Goal: Task Accomplishment & Management: Complete application form

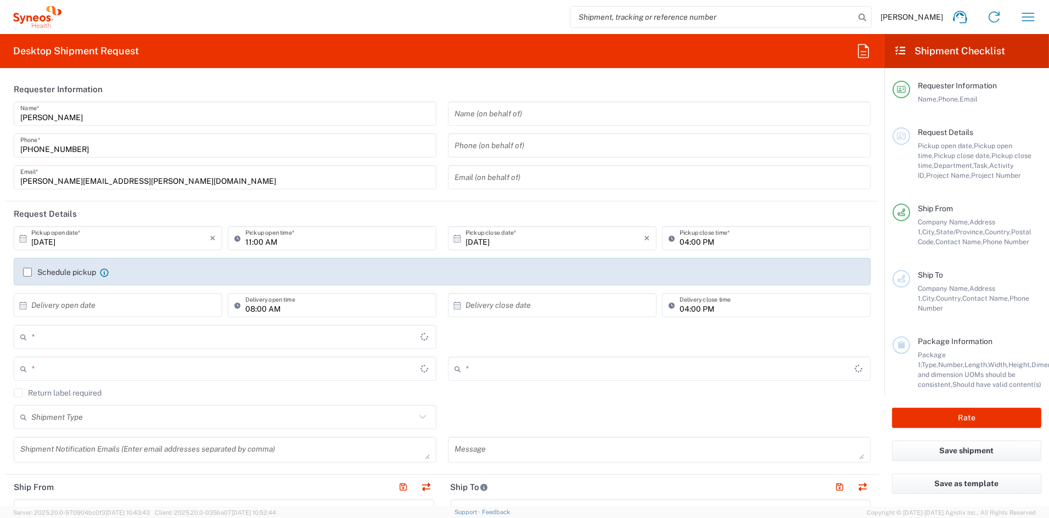
type input "[US_STATE]"
type input "[GEOGRAPHIC_DATA]"
type input "6156"
type input "Syneos Health Communications-[GEOGRAPHIC_DATA] [GEOGRAPHIC_DATA]"
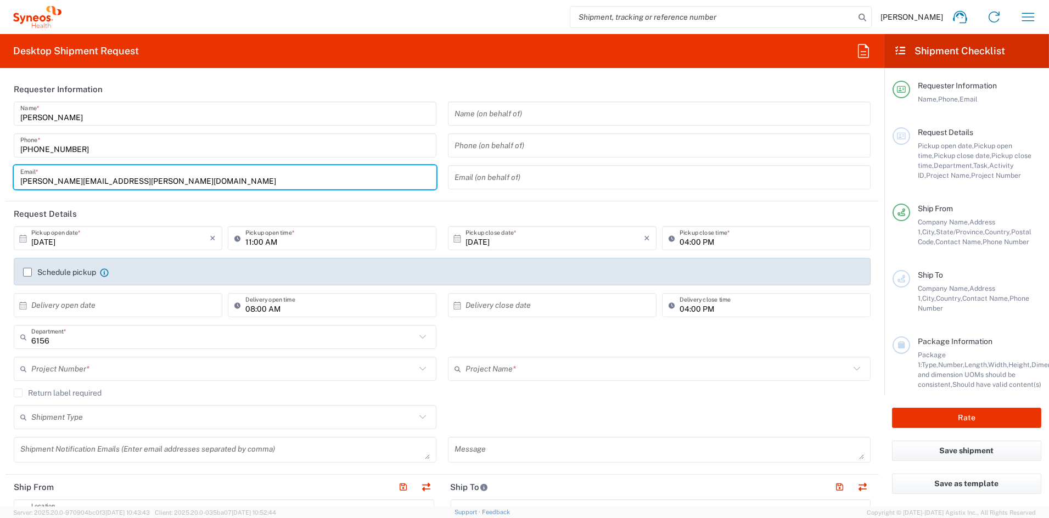
drag, startPoint x: 105, startPoint y: 184, endPoint x: 4, endPoint y: 182, distance: 101.6
click at [4, 182] on form "Requester Information [PERSON_NAME] Name * [PHONE_NUMBER] Phone * [PERSON_NAME]…" at bounding box center [442, 292] width 884 height 430
paste input "[PERSON_NAME].[PERSON_NAME]"
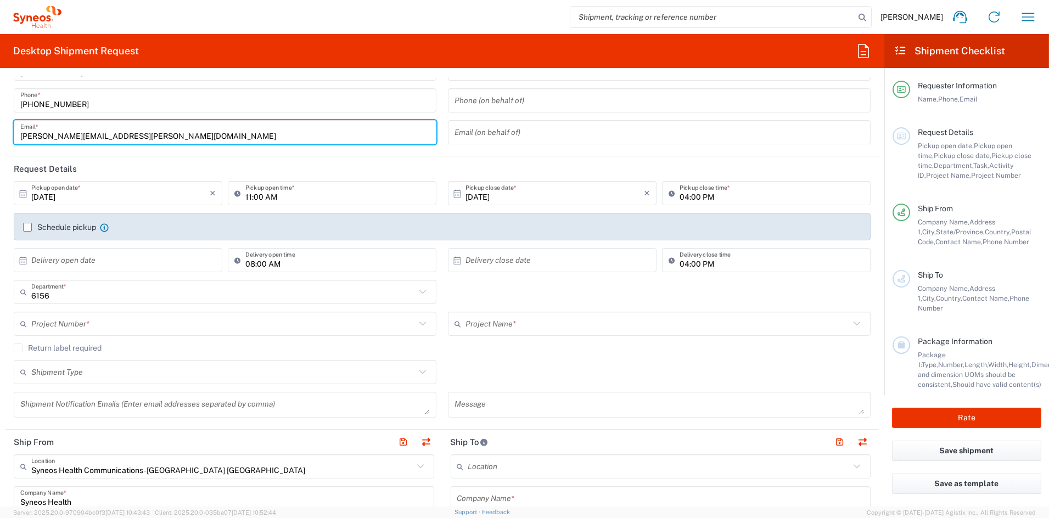
scroll to position [46, 0]
type input "[PERSON_NAME][EMAIL_ADDRESS][PERSON_NAME][DOMAIN_NAME]"
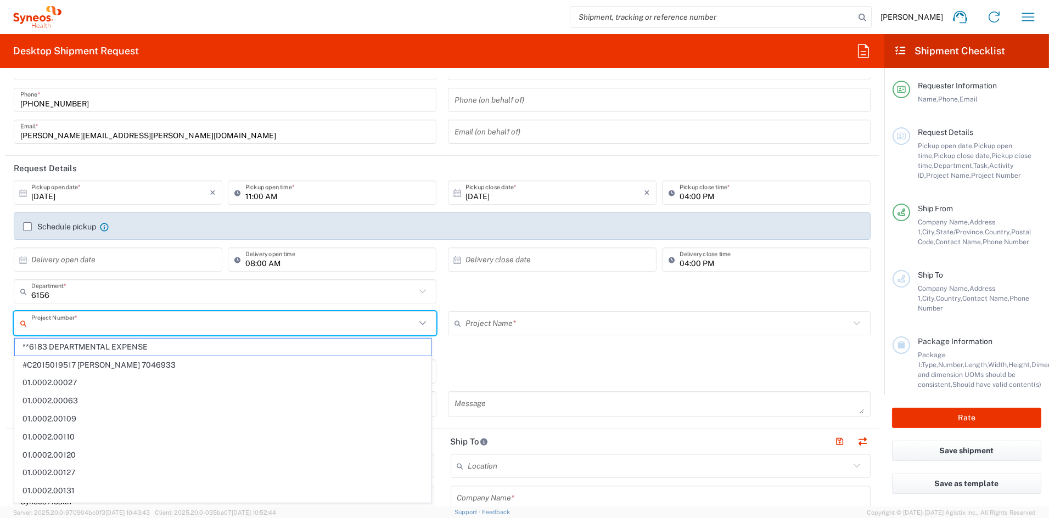
click at [120, 326] on input "text" at bounding box center [223, 323] width 384 height 19
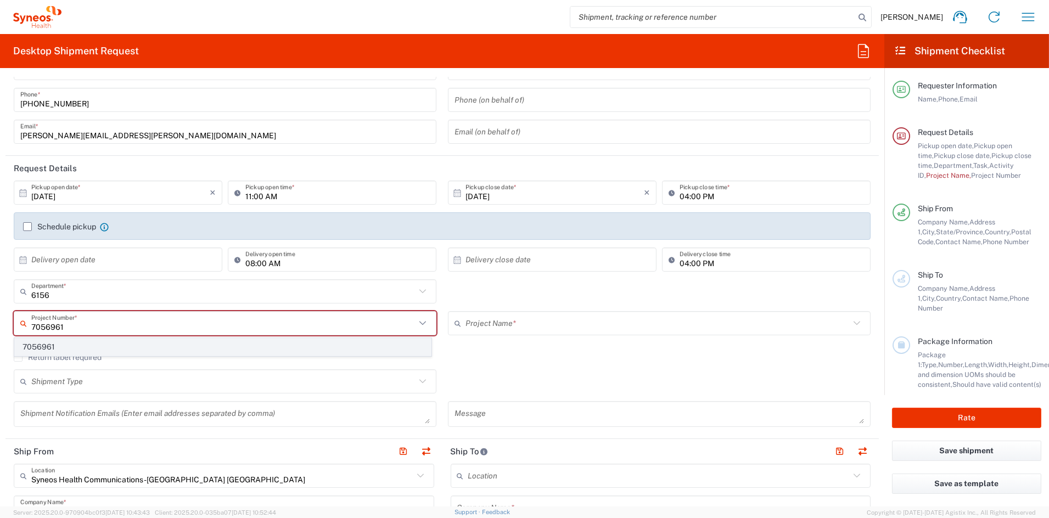
type input "7056961"
click at [86, 343] on span "7056961" at bounding box center [223, 347] width 416 height 17
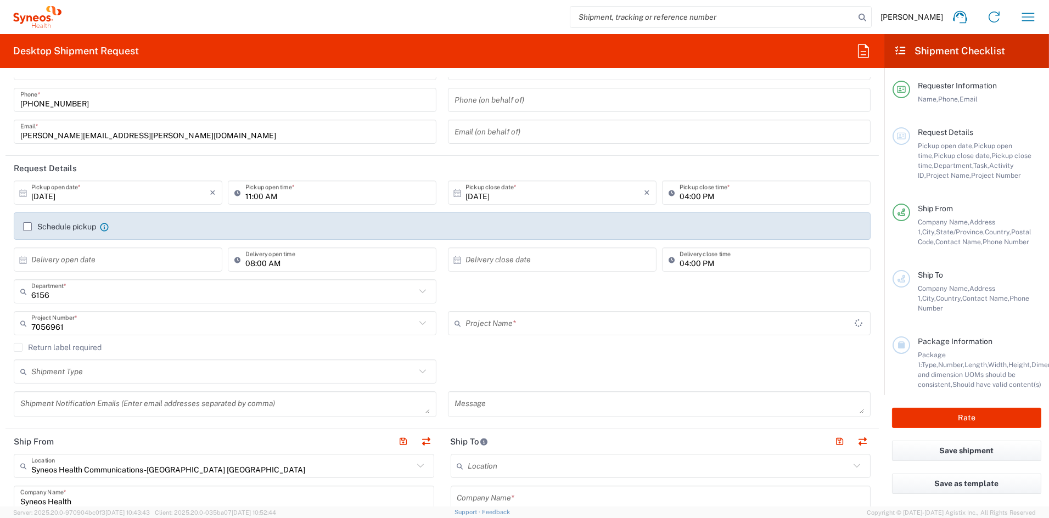
type input "Vaxcyte 7056961"
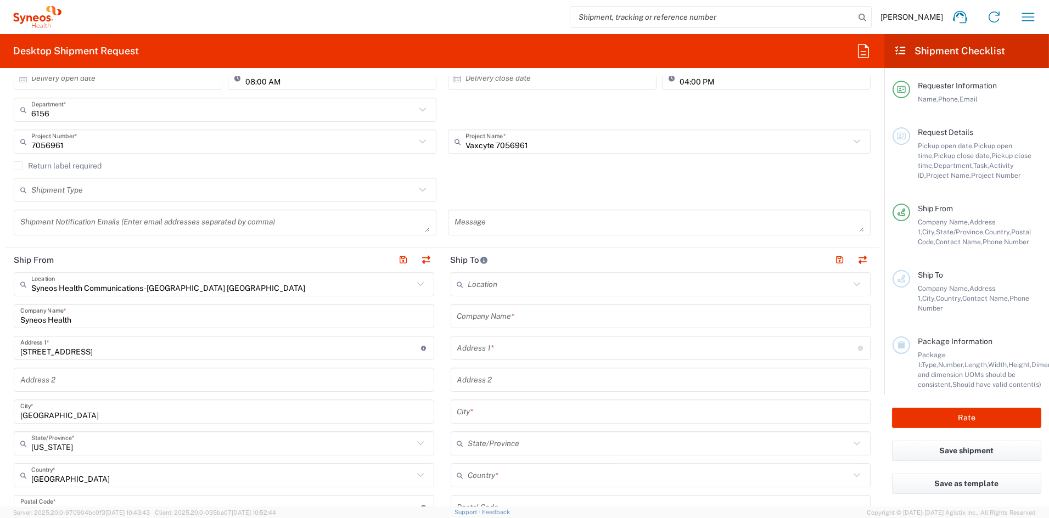
scroll to position [228, 0]
click at [527, 316] on input "text" at bounding box center [660, 315] width 407 height 19
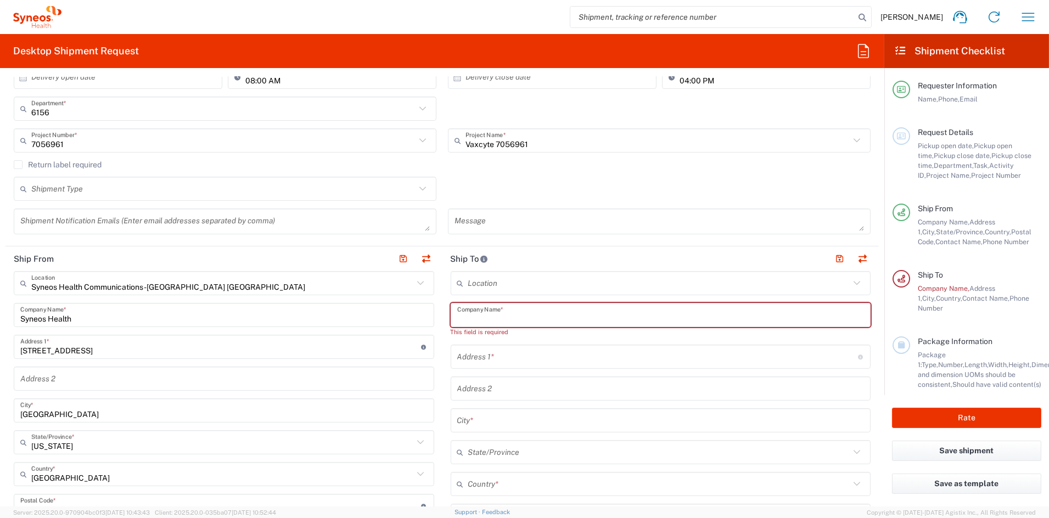
paste input "UPMC Norwin"
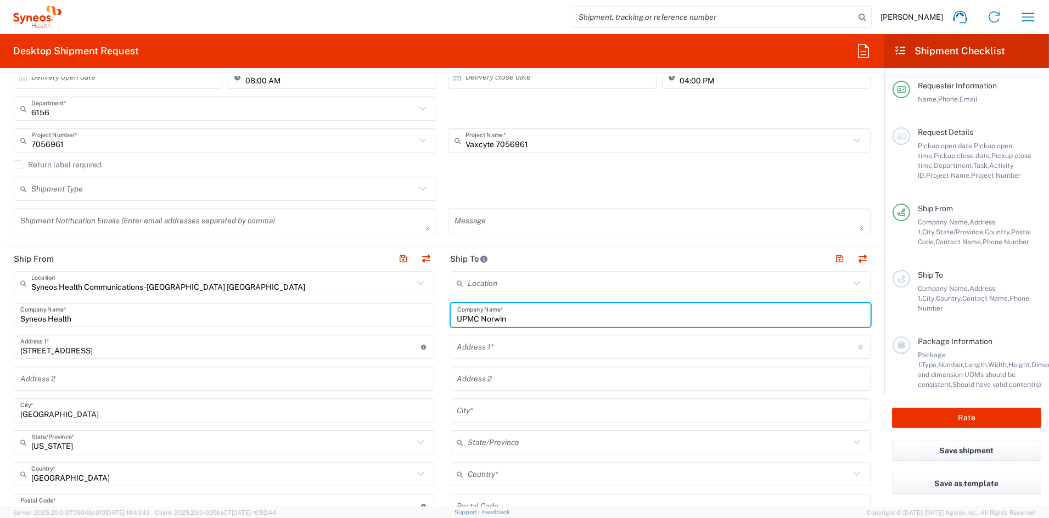
type input "UPMC Norwin"
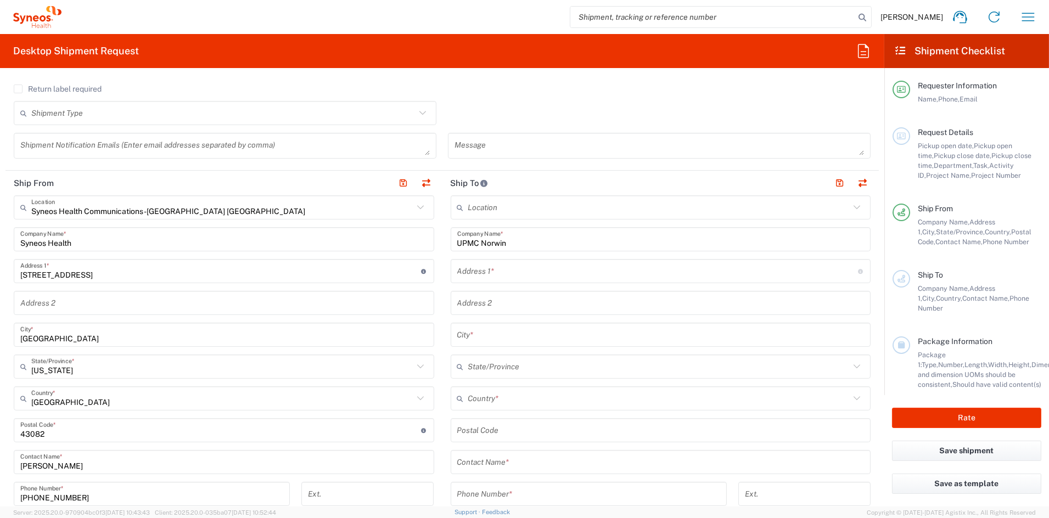
scroll to position [336, 0]
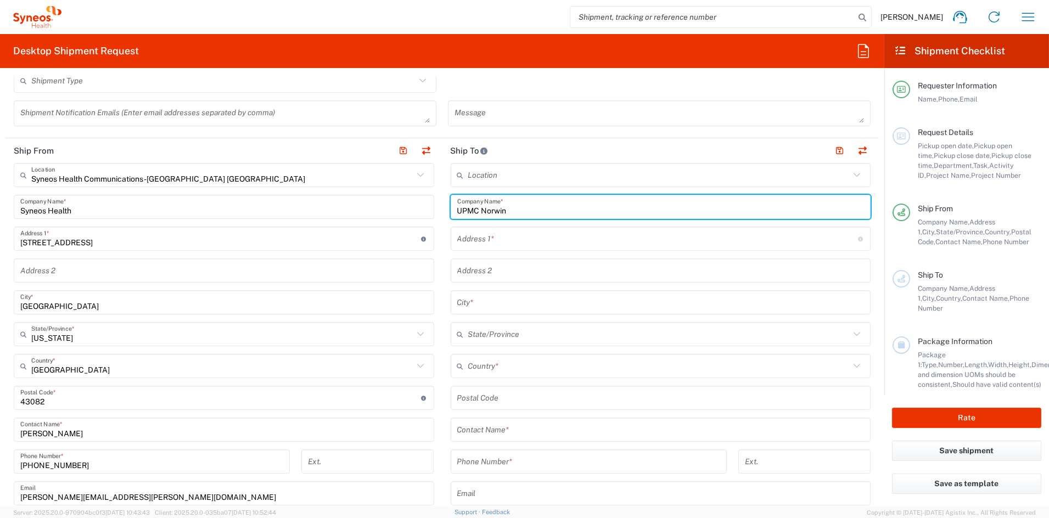
click at [525, 430] on input "text" at bounding box center [660, 429] width 407 height 19
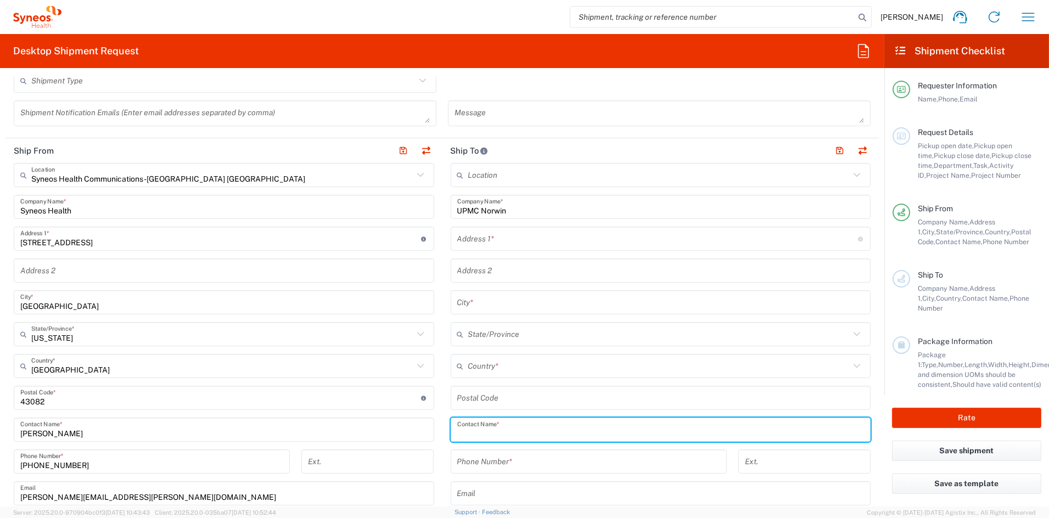
paste input "[PERSON_NAME]"
type input "[PERSON_NAME]"
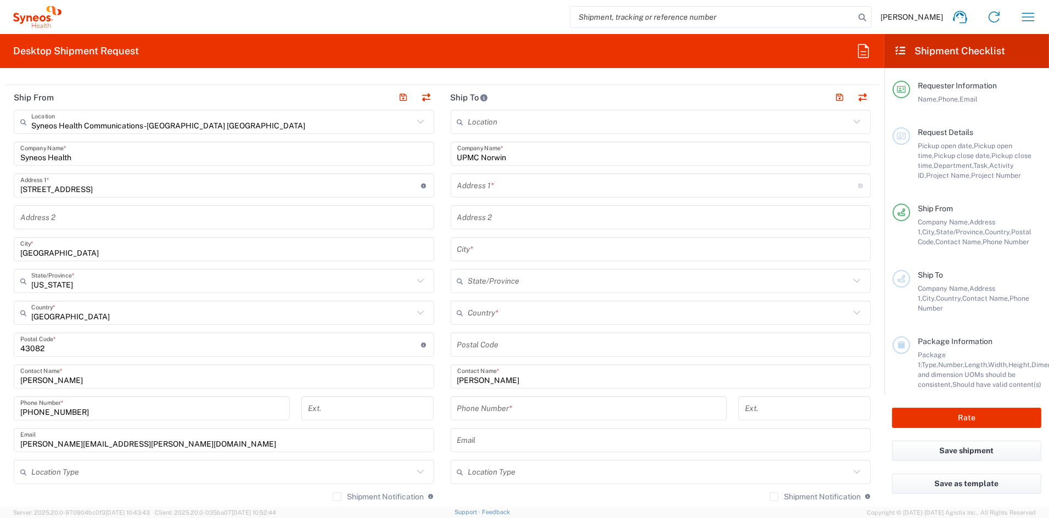
scroll to position [396, 0]
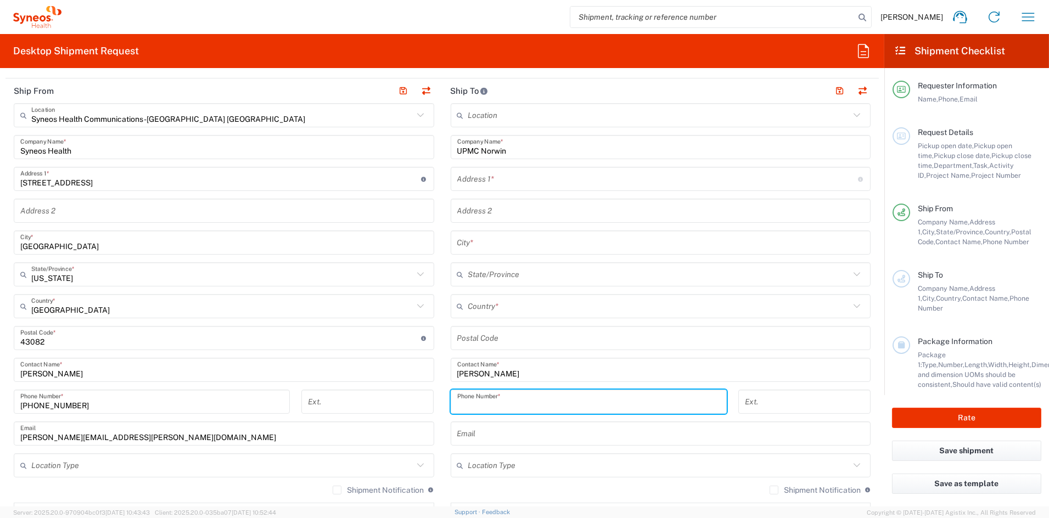
click at [513, 403] on input "tel" at bounding box center [588, 401] width 263 height 19
paste input "[PHONE_NUMBER]"
type input "[PHONE_NUMBER]"
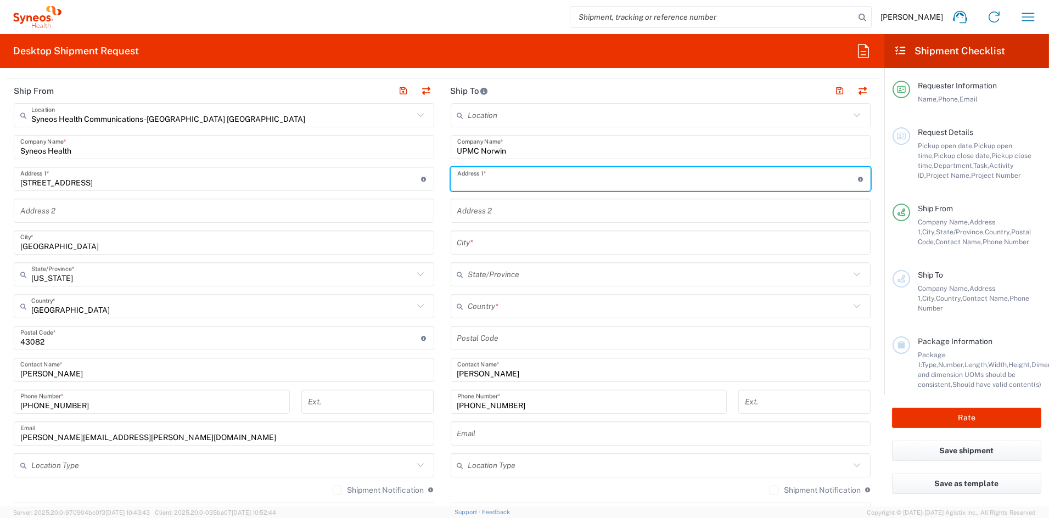
click at [515, 176] on input "text" at bounding box center [657, 179] width 401 height 19
paste input "[STREET_ADDRESS][PERSON_NAME]"
type input "[STREET_ADDRESS][PERSON_NAME]"
click at [513, 212] on input "text" at bounding box center [660, 210] width 407 height 19
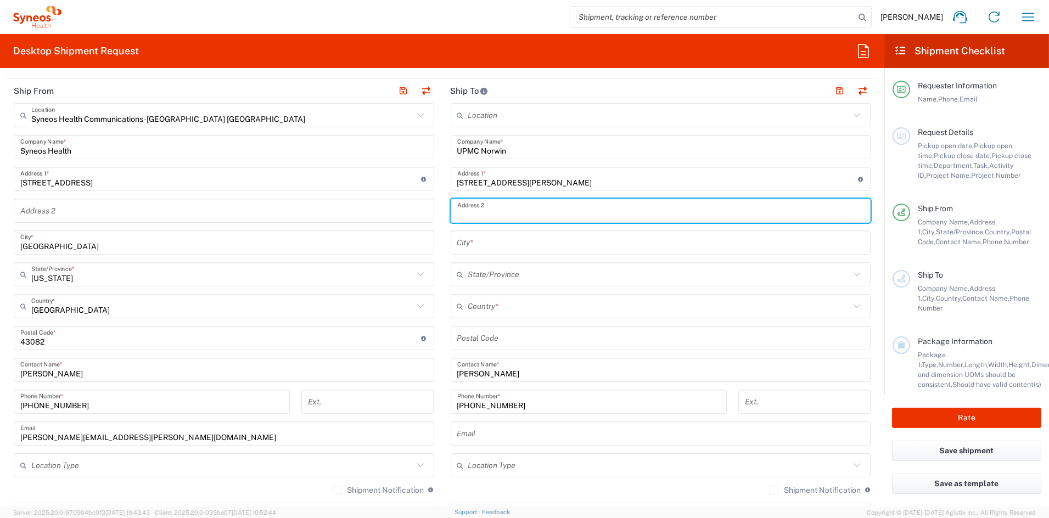
paste input "Suite 202"
type input "Suite 202"
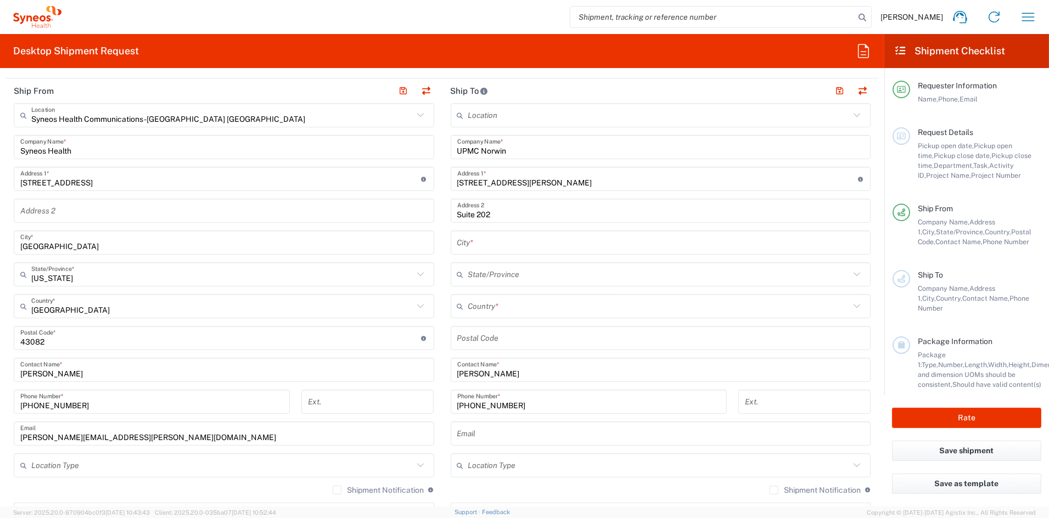
click at [458, 306] on icon at bounding box center [462, 306] width 11 height 18
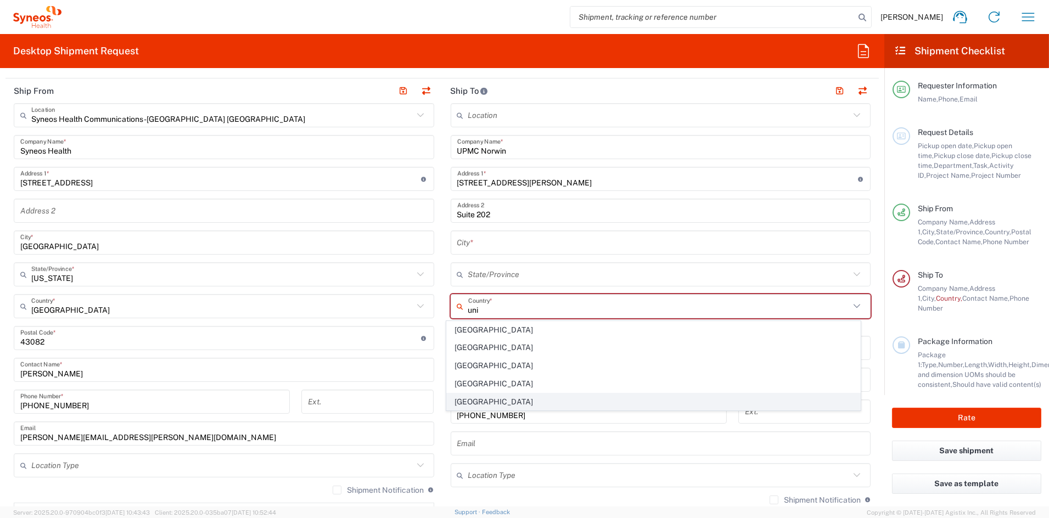
click at [468, 400] on span "[GEOGRAPHIC_DATA]" at bounding box center [653, 402] width 413 height 17
type input "[GEOGRAPHIC_DATA]"
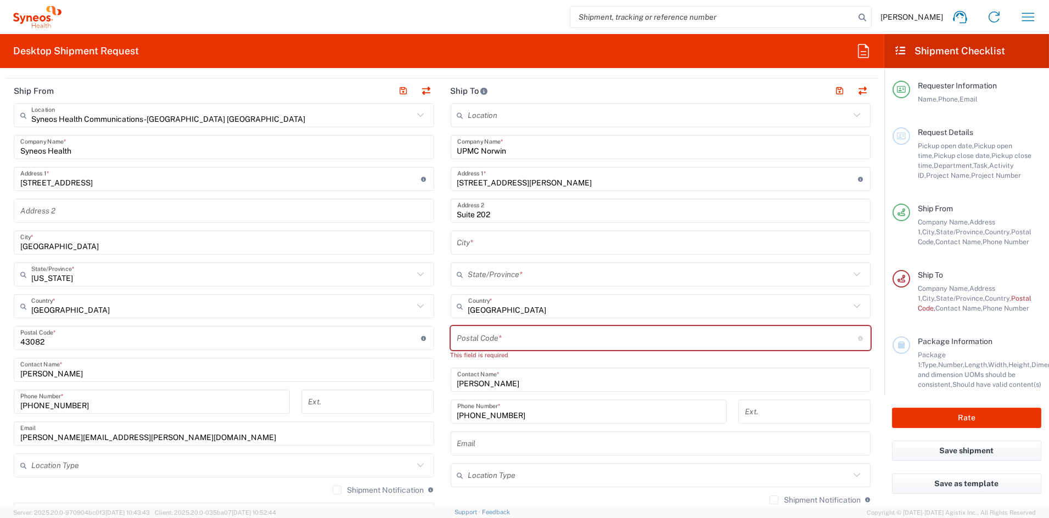
click at [504, 240] on input "text" at bounding box center [660, 242] width 407 height 19
click at [504, 241] on input "text" at bounding box center [660, 242] width 407 height 19
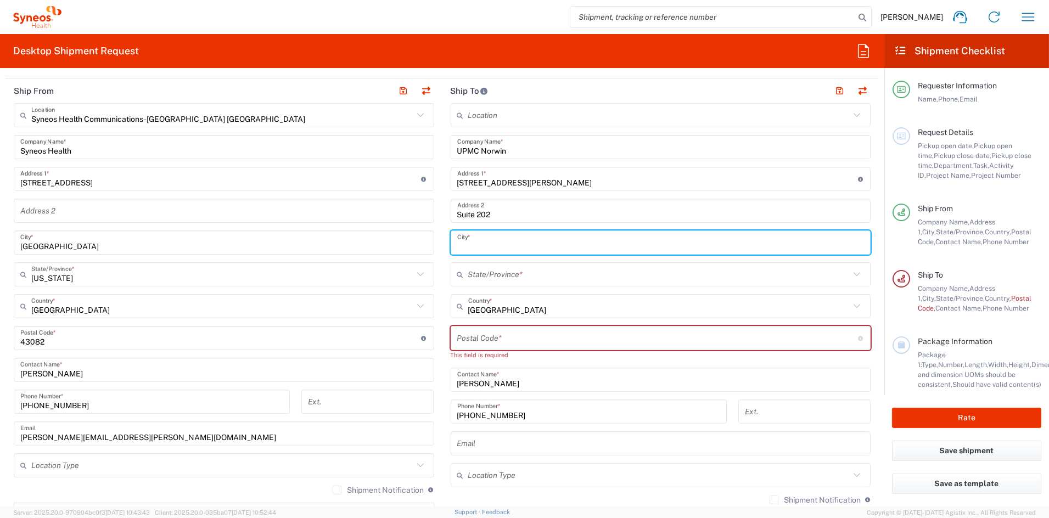
paste input "North Huntingdon"
type input "North Huntingdon"
click at [468, 272] on input "text" at bounding box center [659, 274] width 382 height 19
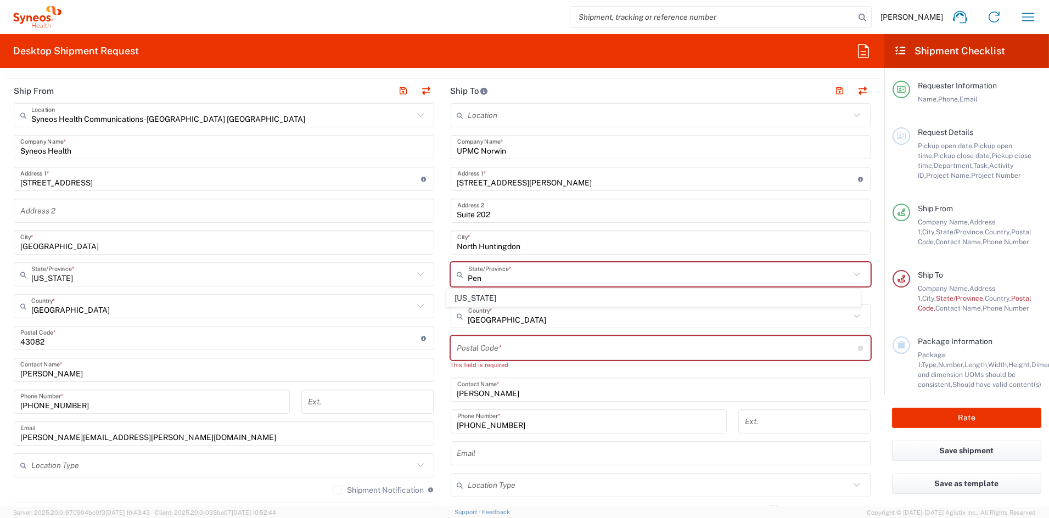
click at [471, 296] on span "[US_STATE]" at bounding box center [653, 298] width 413 height 17
type input "[US_STATE]"
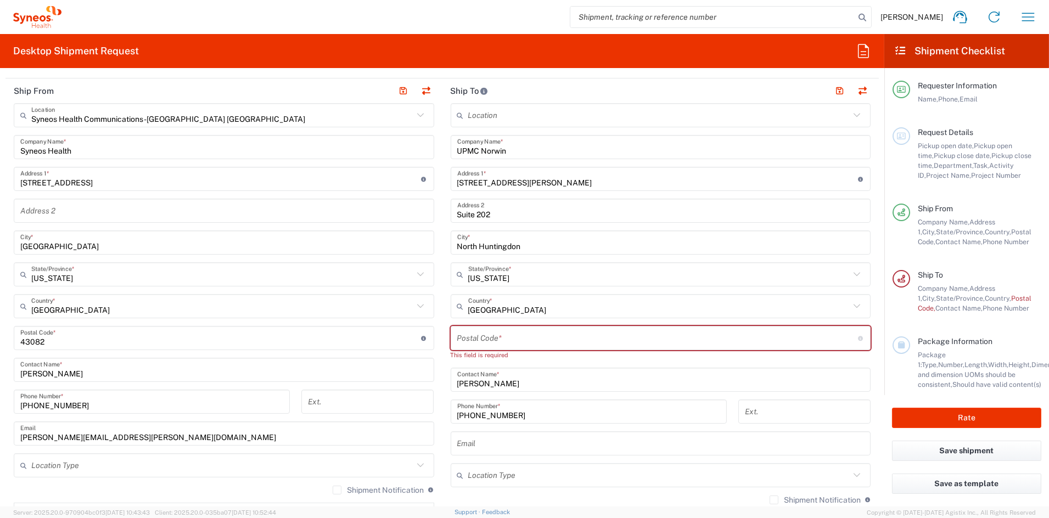
click at [514, 338] on input "undefined" at bounding box center [657, 338] width 401 height 19
paste input "15642"
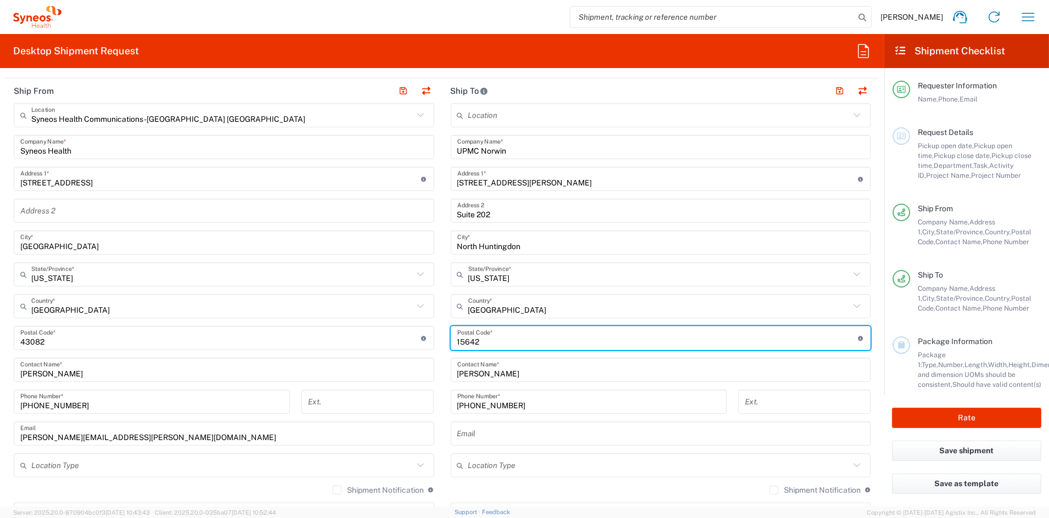
type input "15642"
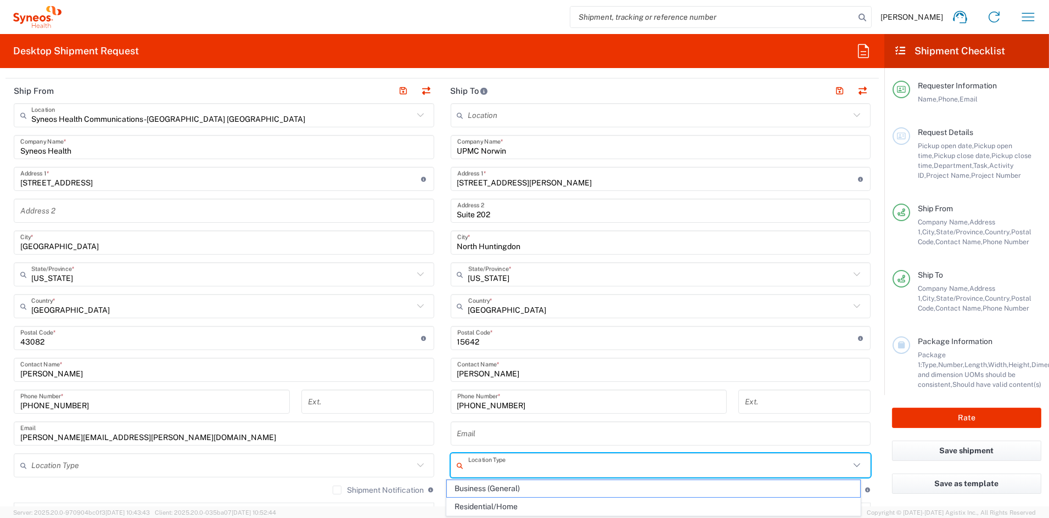
click at [516, 468] on input "text" at bounding box center [659, 465] width 382 height 19
click at [499, 488] on span "Business (General)" at bounding box center [653, 488] width 413 height 17
type input "Business (General)"
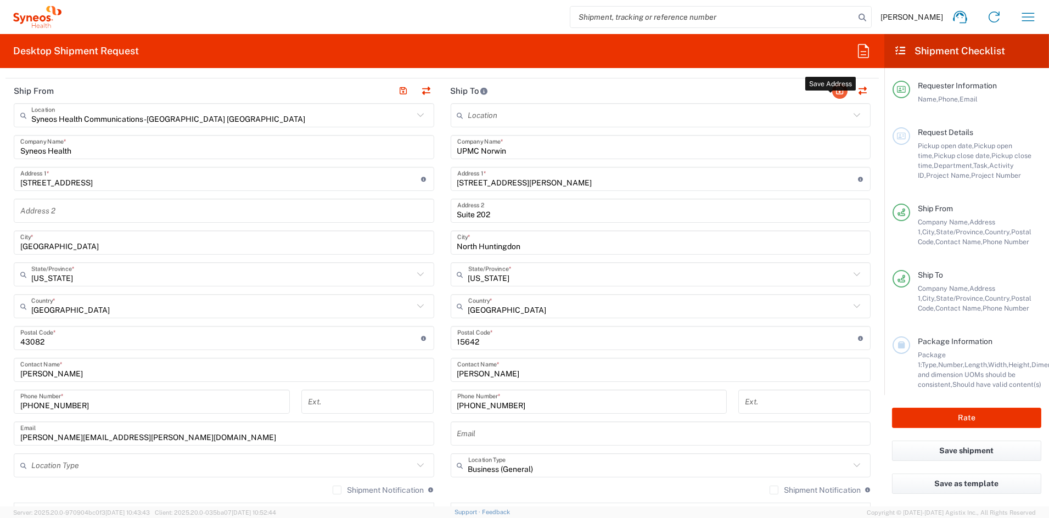
click at [835, 93] on button "button" at bounding box center [839, 90] width 15 height 15
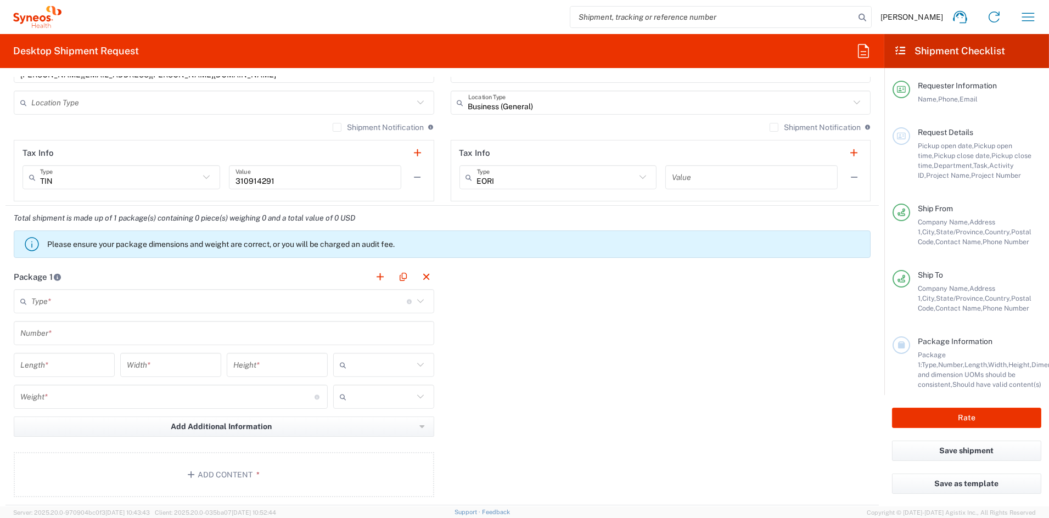
scroll to position [760, 0]
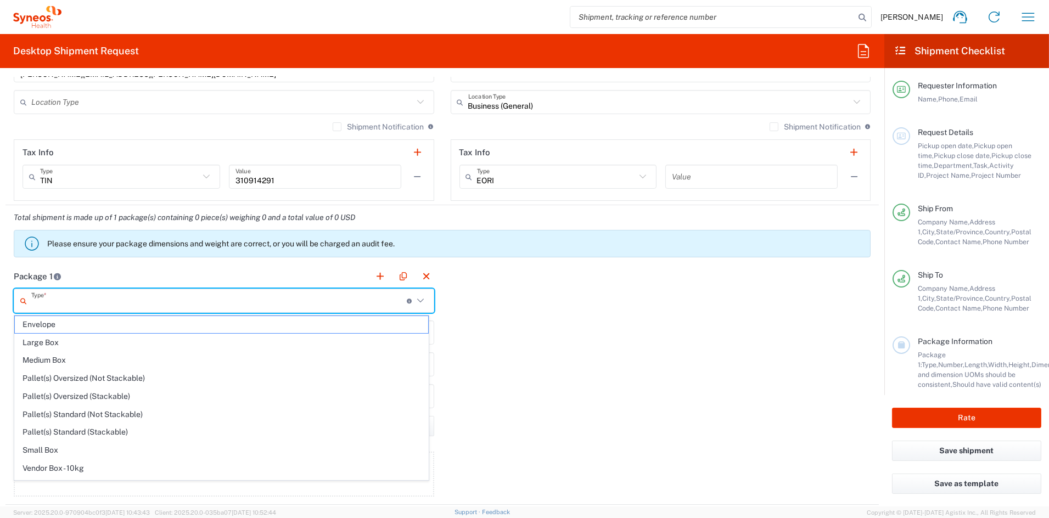
click at [109, 305] on input "text" at bounding box center [218, 300] width 375 height 19
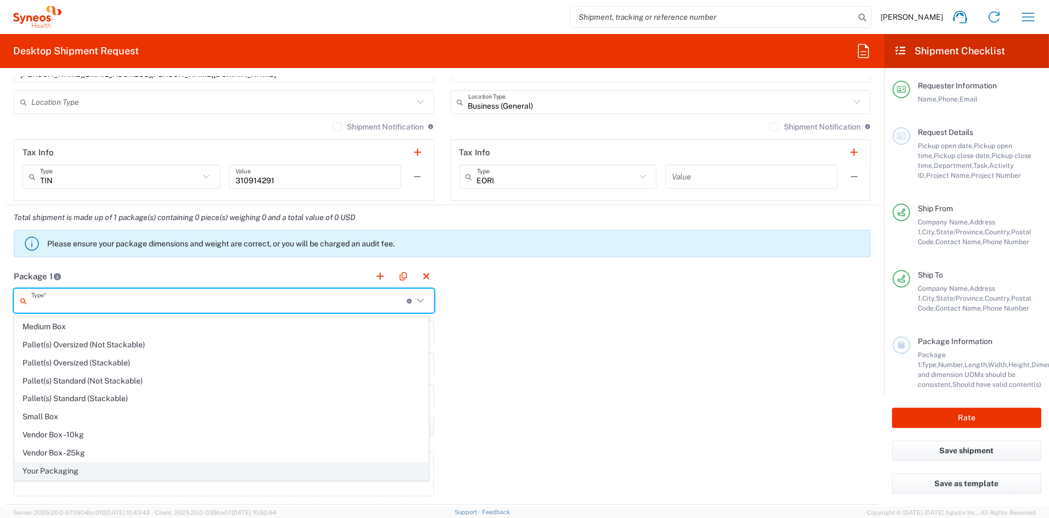
click at [49, 471] on span "Your Packaging" at bounding box center [221, 471] width 413 height 17
type input "Your Packaging"
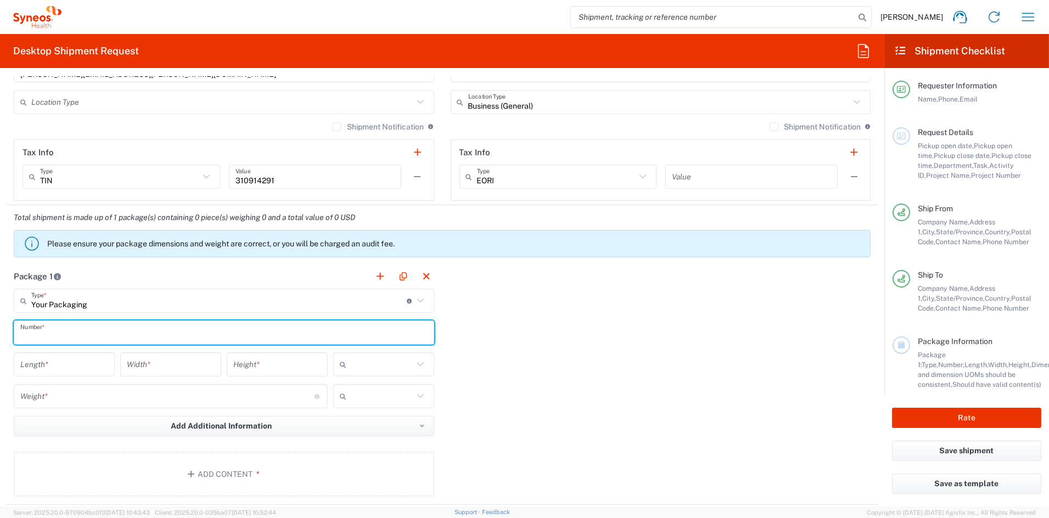
click at [78, 328] on input "text" at bounding box center [223, 332] width 407 height 19
type input "1"
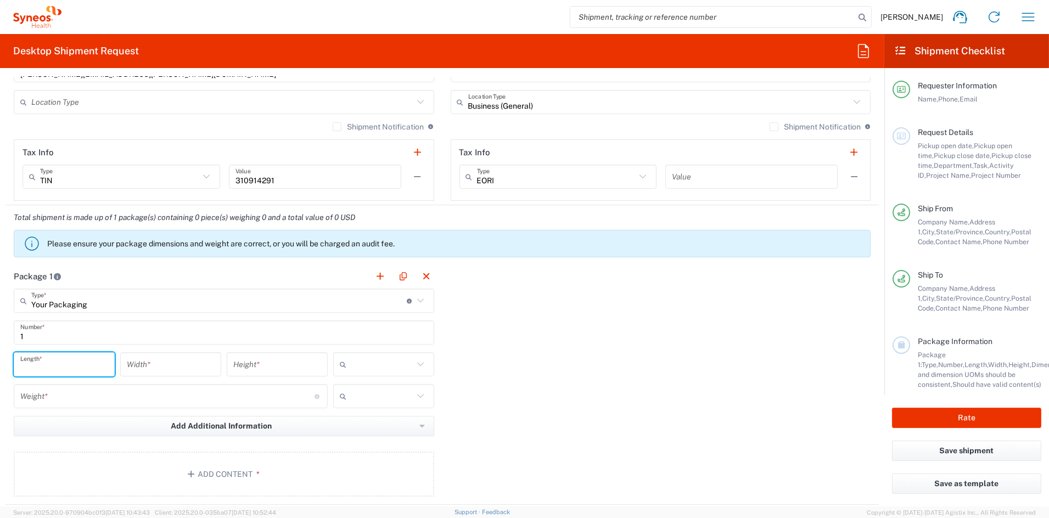
click at [61, 369] on input "number" at bounding box center [64, 364] width 88 height 19
type input "20"
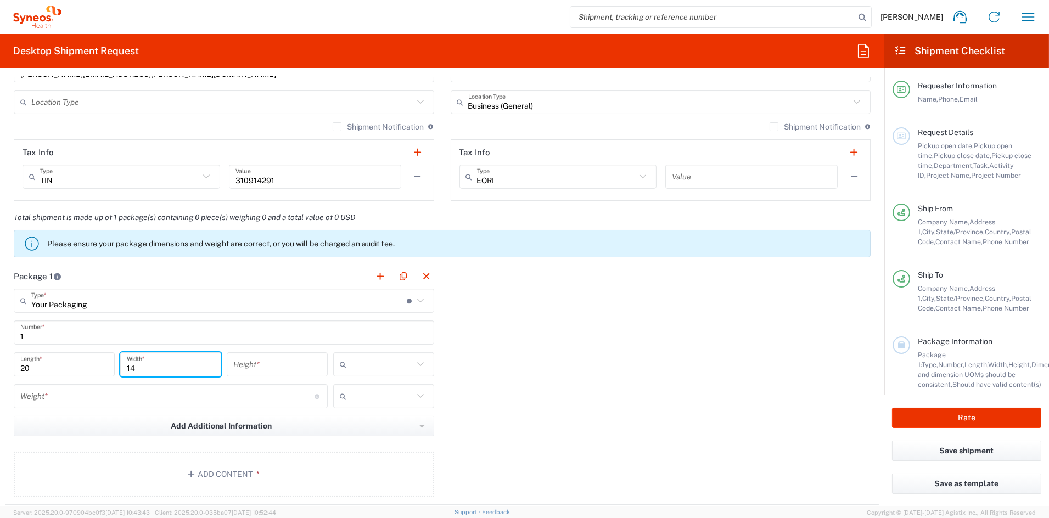
type input "14"
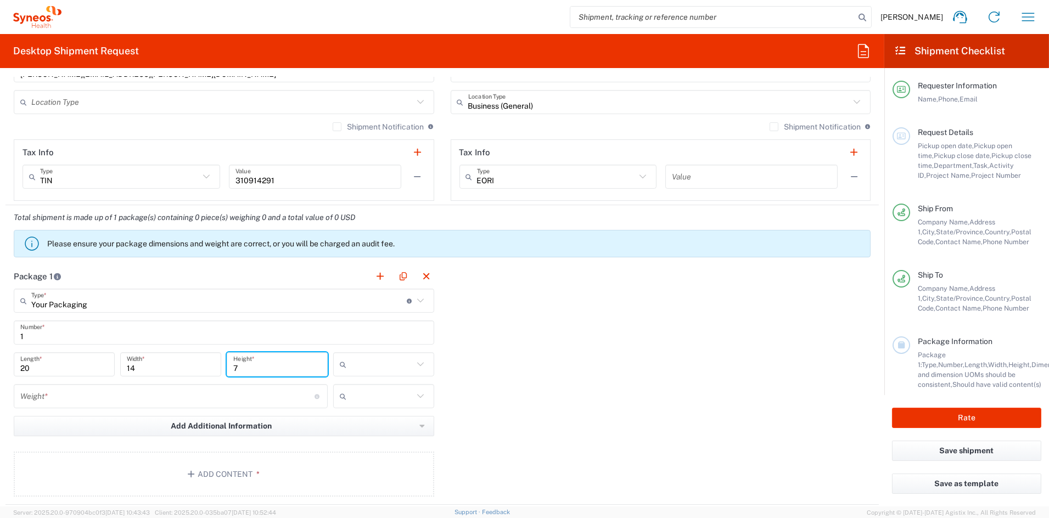
type input "7"
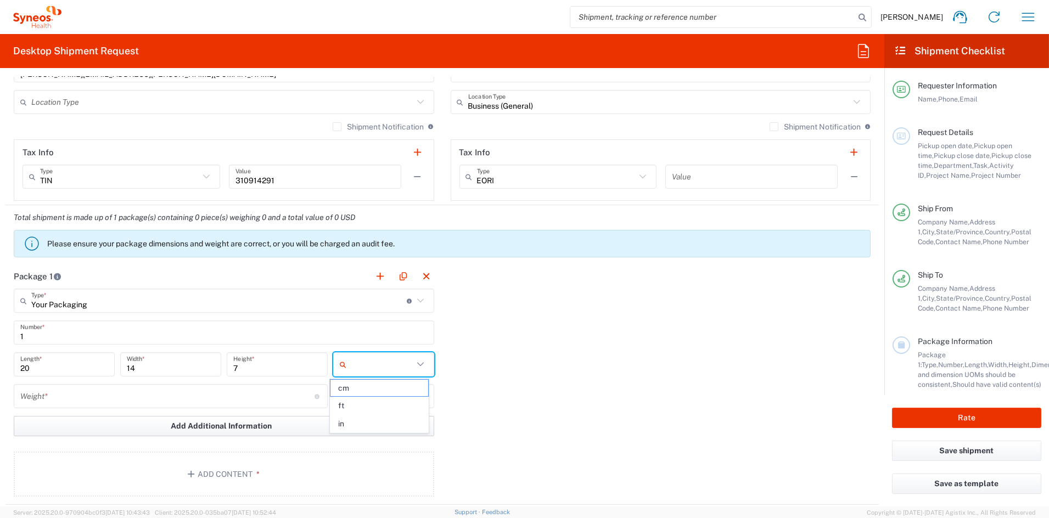
drag, startPoint x: 351, startPoint y: 429, endPoint x: 339, endPoint y: 426, distance: 11.8
click at [347, 428] on span "in" at bounding box center [379, 424] width 98 height 17
type input "in"
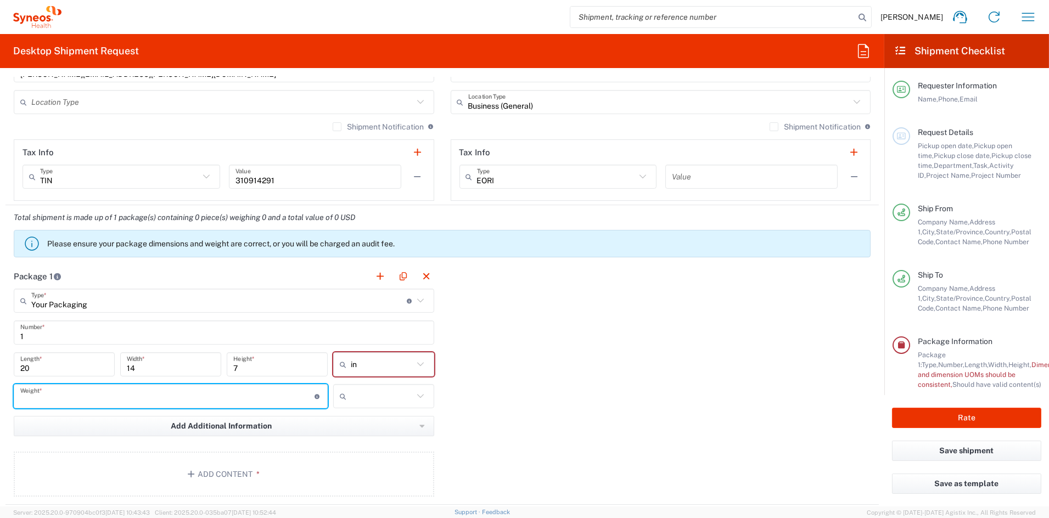
click at [123, 392] on input "number" at bounding box center [167, 396] width 294 height 19
type input "5"
click at [363, 396] on input "text" at bounding box center [382, 397] width 63 height 18
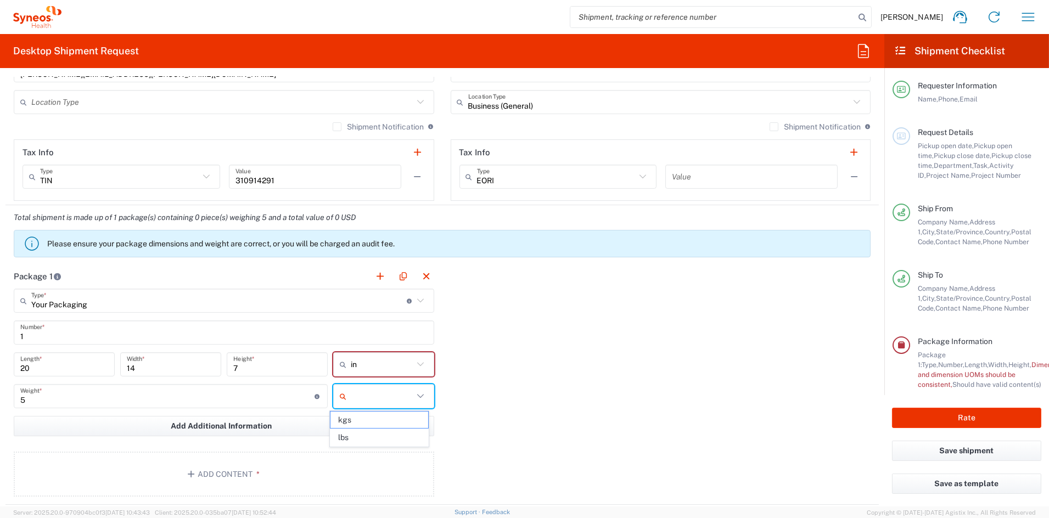
drag, startPoint x: 355, startPoint y: 437, endPoint x: 340, endPoint y: 437, distance: 14.8
click at [355, 437] on span "lbs" at bounding box center [379, 437] width 98 height 17
type input "lbs"
click at [254, 467] on button "Add Content *" at bounding box center [224, 474] width 420 height 45
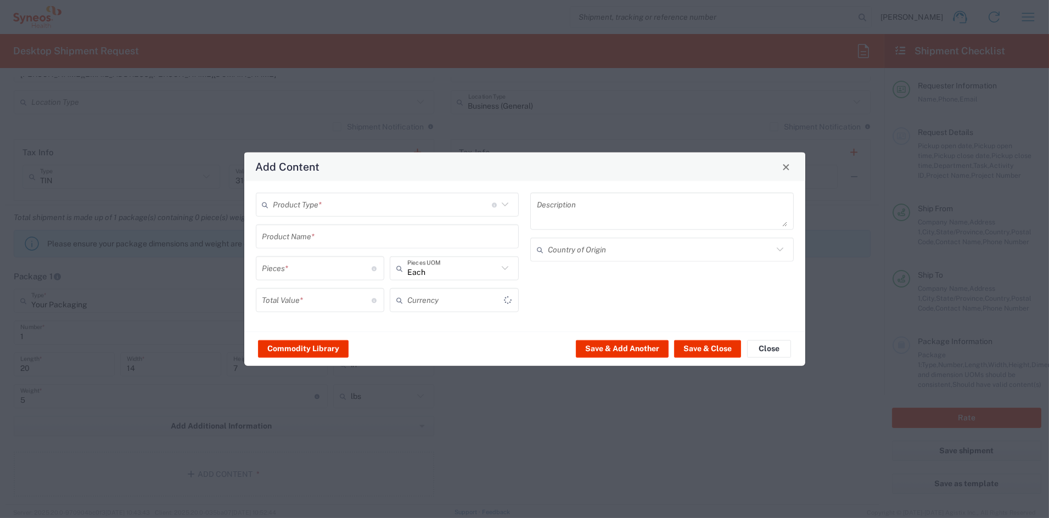
type input "US Dollar"
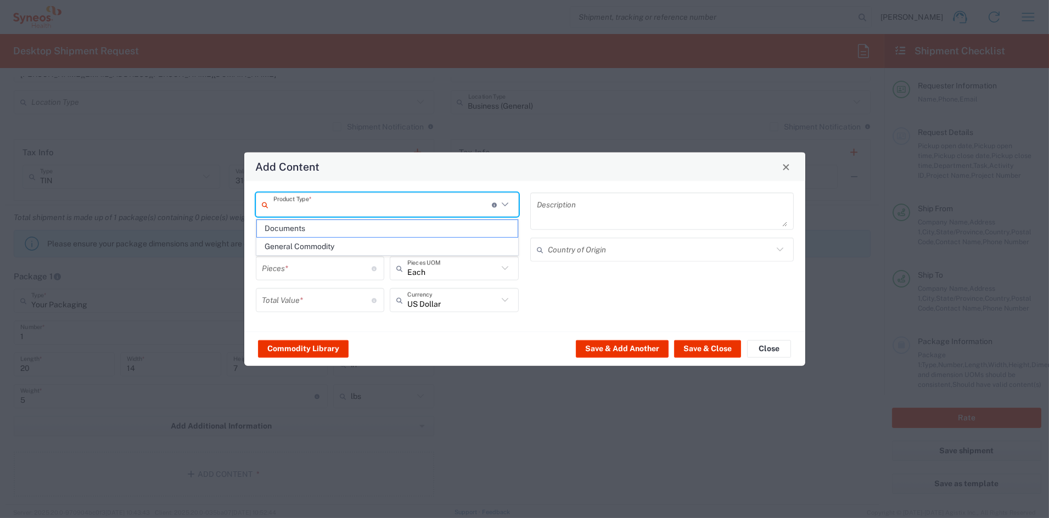
click at [321, 205] on input "text" at bounding box center [382, 204] width 218 height 19
click at [305, 245] on span "General Commodity" at bounding box center [387, 246] width 261 height 17
type input "General Commodity"
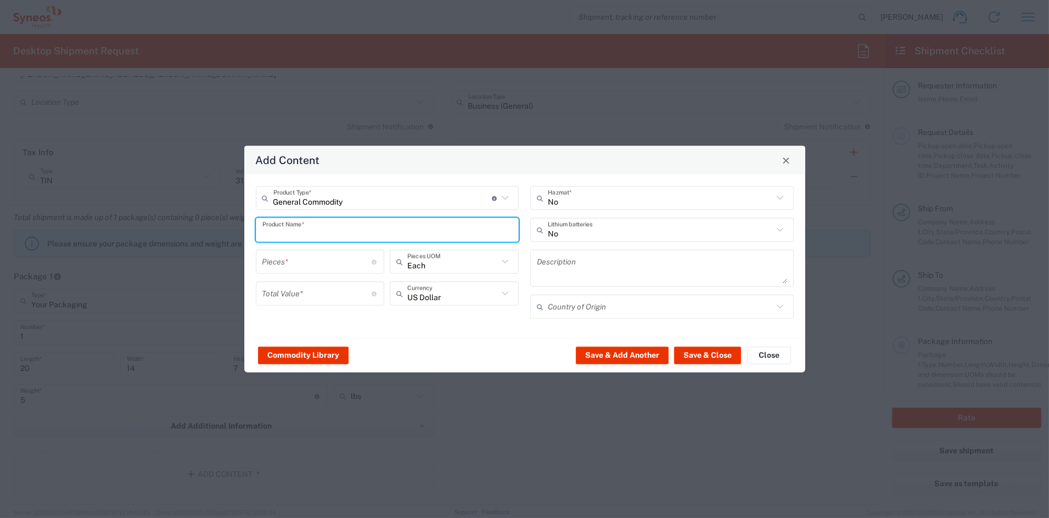
click at [304, 229] on input "text" at bounding box center [387, 229] width 250 height 19
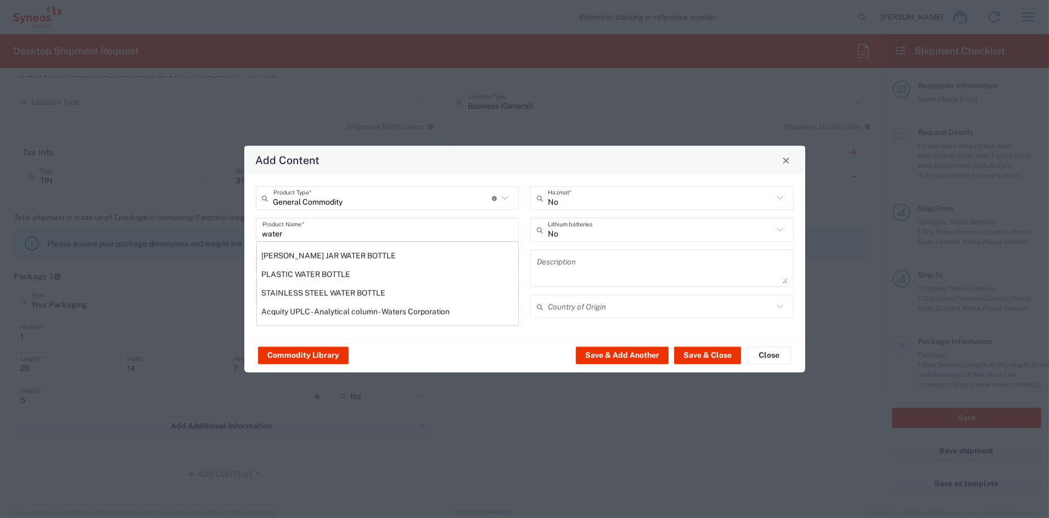
click at [299, 291] on div "STAINLESS STEEL WATER BOTTLE" at bounding box center [387, 293] width 261 height 19
type input "STAINLESS STEEL WATER BOTTLE"
type input "1"
type textarea "STAINLESS STEEL WATER BOTTLE"
type input "[GEOGRAPHIC_DATA]"
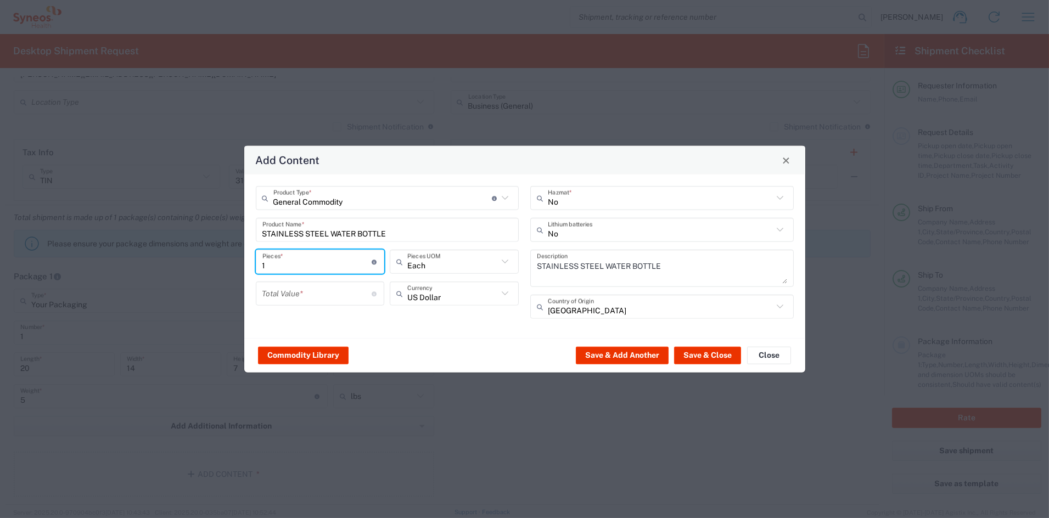
click at [295, 263] on input "1" at bounding box center [317, 261] width 110 height 19
drag, startPoint x: 290, startPoint y: 263, endPoint x: 246, endPoint y: 257, distance: 43.8
click at [246, 257] on div "General Commodity Product Type * Document: Paper document generated internally …" at bounding box center [524, 257] width 561 height 164
type input "2"
click at [338, 291] on input "number" at bounding box center [317, 293] width 110 height 19
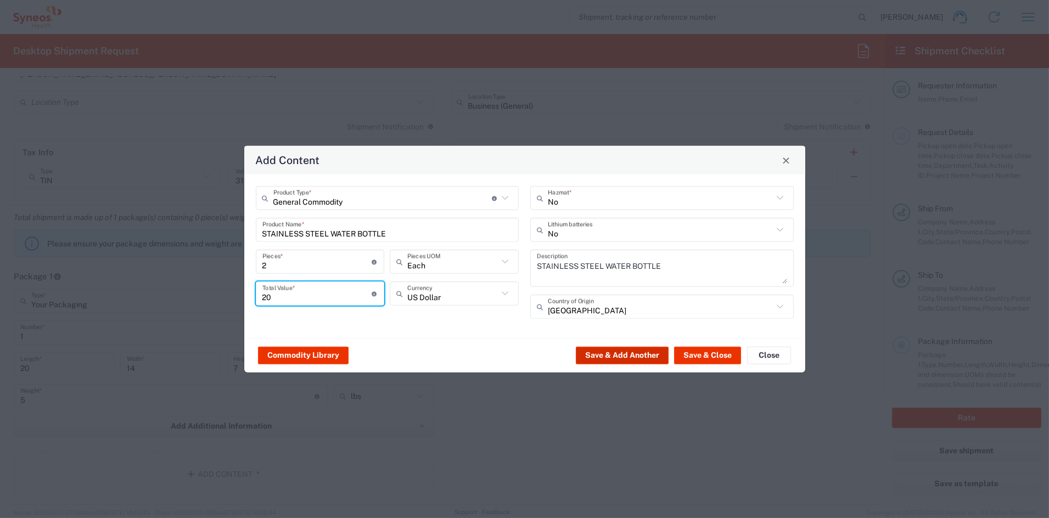
type input "20"
click at [637, 351] on button "Save & Add Another" at bounding box center [622, 355] width 93 height 18
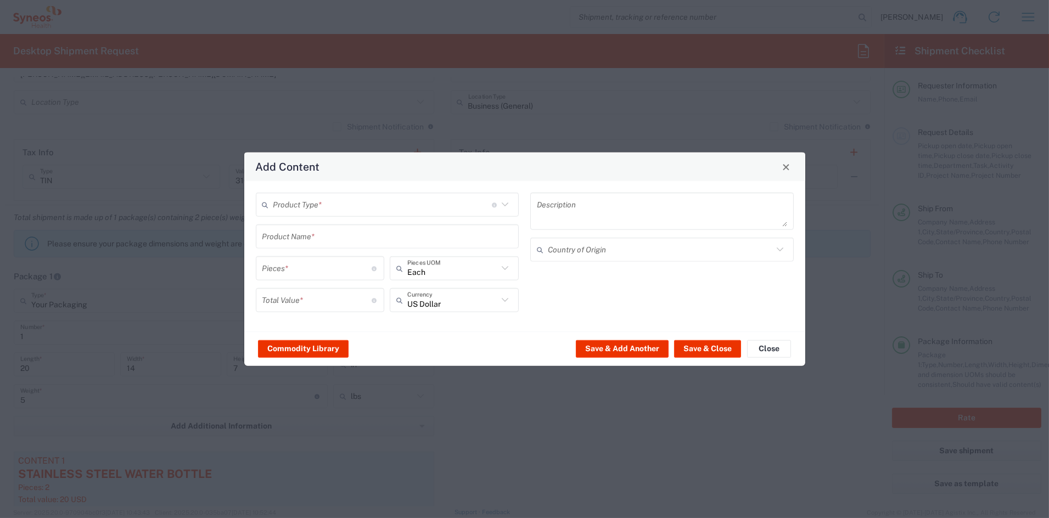
click at [290, 201] on input "text" at bounding box center [382, 204] width 218 height 19
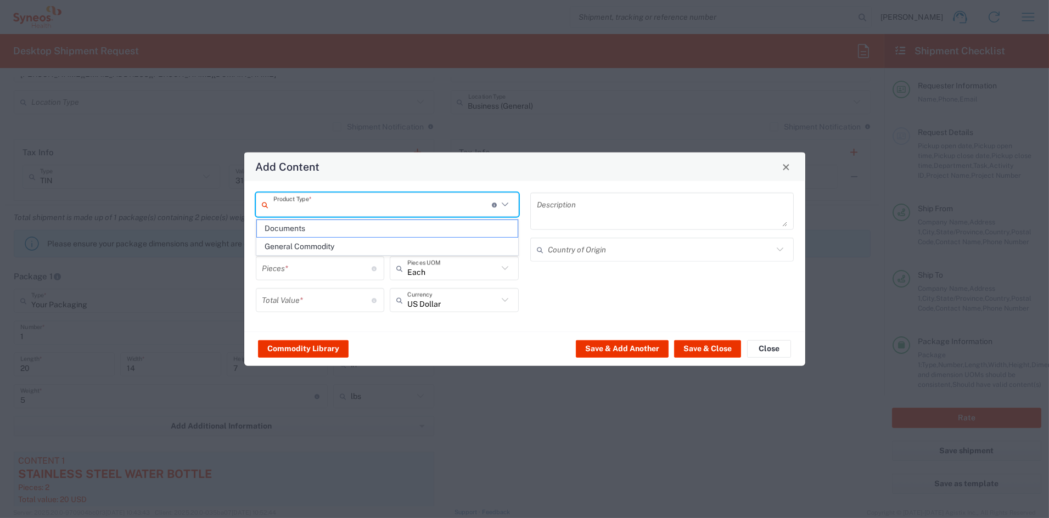
click at [289, 246] on span "General Commodity" at bounding box center [387, 246] width 261 height 17
type input "General Commodity"
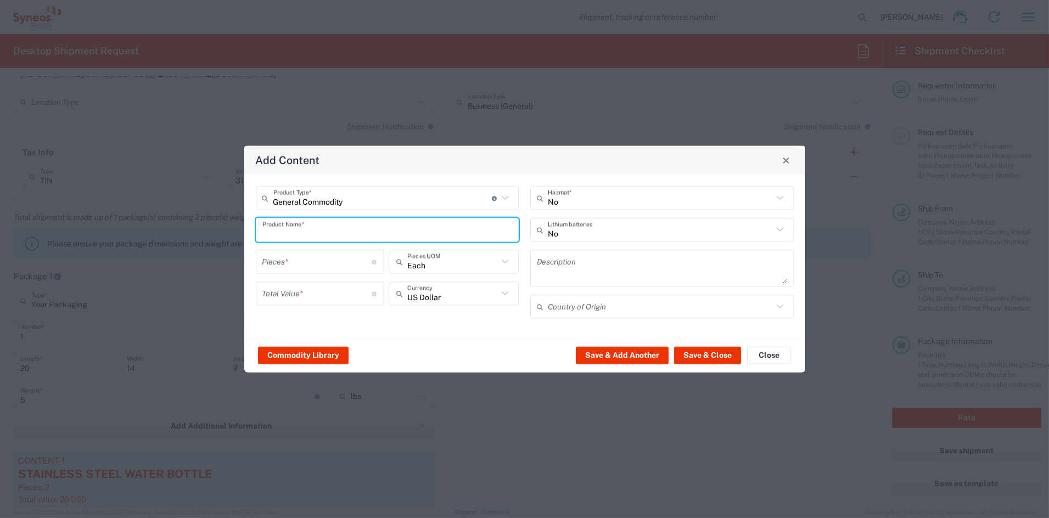
click at [293, 228] on input "text" at bounding box center [387, 229] width 250 height 19
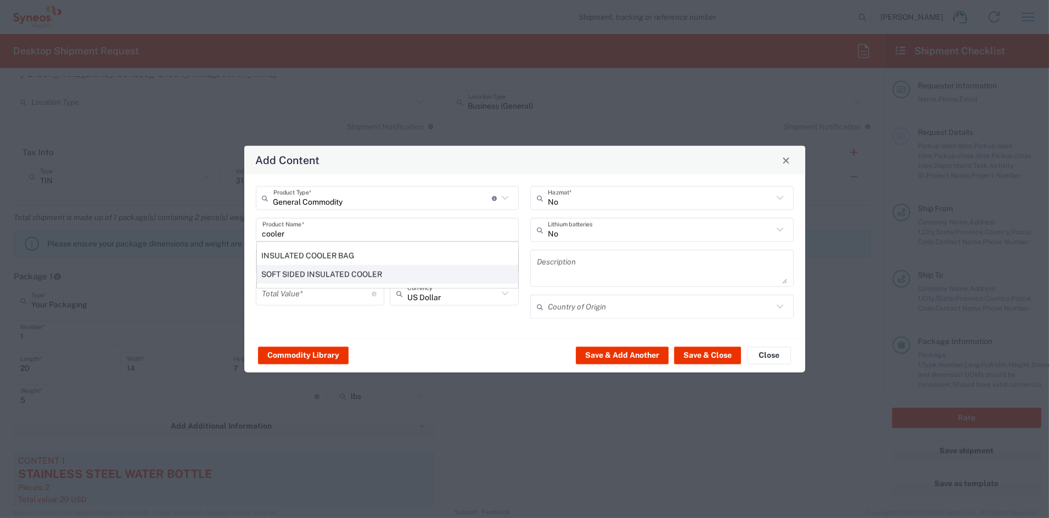
click at [299, 271] on div "SOFT SIDED INSULATED COOLER" at bounding box center [387, 274] width 261 height 19
type input "SOFT SIDED INSULATED COOLER"
type input "1"
type textarea "SOFT SIDED INSULATED COOLER"
type input "[GEOGRAPHIC_DATA]"
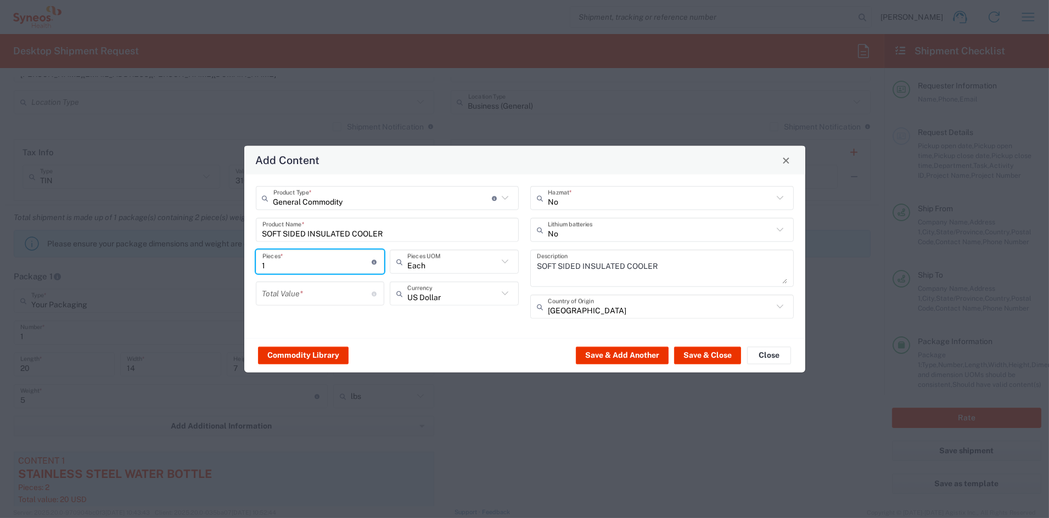
drag, startPoint x: 290, startPoint y: 262, endPoint x: 228, endPoint y: 257, distance: 62.3
click at [228, 257] on div "Add Content General Commodity Product Type * Document: Paper document generated…" at bounding box center [524, 259] width 1049 height 518
type input "2"
click at [284, 291] on input "number" at bounding box center [317, 293] width 110 height 19
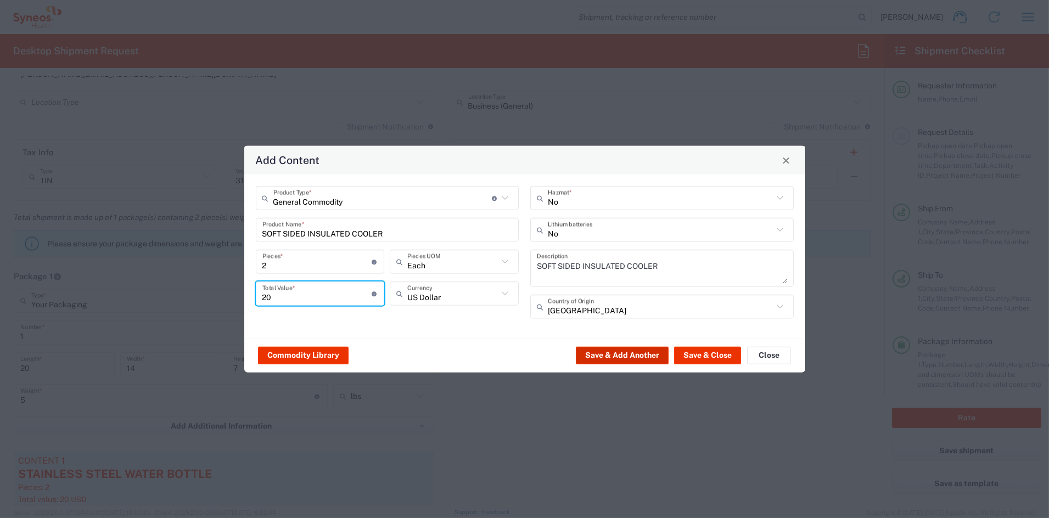
type input "20"
click at [638, 353] on button "Save & Add Another" at bounding box center [622, 355] width 93 height 18
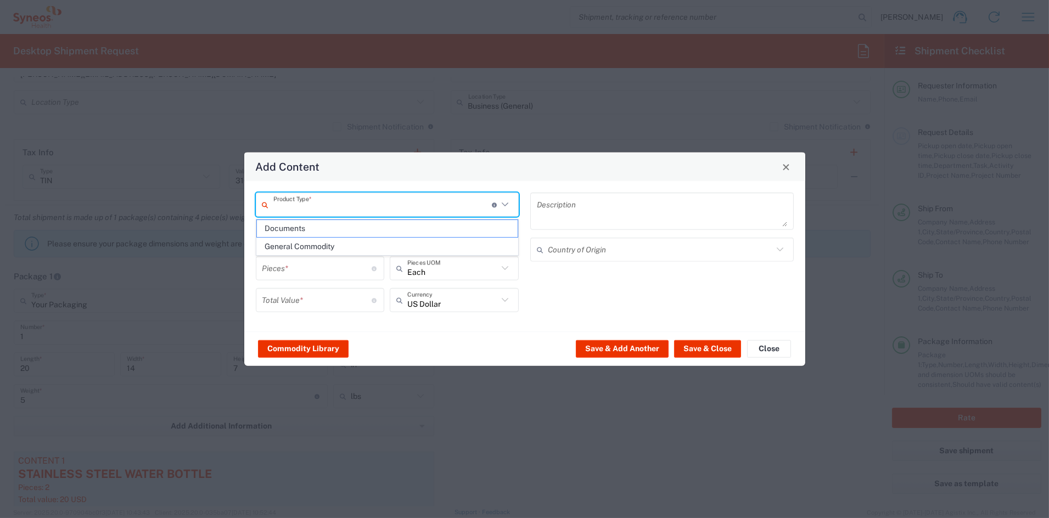
click at [320, 208] on input "text" at bounding box center [382, 204] width 218 height 19
drag, startPoint x: 312, startPoint y: 248, endPoint x: 312, endPoint y: 241, distance: 7.2
click at [313, 245] on span "General Commodity" at bounding box center [387, 246] width 261 height 17
type input "General Commodity"
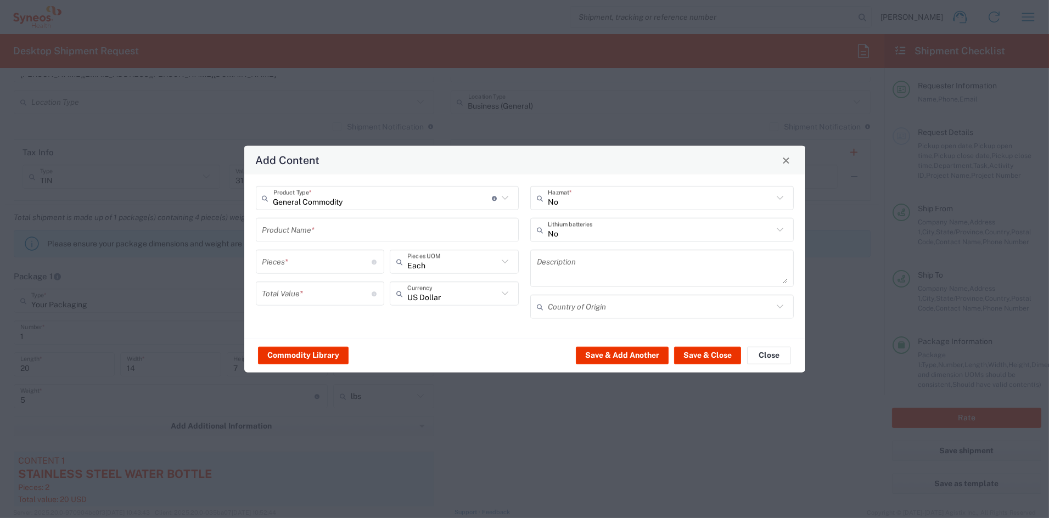
click at [310, 233] on input "text" at bounding box center [387, 229] width 250 height 19
click at [308, 255] on div "Logo Branded Stuffed Plush Toy" at bounding box center [387, 255] width 261 height 19
type input "Logo Branded Stuffed Plush Toy"
type textarea "Logo Branded Stuffed Plush Toy Teddy Bear"
type input "[GEOGRAPHIC_DATA]"
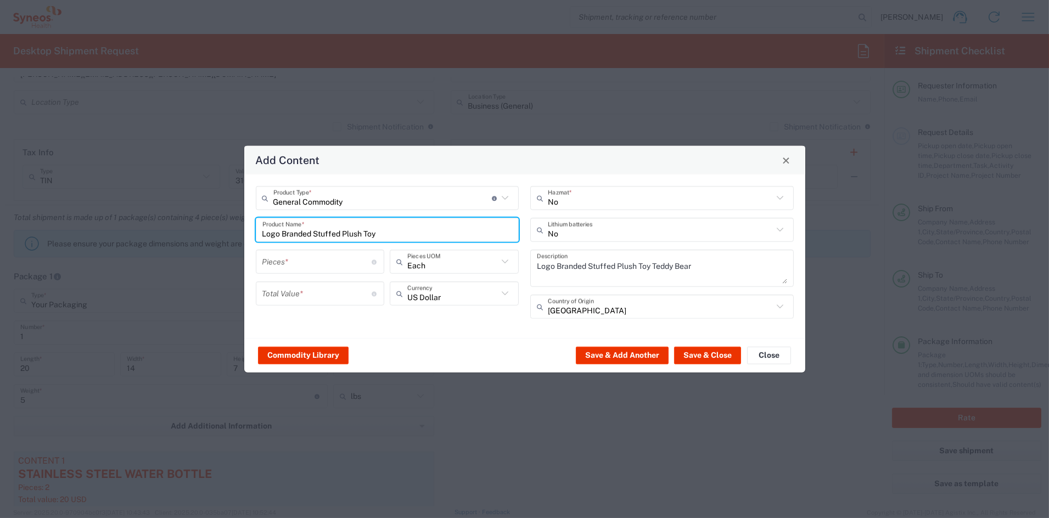
click at [302, 262] on input "number" at bounding box center [317, 261] width 110 height 19
type input "2"
click at [317, 293] on input "number" at bounding box center [317, 293] width 110 height 19
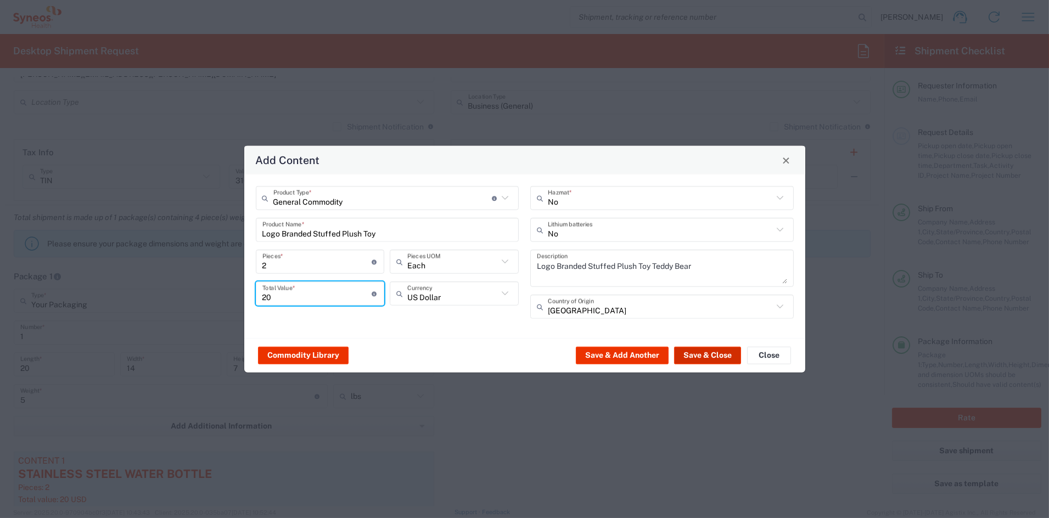
type input "20"
click at [712, 353] on button "Save & Close" at bounding box center [707, 355] width 67 height 18
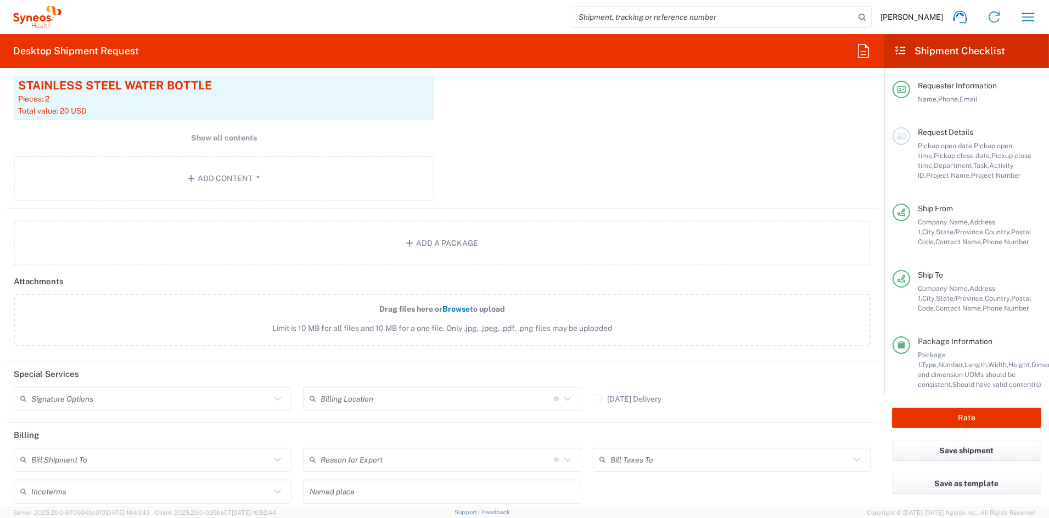
scroll to position [1153, 0]
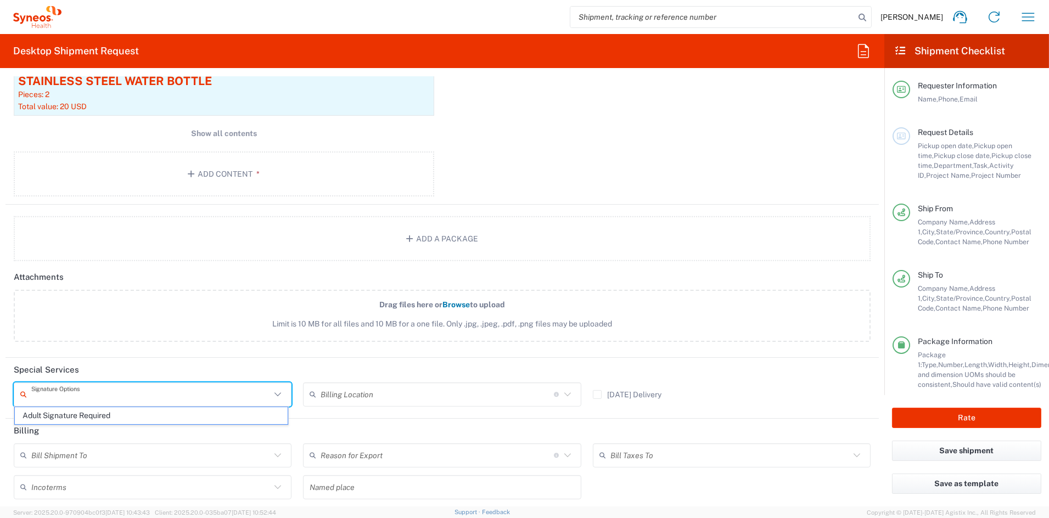
click at [194, 391] on input "text" at bounding box center [150, 394] width 239 height 19
click at [150, 418] on span "Adult Signature Required" at bounding box center [151, 415] width 273 height 17
type input "Adult Signature Required"
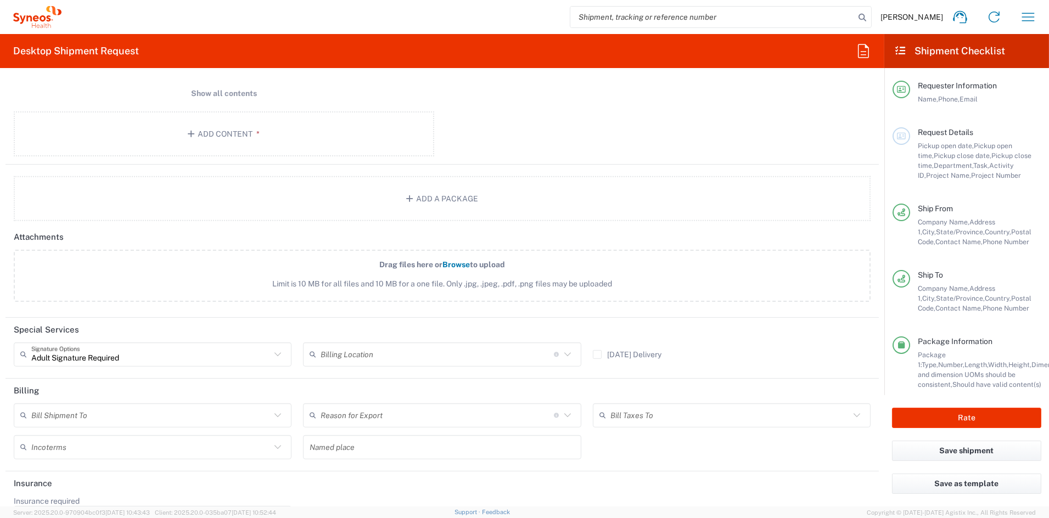
scroll to position [1226, 0]
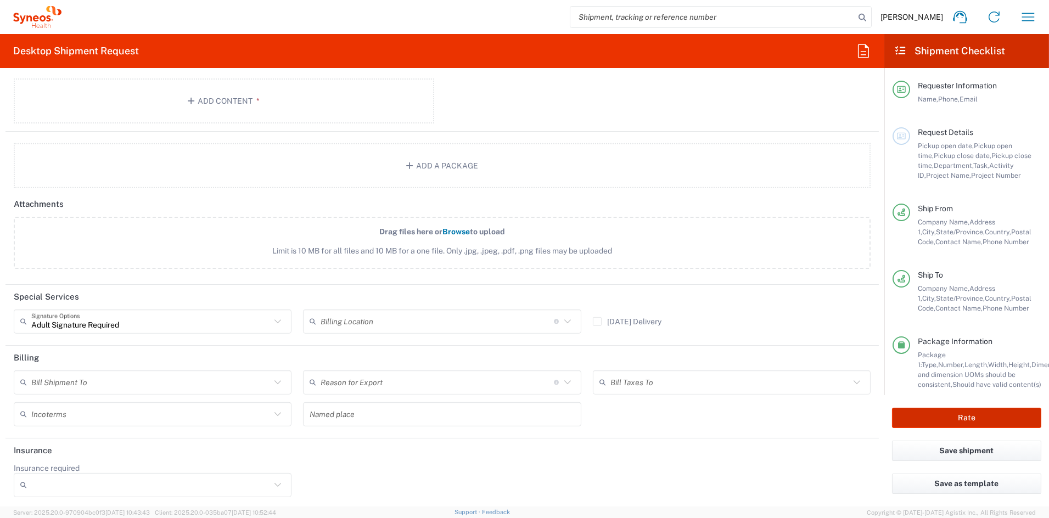
click at [966, 416] on button "Rate" at bounding box center [966, 418] width 149 height 20
type input "7056961"
click at [965, 417] on button "Rate" at bounding box center [966, 418] width 149 height 20
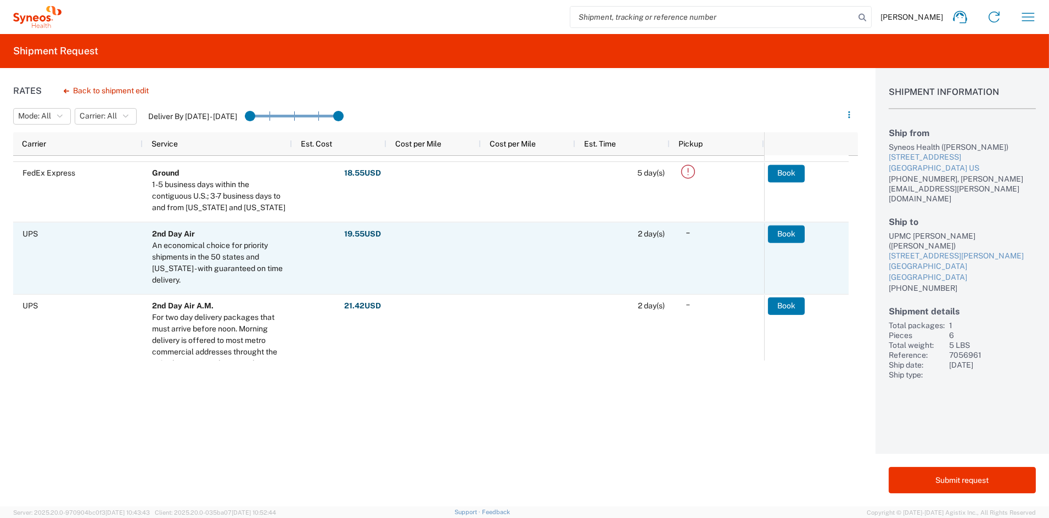
scroll to position [136, 0]
click at [788, 235] on button "Book" at bounding box center [786, 236] width 37 height 18
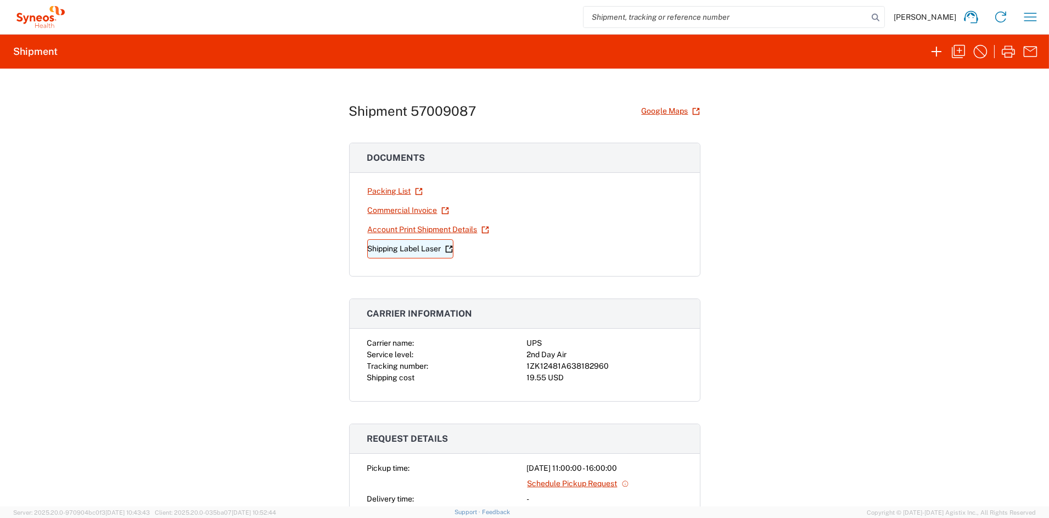
click at [396, 250] on link "Shipping Label Laser" at bounding box center [410, 248] width 86 height 19
click at [960, 51] on icon "button" at bounding box center [959, 52] width 18 height 18
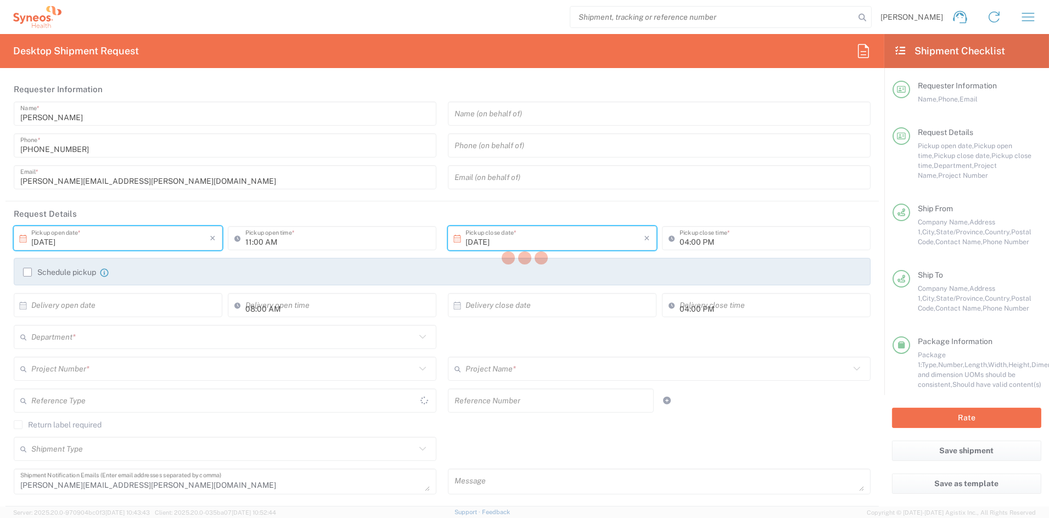
type input "[US_STATE]"
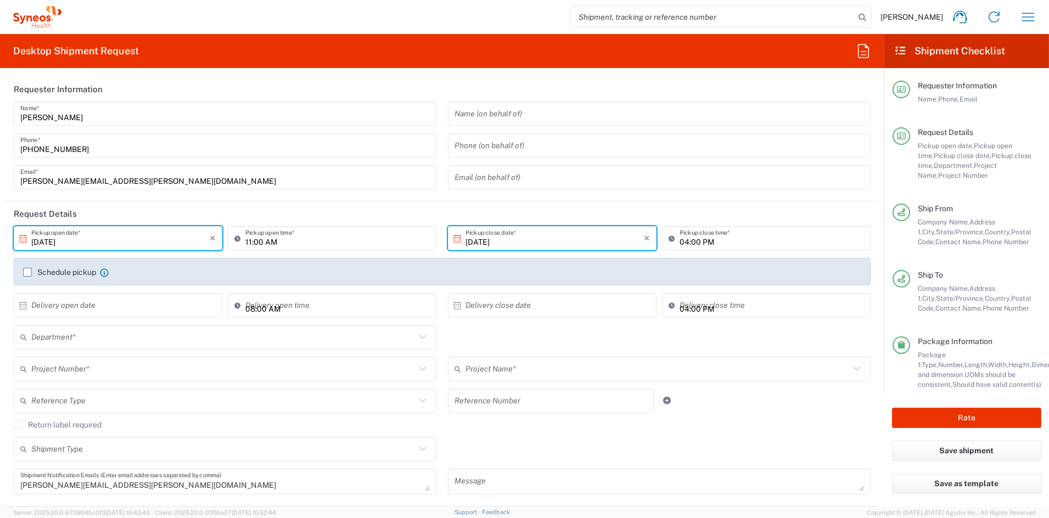
type input "Your Packaging"
type input "7056961"
type input "Vaxcyte 7056961"
type input "6156"
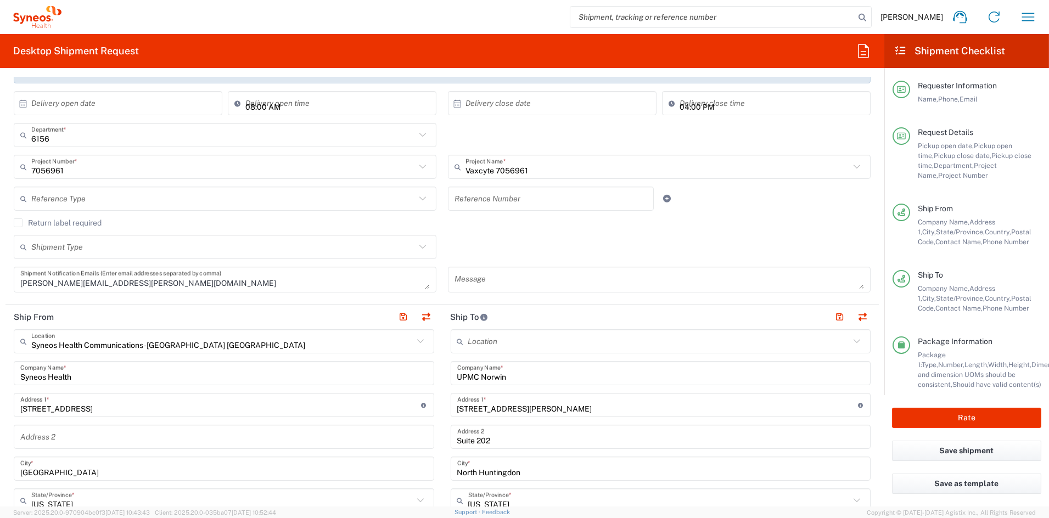
scroll to position [212, 0]
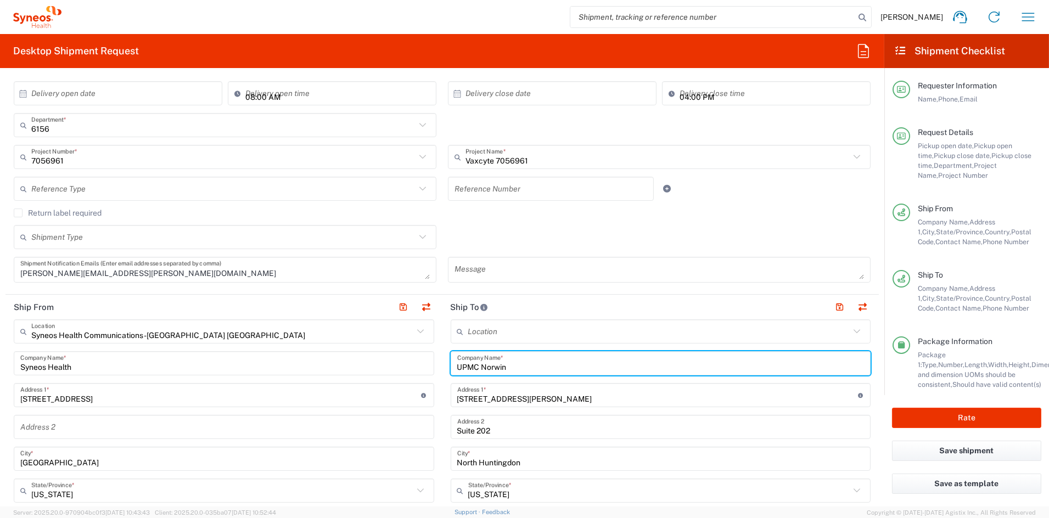
drag, startPoint x: 520, startPoint y: 366, endPoint x: 385, endPoint y: 365, distance: 135.0
paste input "Center for Clinical Trials of [GEOGRAPHIC_DATA][PERSON_NAME]"
click at [598, 369] on input "Ctr for Clinical Trials of [GEOGRAPHIC_DATA][PERSON_NAME]" at bounding box center [660, 363] width 407 height 19
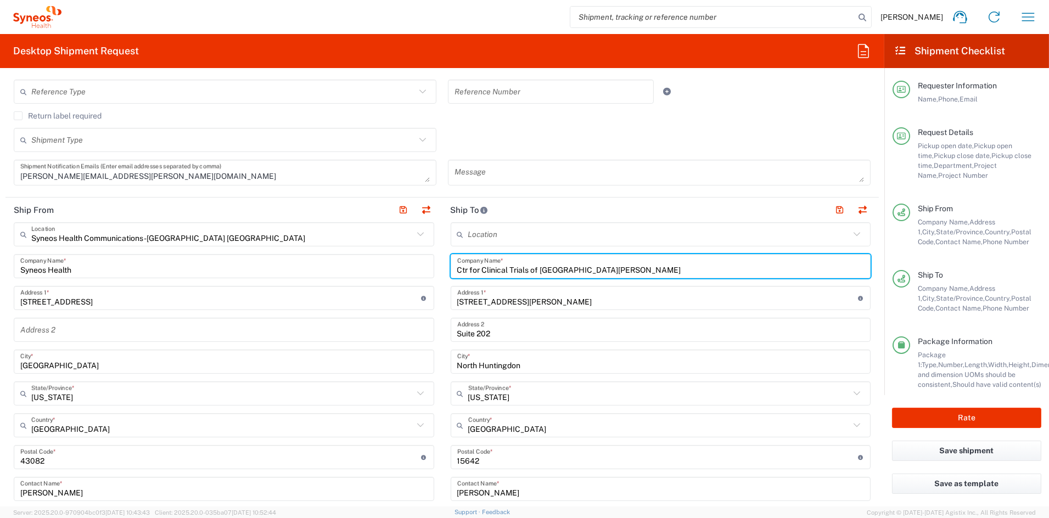
scroll to position [310, 0]
type input "Ctr for Clinical Trials of [GEOGRAPHIC_DATA][PERSON_NAME]"
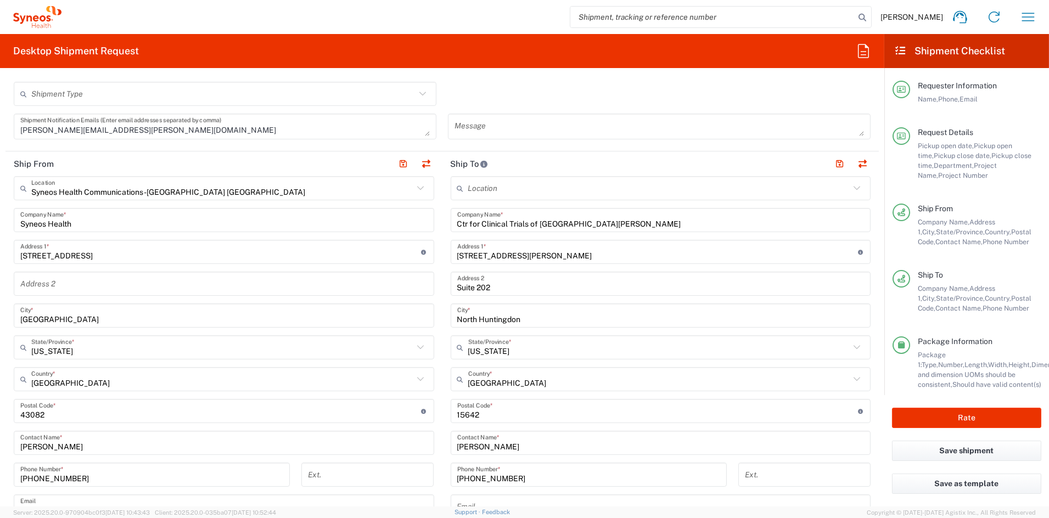
scroll to position [368, 0]
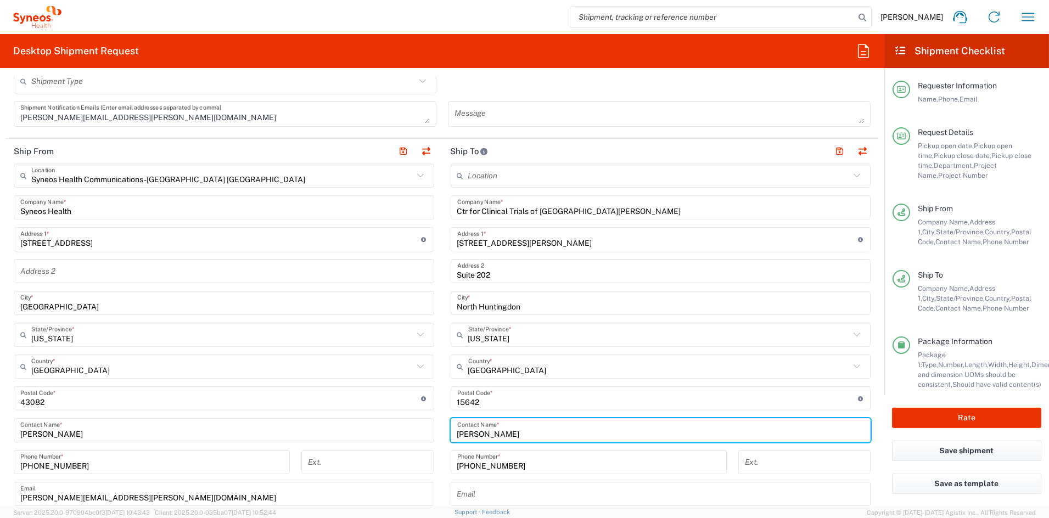
drag, startPoint x: 507, startPoint y: 431, endPoint x: 425, endPoint y: 429, distance: 81.8
click at [426, 429] on div "Ship From Syneos Health Communications-[GEOGRAPHIC_DATA] [GEOGRAPHIC_DATA] Loca…" at bounding box center [441, 384] width 873 height 490
paste input "[PERSON_NAME]"
type input "[PERSON_NAME]"
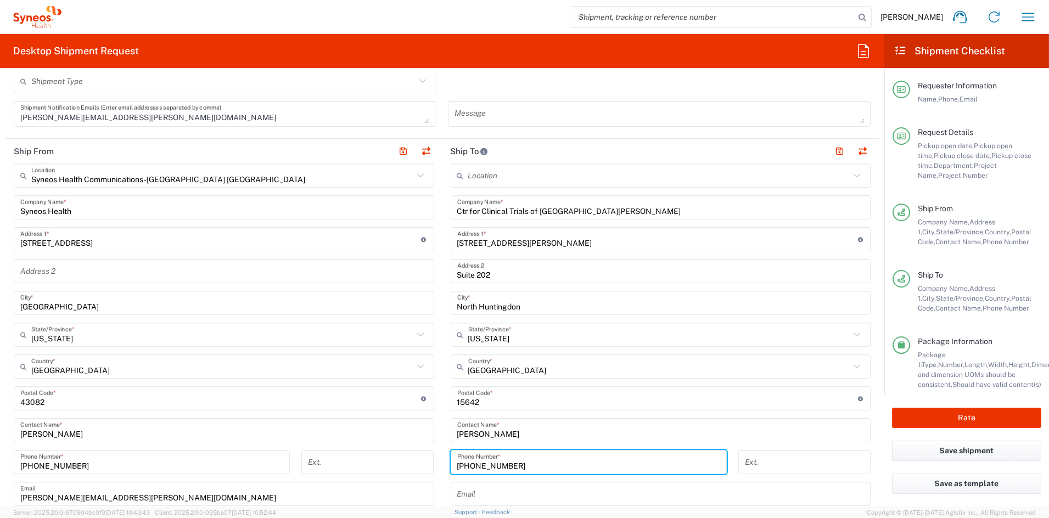
drag, startPoint x: 496, startPoint y: 464, endPoint x: 423, endPoint y: 462, distance: 73.0
click at [425, 462] on div "Ship From Syneos Health Communications-[GEOGRAPHIC_DATA] [GEOGRAPHIC_DATA] Loca…" at bounding box center [441, 384] width 873 height 490
paste input "[PHONE_NUMBER]"
type input "[PHONE_NUMBER]"
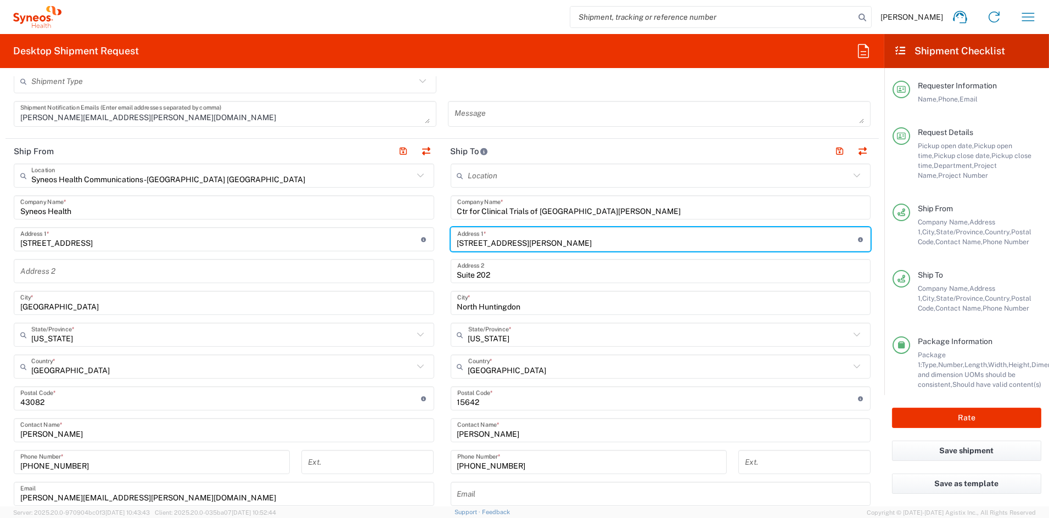
drag, startPoint x: 541, startPoint y: 243, endPoint x: 374, endPoint y: 242, distance: 167.4
click at [374, 242] on div "Ship From Syneos Health Communications-[GEOGRAPHIC_DATA] [GEOGRAPHIC_DATA] Loca…" at bounding box center [441, 384] width 873 height 490
paste input "1433 [PERSON_NAME]"
type input "[STREET_ADDRESS]"
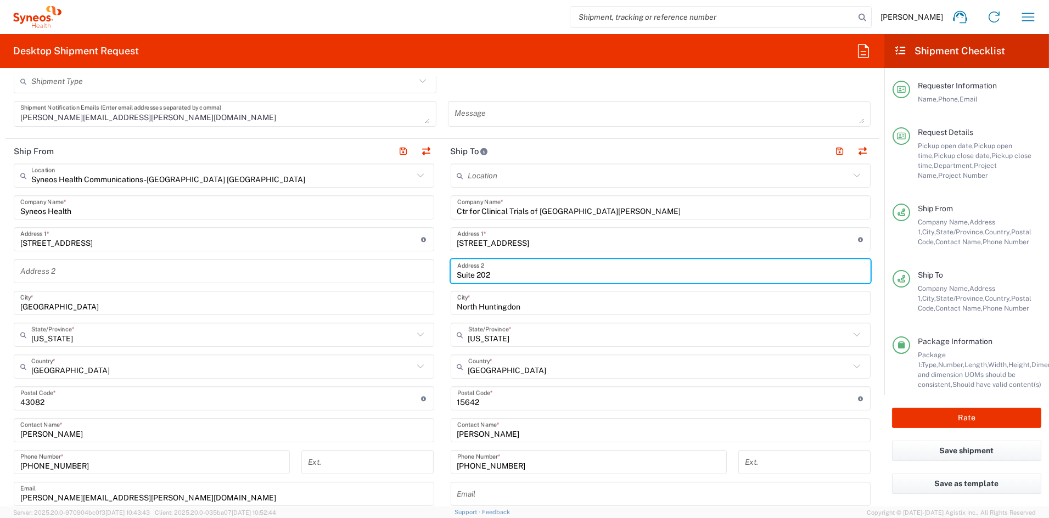
drag, startPoint x: 498, startPoint y: 274, endPoint x: 398, endPoint y: 269, distance: 100.0
click at [400, 269] on div "Ship From Syneos Health Communications-[GEOGRAPHIC_DATA] [GEOGRAPHIC_DATA] Loca…" at bounding box center [441, 384] width 873 height 490
paste input "1"
type input "Suite 102"
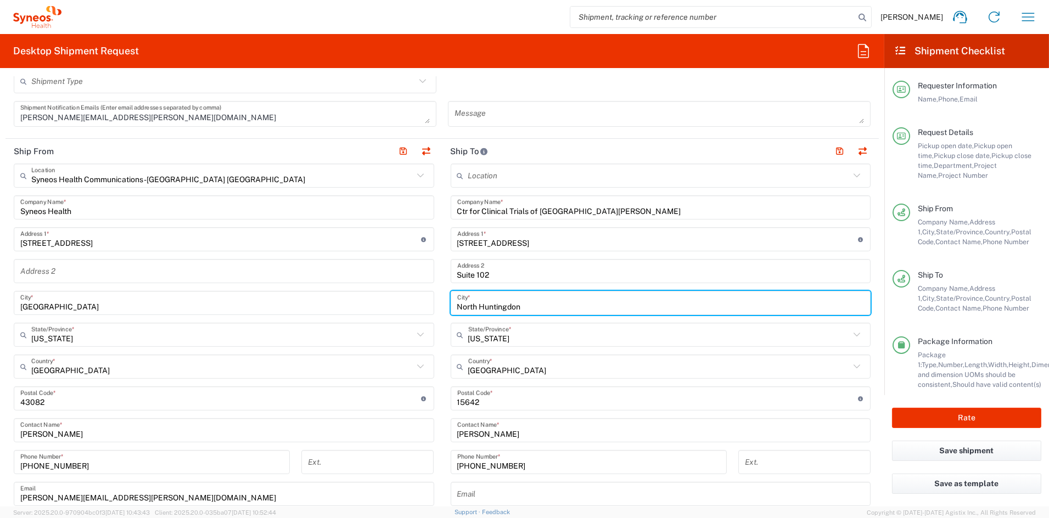
drag, startPoint x: 531, startPoint y: 306, endPoint x: 371, endPoint y: 304, distance: 160.3
click at [372, 304] on div "Ship From Syneos Health Communications-[GEOGRAPHIC_DATA] [GEOGRAPHIC_DATA] Loca…" at bounding box center [441, 384] width 873 height 490
paste input "West Covina"
type input "West Covina"
click at [551, 343] on input "text" at bounding box center [659, 334] width 382 height 19
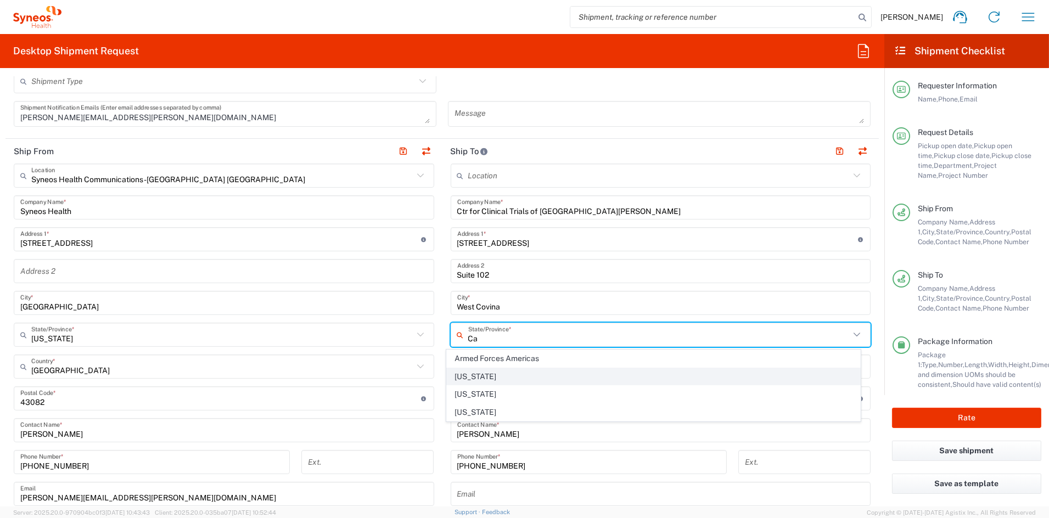
click at [478, 375] on span "[US_STATE]" at bounding box center [653, 376] width 413 height 17
type input "[US_STATE]"
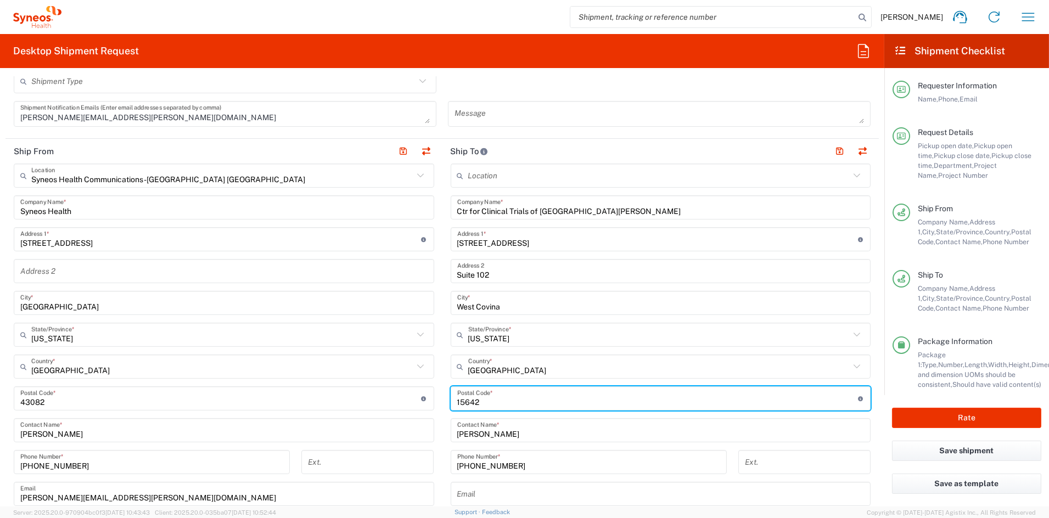
drag, startPoint x: 489, startPoint y: 400, endPoint x: 416, endPoint y: 400, distance: 73.6
click at [417, 399] on div "Ship From Syneos Health Communications-[GEOGRAPHIC_DATA] [GEOGRAPHIC_DATA] Loca…" at bounding box center [441, 384] width 873 height 490
paste input "91790"
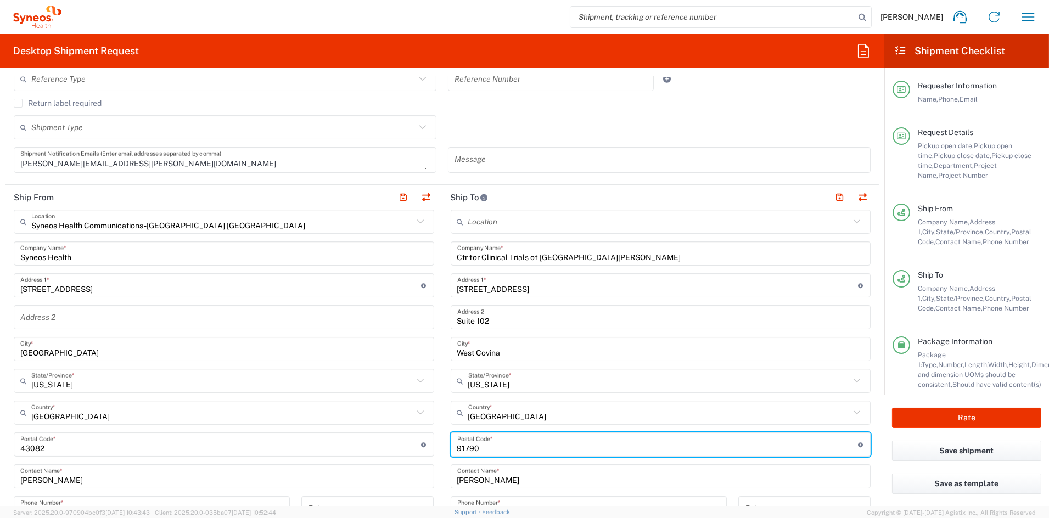
scroll to position [321, 0]
type input "91790"
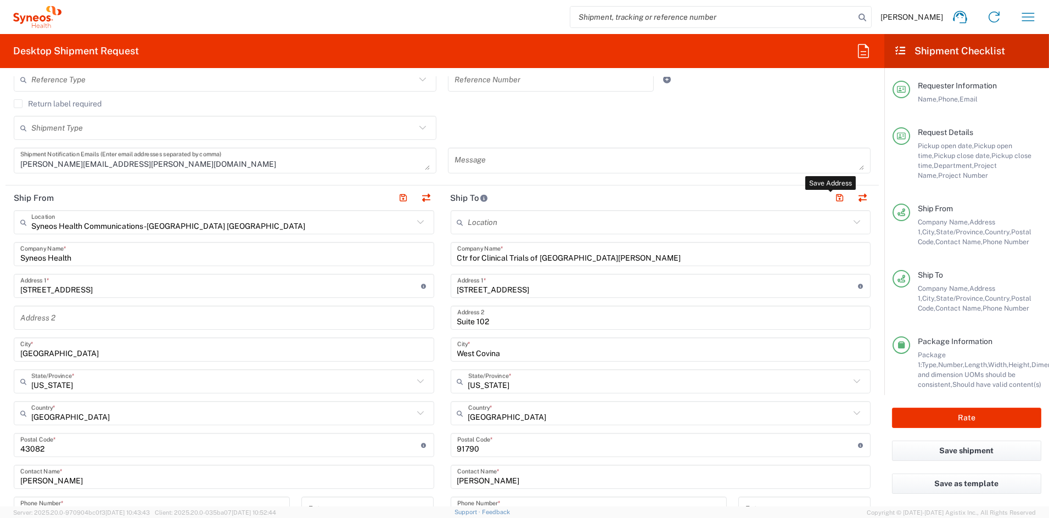
drag, startPoint x: 827, startPoint y: 196, endPoint x: 815, endPoint y: 205, distance: 14.6
click at [832, 196] on button "button" at bounding box center [839, 197] width 15 height 15
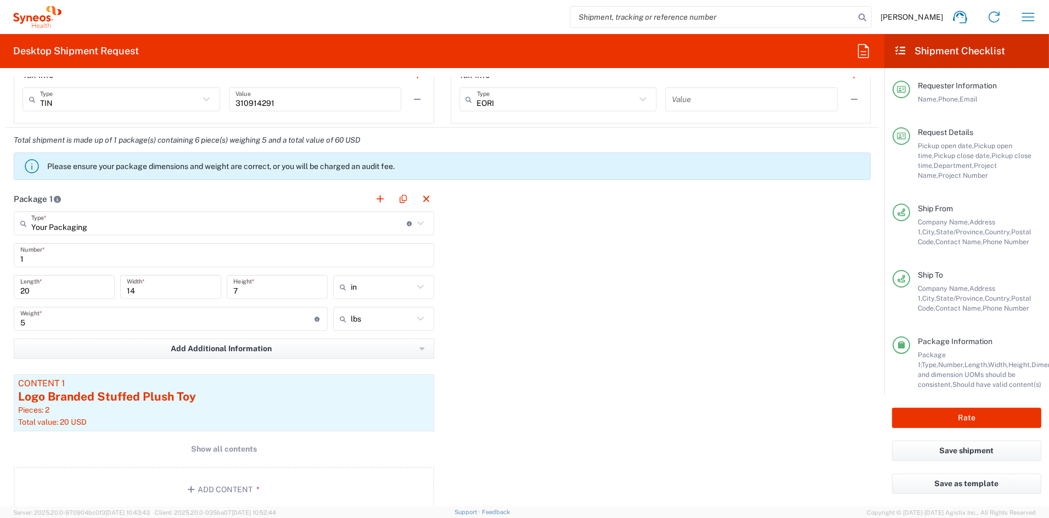
scroll to position [875, 0]
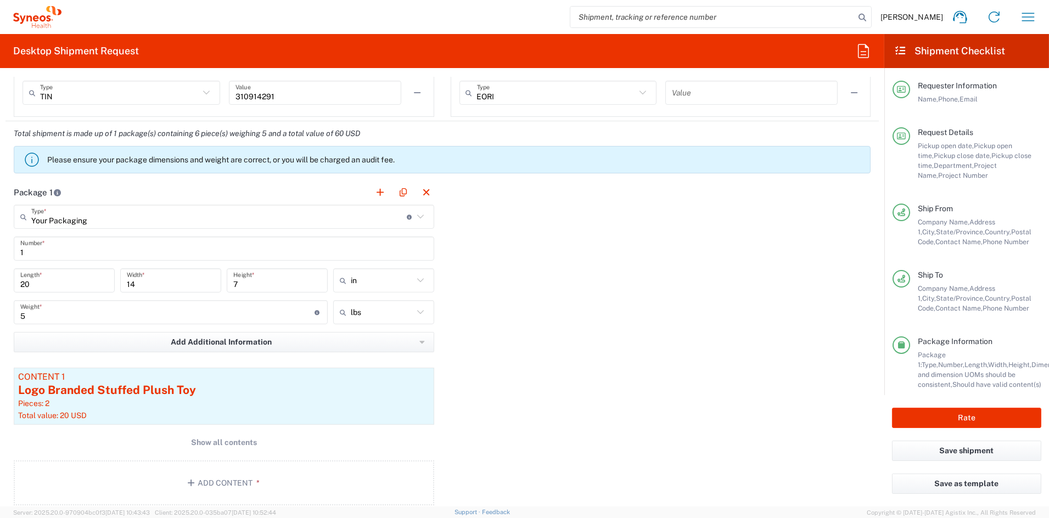
drag, startPoint x: -7, startPoint y: 283, endPoint x: -38, endPoint y: 280, distance: 31.4
click at [0, 280] on html "[PERSON_NAME] Home Shipment estimator Shipment tracking Desktop shipment reques…" at bounding box center [524, 259] width 1049 height 518
drag, startPoint x: 47, startPoint y: 281, endPoint x: -12, endPoint y: 279, distance: 59.3
click at [0, 279] on html "[PERSON_NAME] Home Shipment estimator Shipment tracking Desktop shipment reques…" at bounding box center [524, 259] width 1049 height 518
type input "21"
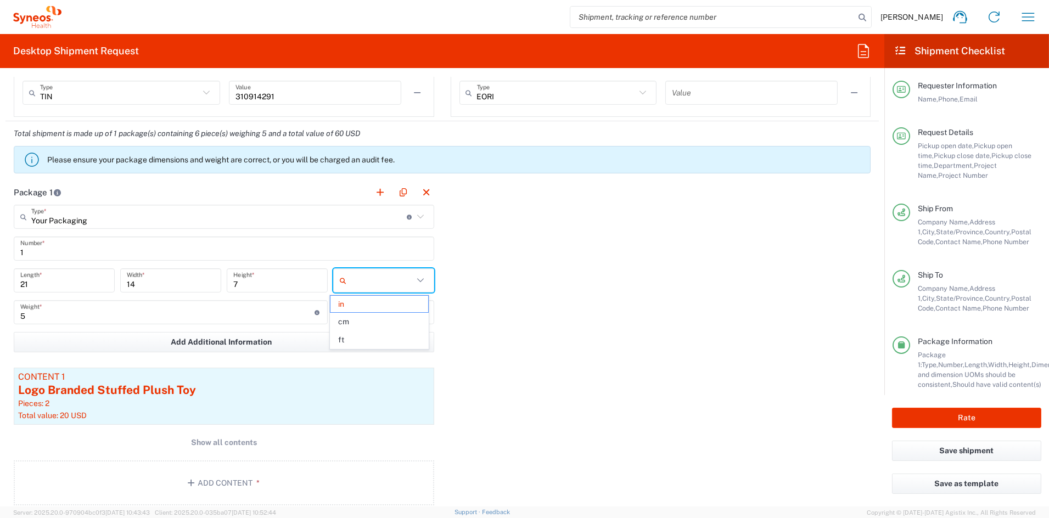
type input "in"
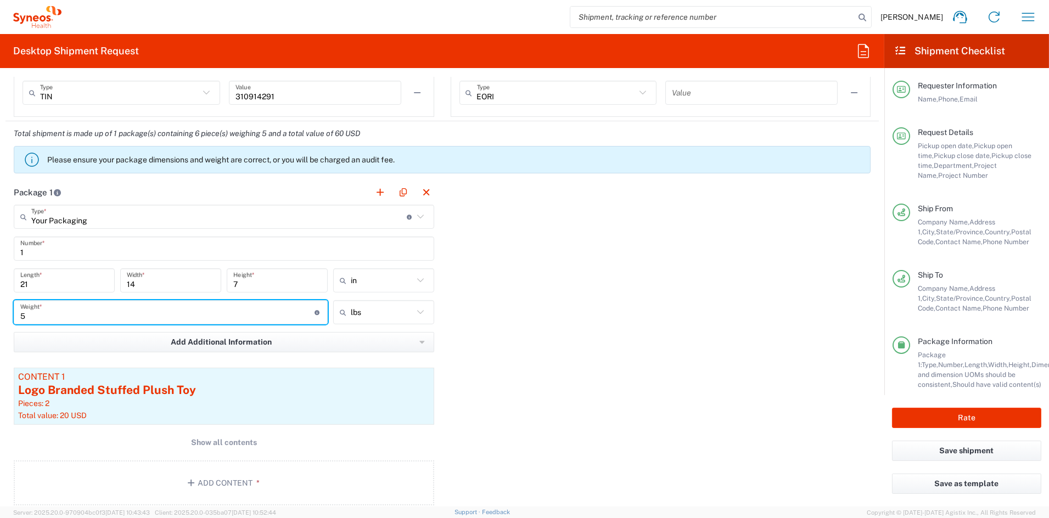
click at [162, 279] on input "14" at bounding box center [171, 280] width 88 height 19
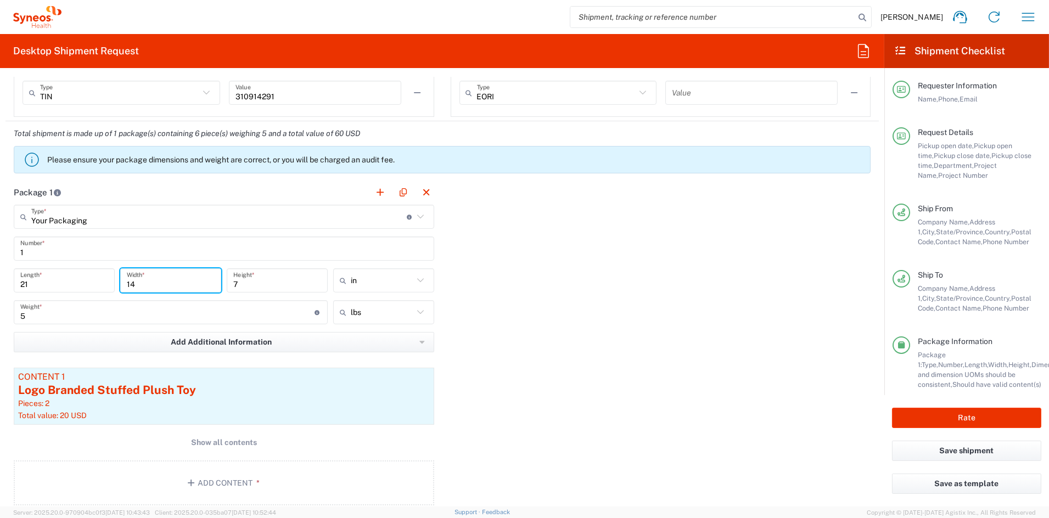
drag, startPoint x: 142, startPoint y: 281, endPoint x: 98, endPoint y: 280, distance: 43.9
click at [99, 280] on div "21 Length * 14 Width * 7 Height * in in cm ft" at bounding box center [224, 284] width 426 height 32
type input "15"
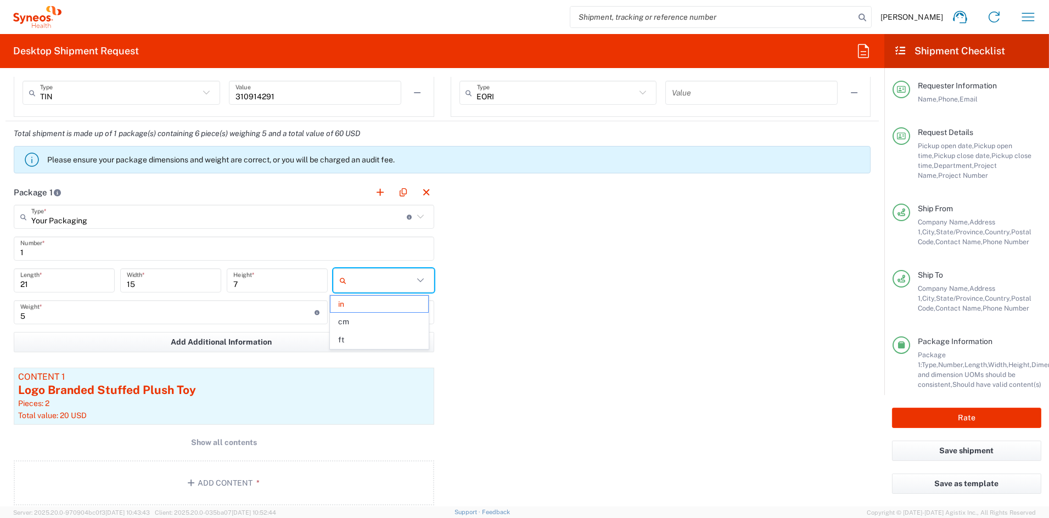
type input "in"
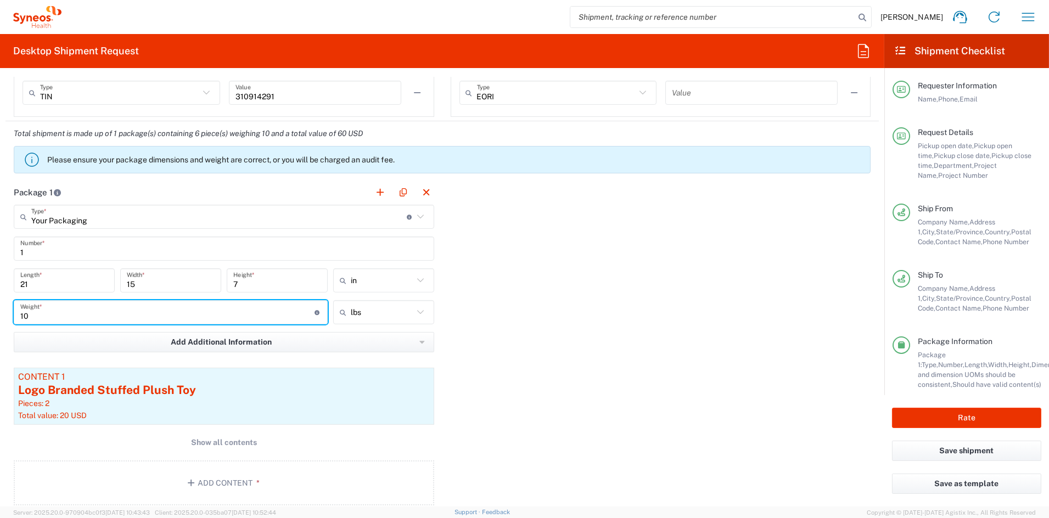
type input "10"
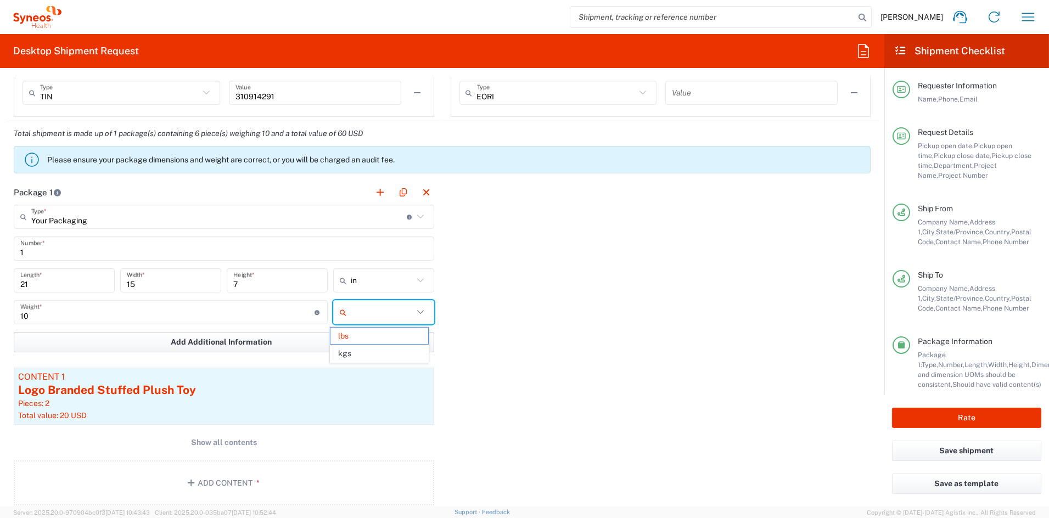
type input "lbs"
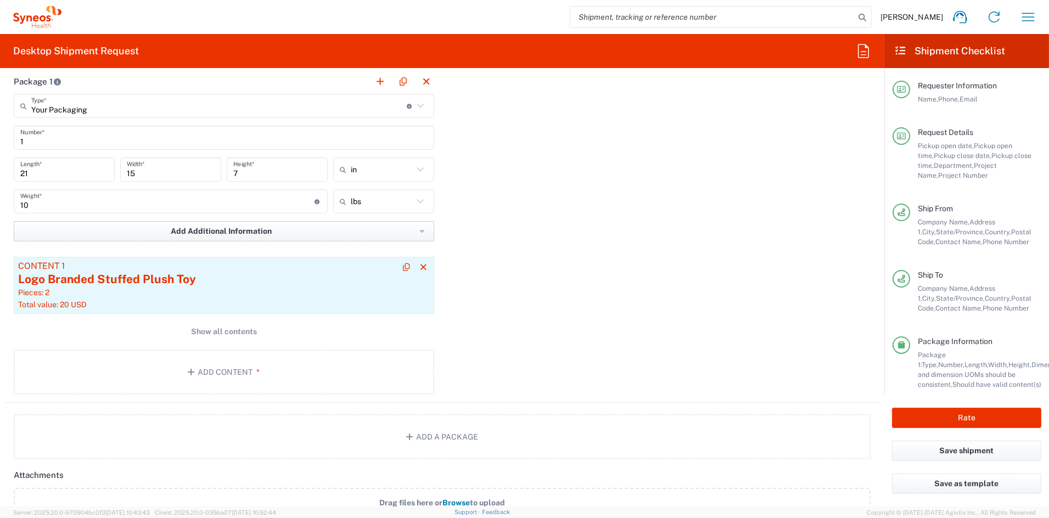
scroll to position [988, 0]
click at [237, 332] on span "Show all contents" at bounding box center [224, 330] width 66 height 10
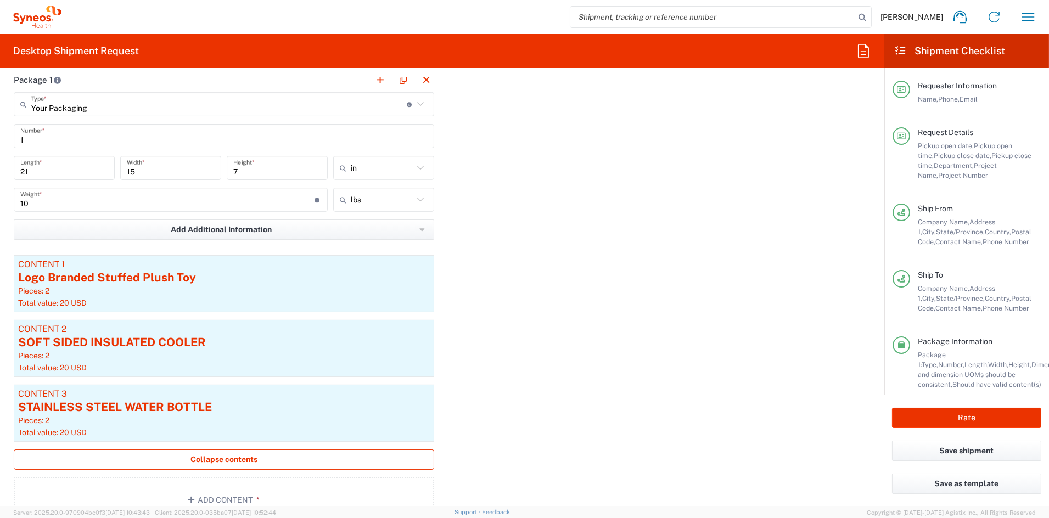
scroll to position [989, 0]
click at [271, 294] on div "Pieces: 2" at bounding box center [224, 290] width 412 height 10
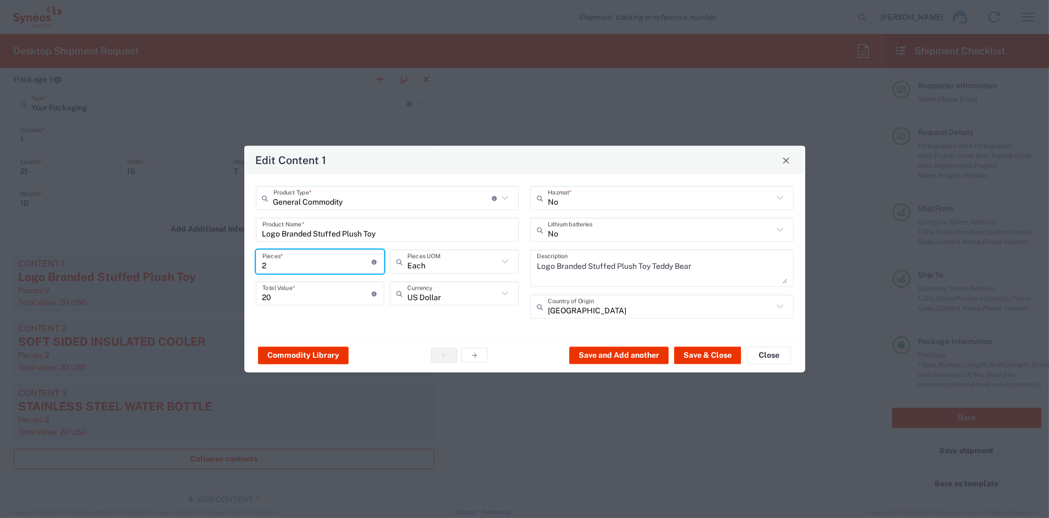
drag, startPoint x: 252, startPoint y: 261, endPoint x: 234, endPoint y: 260, distance: 18.7
click at [235, 260] on div "Edit Content 1 General Commodity Product Type * Document: Paper document genera…" at bounding box center [524, 259] width 1049 height 518
type input "6"
type input "60"
type input "6"
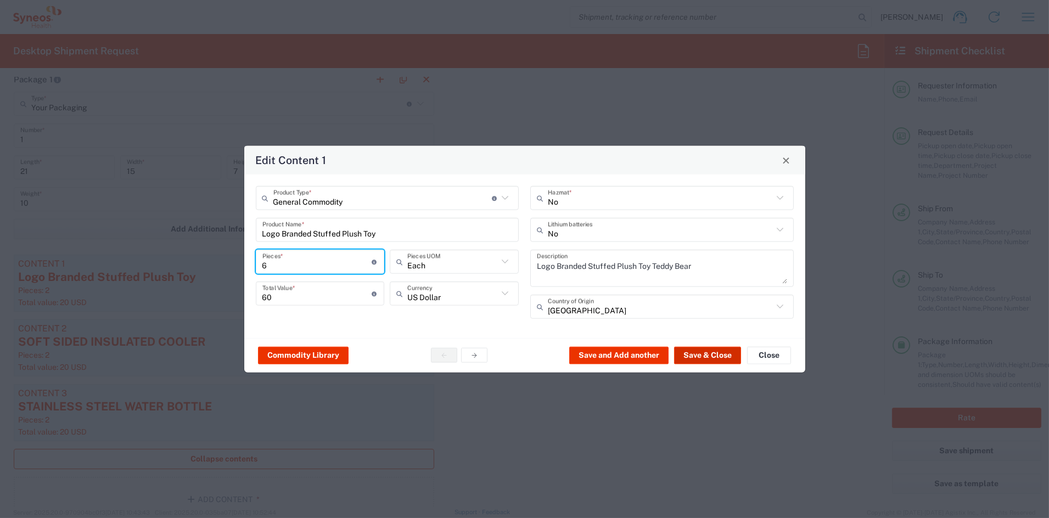
click at [703, 353] on button "Save & Close" at bounding box center [707, 355] width 67 height 18
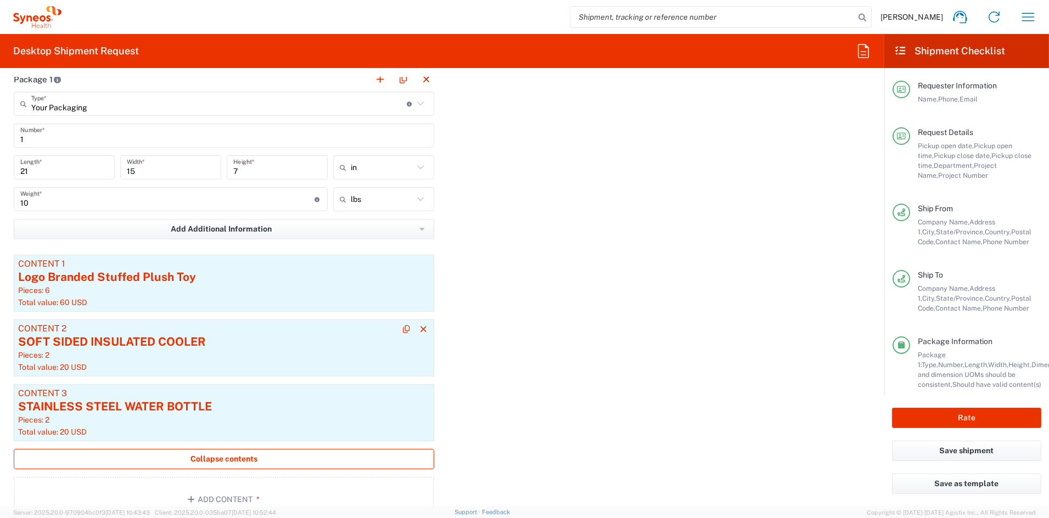
click at [159, 336] on div "SOFT SIDED INSULATED COOLER" at bounding box center [224, 342] width 412 height 16
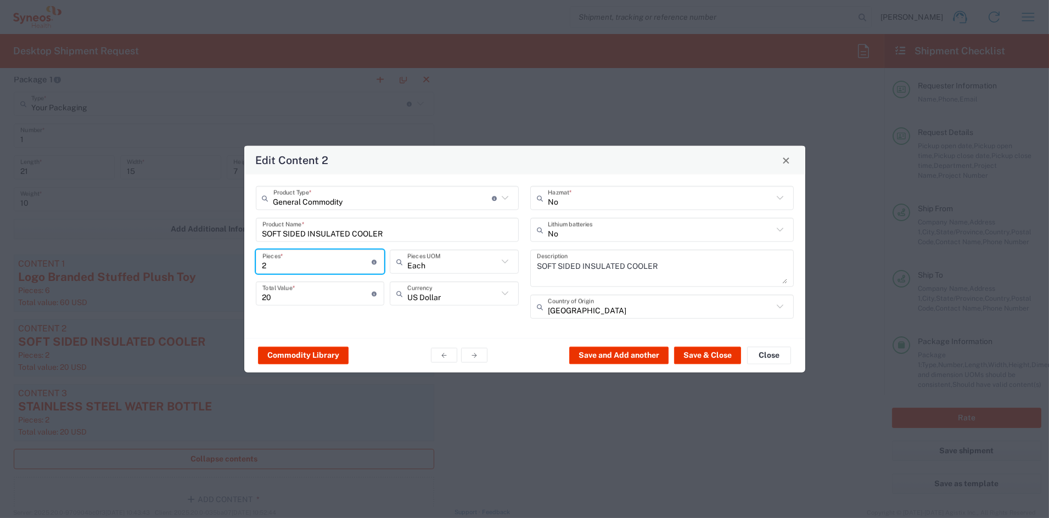
drag, startPoint x: 280, startPoint y: 267, endPoint x: 223, endPoint y: 262, distance: 57.8
click at [223, 262] on div "Edit Content 2 General Commodity Product Type * Document: Paper document genera…" at bounding box center [524, 259] width 1049 height 518
type input "6"
type input "60"
type input "6"
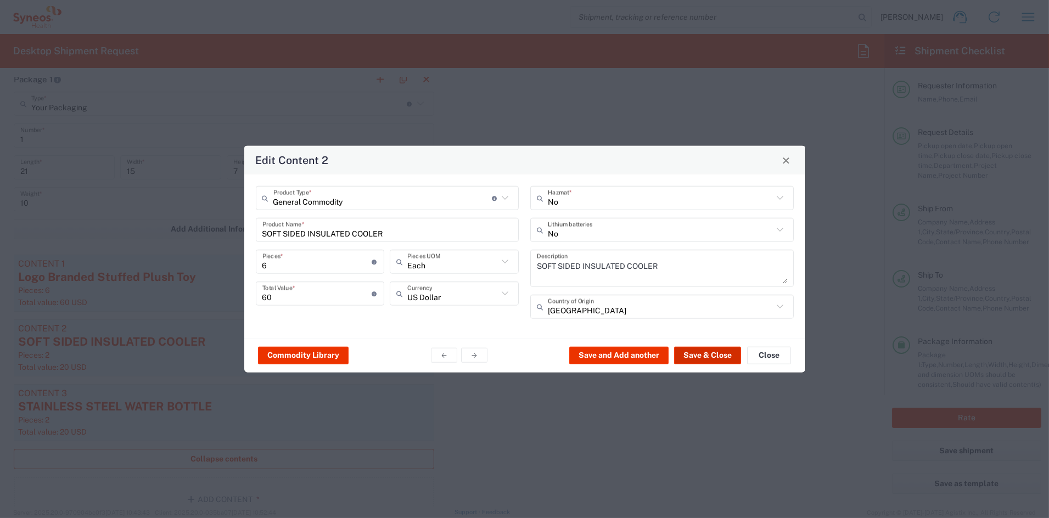
drag, startPoint x: 719, startPoint y: 356, endPoint x: 690, endPoint y: 356, distance: 29.1
click at [716, 356] on button "Save & Close" at bounding box center [707, 355] width 67 height 18
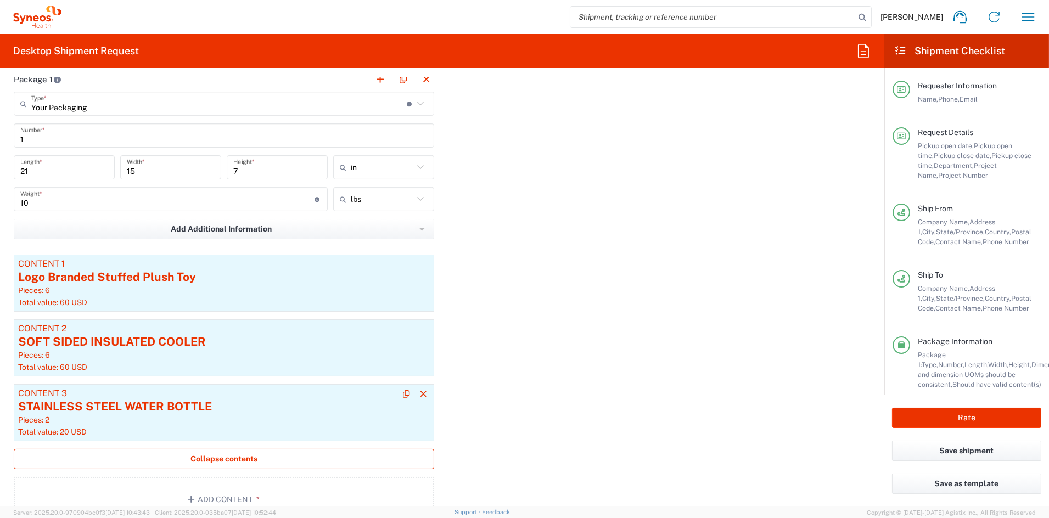
click at [162, 403] on div "STAINLESS STEEL WATER BOTTLE" at bounding box center [224, 406] width 412 height 16
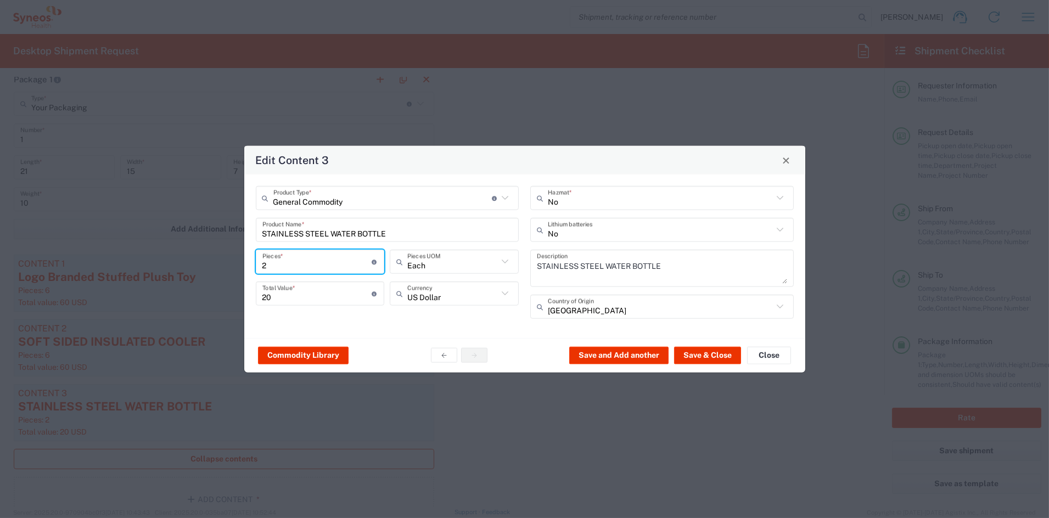
drag, startPoint x: 271, startPoint y: 265, endPoint x: 191, endPoint y: 257, distance: 79.9
click at [191, 257] on div "Edit Content 3 General Commodity Product Type * Document: Paper document genera…" at bounding box center [524, 259] width 1049 height 518
type input "6"
type input "60"
type input "6"
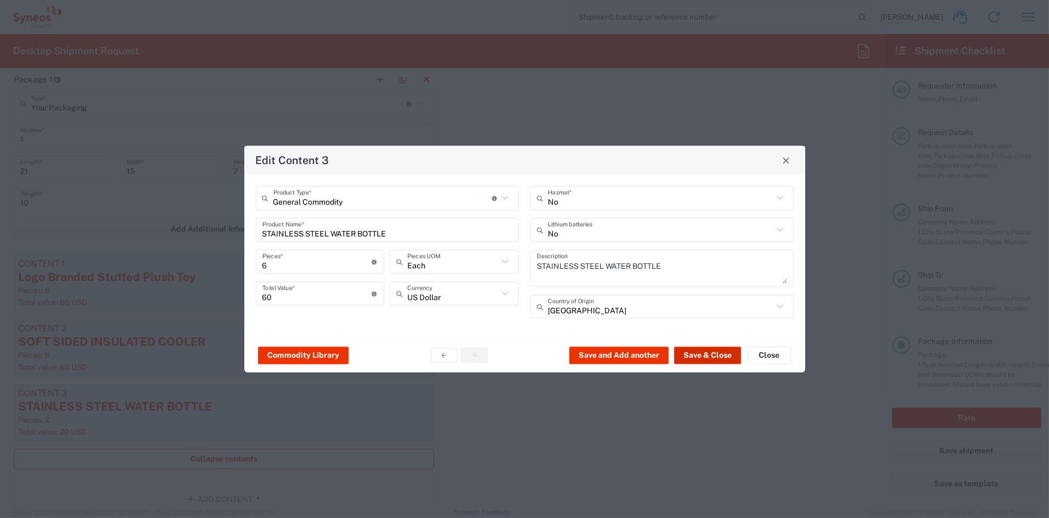
click at [720, 352] on button "Save & Close" at bounding box center [707, 355] width 67 height 18
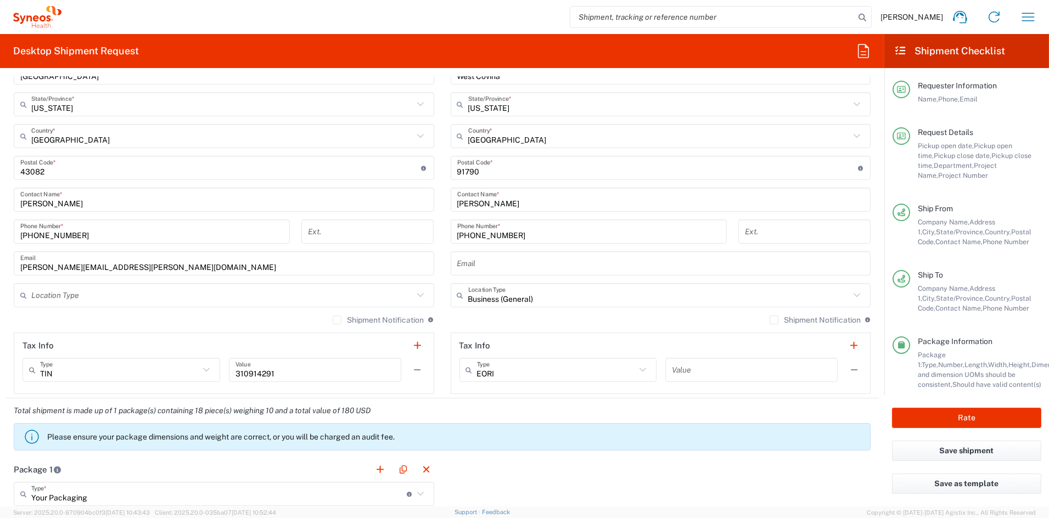
scroll to position [596, 0]
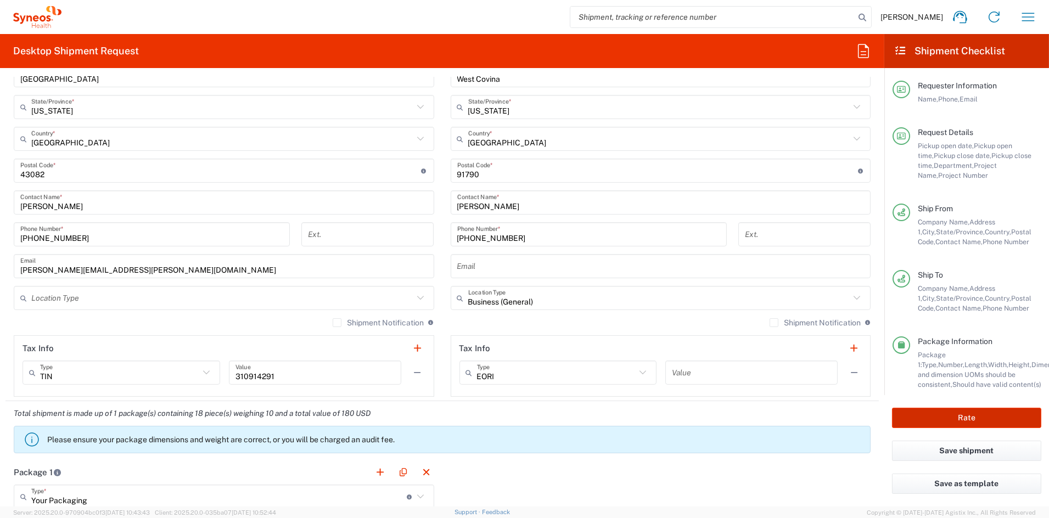
click at [934, 418] on button "Rate" at bounding box center [966, 418] width 149 height 20
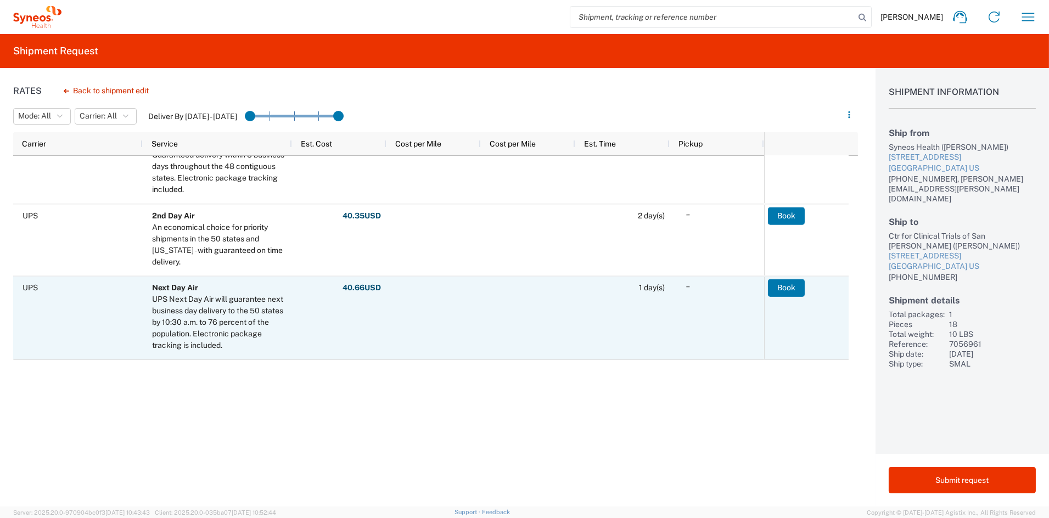
scroll to position [158, 0]
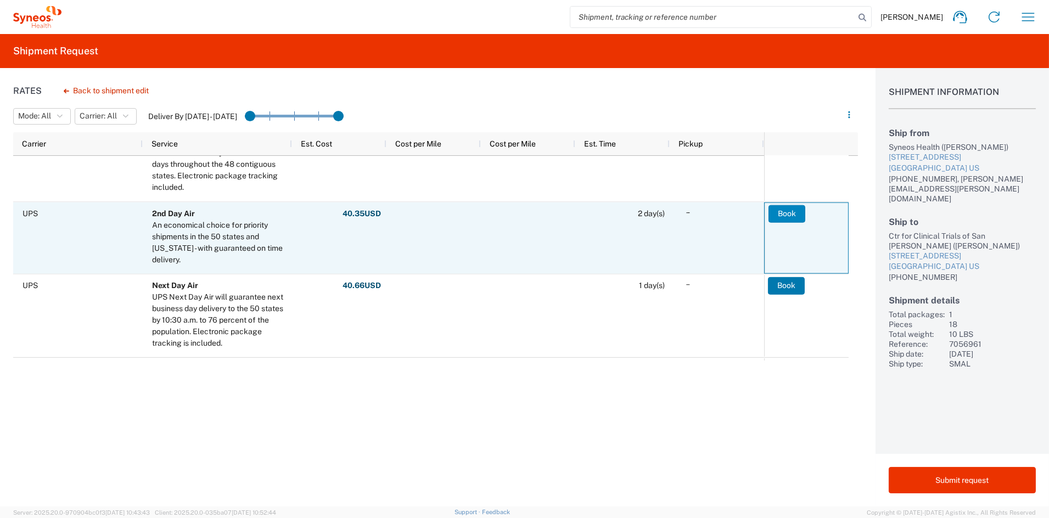
click at [785, 210] on button "Book" at bounding box center [786, 214] width 37 height 18
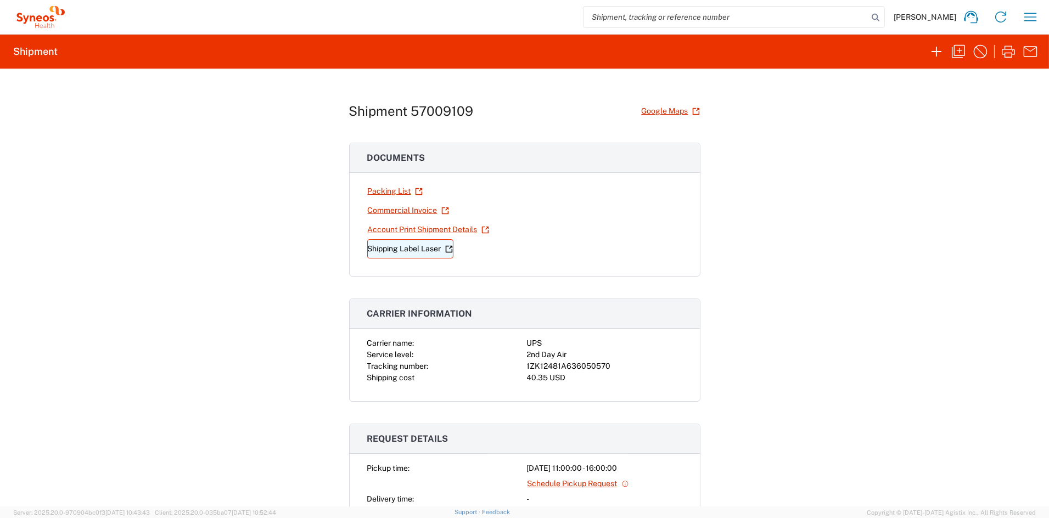
click at [379, 250] on link "Shipping Label Laser" at bounding box center [410, 248] width 86 height 19
click at [958, 54] on icon "button" at bounding box center [959, 52] width 18 height 18
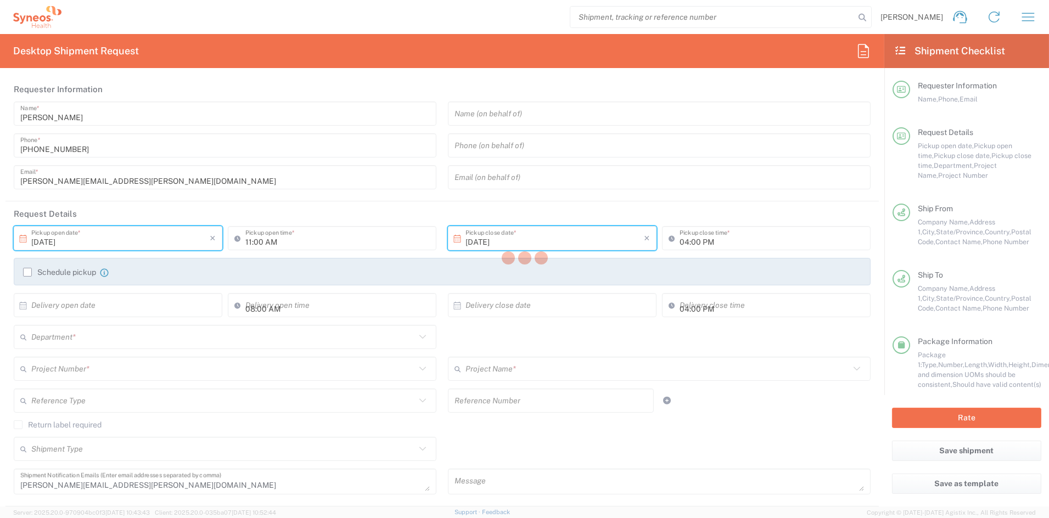
type input "[US_STATE]"
type input "Your Packaging"
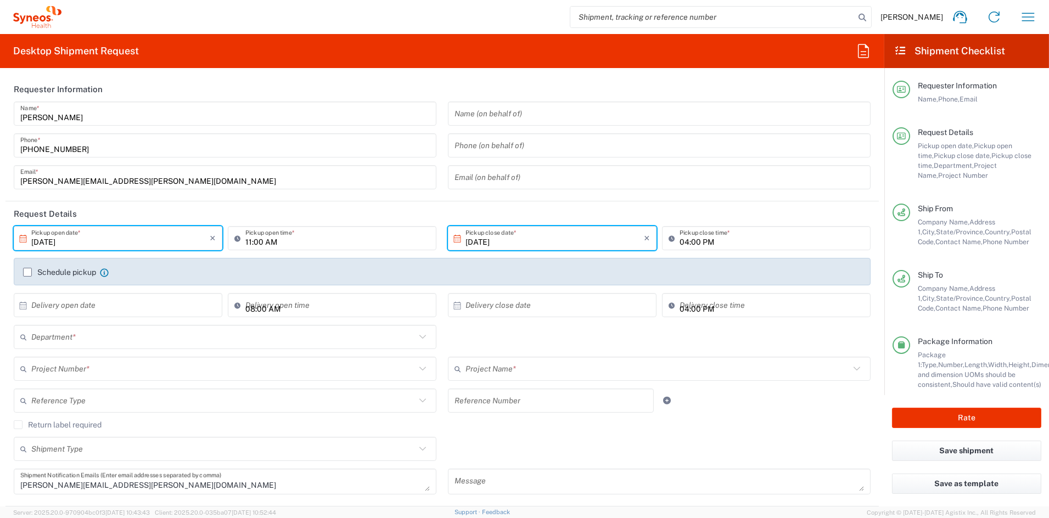
type input "7056961"
type input "6156"
type input "Vaxcyte 7056961"
click at [250, 242] on input "11:00 AM" at bounding box center [337, 238] width 184 height 19
click at [271, 241] on input "12:00 AM" at bounding box center [337, 238] width 184 height 19
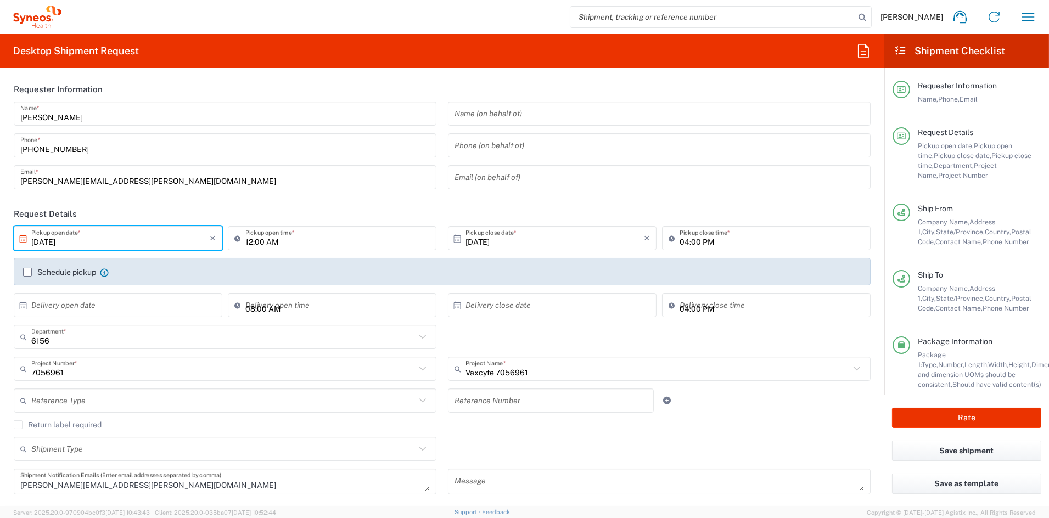
drag, startPoint x: 267, startPoint y: 248, endPoint x: 273, endPoint y: 245, distance: 6.1
click at [268, 246] on div "12:00 AM Pickup open time *" at bounding box center [332, 238] width 209 height 24
click at [277, 243] on input "12:00 AM" at bounding box center [337, 238] width 184 height 19
type input "12:00 PM"
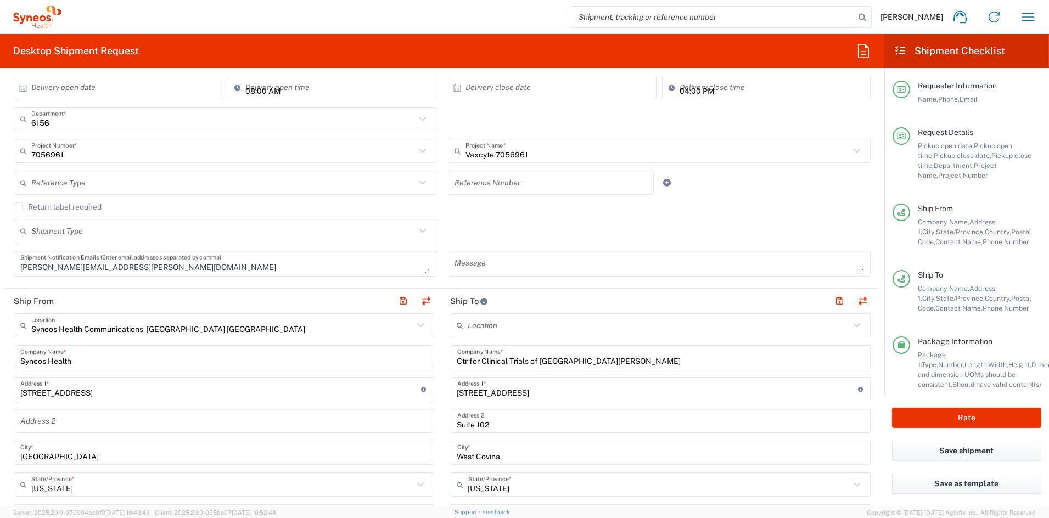
scroll to position [226, 0]
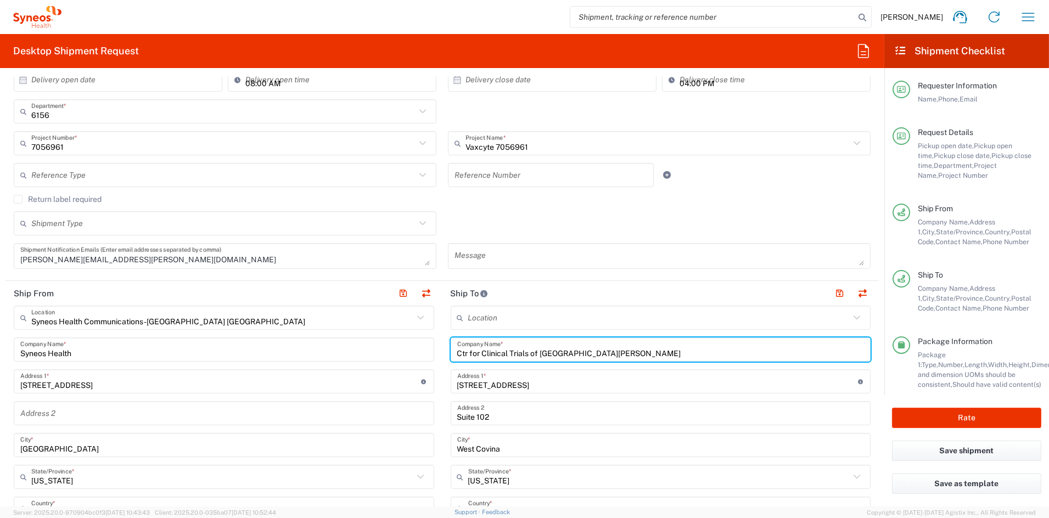
drag, startPoint x: 610, startPoint y: 349, endPoint x: 425, endPoint y: 351, distance: 185.0
click at [425, 350] on div "Ship From Syneos Health Communications-[GEOGRAPHIC_DATA] [GEOGRAPHIC_DATA] Loca…" at bounding box center [441, 526] width 873 height 490
paste input "UPMC"
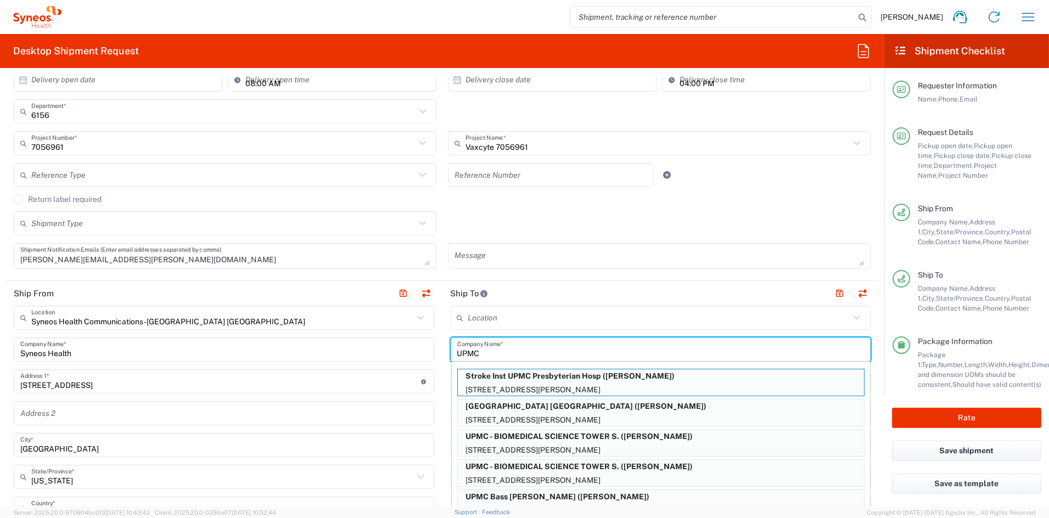
type input "UPMC"
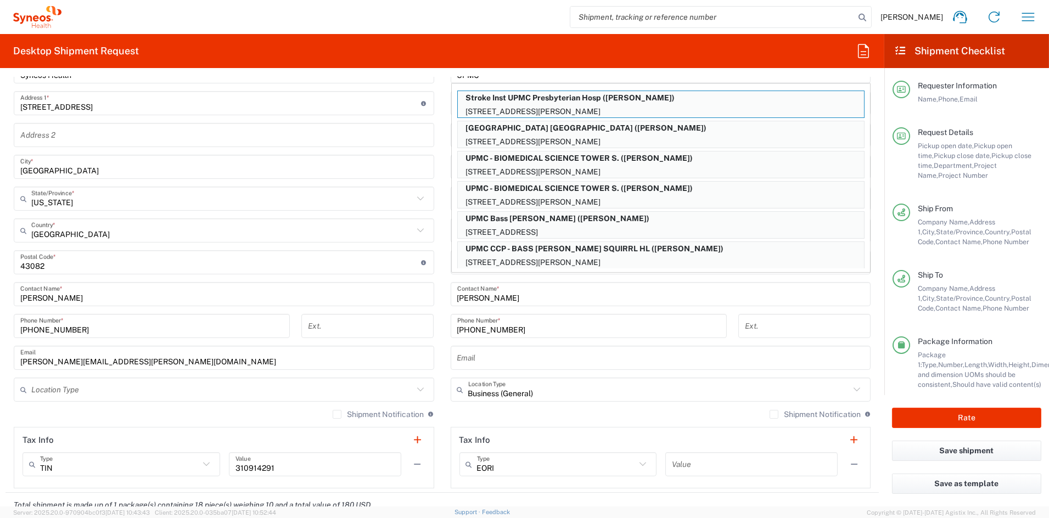
scroll to position [505, 0]
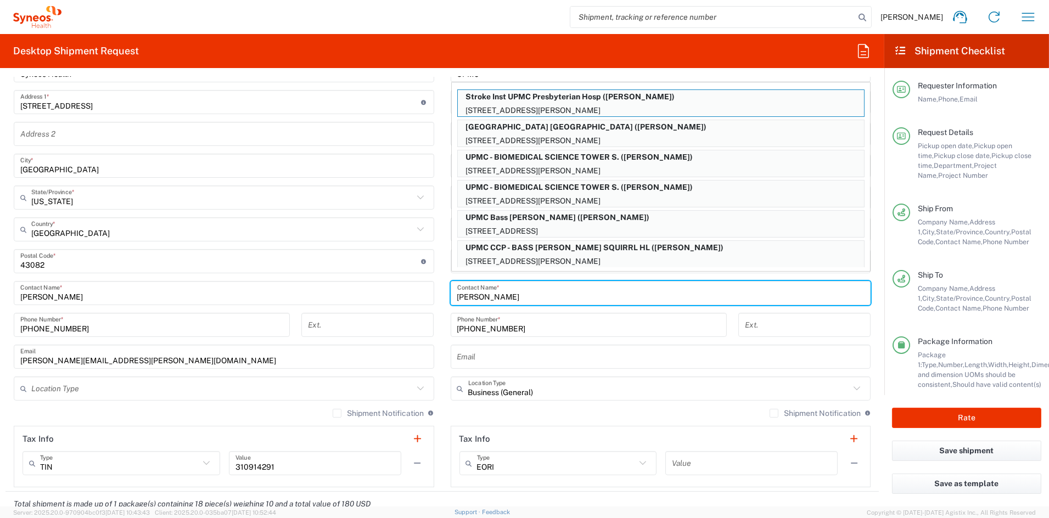
click at [538, 294] on input "[PERSON_NAME]" at bounding box center [660, 293] width 407 height 19
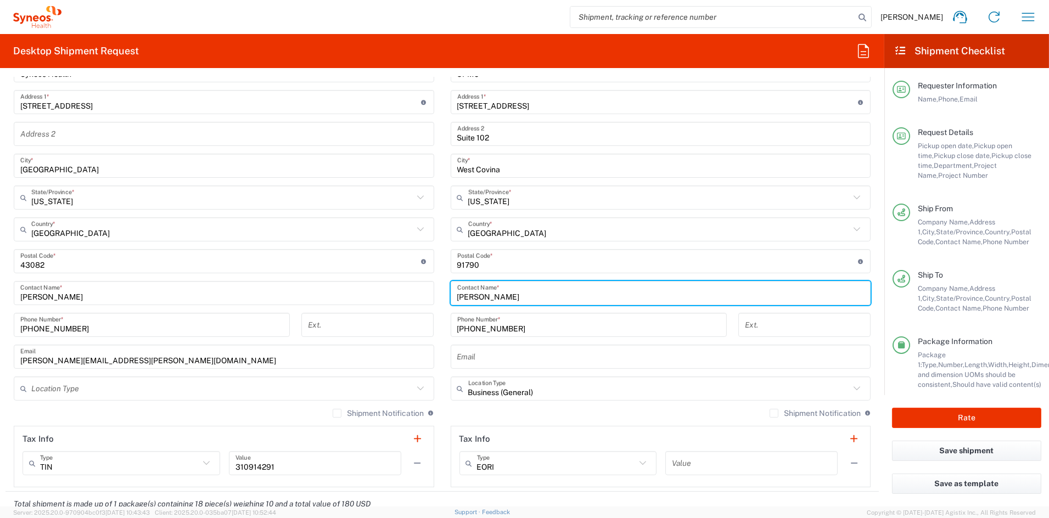
drag, startPoint x: 512, startPoint y: 296, endPoint x: 395, endPoint y: 291, distance: 117.0
click at [395, 291] on div "Ship From Syneos Health Communications-[GEOGRAPHIC_DATA] [GEOGRAPHIC_DATA] Loca…" at bounding box center [441, 247] width 873 height 490
paste input "[PERSON_NAME]"
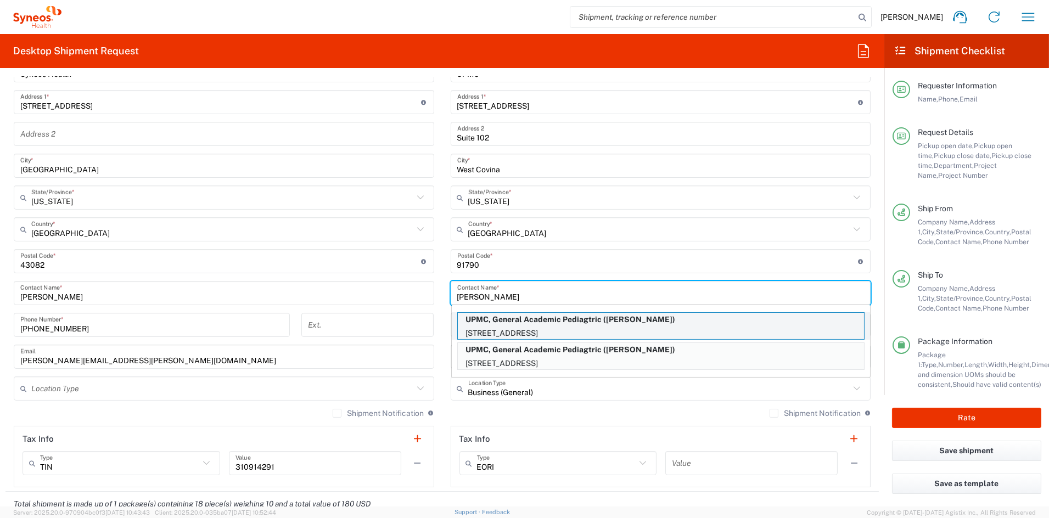
type input "[PERSON_NAME]"
click at [518, 325] on p "UPMC, General Academic Pediagtric ([PERSON_NAME])" at bounding box center [661, 320] width 406 height 14
type input "UPMC, General Academic Pediagtric"
type input "[STREET_ADDRESS]"
type input "[GEOGRAPHIC_DATA]"
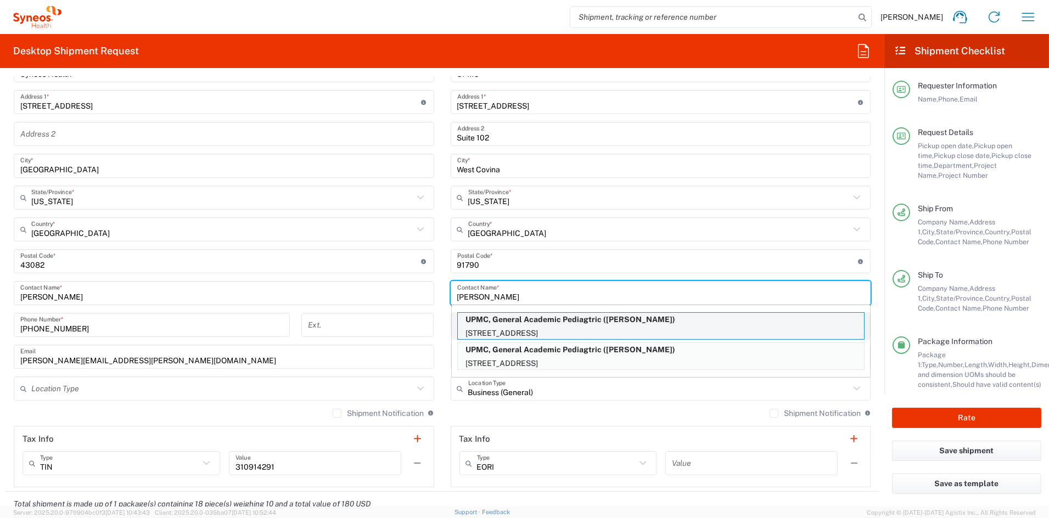
type input "[US_STATE]"
type input "15213"
type input "[PHONE_NUMBER]"
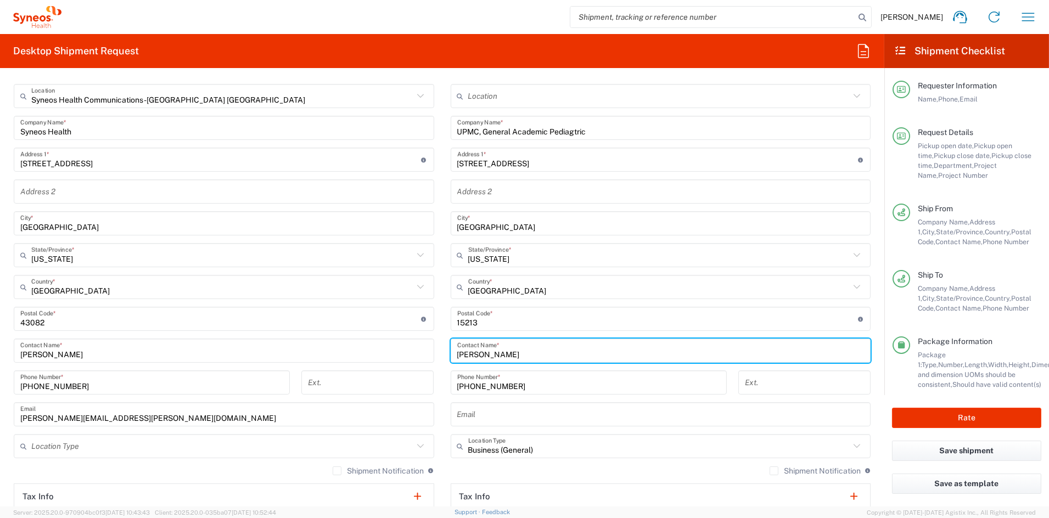
scroll to position [446, 0]
click at [587, 133] on input "UPMC, General Academic Pediagtric" at bounding box center [660, 129] width 407 height 19
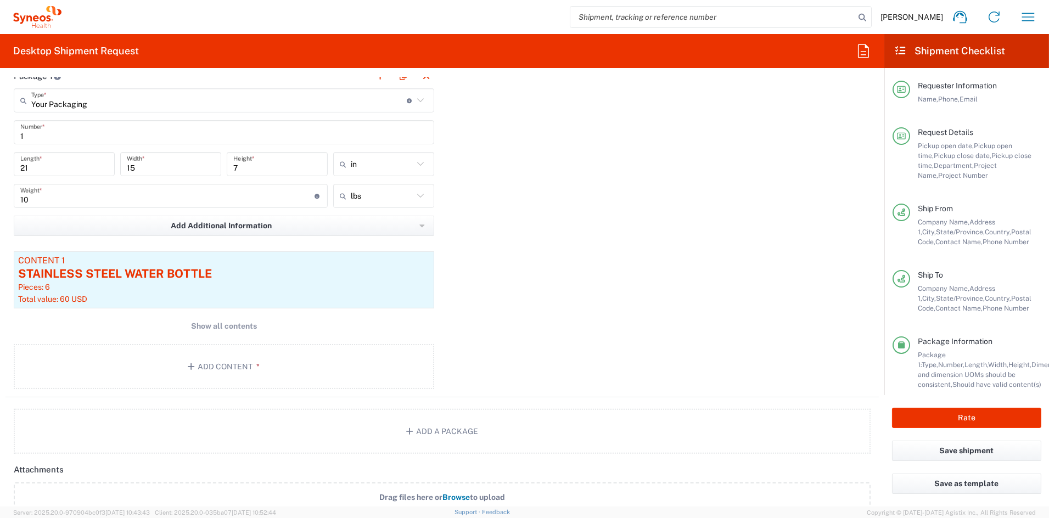
scroll to position [996, 0]
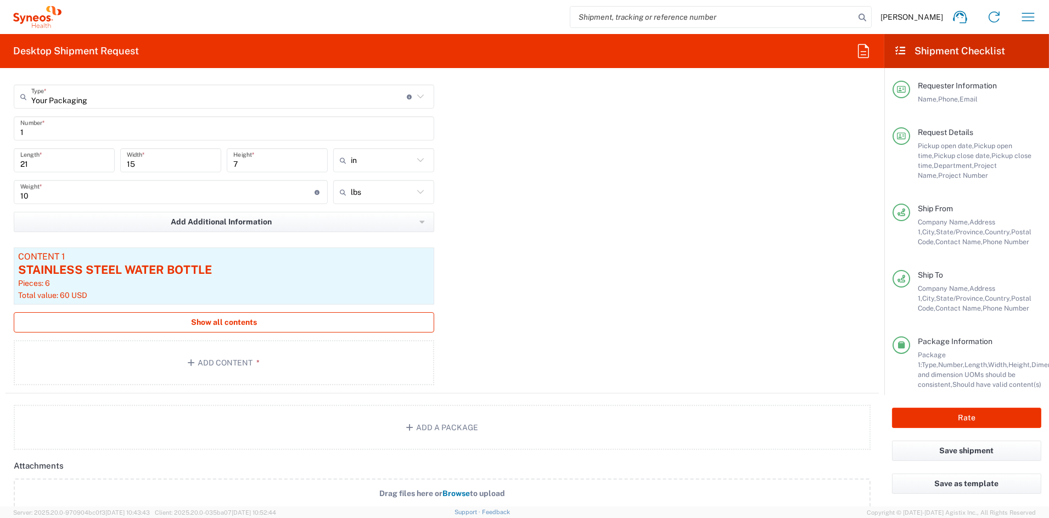
click at [232, 323] on span "Show all contents" at bounding box center [224, 322] width 66 height 10
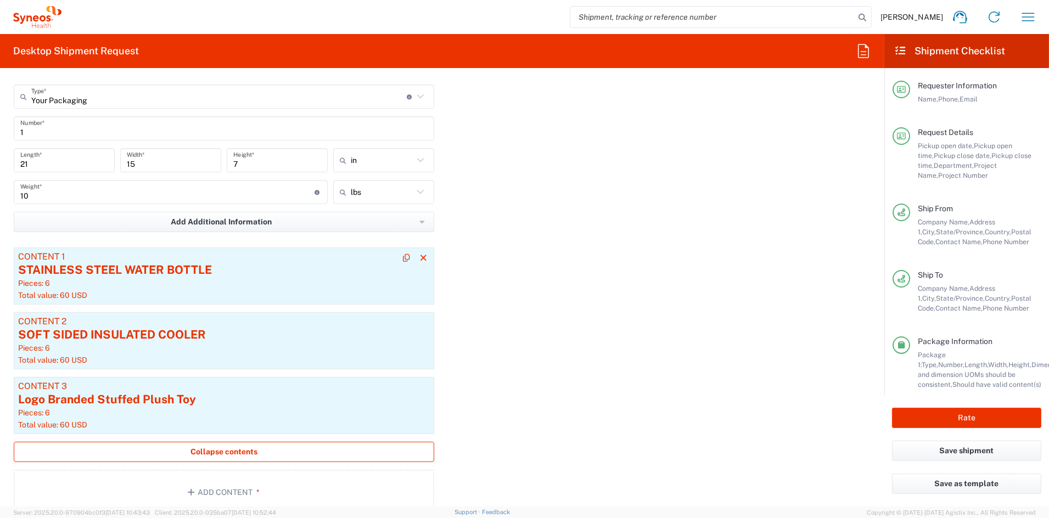
click at [284, 284] on div "Pieces: 6" at bounding box center [224, 283] width 412 height 10
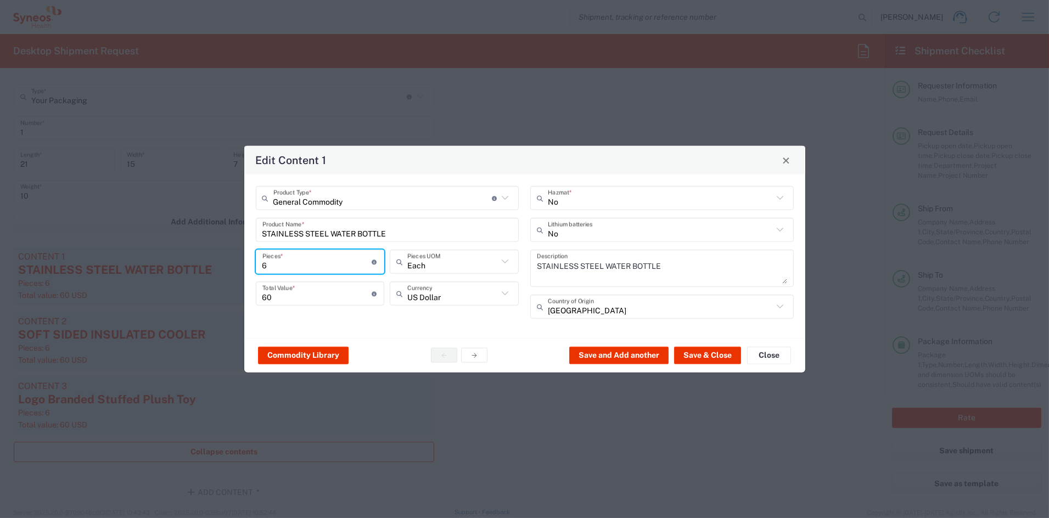
drag, startPoint x: 268, startPoint y: 262, endPoint x: 203, endPoint y: 252, distance: 66.1
click at [203, 252] on div "Edit Content 1 General Commodity Product Type * Document: Paper document genera…" at bounding box center [524, 259] width 1049 height 518
type input "5"
type input "50"
type input "5"
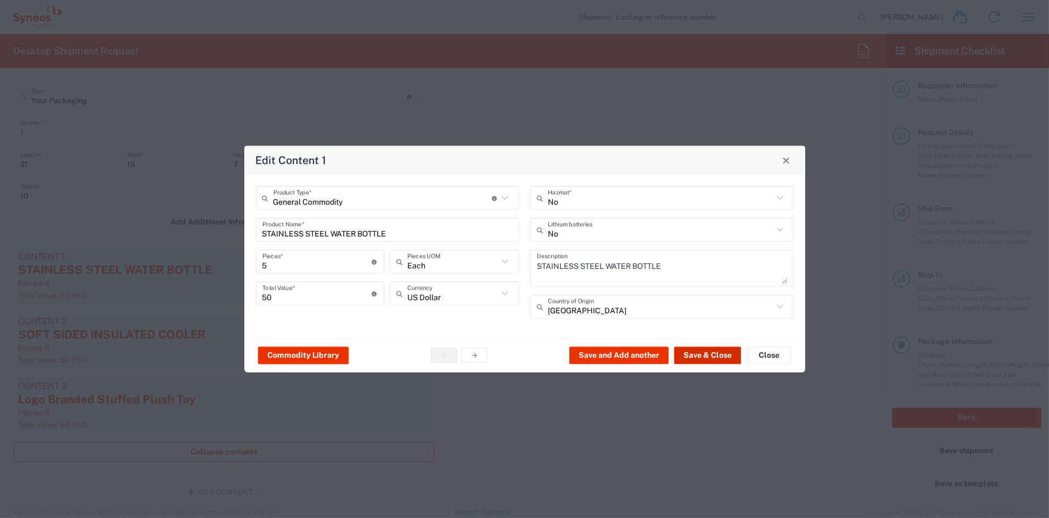
click at [697, 355] on button "Save & Close" at bounding box center [707, 355] width 67 height 18
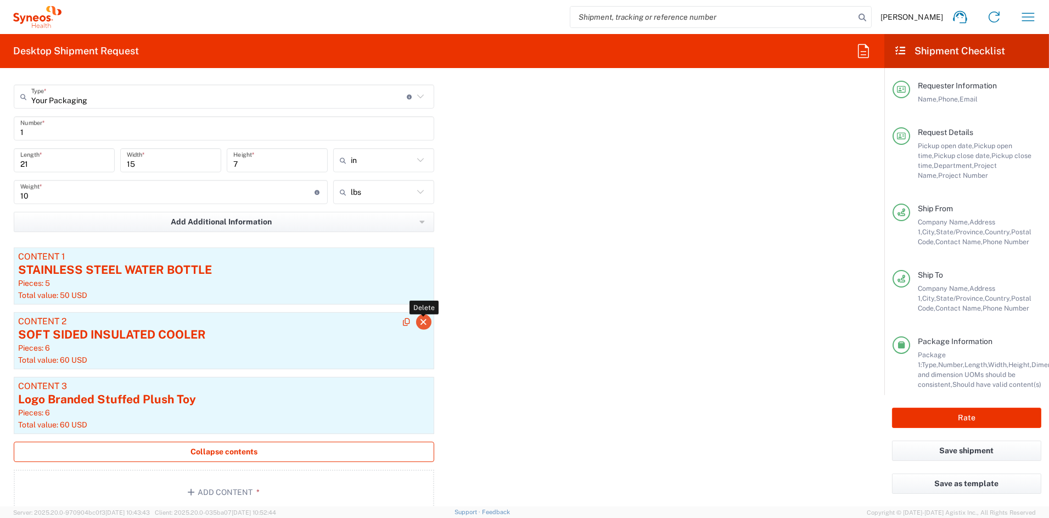
click at [419, 323] on icon "button" at bounding box center [424, 322] width 10 height 8
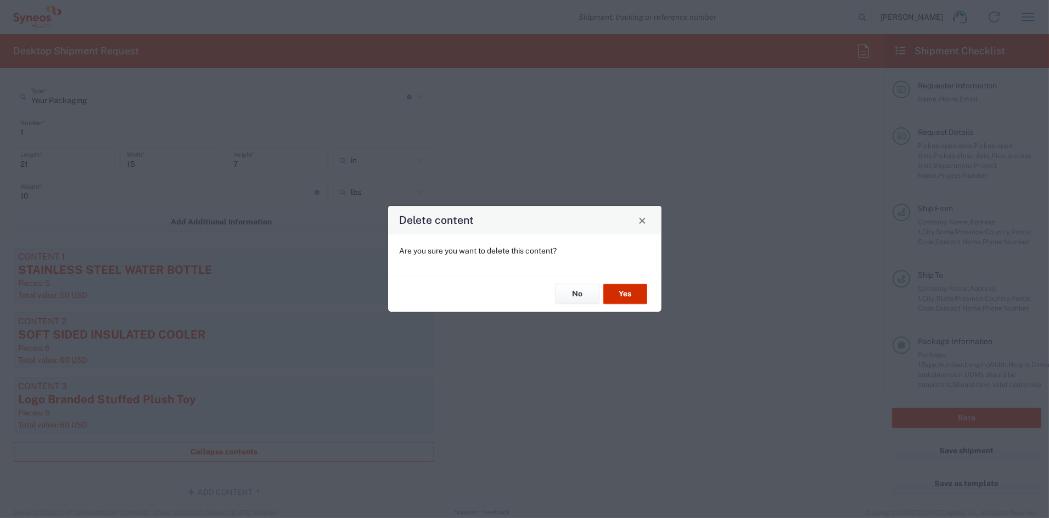
click at [630, 295] on button "Yes" at bounding box center [625, 294] width 44 height 20
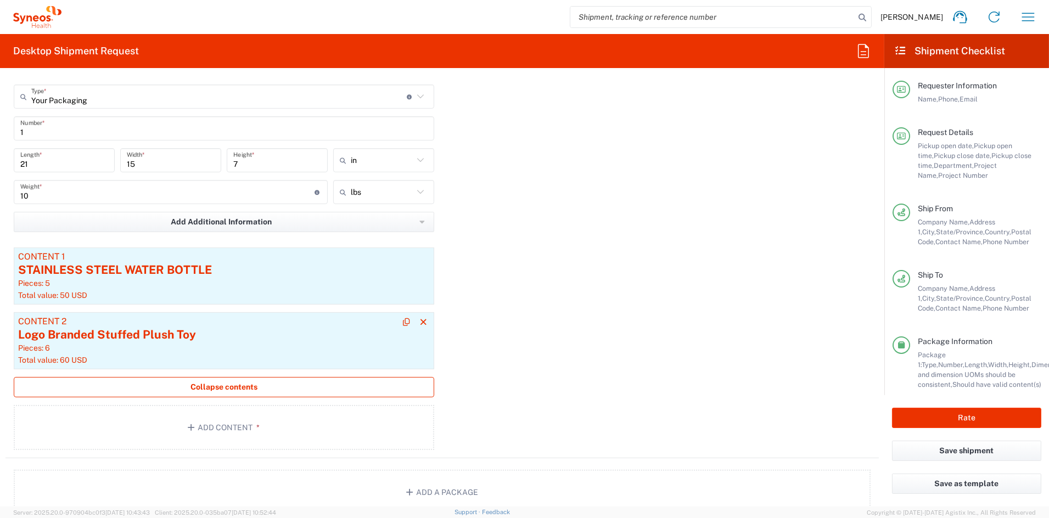
click at [260, 336] on div "Logo Branded Stuffed Plush Toy" at bounding box center [224, 335] width 412 height 16
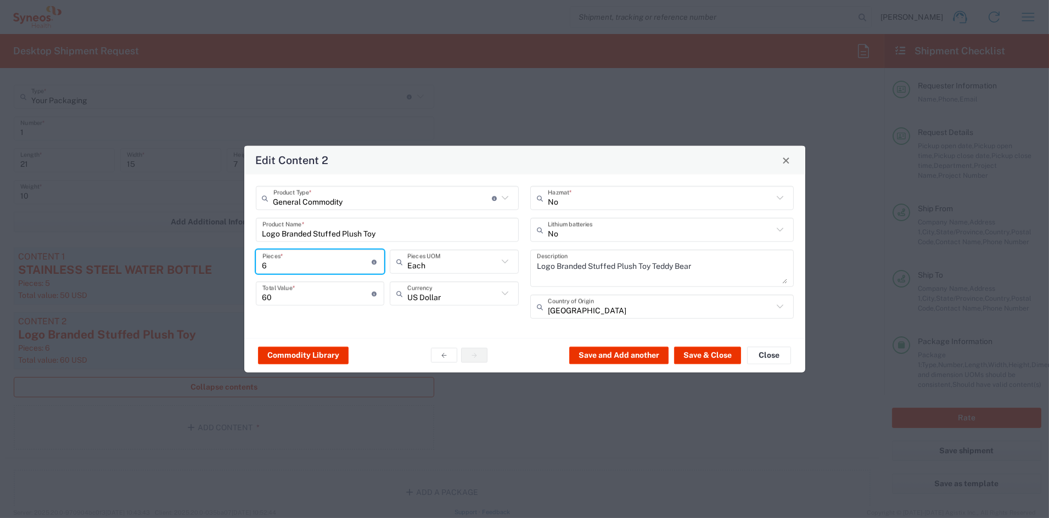
drag, startPoint x: 268, startPoint y: 260, endPoint x: 224, endPoint y: 259, distance: 43.9
click at [225, 259] on div "Edit Content 2 General Commodity Product Type * Document: Paper document genera…" at bounding box center [524, 259] width 1049 height 518
type input "2"
type input "20"
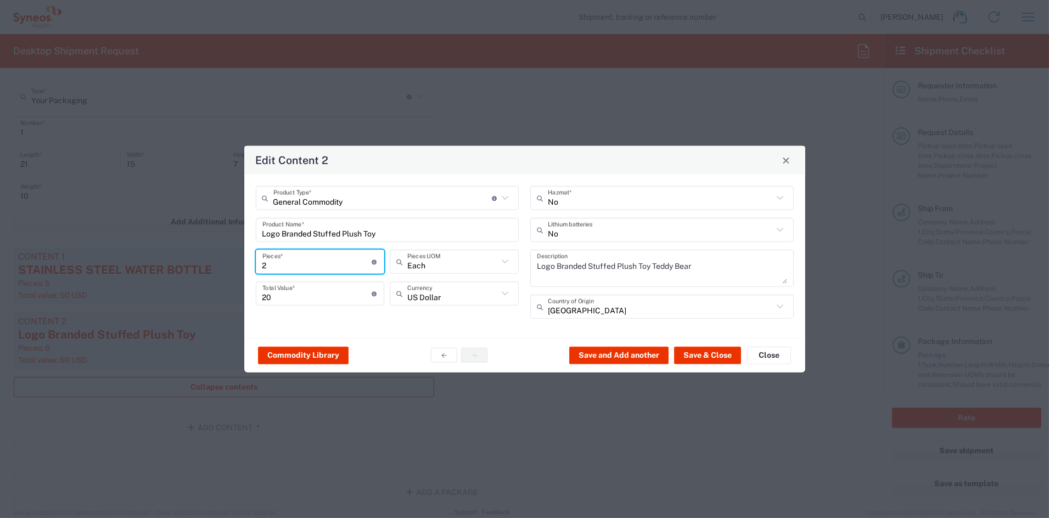
type input "200"
type input "20"
click at [703, 352] on button "Save & Close" at bounding box center [707, 355] width 67 height 18
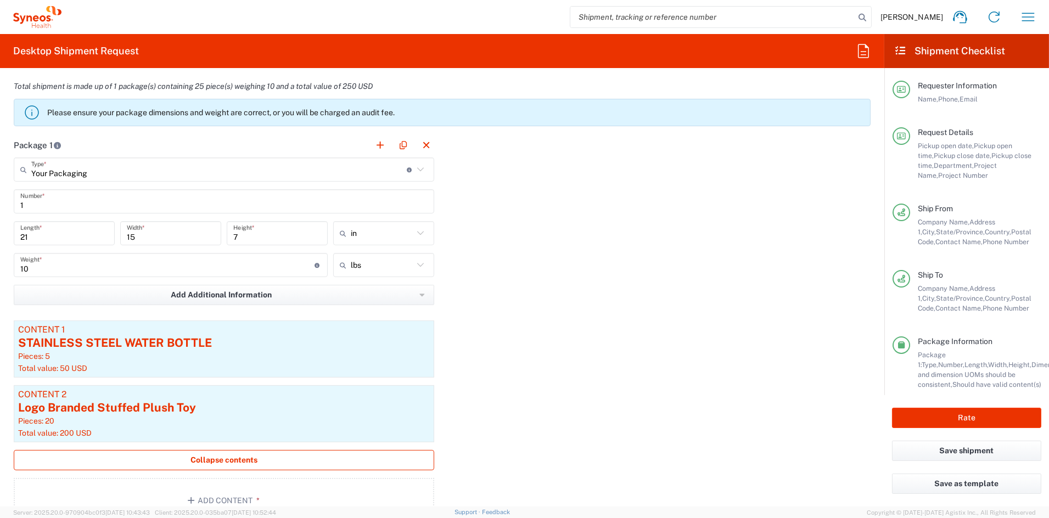
scroll to position [923, 0]
click at [373, 144] on button "button" at bounding box center [380, 145] width 15 height 15
click at [515, 169] on input "text" at bounding box center [655, 169] width 375 height 19
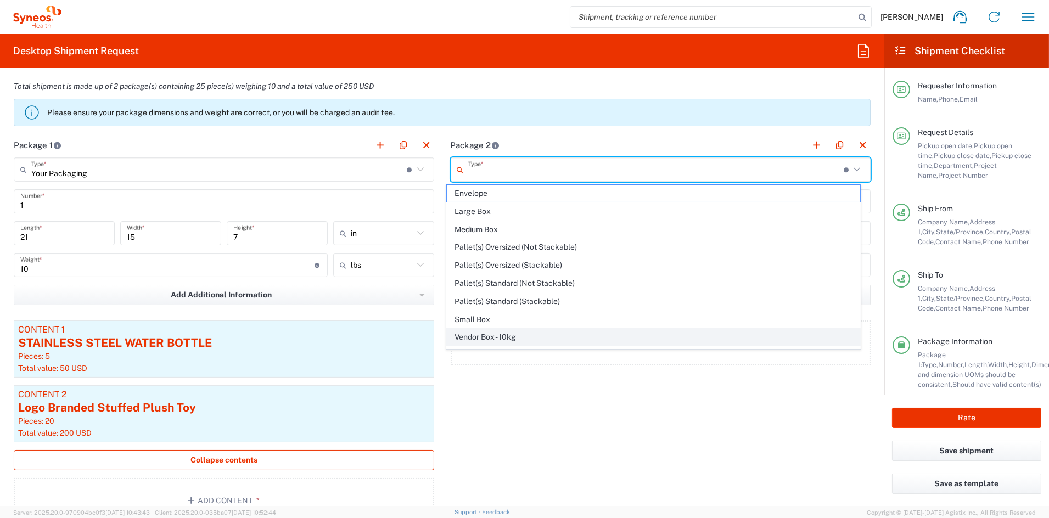
scroll to position [34, 0]
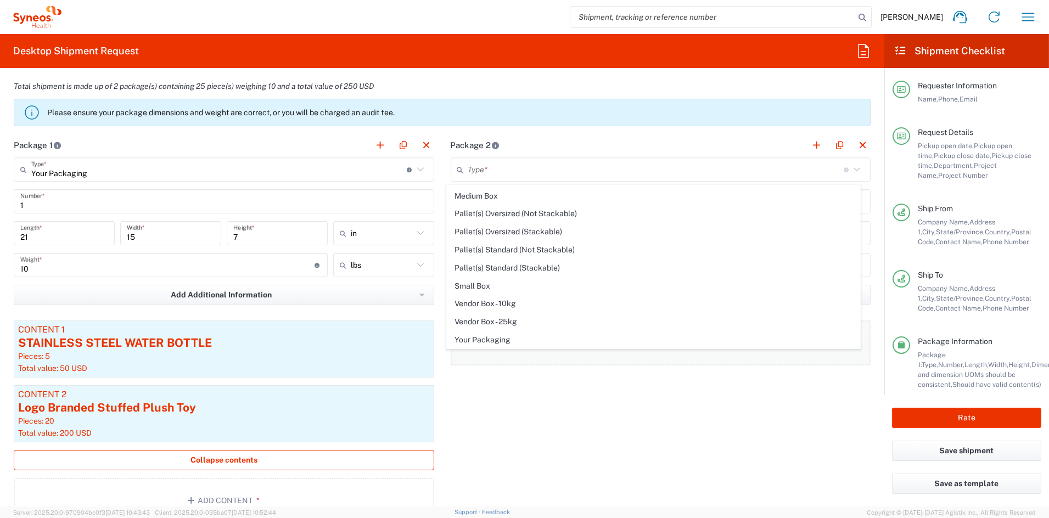
drag, startPoint x: 503, startPoint y: 340, endPoint x: 508, endPoint y: 331, distance: 9.8
click at [504, 339] on span "Your Packaging" at bounding box center [653, 340] width 413 height 17
type input "Your Packaging"
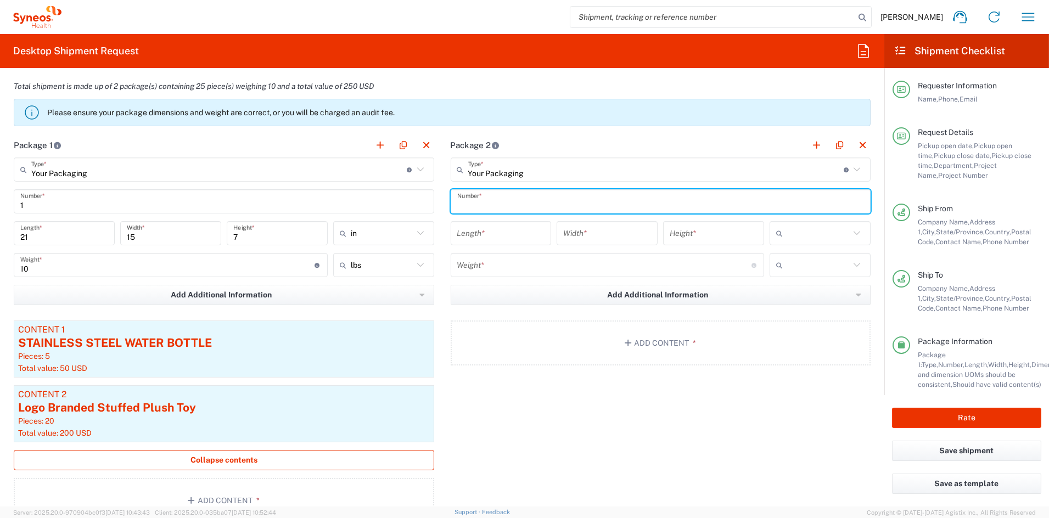
click at [499, 203] on input "text" at bounding box center [660, 201] width 407 height 19
type input "1"
click at [497, 229] on input "number" at bounding box center [501, 233] width 88 height 19
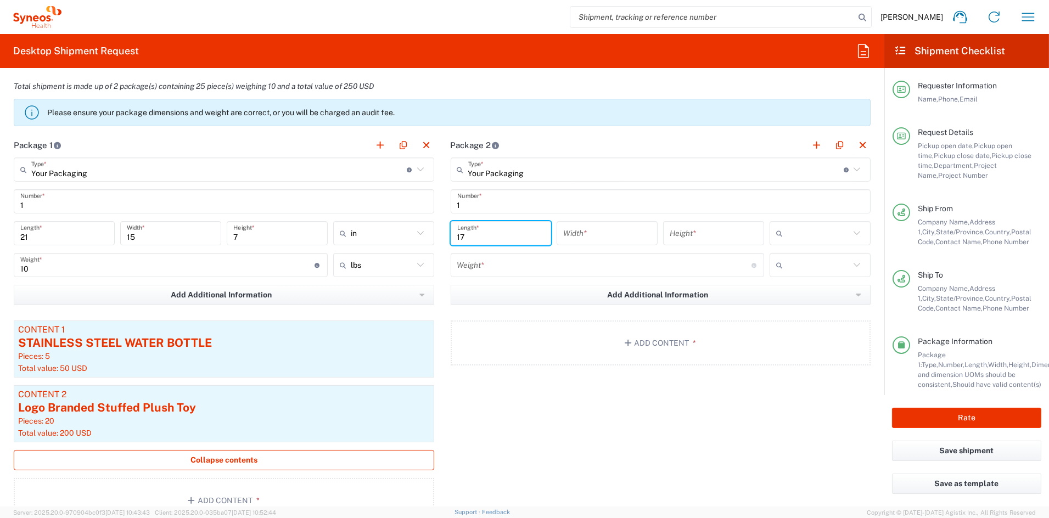
type input "17"
type input "12"
drag, startPoint x: 787, startPoint y: 294, endPoint x: 777, endPoint y: 294, distance: 10.4
click at [787, 294] on span "in" at bounding box center [812, 293] width 98 height 17
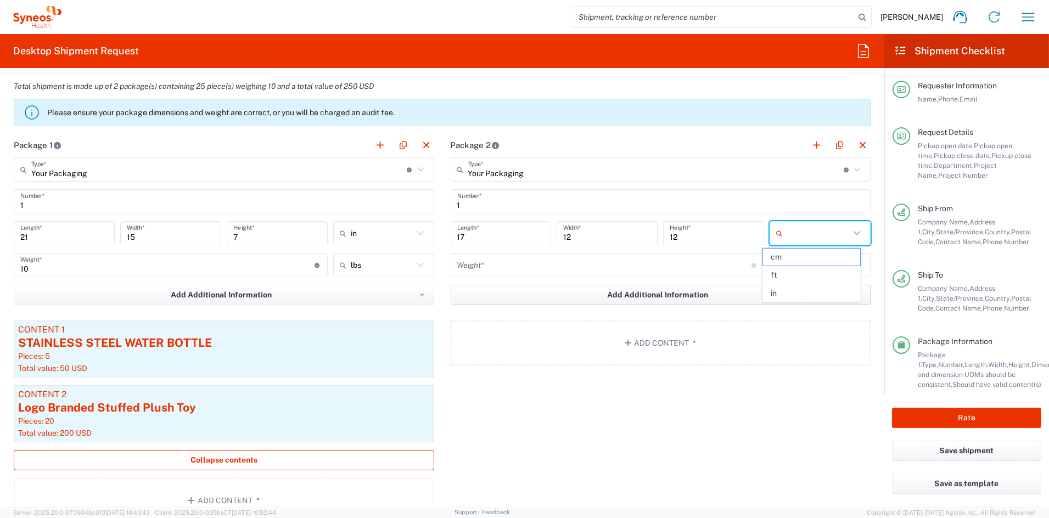
type input "in"
click at [546, 267] on input "number" at bounding box center [604, 265] width 294 height 19
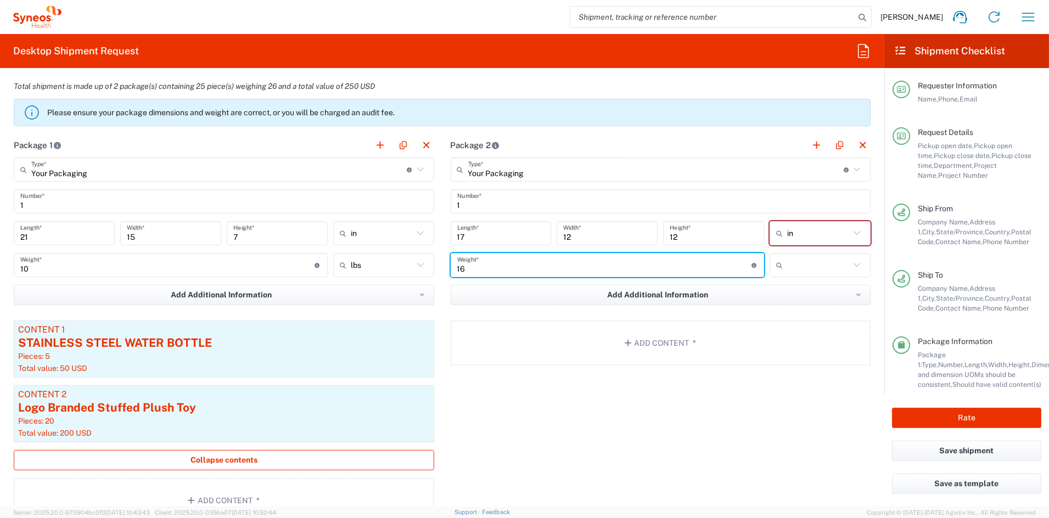
type input "16"
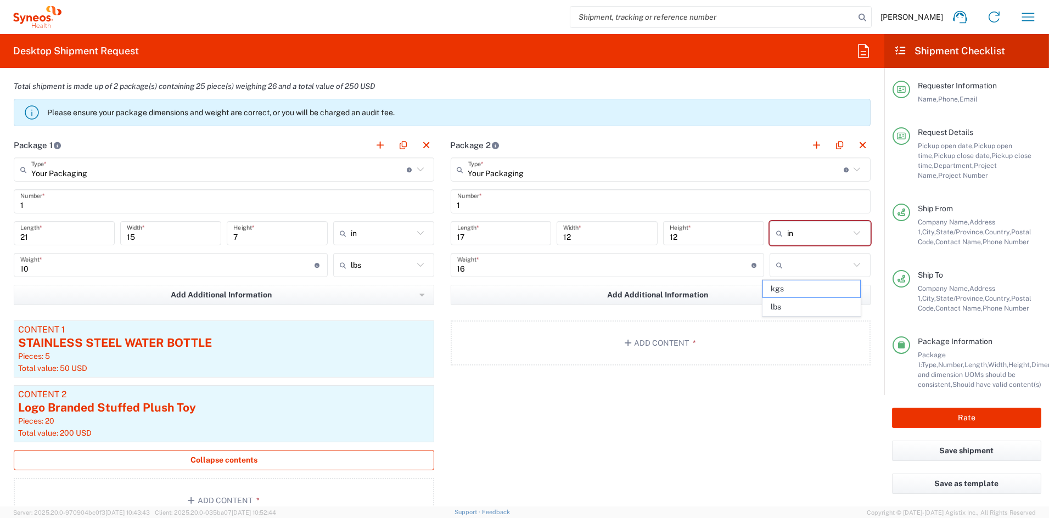
click at [779, 308] on span "lbs" at bounding box center [812, 307] width 98 height 17
type input "lbs"
click at [643, 340] on button "Add Content *" at bounding box center [661, 343] width 420 height 45
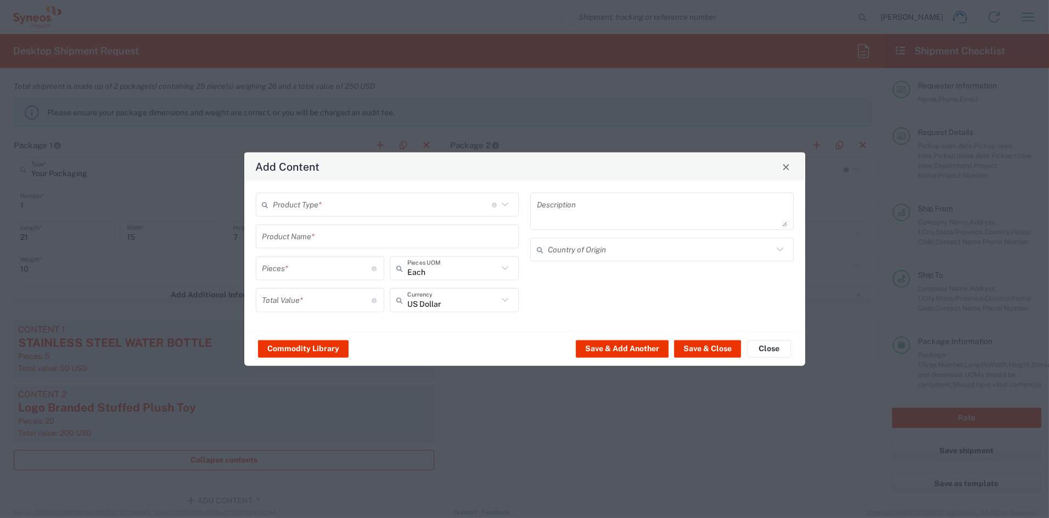
click at [347, 205] on input "text" at bounding box center [382, 204] width 218 height 19
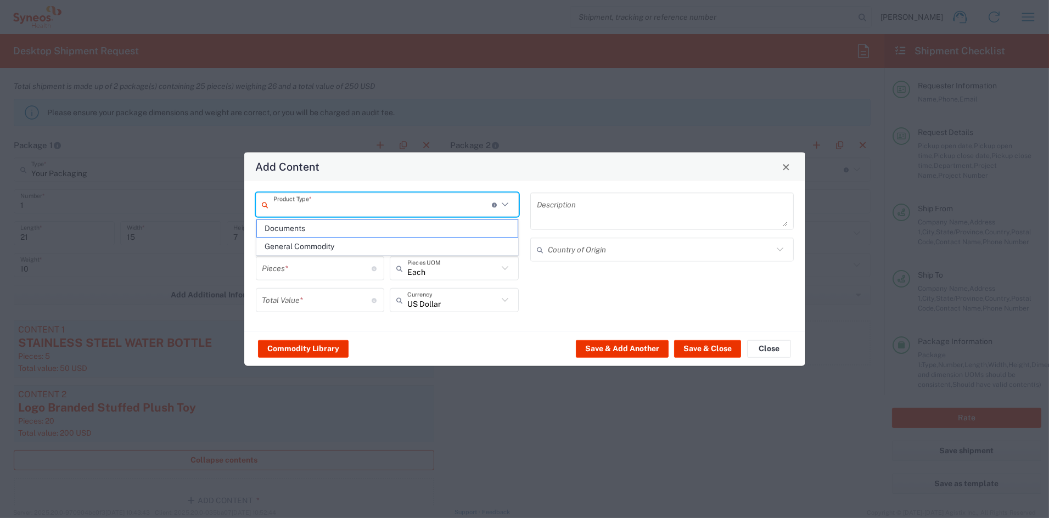
click at [325, 246] on span "General Commodity" at bounding box center [387, 246] width 261 height 17
type input "General Commodity"
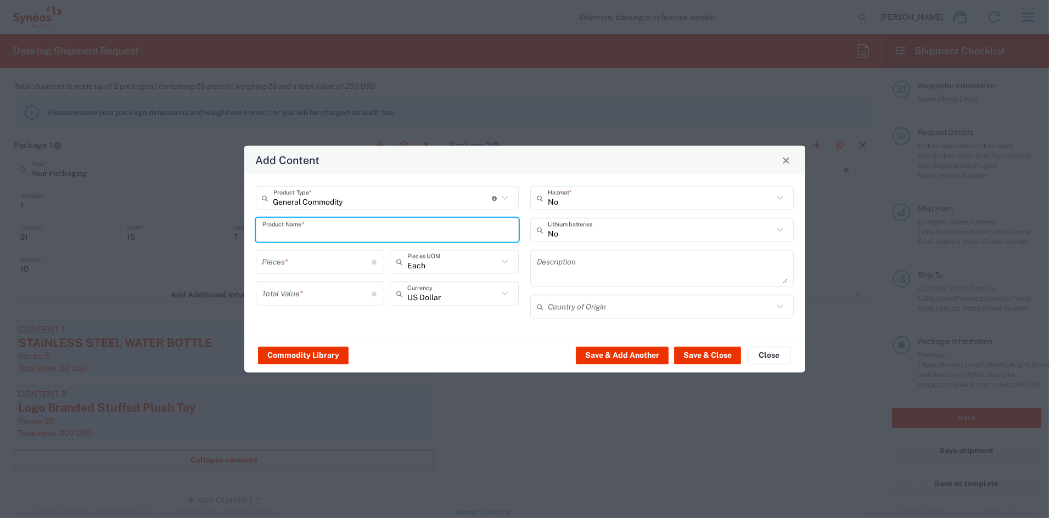
click at [326, 227] on input "text" at bounding box center [387, 229] width 250 height 19
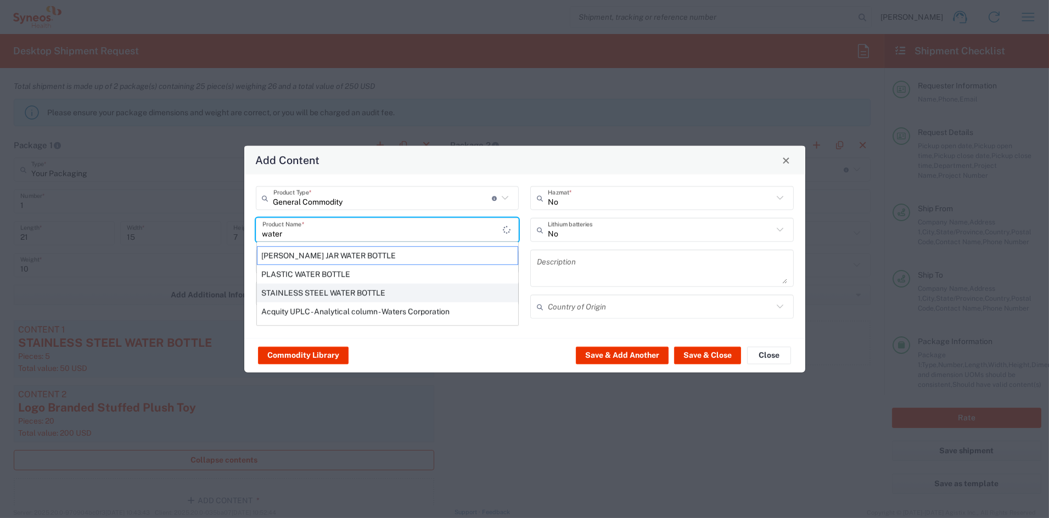
type input "STAINLESS STEEL WATER BOTTLE"
type input "1"
type textarea "STAINLESS STEEL WATER BOTTLE"
type input "[GEOGRAPHIC_DATA]"
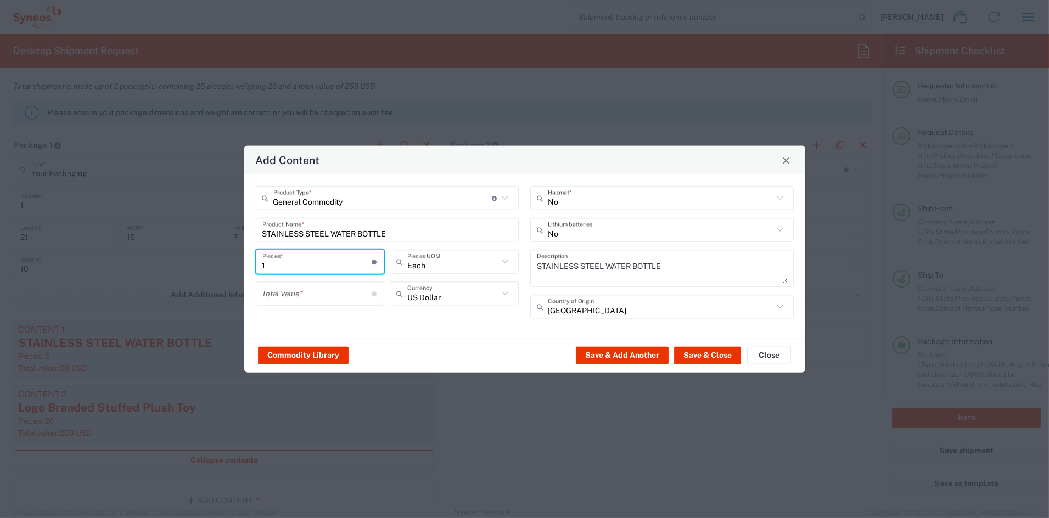
drag, startPoint x: 283, startPoint y: 261, endPoint x: 242, endPoint y: 261, distance: 40.6
click at [242, 261] on div "Add Content General Commodity Product Type * Document: Paper document generated…" at bounding box center [524, 259] width 1049 height 518
type input "15"
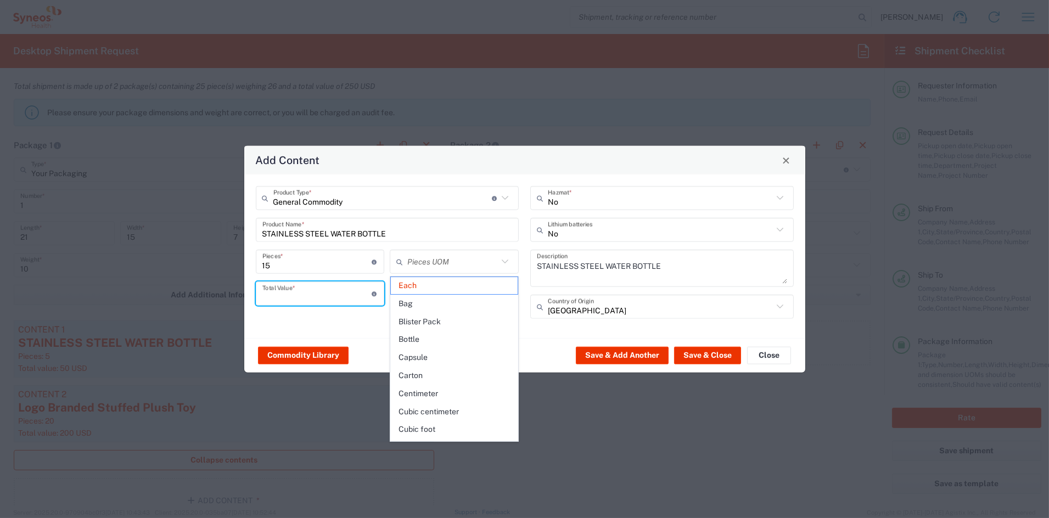
click at [320, 293] on input "number" at bounding box center [317, 293] width 110 height 19
type input "Each"
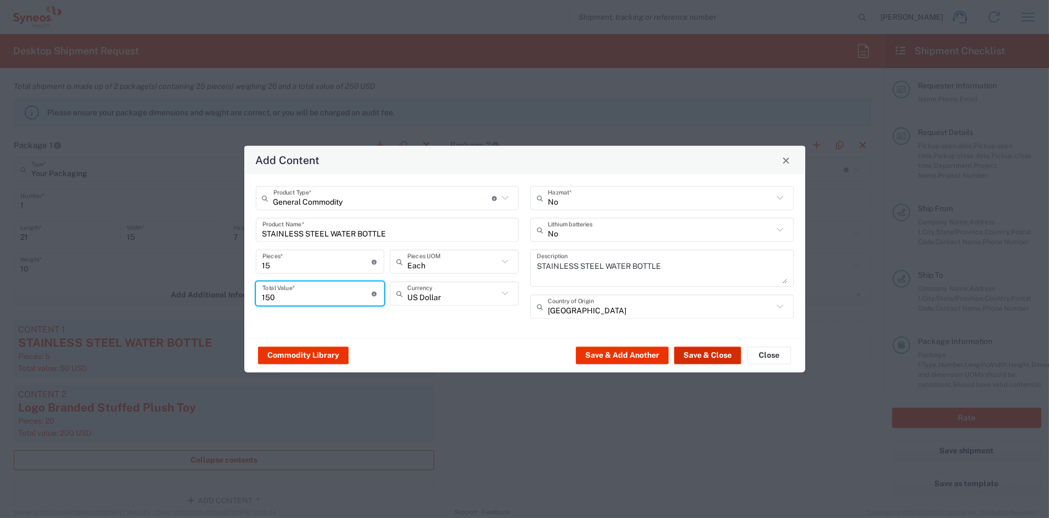
type input "150"
click at [710, 353] on button "Save & Close" at bounding box center [707, 355] width 67 height 18
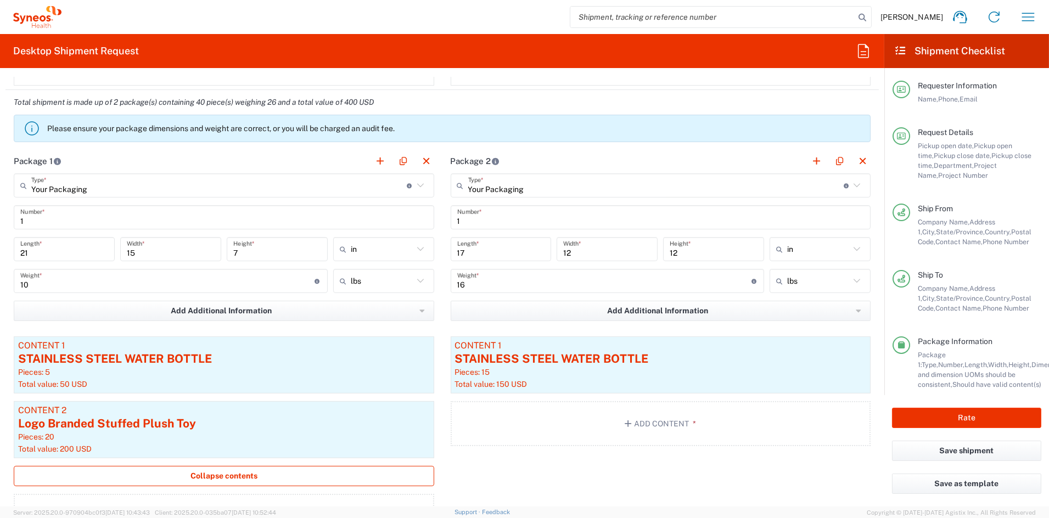
scroll to position [900, 0]
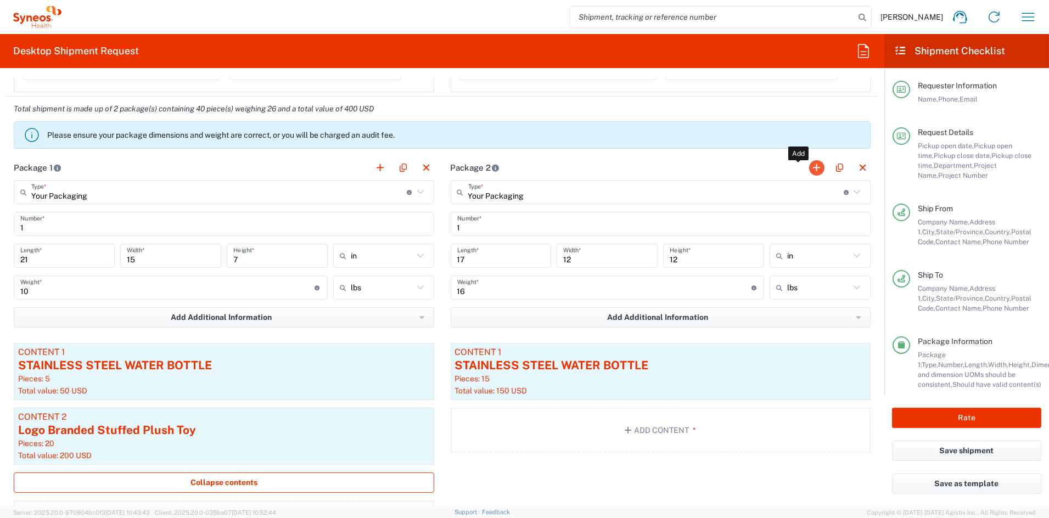
click at [810, 166] on button "button" at bounding box center [816, 167] width 15 height 15
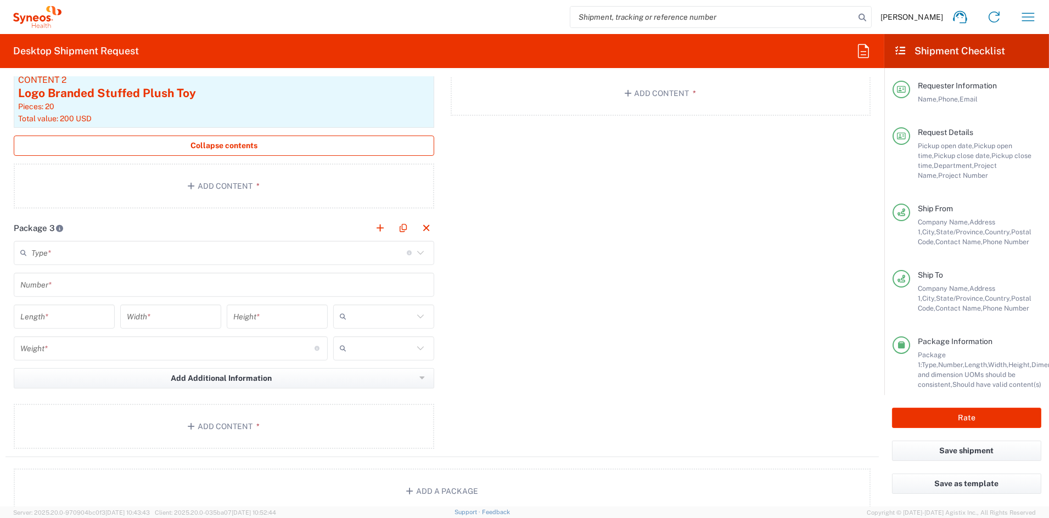
scroll to position [1240, 0]
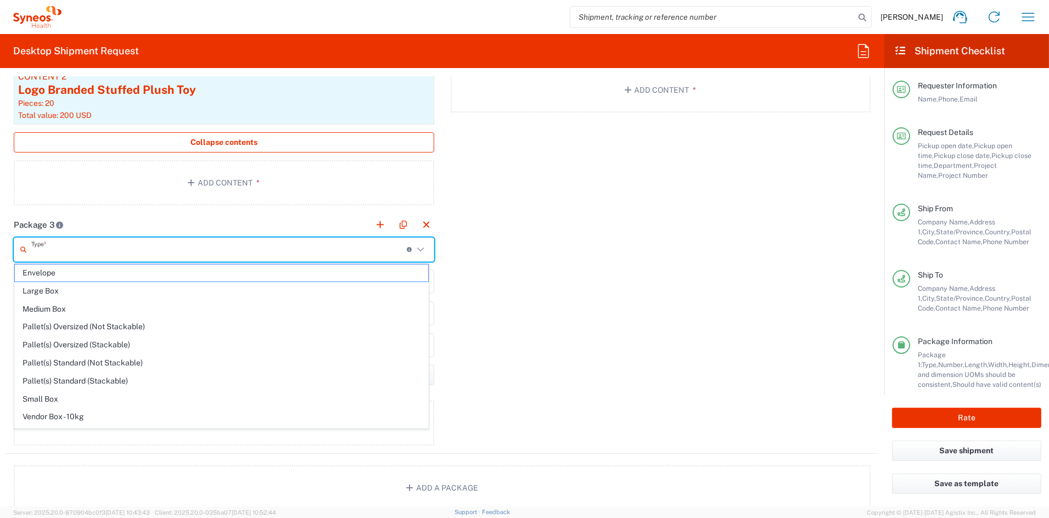
click at [61, 240] on input "text" at bounding box center [218, 249] width 375 height 19
click at [57, 417] on span "Your Packaging" at bounding box center [221, 419] width 413 height 17
type input "Your Packaging"
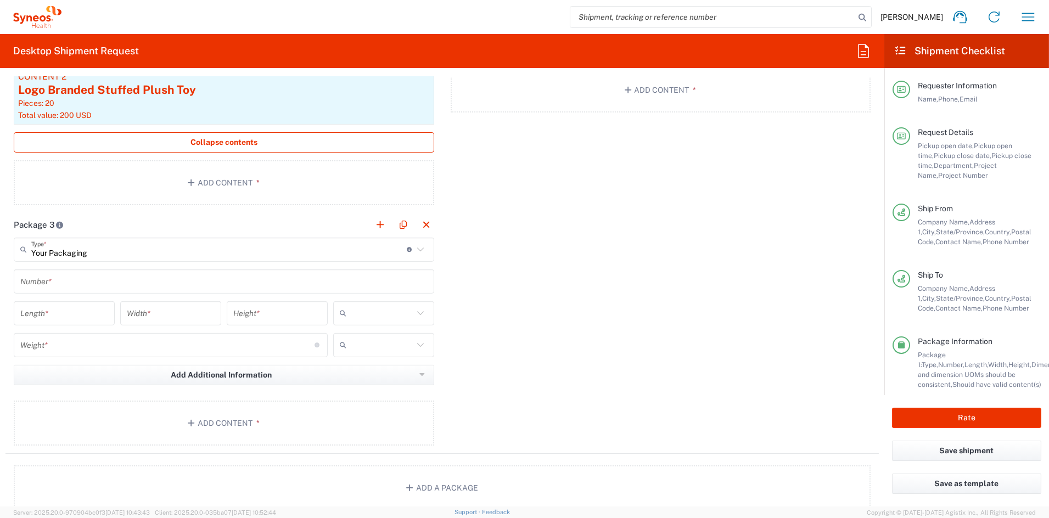
click at [63, 282] on input "text" at bounding box center [223, 281] width 407 height 19
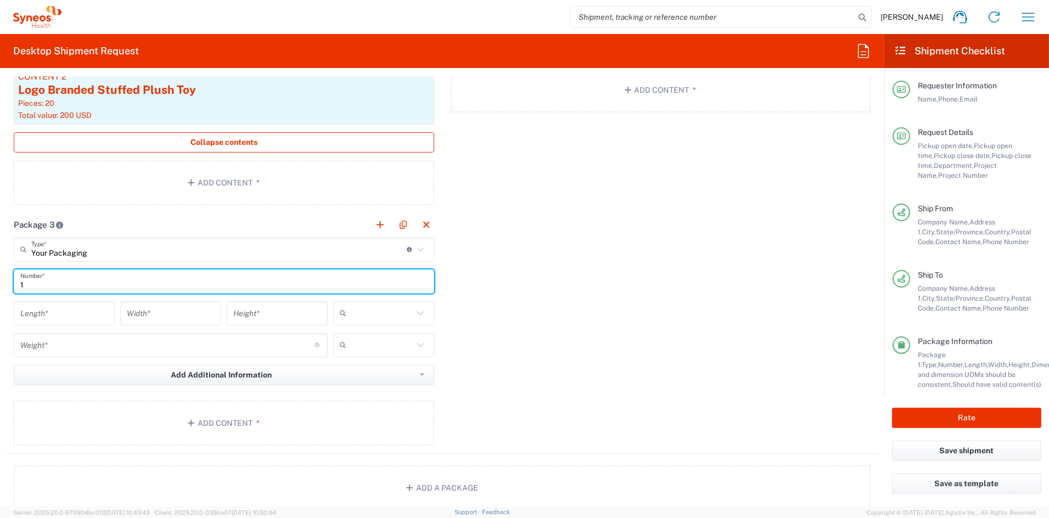
type input "1"
click at [61, 313] on input "number" at bounding box center [64, 313] width 88 height 19
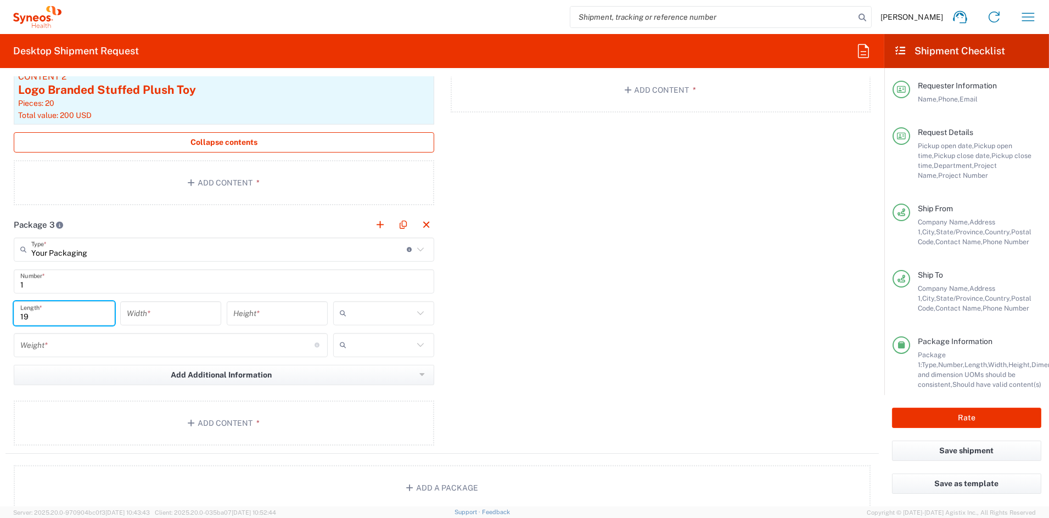
type input "19"
type input "16"
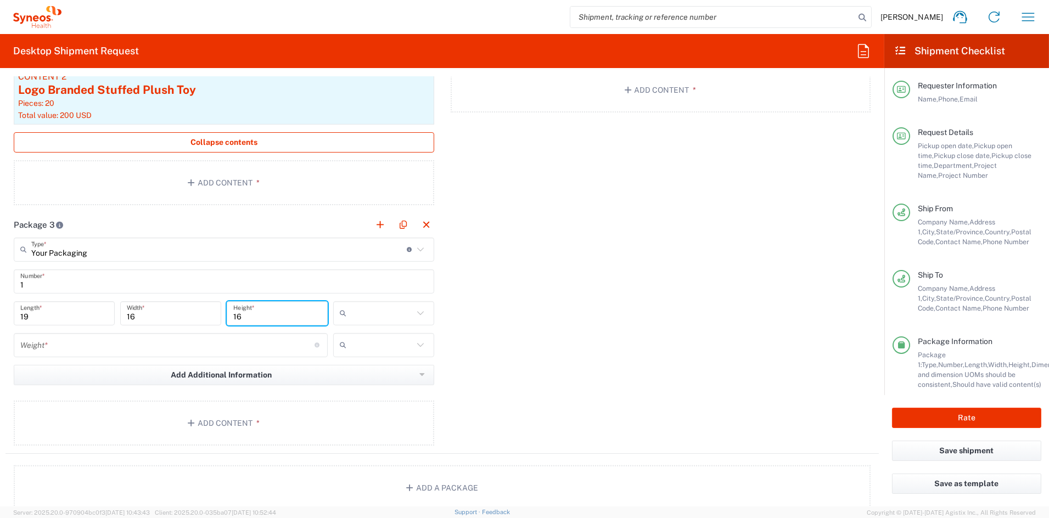
type input "16"
drag, startPoint x: 343, startPoint y: 374, endPoint x: 299, endPoint y: 367, distance: 43.9
click at [340, 373] on span "in" at bounding box center [379, 372] width 98 height 17
type input "in"
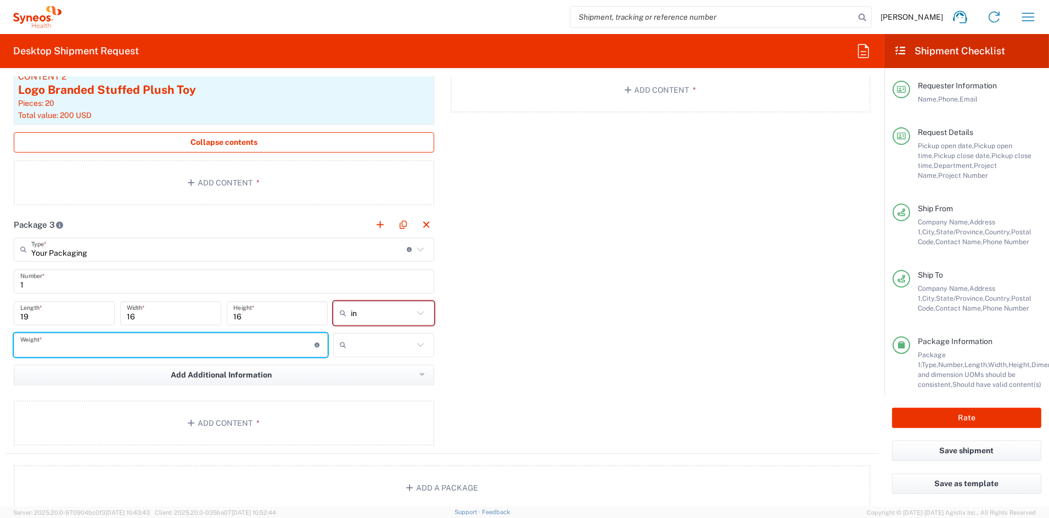
click at [110, 348] on input "number" at bounding box center [167, 344] width 294 height 19
type input "8"
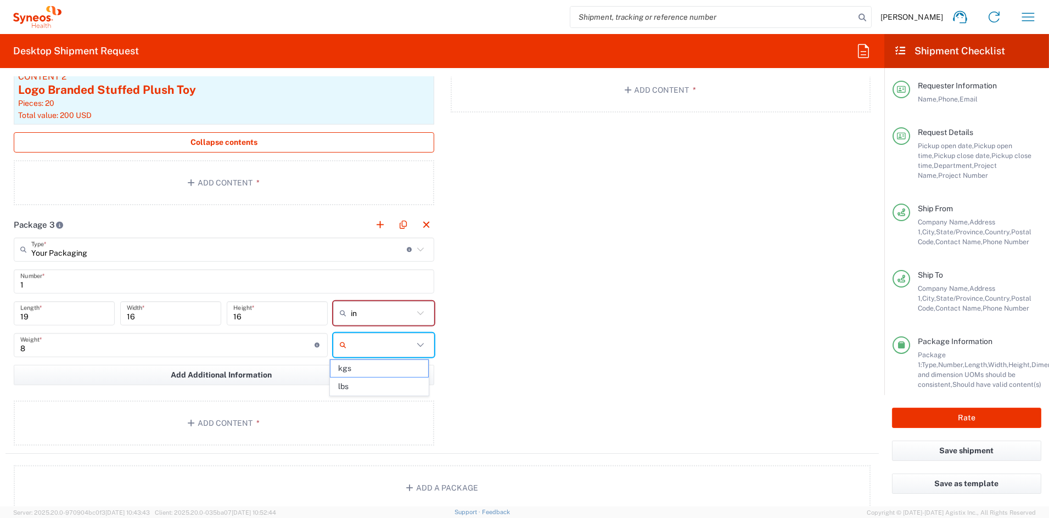
drag, startPoint x: 393, startPoint y: 387, endPoint x: 362, endPoint y: 386, distance: 31.3
click at [392, 386] on span "lbs" at bounding box center [379, 386] width 98 height 17
type input "lbs"
click at [196, 418] on button "Add Content *" at bounding box center [224, 423] width 420 height 45
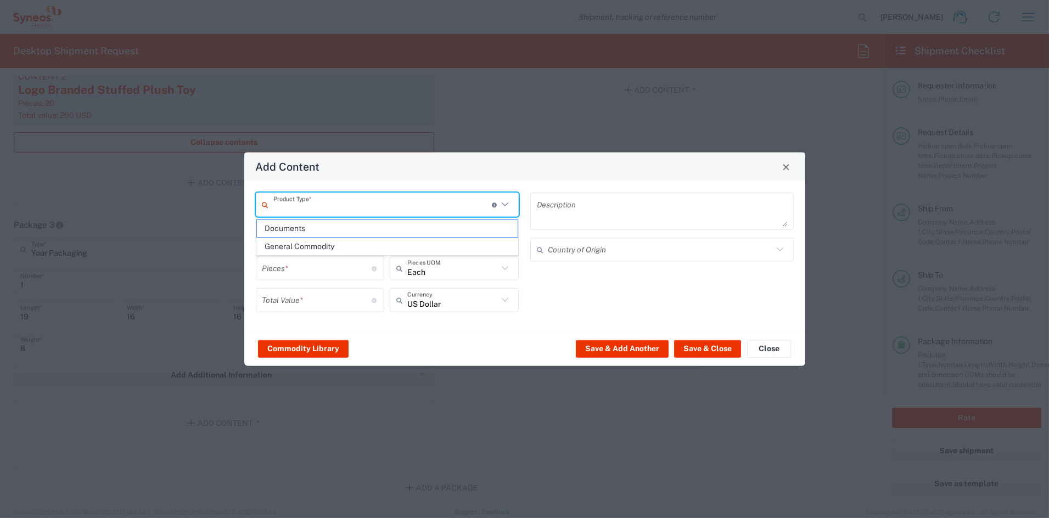
click at [312, 208] on input "text" at bounding box center [382, 204] width 218 height 19
click at [294, 249] on span "General Commodity" at bounding box center [387, 246] width 261 height 17
type input "General Commodity"
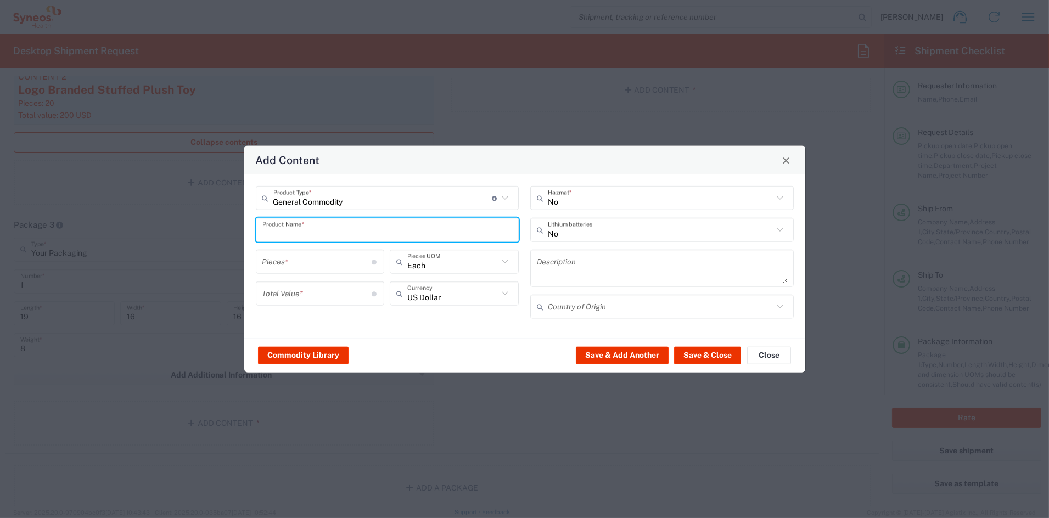
click at [288, 232] on input "text" at bounding box center [387, 229] width 250 height 19
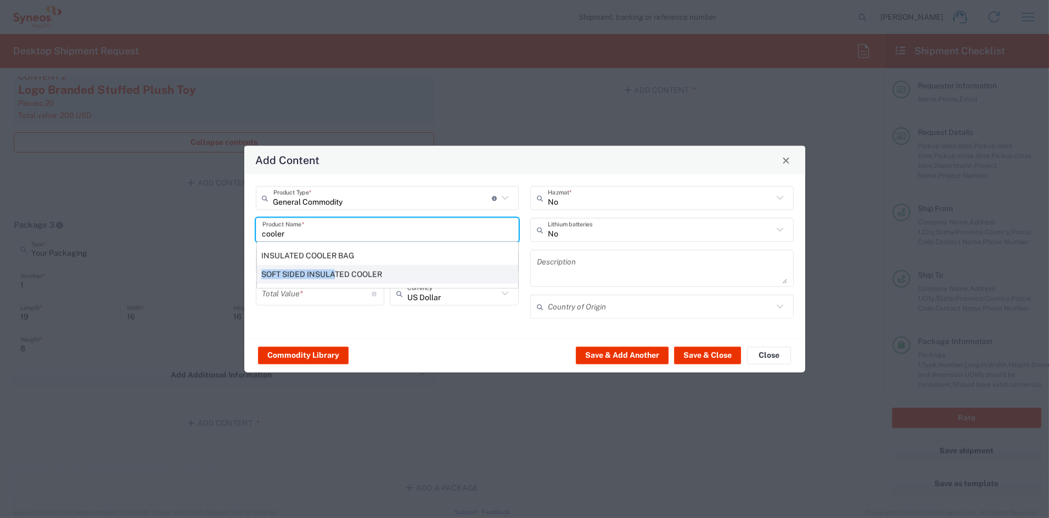
click at [335, 269] on div "SOFT SIDED INSULATED COOLER" at bounding box center [387, 274] width 261 height 19
type input "SOFT SIDED INSULATED COOLER"
type input "1"
type textarea "SOFT SIDED INSULATED COOLER"
type input "[GEOGRAPHIC_DATA]"
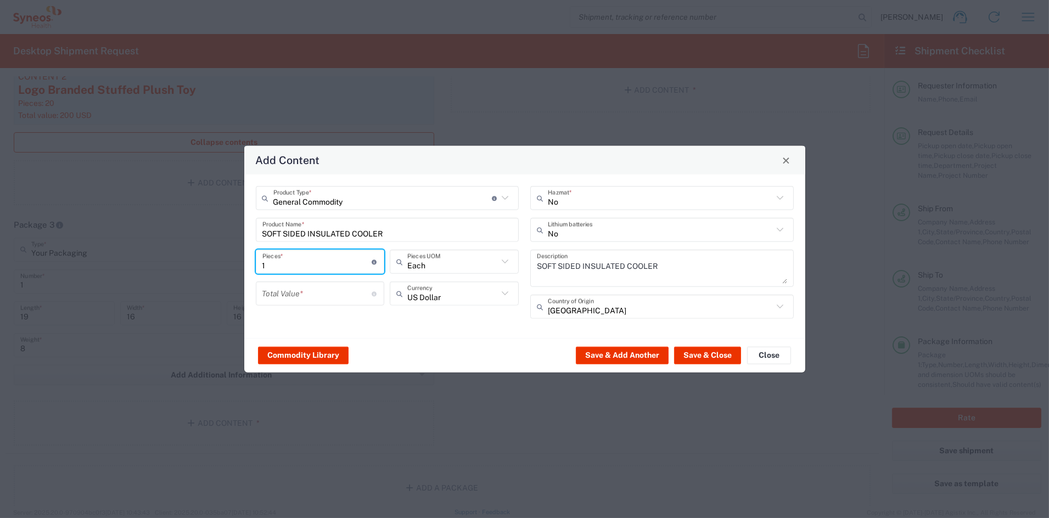
drag, startPoint x: 248, startPoint y: 263, endPoint x: 225, endPoint y: 262, distance: 23.1
click at [226, 262] on div "Add Content General Commodity Product Type * Document: Paper document generated…" at bounding box center [524, 259] width 1049 height 518
type input "20"
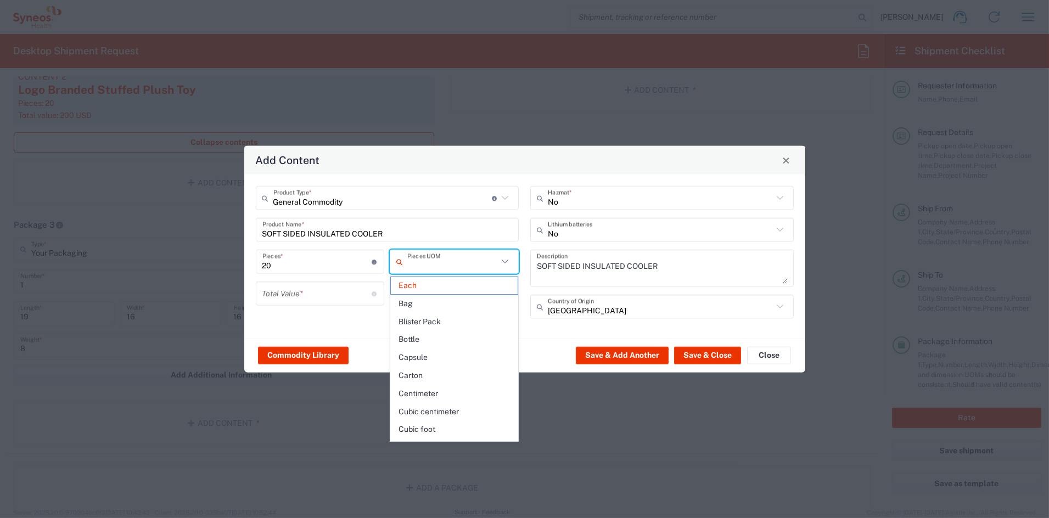
type input "Each"
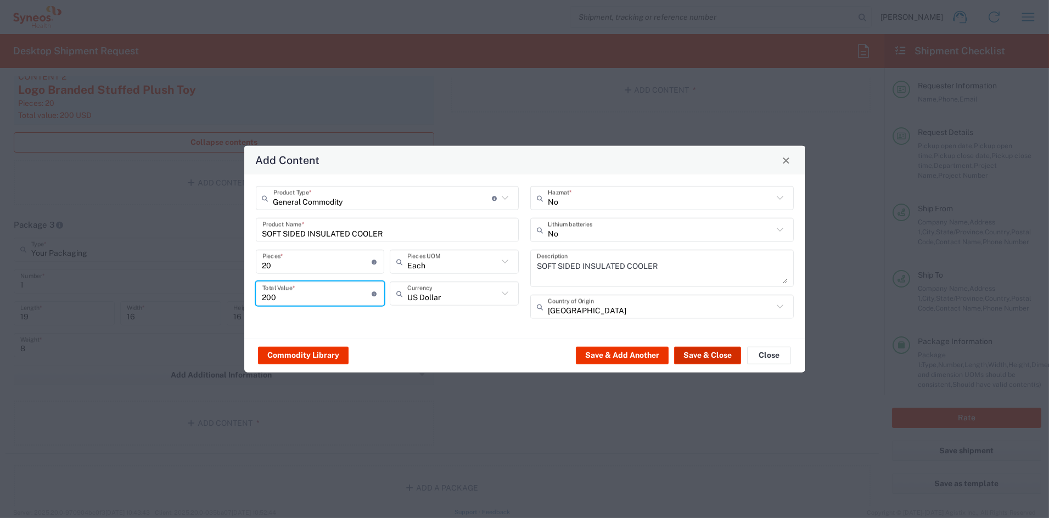
type input "200"
click at [714, 355] on button "Save & Close" at bounding box center [707, 355] width 67 height 18
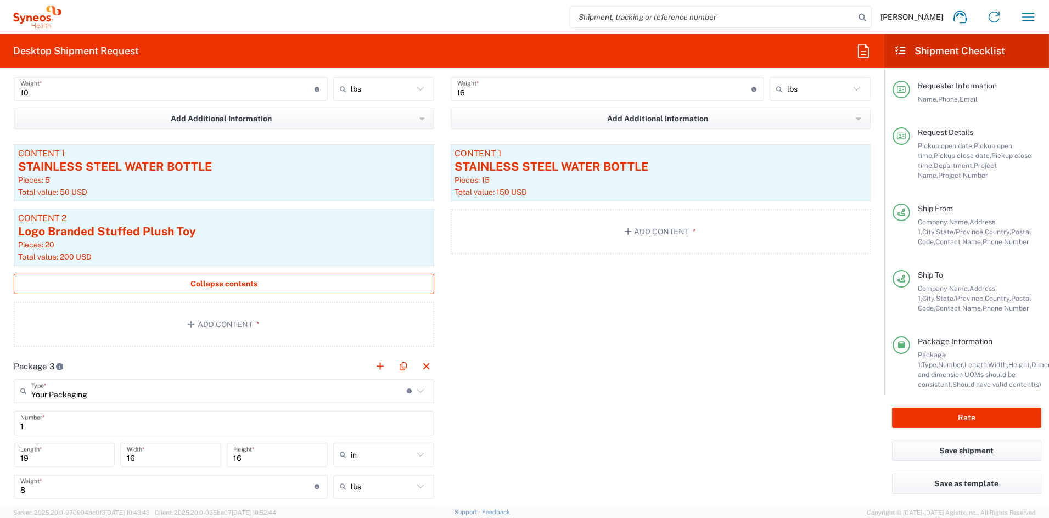
scroll to position [1093, 0]
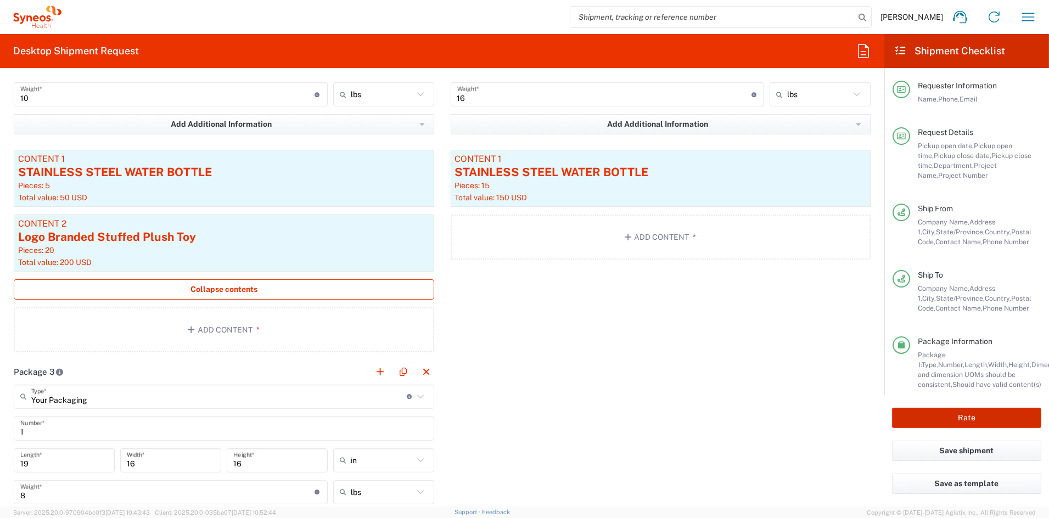
click at [967, 413] on button "Rate" at bounding box center [966, 418] width 149 height 20
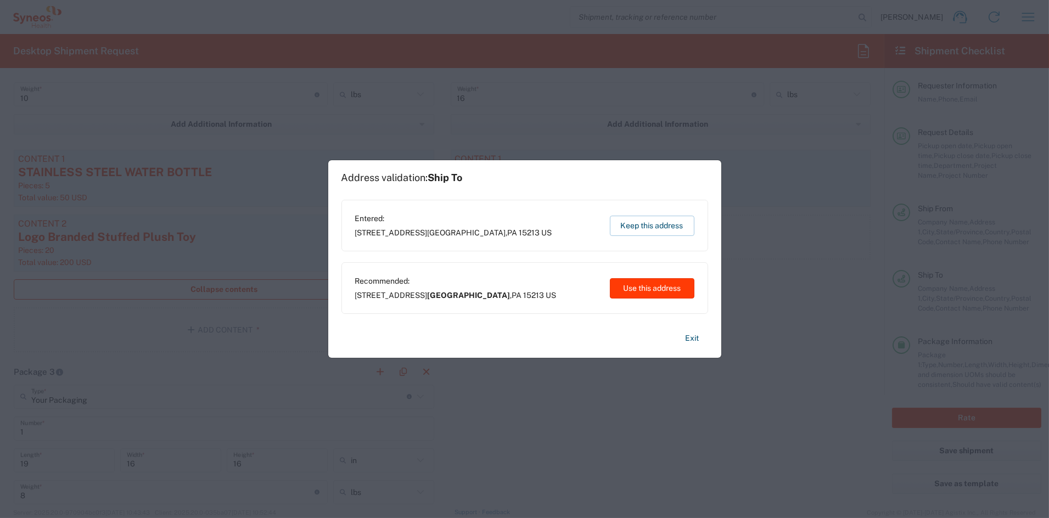
click at [651, 289] on button "Use this address" at bounding box center [652, 288] width 85 height 20
type input "[GEOGRAPHIC_DATA]"
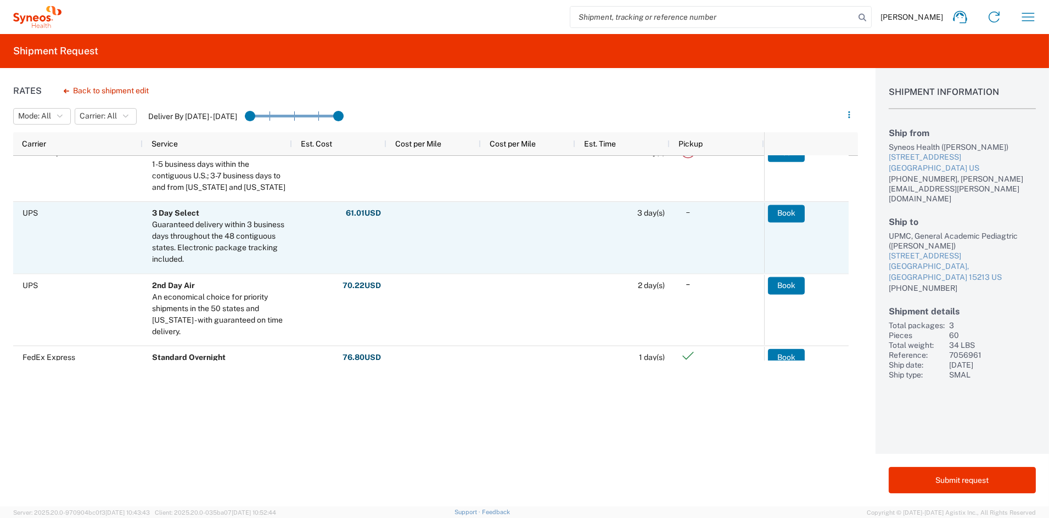
scroll to position [102, 0]
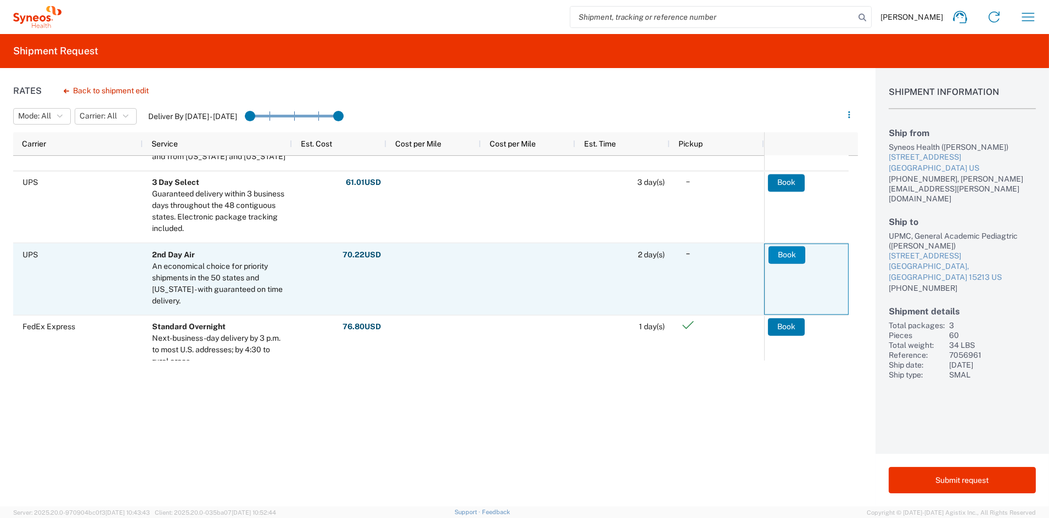
click at [790, 254] on button "Book" at bounding box center [786, 255] width 37 height 18
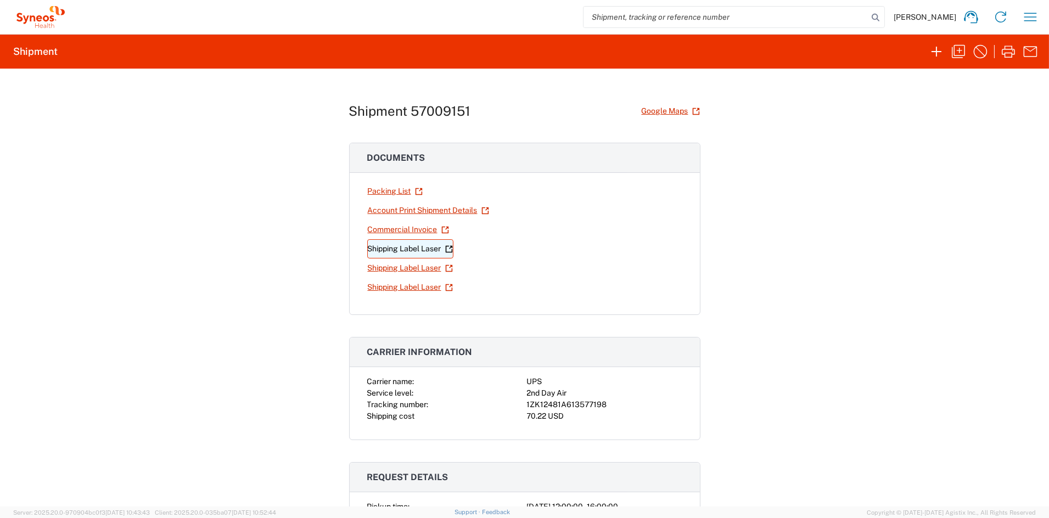
click at [414, 251] on link "Shipping Label Laser" at bounding box center [410, 248] width 86 height 19
click at [414, 268] on link "Shipping Label Laser" at bounding box center [410, 268] width 86 height 19
click at [416, 288] on link "Shipping Label Laser" at bounding box center [410, 287] width 86 height 19
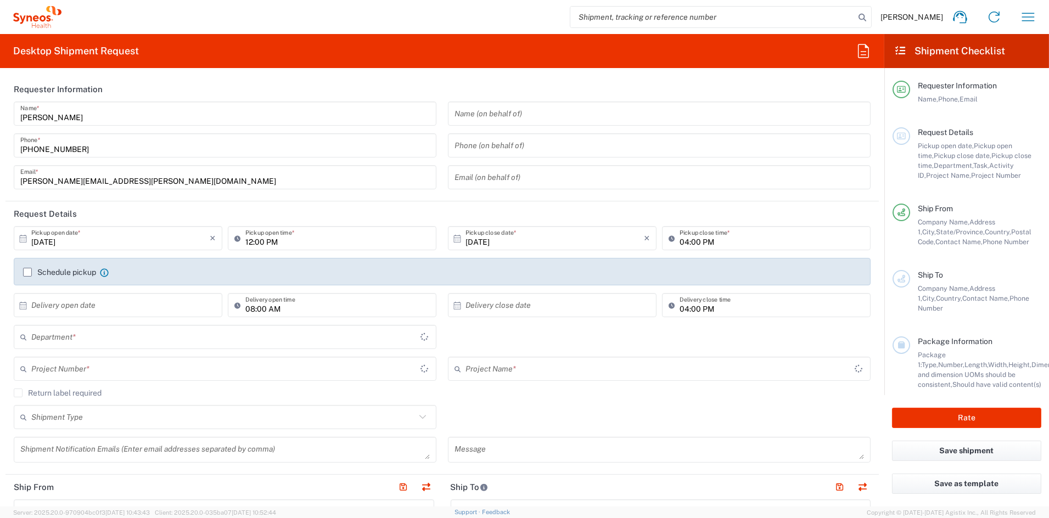
type input "[US_STATE]"
type input "[GEOGRAPHIC_DATA]"
type input "6156"
type input "Syneos Health Communications-[GEOGRAPHIC_DATA] [GEOGRAPHIC_DATA]"
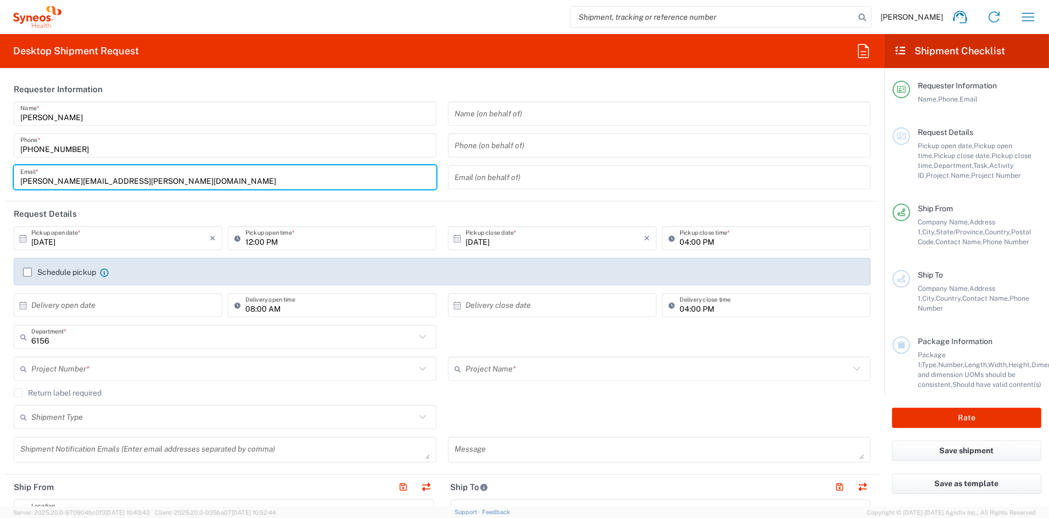
drag, startPoint x: 151, startPoint y: 178, endPoint x: -5, endPoint y: 179, distance: 156.4
click at [0, 179] on html "John Popp Home Shipment estimator Shipment tracking Desktop shipment request My…" at bounding box center [524, 259] width 1049 height 518
paste input "[PERSON_NAME].[PERSON_NAME]"
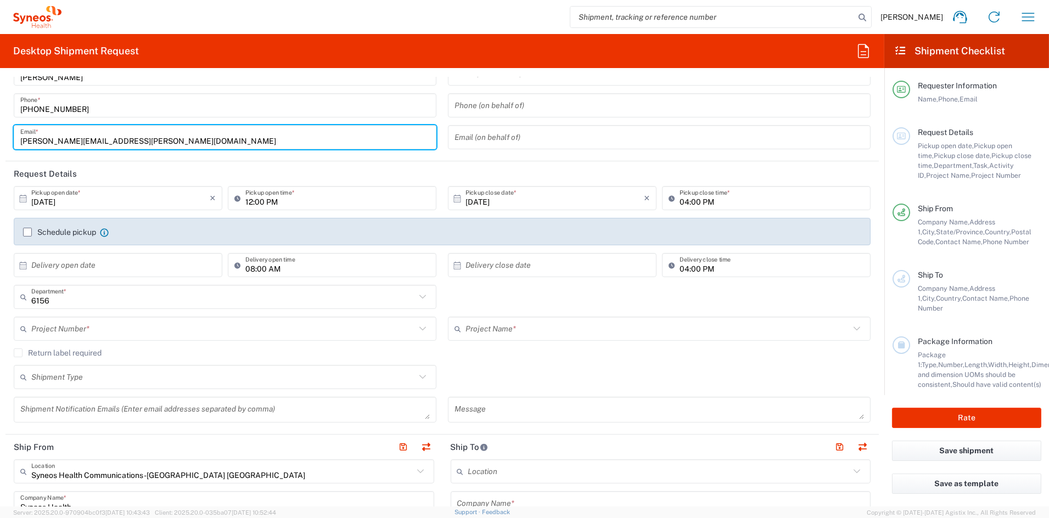
scroll to position [52, 0]
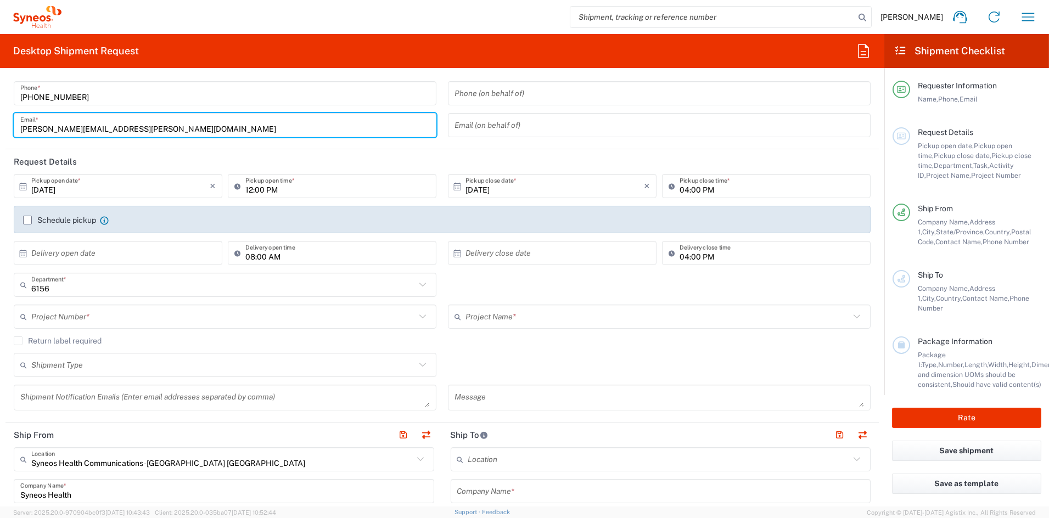
type input "[PERSON_NAME][EMAIL_ADDRESS][PERSON_NAME][DOMAIN_NAME]"
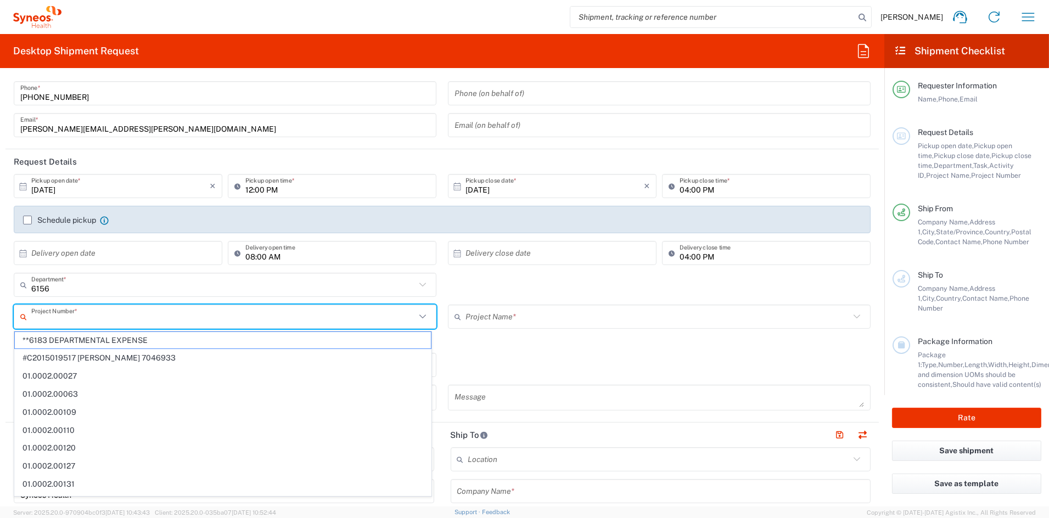
click at [129, 315] on input "text" at bounding box center [223, 316] width 384 height 19
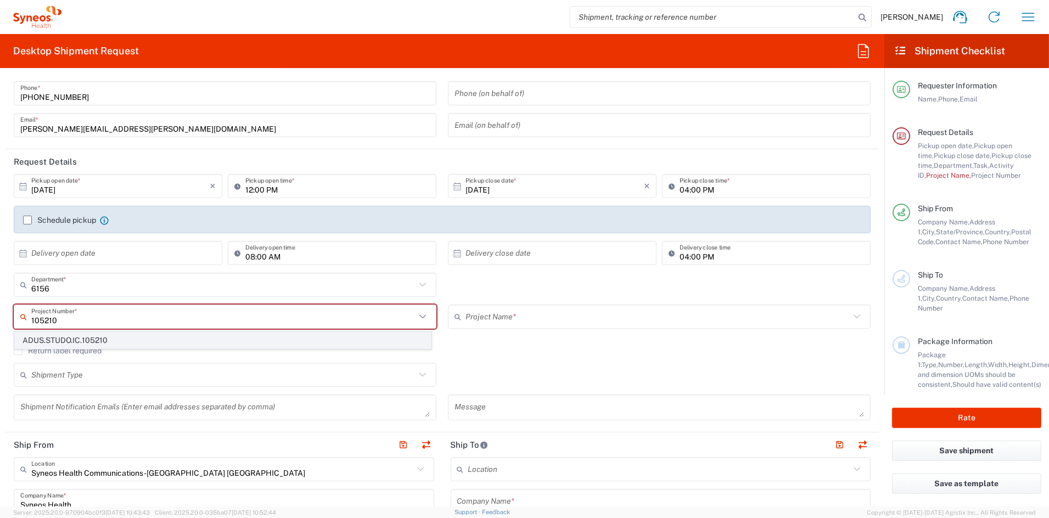
click at [105, 339] on span "ADUS.STUDO.IC.105210" at bounding box center [223, 340] width 416 height 17
type input "ADUS.STUDO.IC.105210"
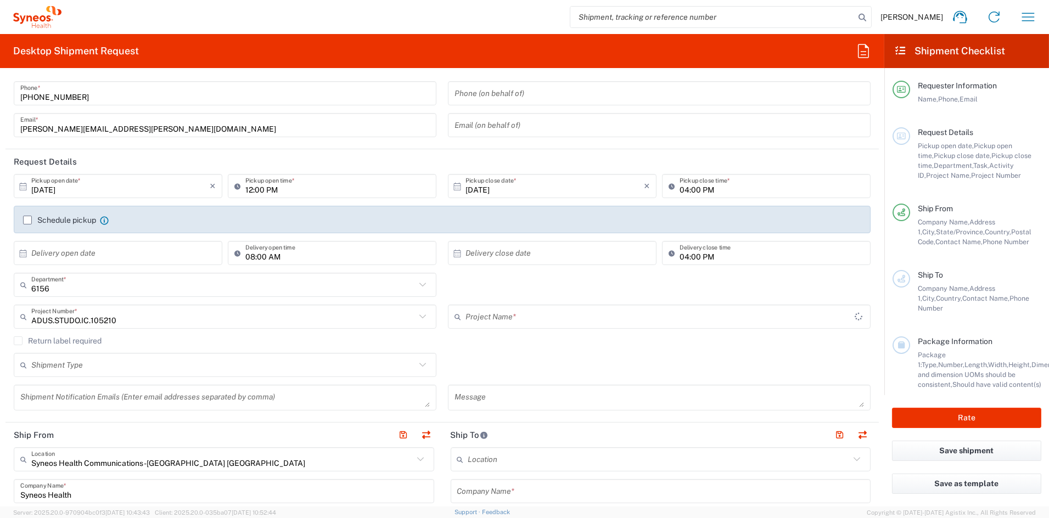
type input "Syneos.PATENG.21.105210"
click at [102, 396] on textarea at bounding box center [224, 397] width 409 height 19
click at [101, 396] on textarea at bounding box center [224, 397] width 409 height 19
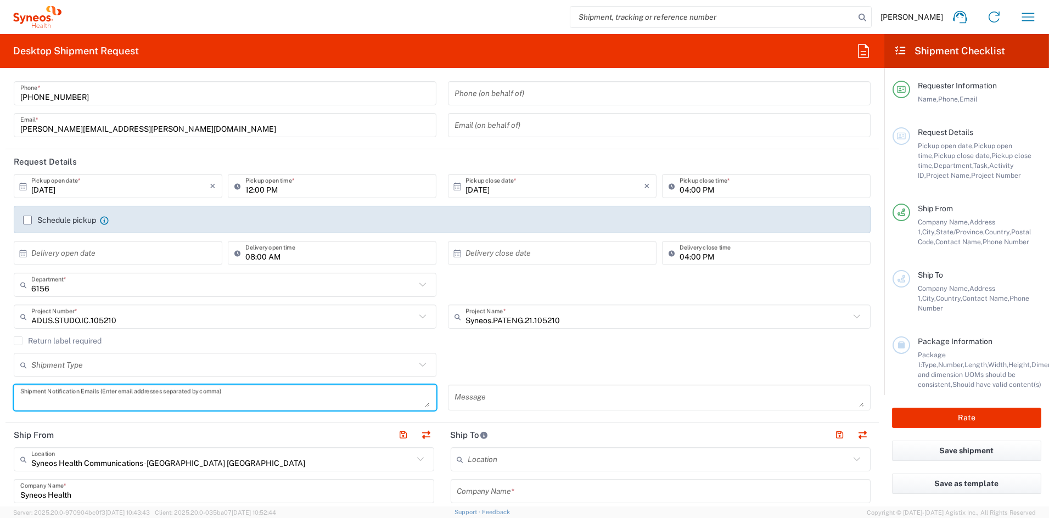
paste textarea "daniela.botero@syneoshealth.com"
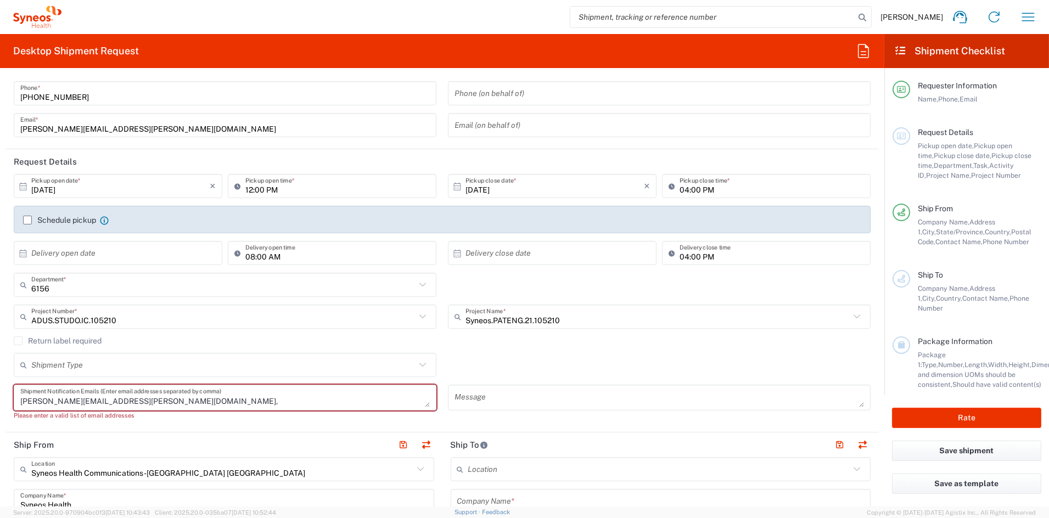
paste textarea "vera.moncalero@syneoshealth.com"
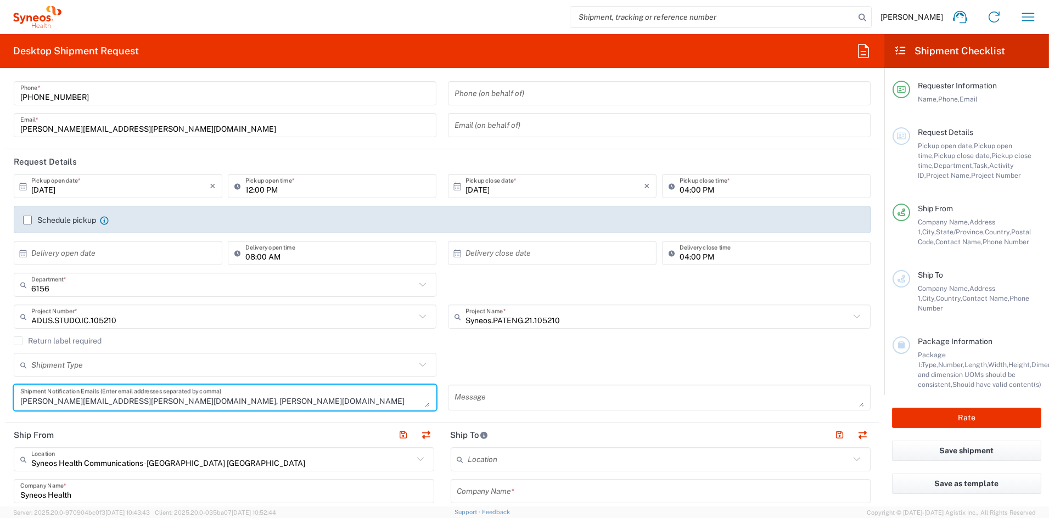
type textarea "daniela.botero@syneoshealth.com, vera.moncalero@syneoshealth.com"
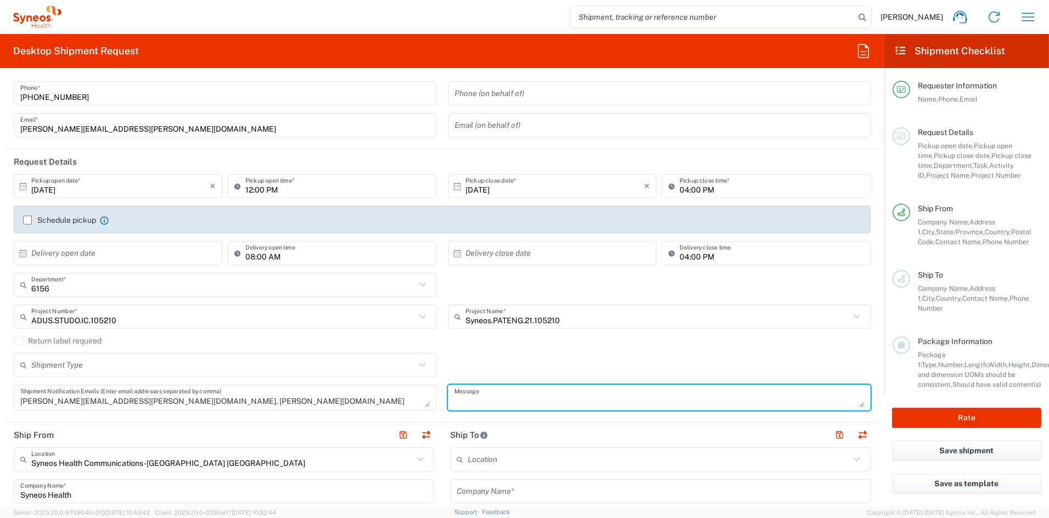
click at [525, 400] on textarea at bounding box center [658, 397] width 409 height 19
paste textarea "SHCS-105210-5601-004"
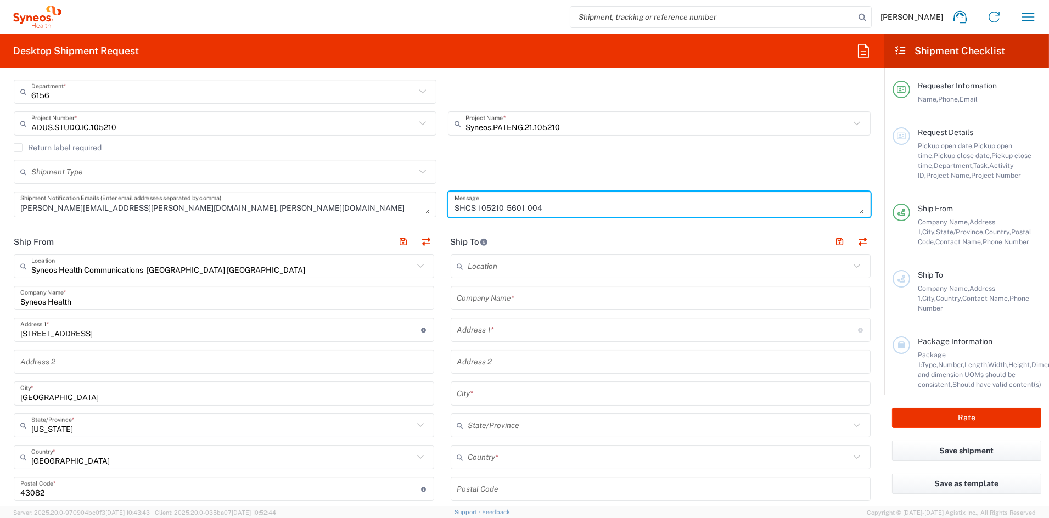
scroll to position [245, 0]
type textarea "SHCS-105210-5601-004"
click at [533, 296] on input "text" at bounding box center [660, 298] width 407 height 19
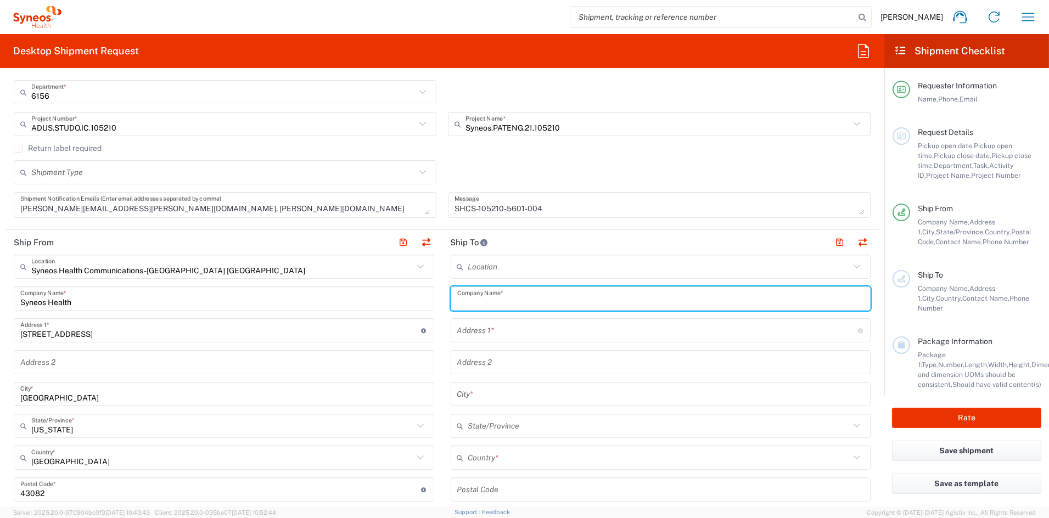
paste input "Centro de Investigaciones Clínicas. Instituto Oncológico Ltda."
drag, startPoint x: 633, startPoint y: 300, endPoint x: 683, endPoint y: 304, distance: 49.5
click at [634, 300] on input "Centro de Investigaciones Clínicas. Instituto Oncológico Ltda." at bounding box center [660, 298] width 407 height 19
click at [701, 299] on input "Centro de Investigaciones Clínicas. Instituto Oncologico Ltda." at bounding box center [660, 298] width 407 height 19
drag, startPoint x: 660, startPoint y: 301, endPoint x: 588, endPoint y: 300, distance: 71.9
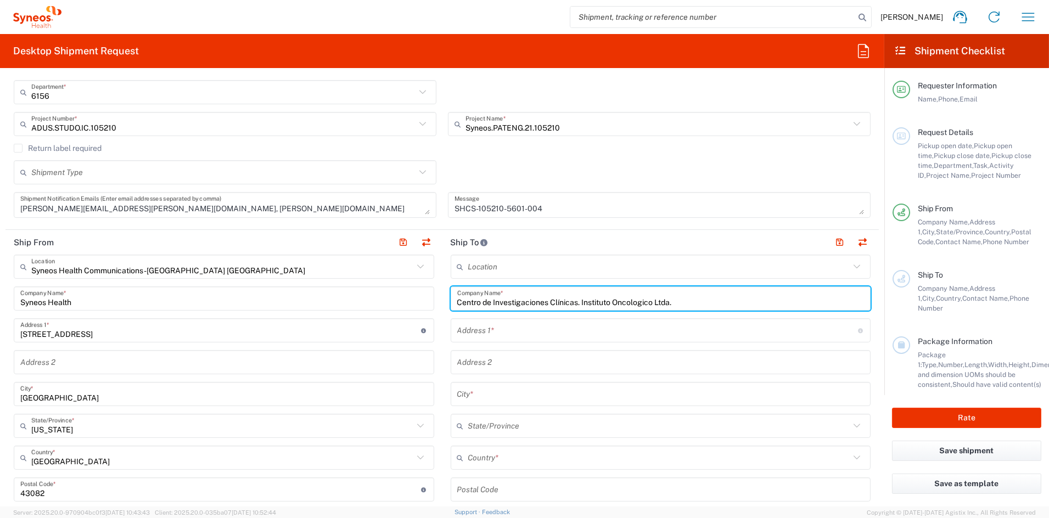
click at [579, 299] on input "Centro de Investigaciones Clínicas. Instituto Oncologico Ltda." at bounding box center [660, 298] width 407 height 19
type input "Centro de Investigaciones Clínicas."
click at [489, 364] on input "text" at bounding box center [660, 362] width 407 height 19
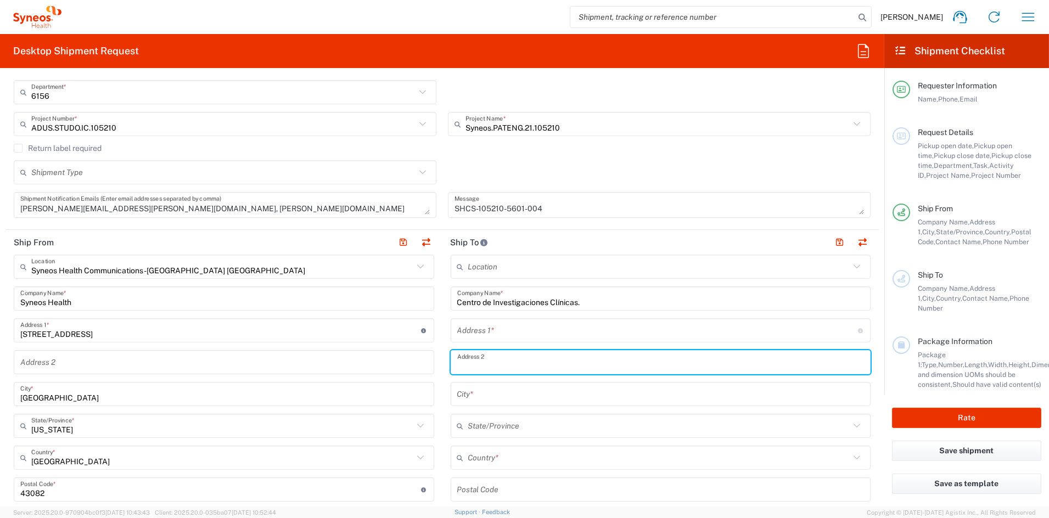
paste input "Instituto Oncologico Ltda."
type input "Instituto Oncologico Ltda."
click at [507, 329] on input "text" at bounding box center [657, 330] width 401 height 19
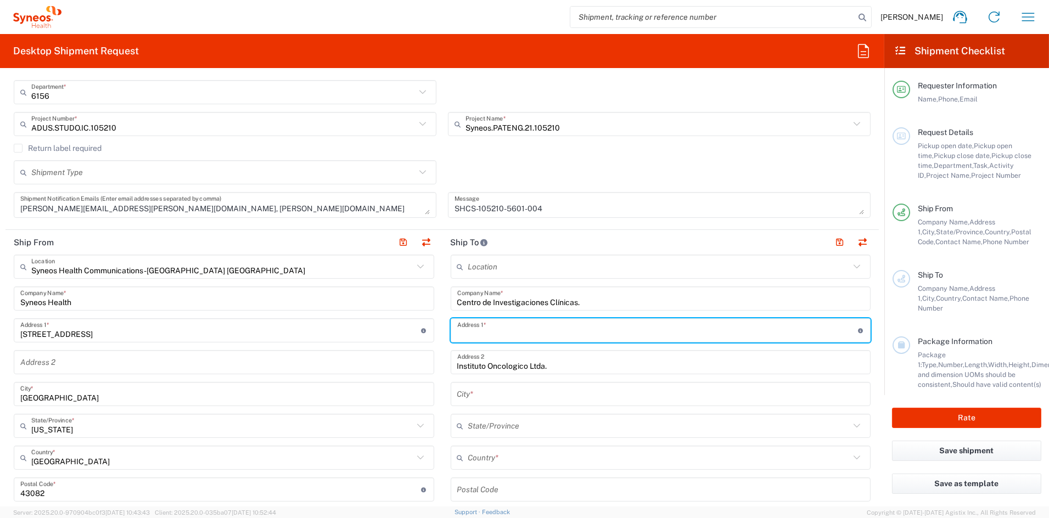
paste input "Av. Alejandro navarrete 2606"
type input "Av. Alejandro navarrete 2606"
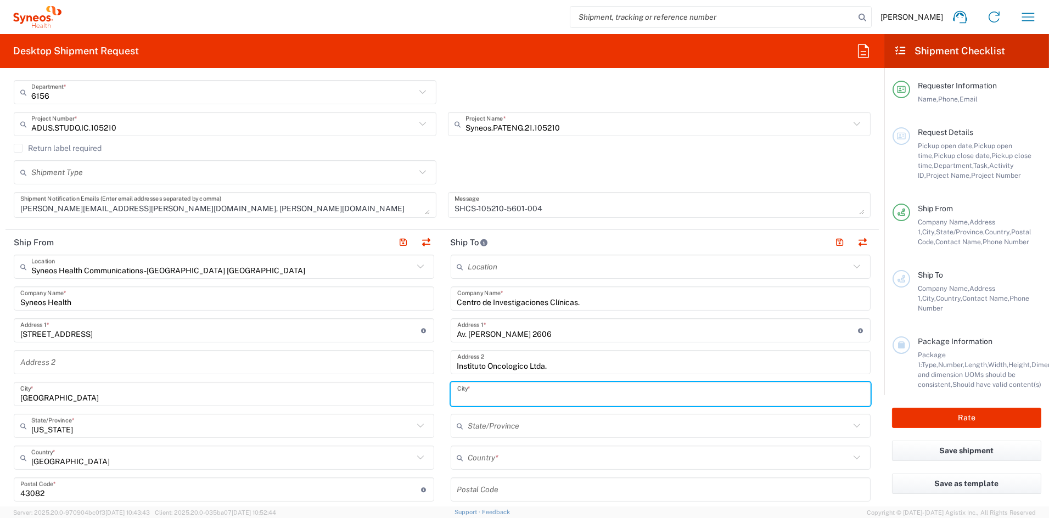
click at [479, 394] on input "text" at bounding box center [660, 394] width 407 height 19
paste input "Viña del Mar"
drag, startPoint x: 464, startPoint y: 397, endPoint x: 472, endPoint y: 397, distance: 8.3
click at [465, 397] on input "Viña del Mar" at bounding box center [660, 394] width 407 height 19
type input "Vina del Mar"
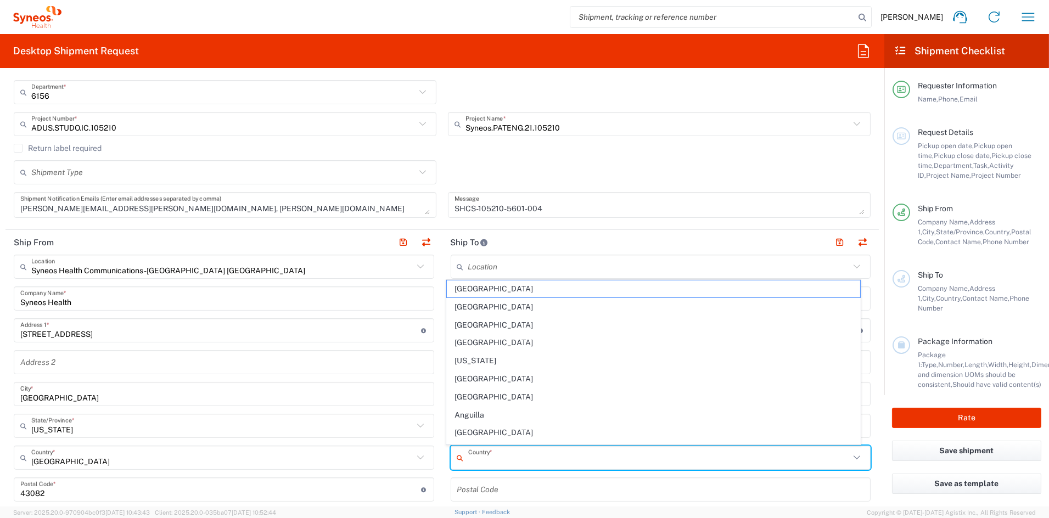
click at [491, 459] on input "text" at bounding box center [659, 457] width 382 height 19
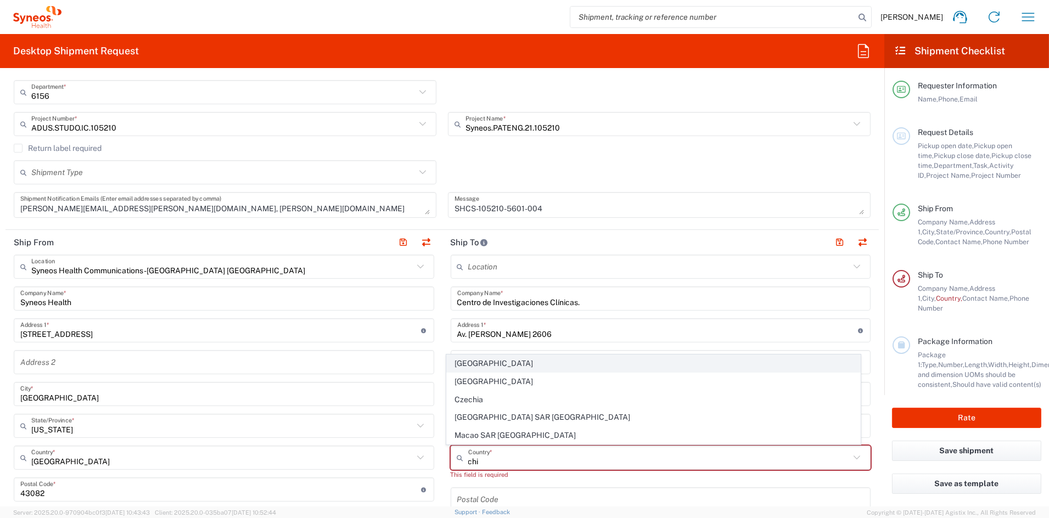
click at [473, 363] on span "[GEOGRAPHIC_DATA]" at bounding box center [653, 363] width 413 height 17
type input "[GEOGRAPHIC_DATA]"
type input "Sender/Shipper"
type input "Delivery Duty Paid"
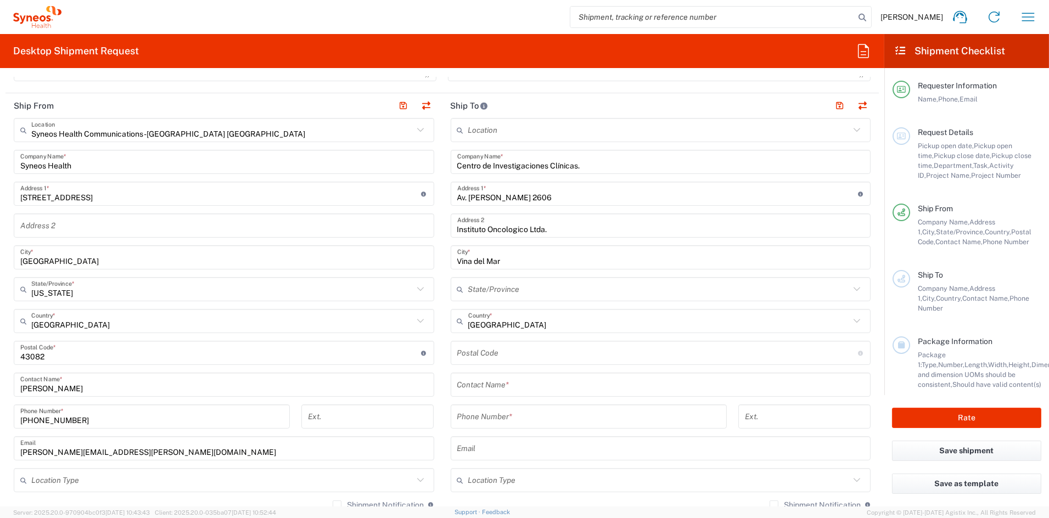
scroll to position [380, 0]
click at [503, 384] on input "text" at bounding box center [660, 386] width 407 height 19
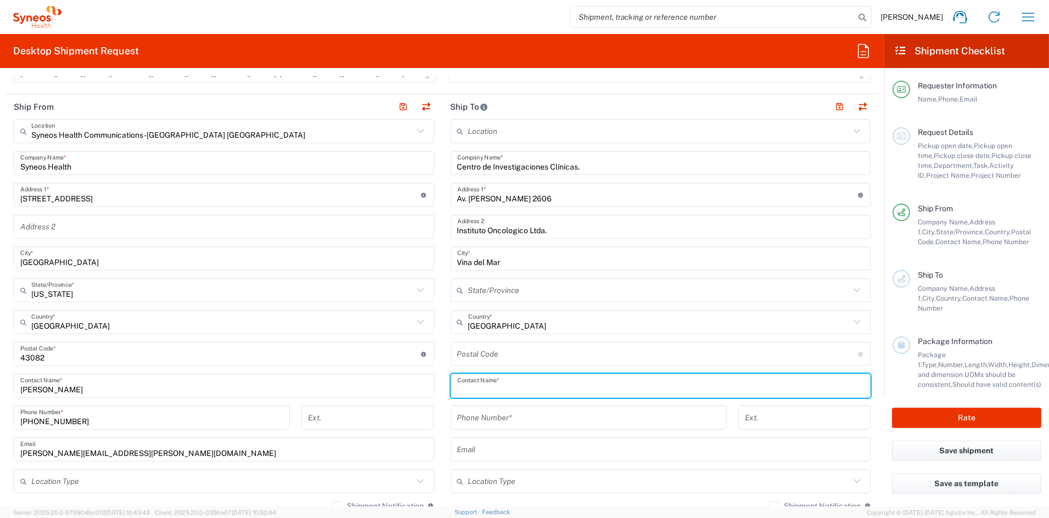
paste input "Liliana Palomo"
type input "Liliana Palomo"
click at [529, 353] on input "undefined" at bounding box center [657, 354] width 401 height 19
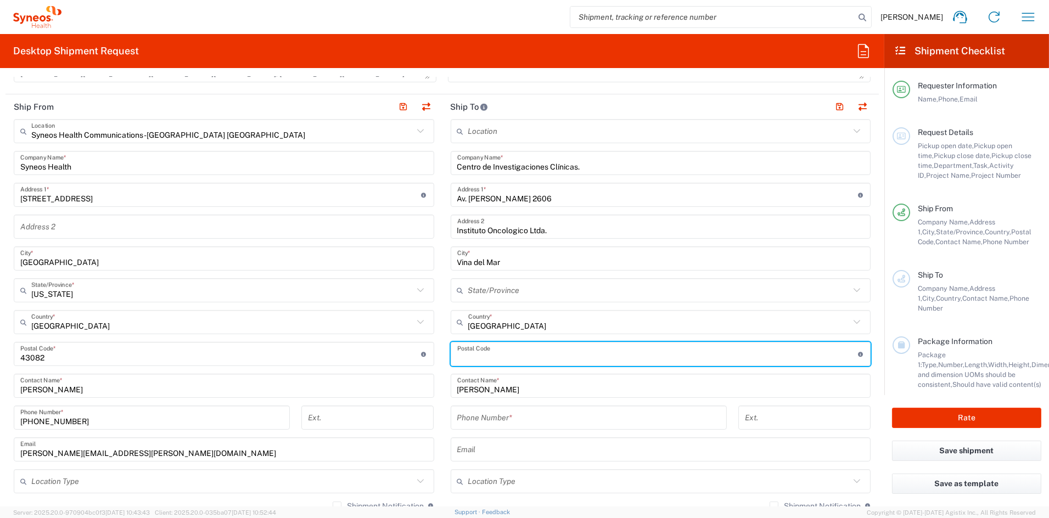
paste input "254 0488"
type input "254 0488"
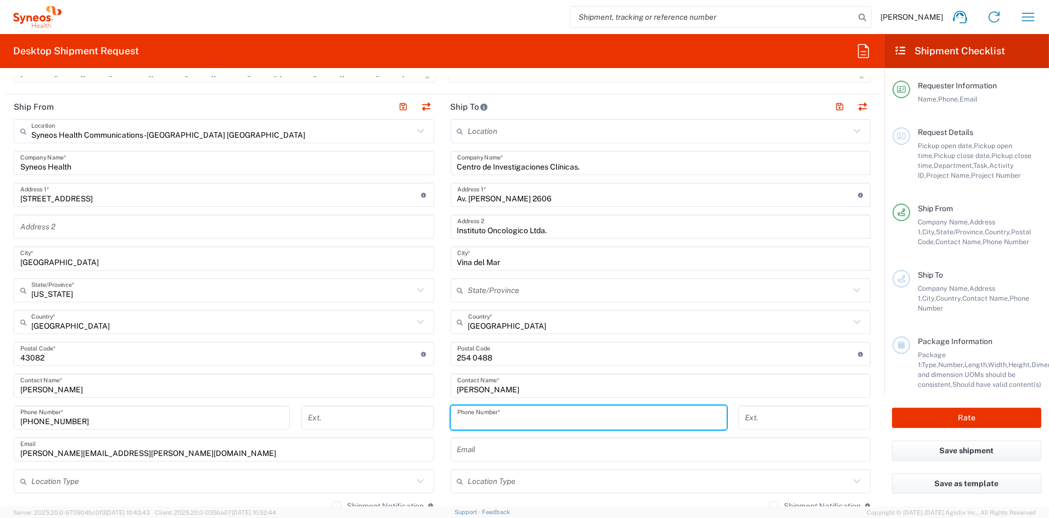
click at [507, 418] on input "tel" at bounding box center [588, 417] width 263 height 19
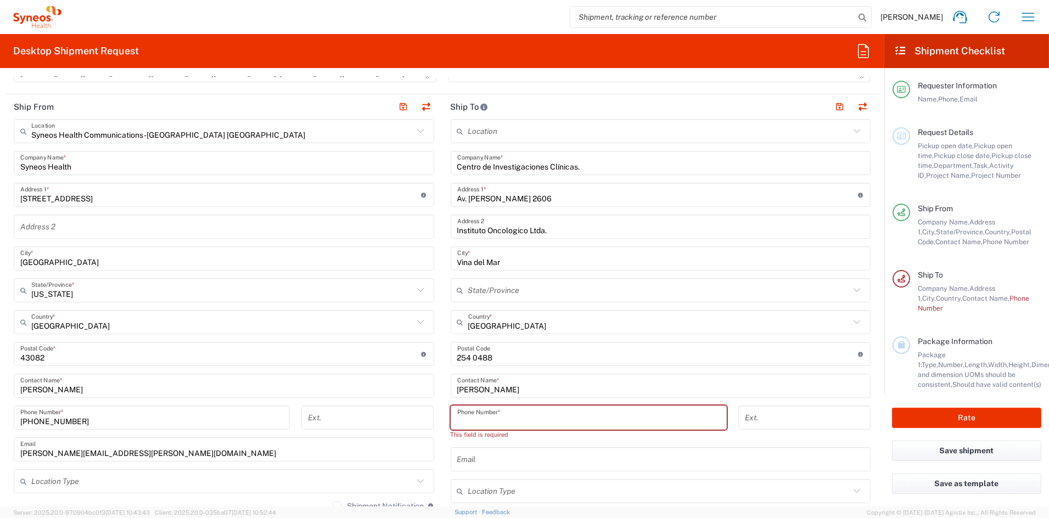
click at [512, 418] on input "tel" at bounding box center [588, 417] width 263 height 19
paste input "56 3 2324 5375"
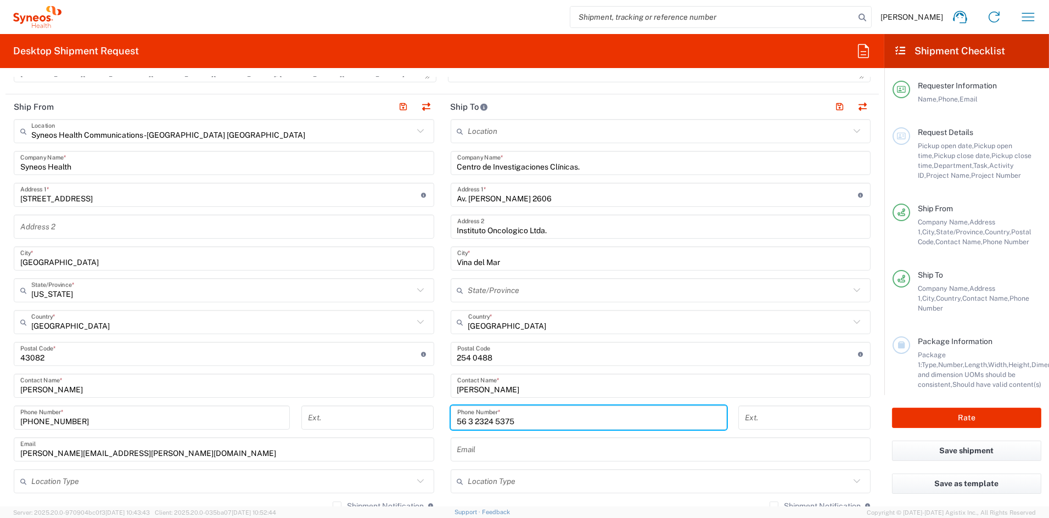
type input "56 3 2324 5375"
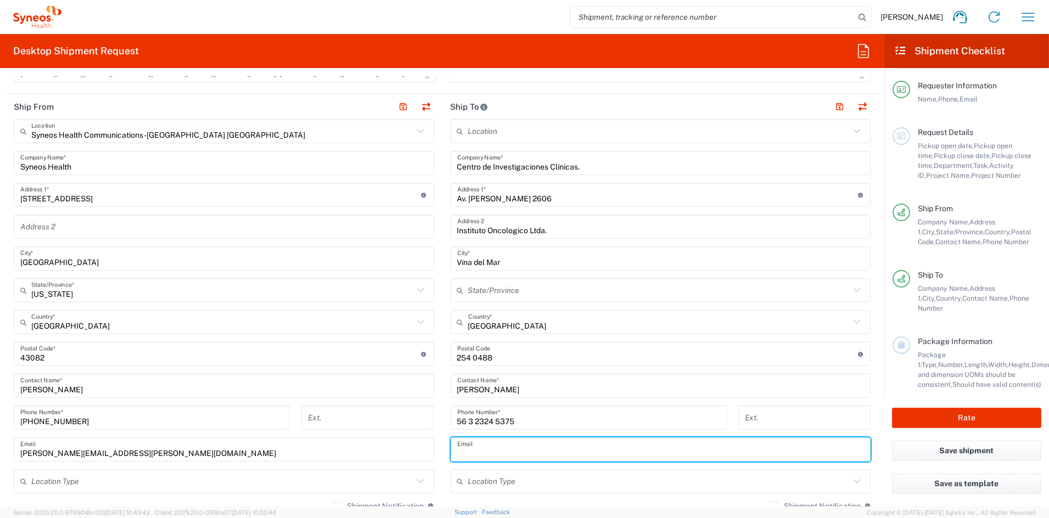
click at [479, 450] on input "text" at bounding box center [660, 449] width 407 height 19
paste input "lpalomo@cicvm.cl"
type input "lpalomo@cicvm.cl"
click at [540, 481] on input "text" at bounding box center [659, 481] width 382 height 19
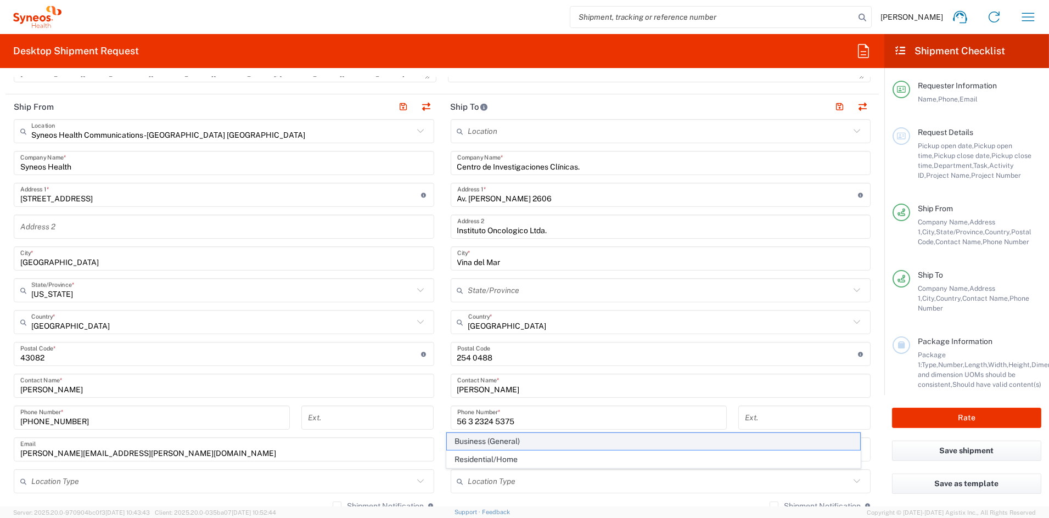
click at [481, 442] on span "Business (General)" at bounding box center [653, 441] width 413 height 17
type input "Business (General)"
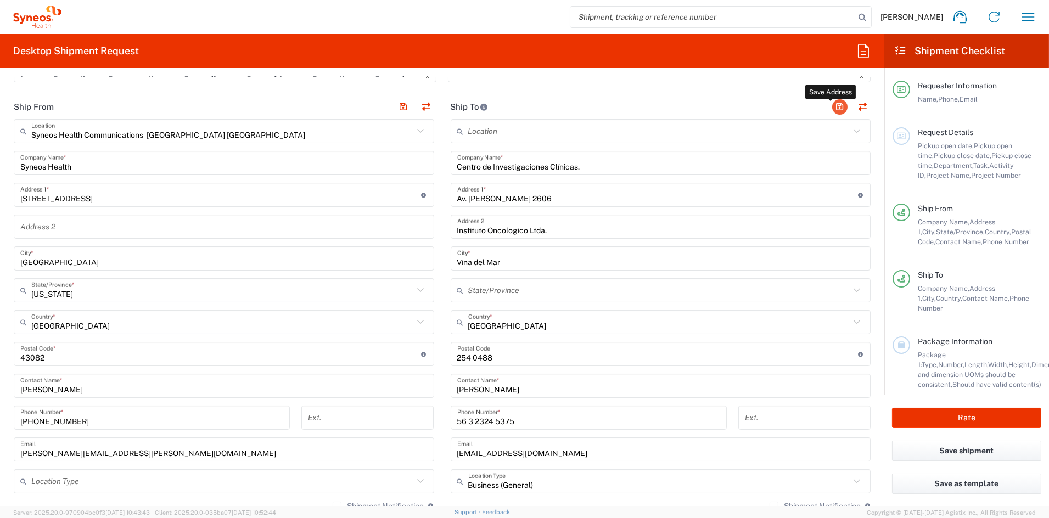
click at [832, 106] on button "button" at bounding box center [839, 106] width 15 height 15
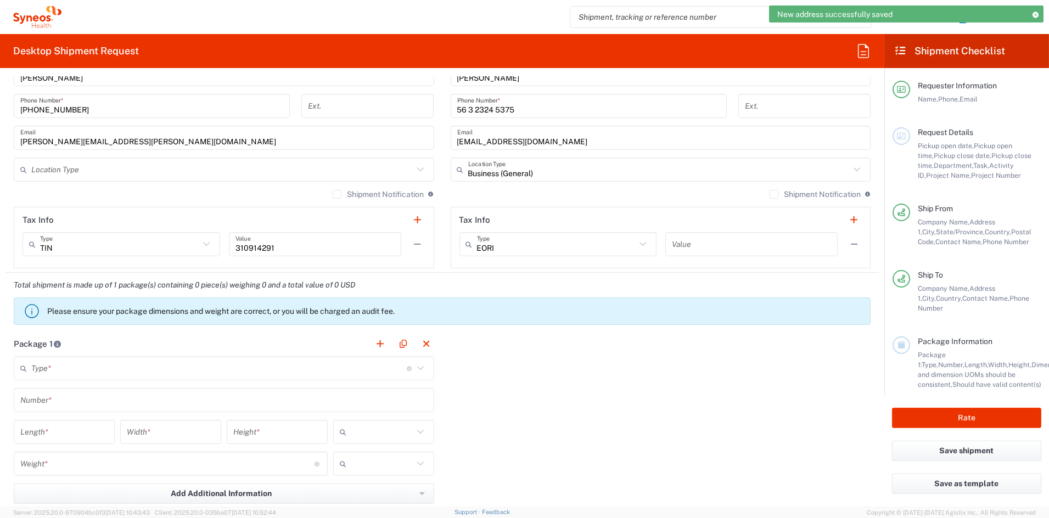
scroll to position [707, 0]
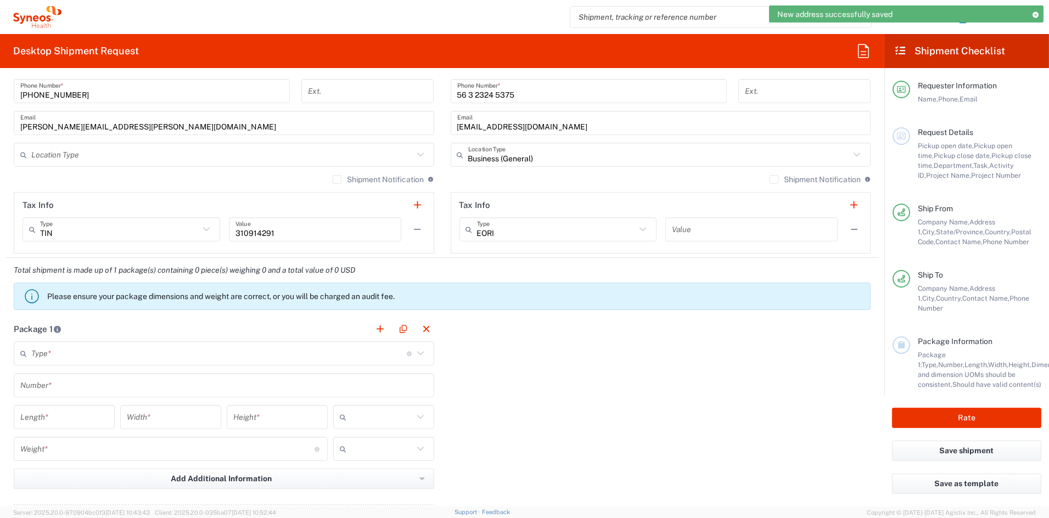
click at [704, 227] on input "text" at bounding box center [751, 229] width 159 height 19
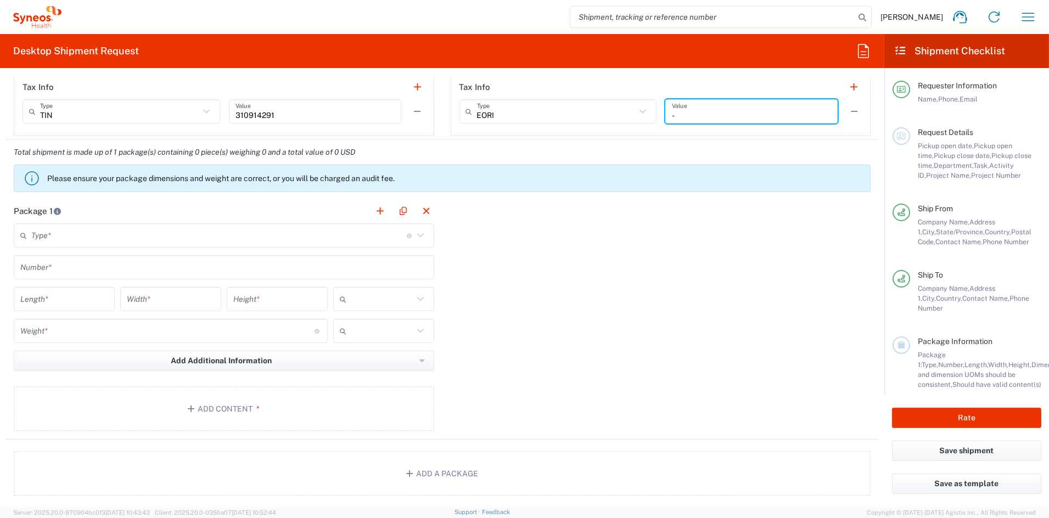
scroll to position [838, 0]
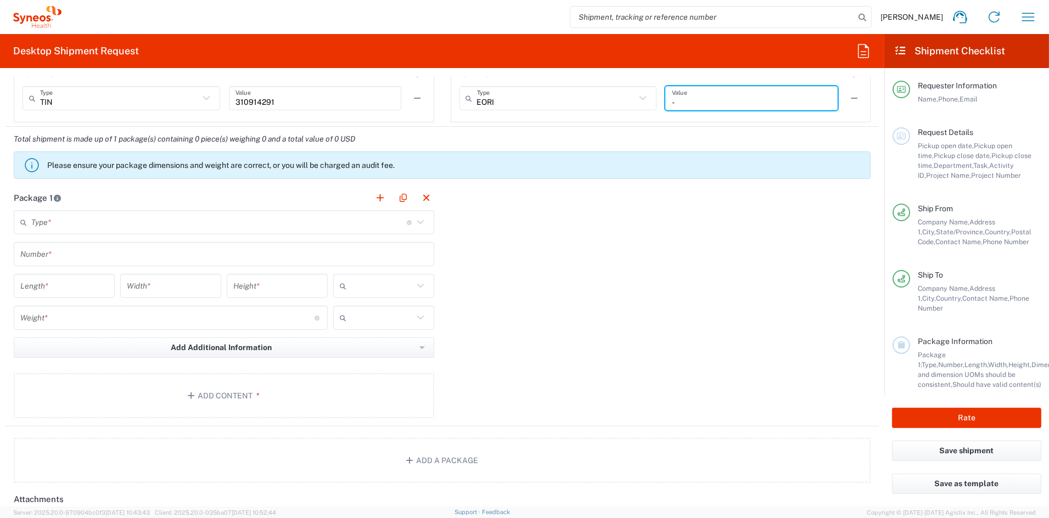
type input "-"
click at [79, 220] on input "text" at bounding box center [218, 222] width 375 height 19
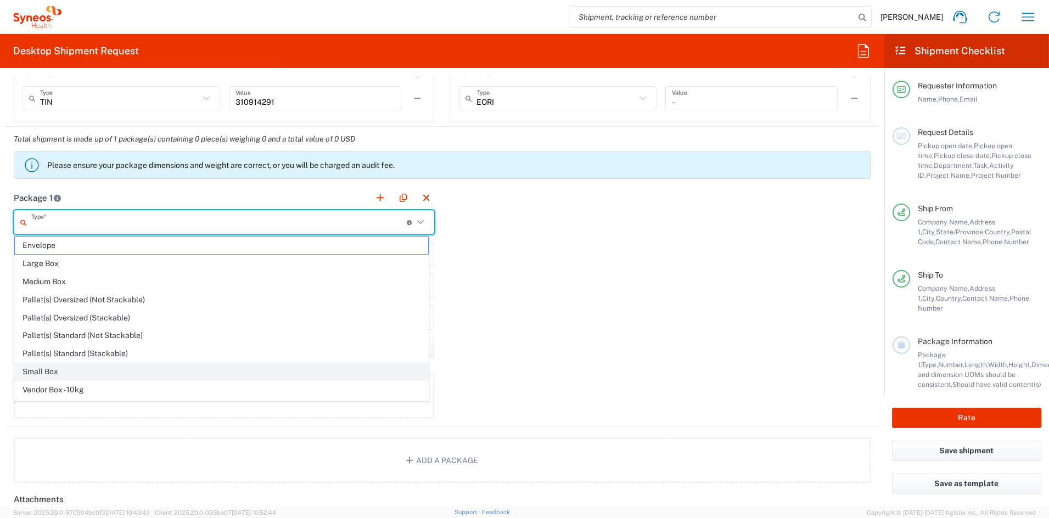
scroll to position [35, 0]
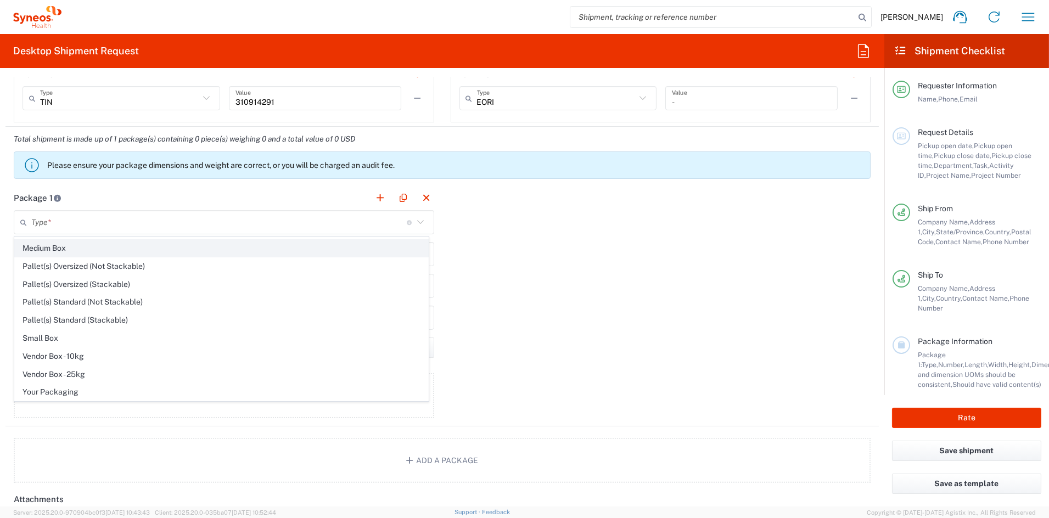
click at [60, 248] on span "Medium Box" at bounding box center [221, 248] width 413 height 17
type input "Medium Box"
type input "13"
type input "11.5"
type input "2.5"
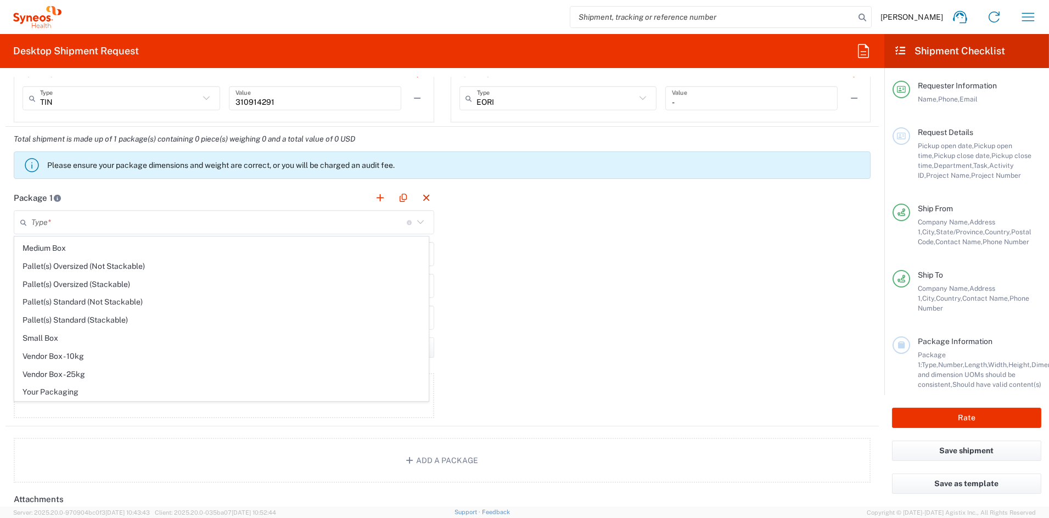
type input "in"
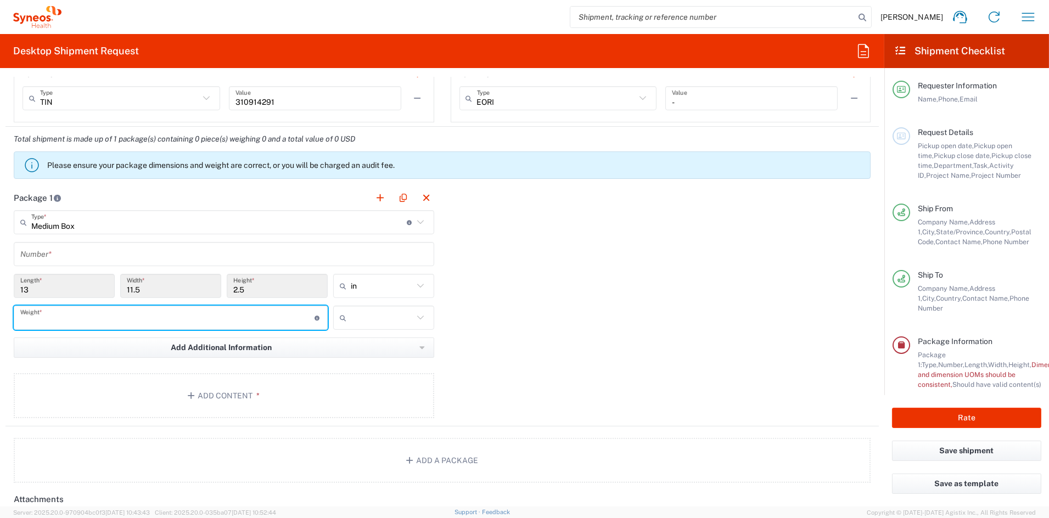
click at [43, 319] on input "number" at bounding box center [167, 317] width 294 height 19
type input "6"
click at [378, 321] on input "text" at bounding box center [382, 318] width 63 height 18
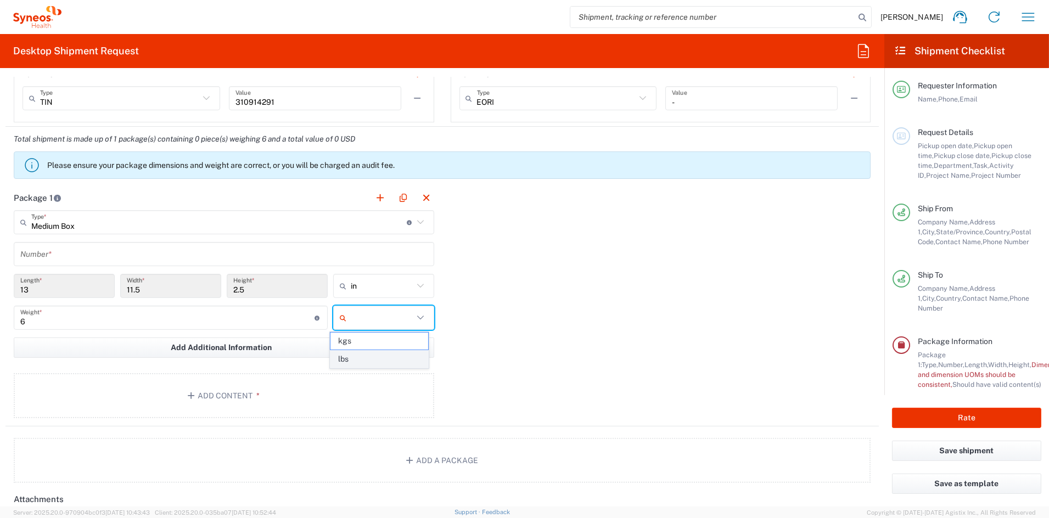
click at [370, 357] on span "lbs" at bounding box center [379, 359] width 98 height 17
type input "lbs"
click at [262, 396] on button "Add Content *" at bounding box center [224, 395] width 420 height 45
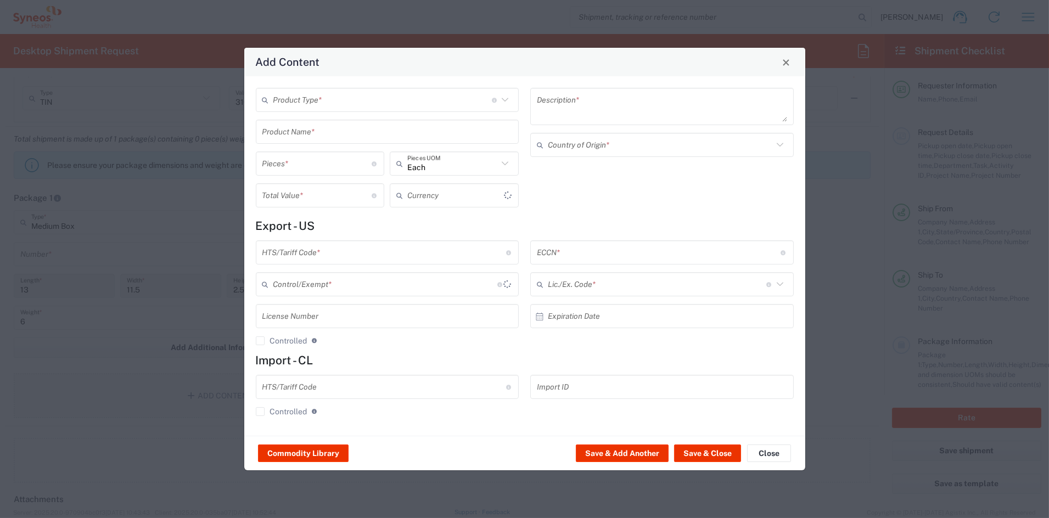
type input "US Dollar"
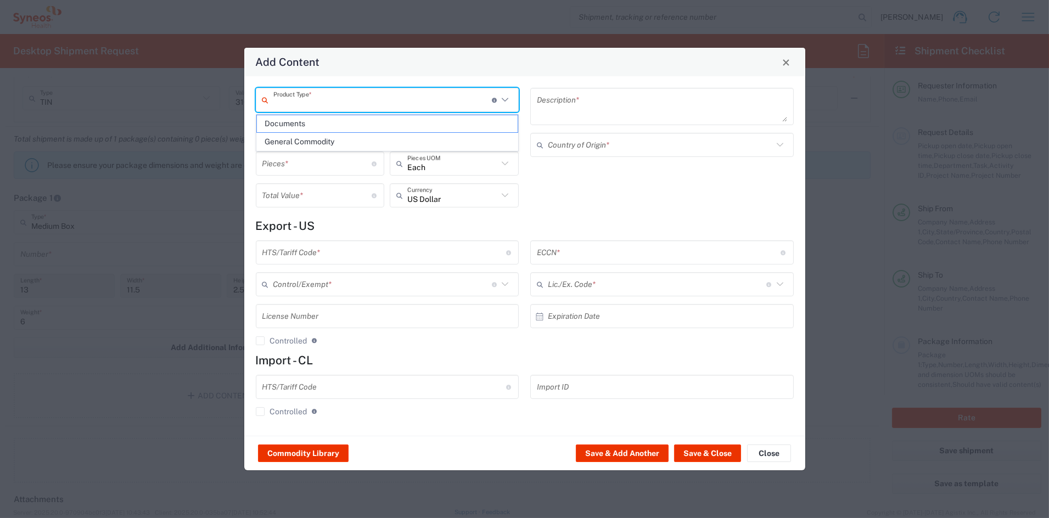
click at [331, 103] on input "text" at bounding box center [382, 100] width 218 height 19
click at [313, 142] on span "General Commodity" at bounding box center [387, 141] width 261 height 17
type input "General Commodity"
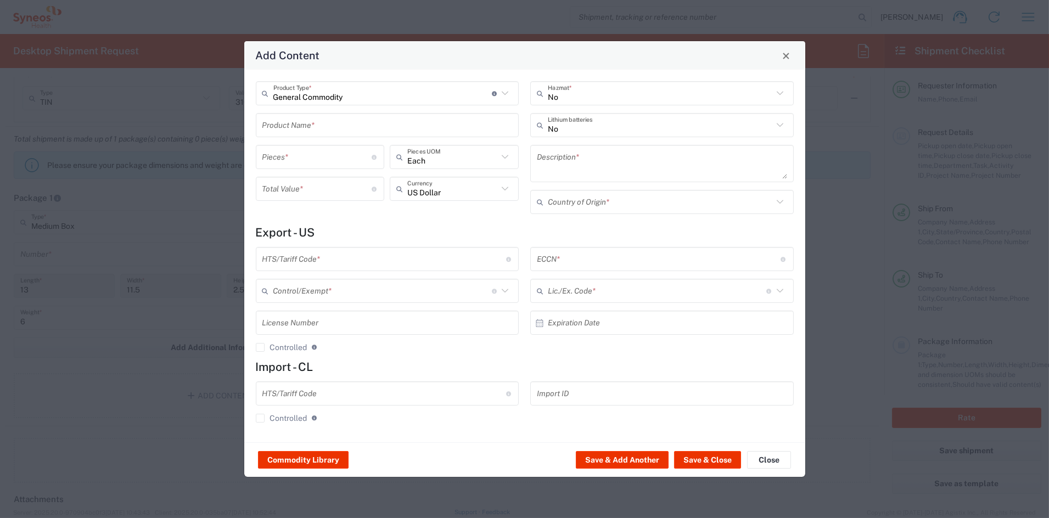
click at [312, 124] on input "text" at bounding box center [387, 125] width 250 height 19
click at [311, 154] on div "FLIP CHART" at bounding box center [387, 151] width 261 height 19
type input "FLIP CHART"
type input "1"
type textarea "11'X8.5'; 24 PAGE WIRO-BOUND PRINTED DOCUMENT"
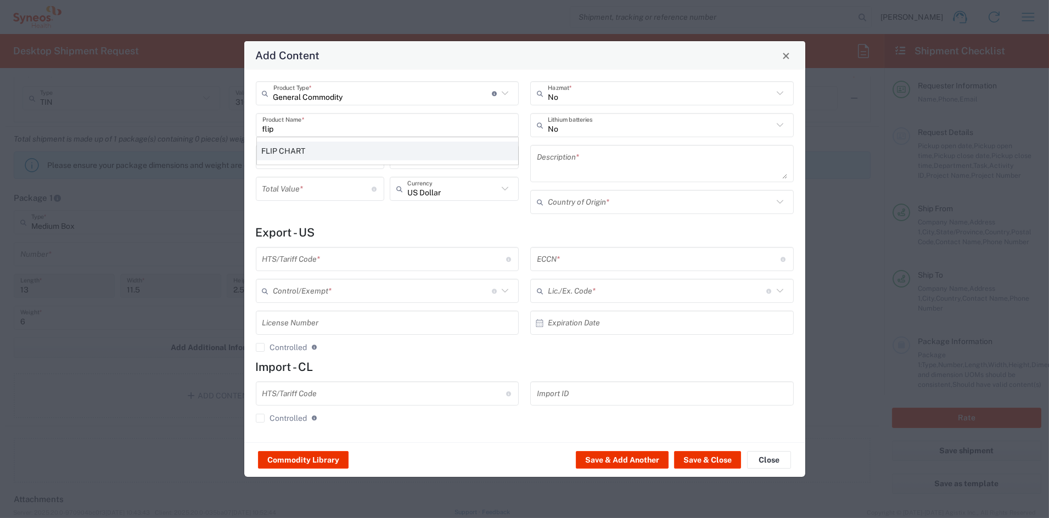
type input "[GEOGRAPHIC_DATA]"
type input "4911.99.8000"
type input "BIS"
type input "EAR99"
type input "NLR - No License Required"
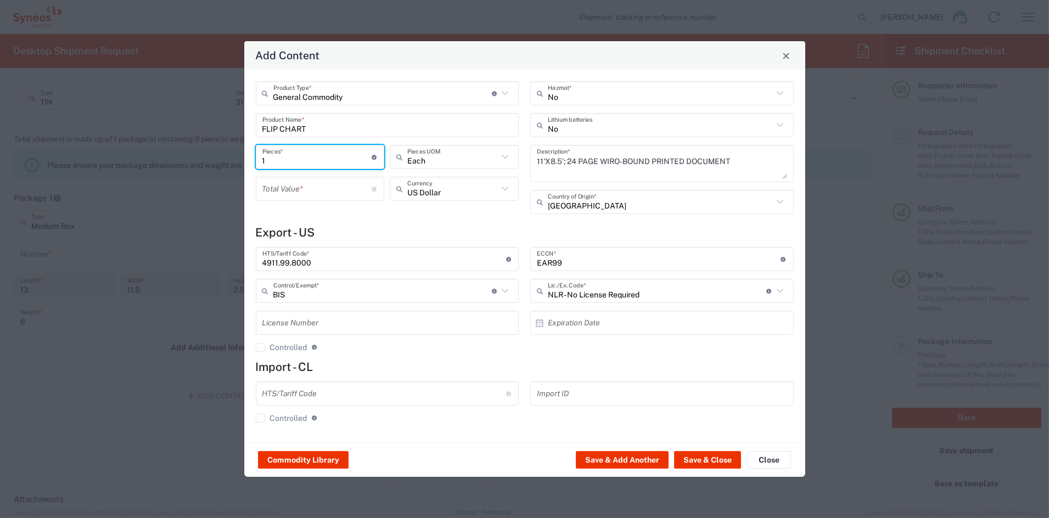
drag, startPoint x: 264, startPoint y: 162, endPoint x: 238, endPoint y: 160, distance: 25.9
click at [238, 160] on div "Add Content General Commodity Product Type * Document: Paper document generated…" at bounding box center [524, 259] width 1049 height 518
type input "5"
click at [289, 190] on input "number" at bounding box center [317, 188] width 110 height 19
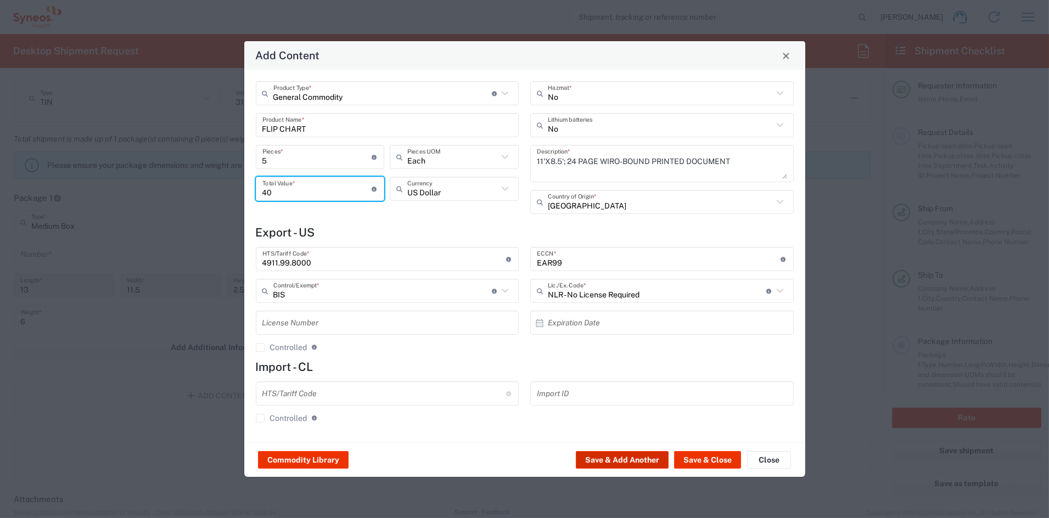
type input "40"
click at [639, 459] on button "Save & Add Another" at bounding box center [622, 460] width 93 height 18
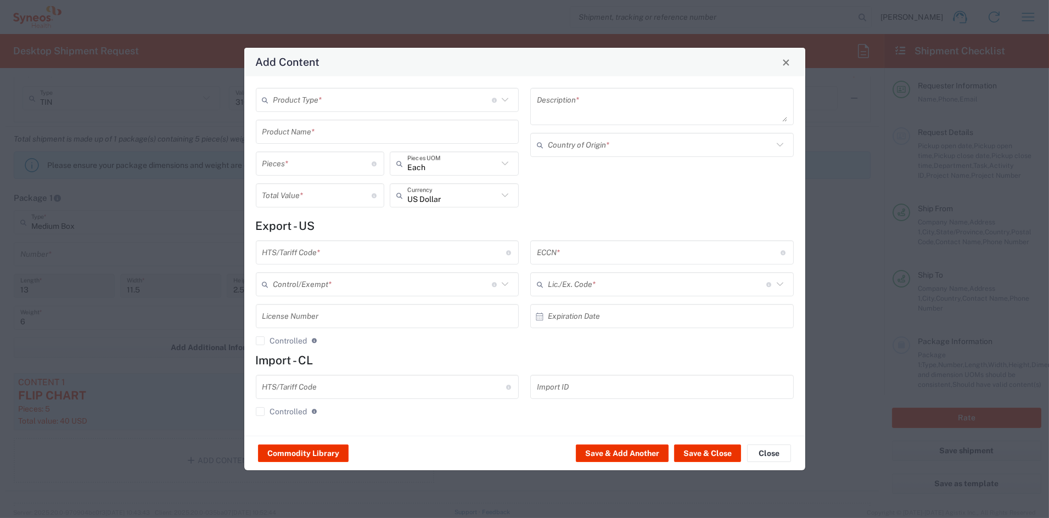
click at [335, 100] on input "text" at bounding box center [382, 100] width 218 height 19
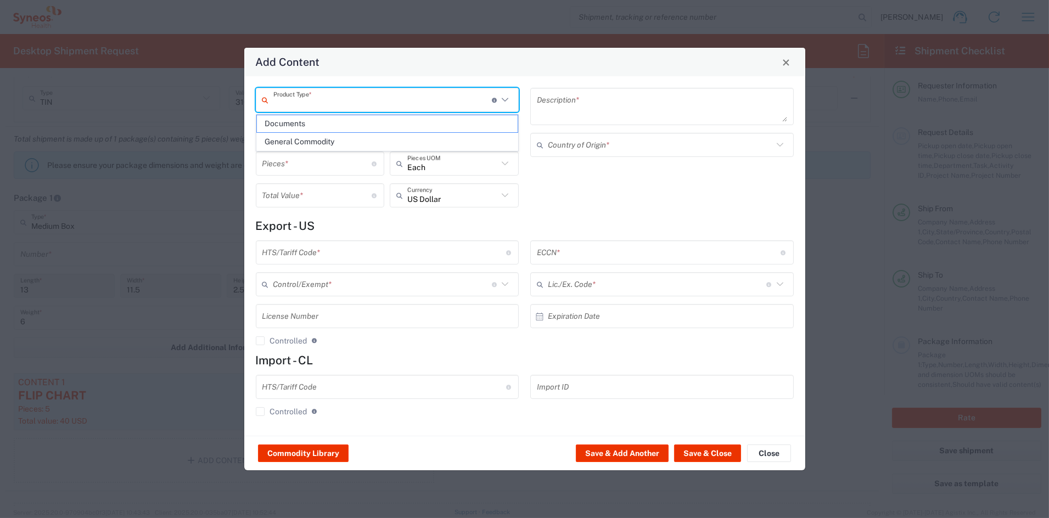
drag, startPoint x: 291, startPoint y: 144, endPoint x: 292, endPoint y: 134, distance: 9.4
click at [291, 143] on span "General Commodity" at bounding box center [387, 141] width 261 height 17
type input "General Commodity"
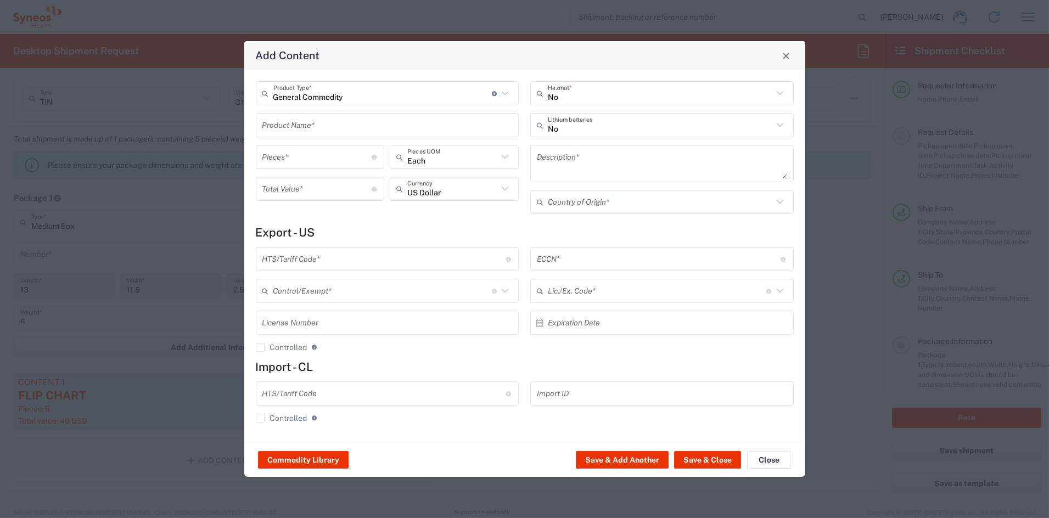
click at [291, 126] on input "text" at bounding box center [387, 125] width 250 height 19
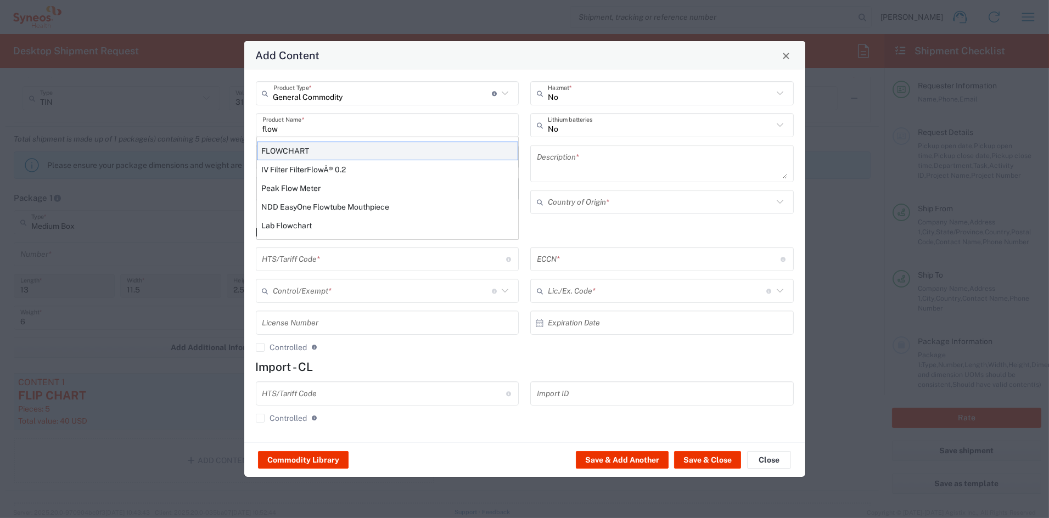
click at [300, 153] on div "FLOWCHART" at bounding box center [387, 151] width 261 height 19
type input "FLOWCHART"
type input "1"
type textarea "11'X8.5'; 1 SHEET PRINTED LAMINATED PAPER"
type input "[GEOGRAPHIC_DATA]"
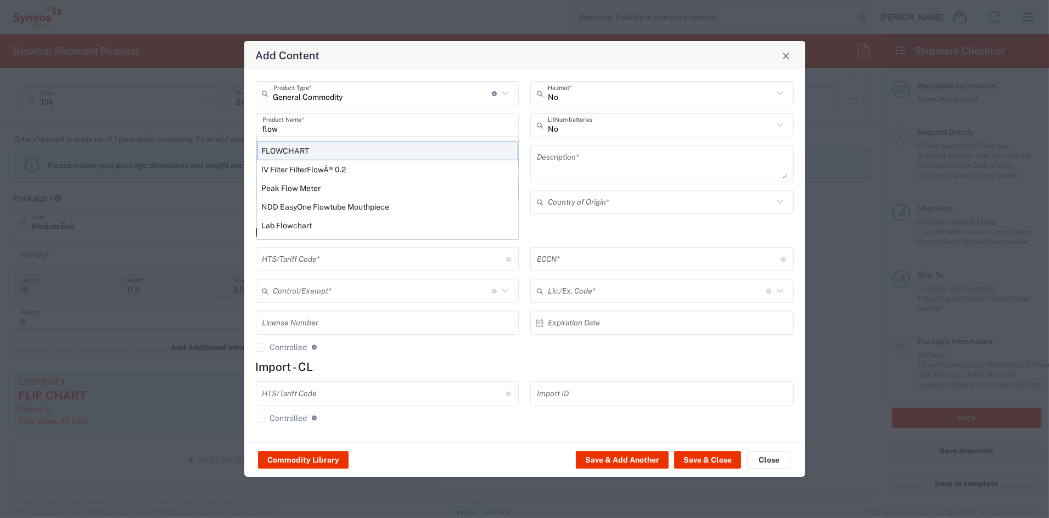
type input "4911.99.8000"
type input "BIS"
type input "EAR99"
type input "NLR - No License Required"
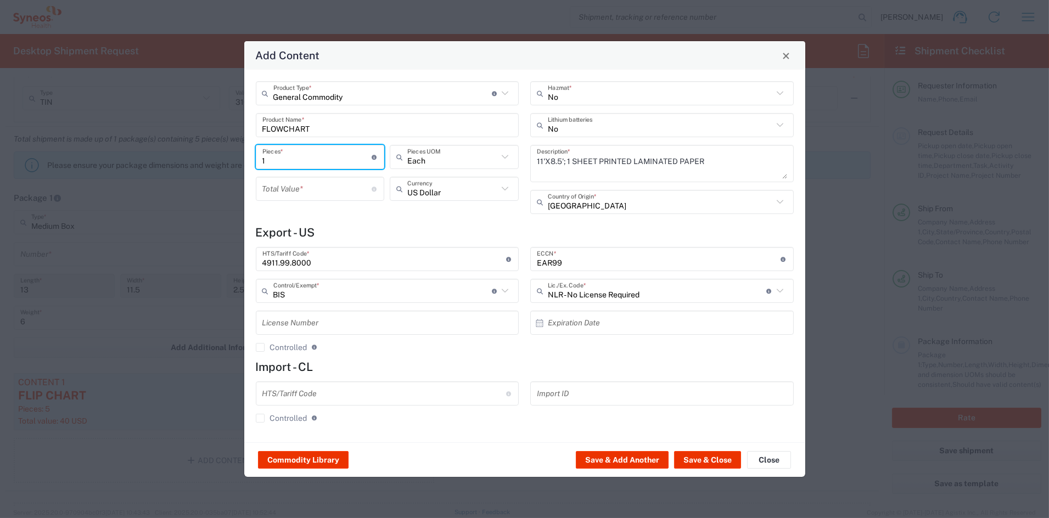
drag, startPoint x: 288, startPoint y: 159, endPoint x: 246, endPoint y: 158, distance: 41.2
click at [248, 158] on div "General Commodity Product Type * Document: Paper document generated internally …" at bounding box center [524, 256] width 561 height 373
type input "15"
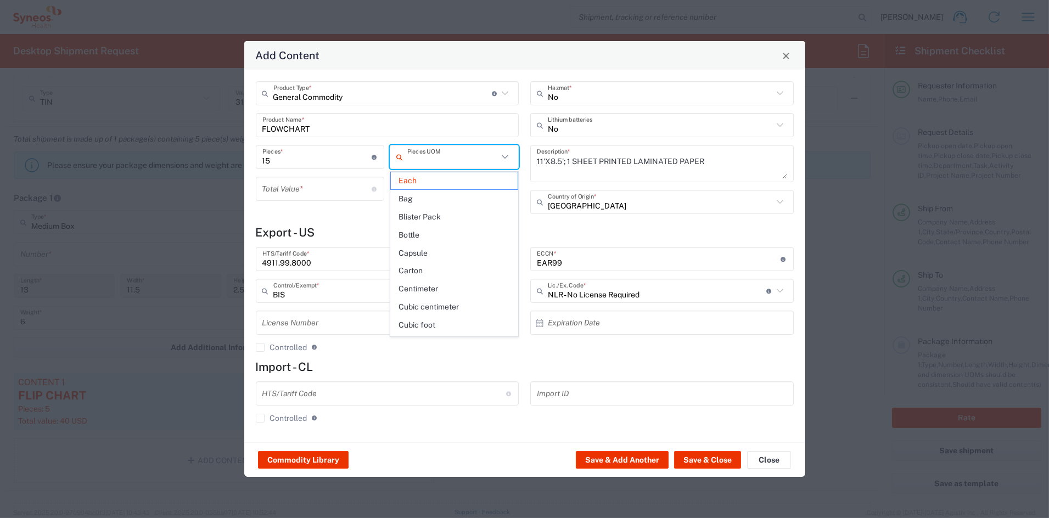
type input "Each"
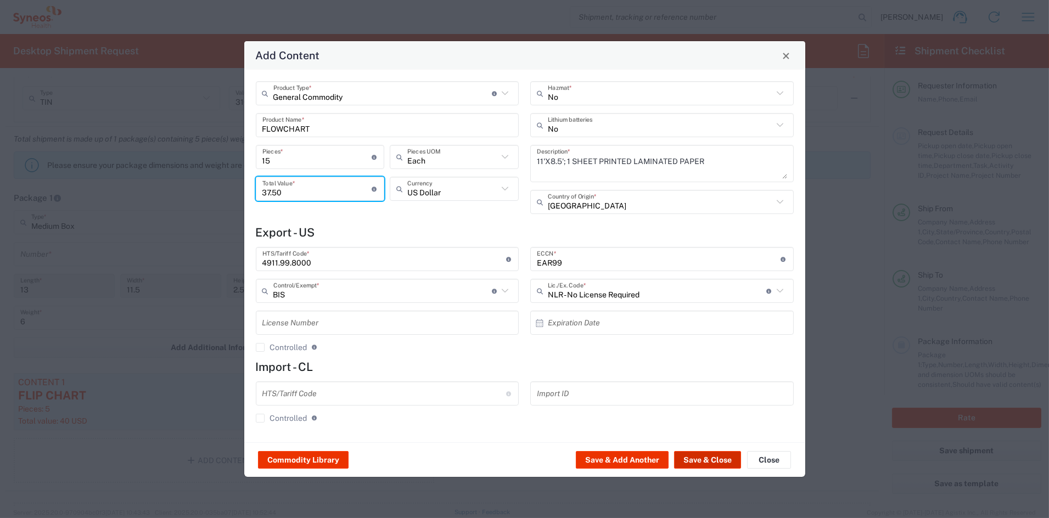
type input "37.50"
click at [701, 459] on button "Save & Close" at bounding box center [707, 460] width 67 height 18
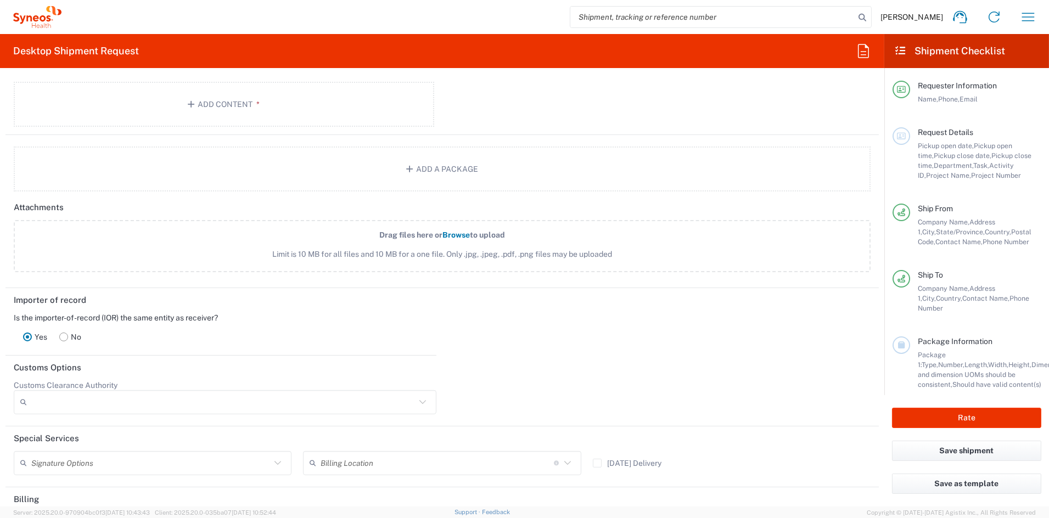
scroll to position [1225, 0]
click at [68, 330] on rect at bounding box center [64, 334] width 8 height 8
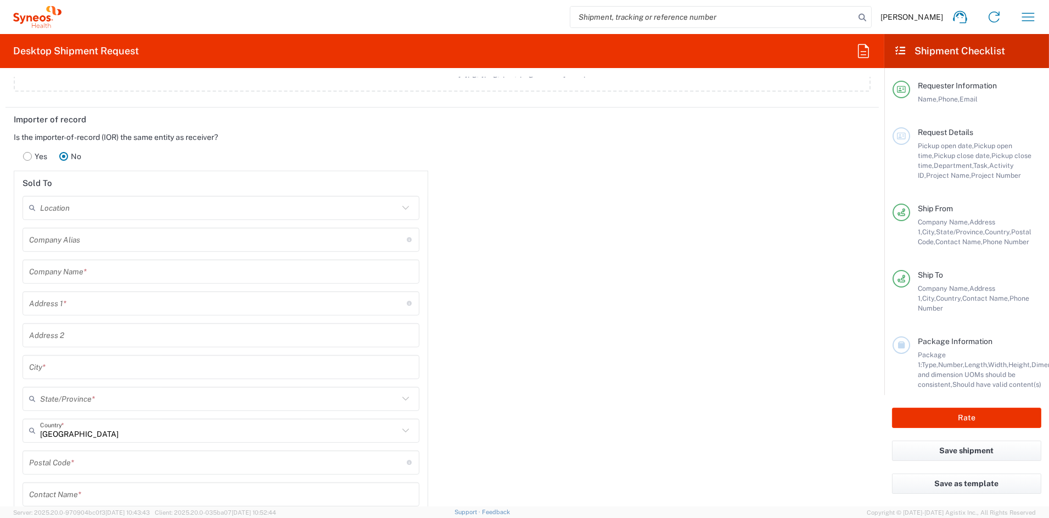
scroll to position [1403, 0]
click at [110, 206] on input "text" at bounding box center [219, 207] width 358 height 19
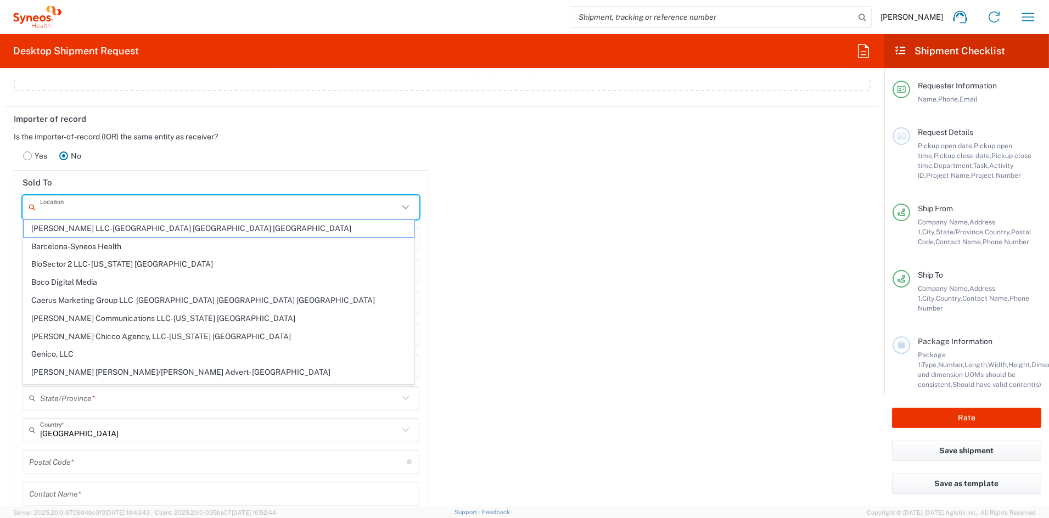
paste input "Syneos Health Chile SA."
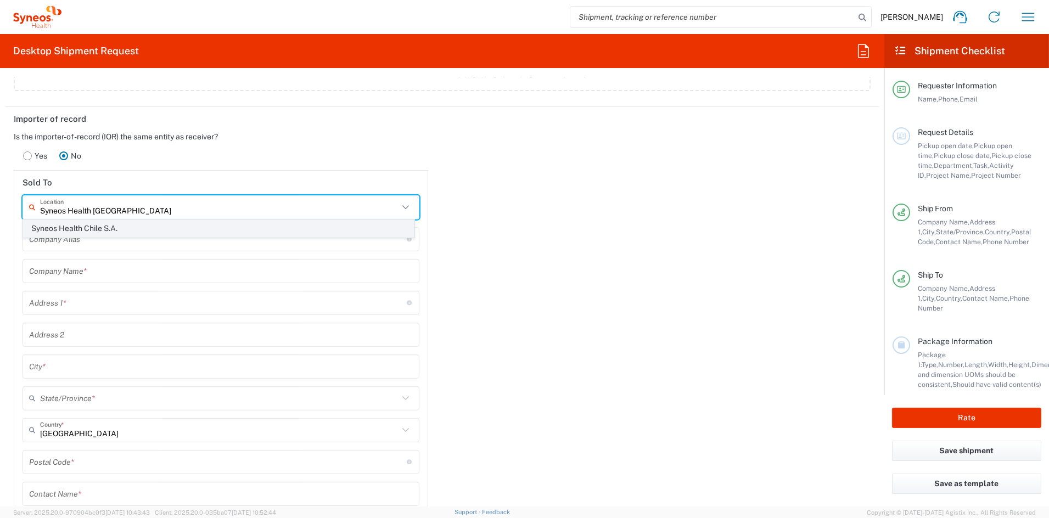
click at [54, 229] on span "Syneos Health Chile S.A." at bounding box center [219, 228] width 390 height 17
type input "Syneos Health Chile S.A."
type input "Cerro El Plomo 5680, OF 301 PS 3"
type input "Las Condes, 837-28"
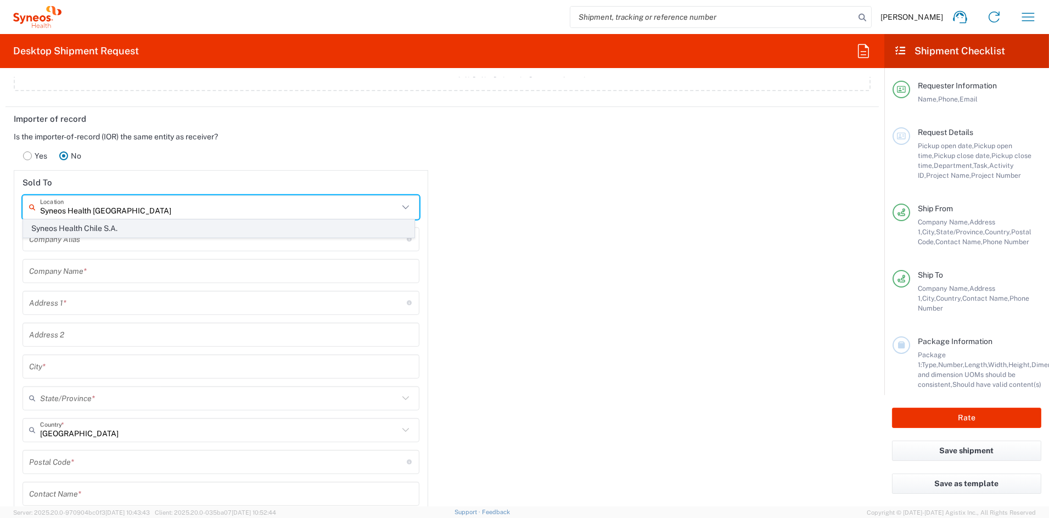
type input "Santiago"
type input "[GEOGRAPHIC_DATA]"
type input "7561002"
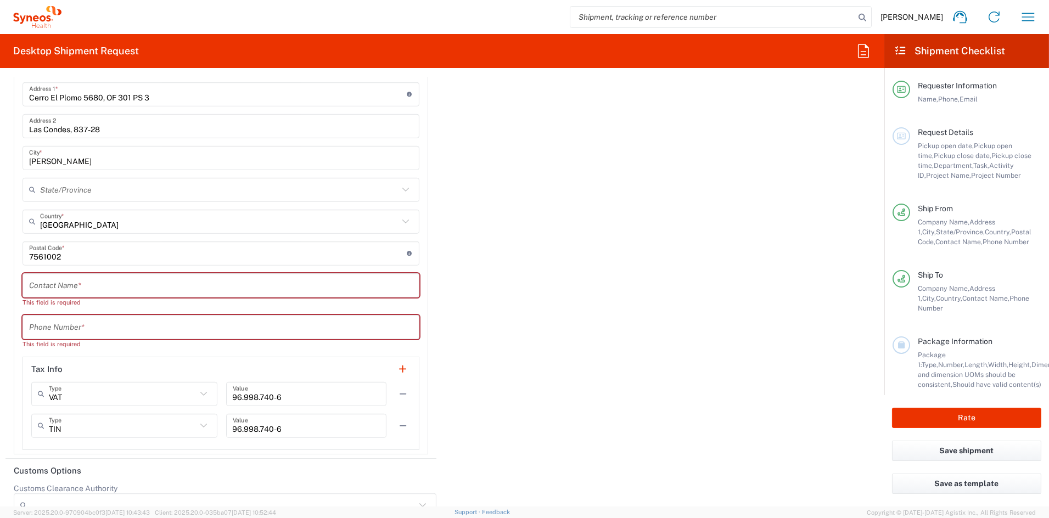
scroll to position [1610, 0]
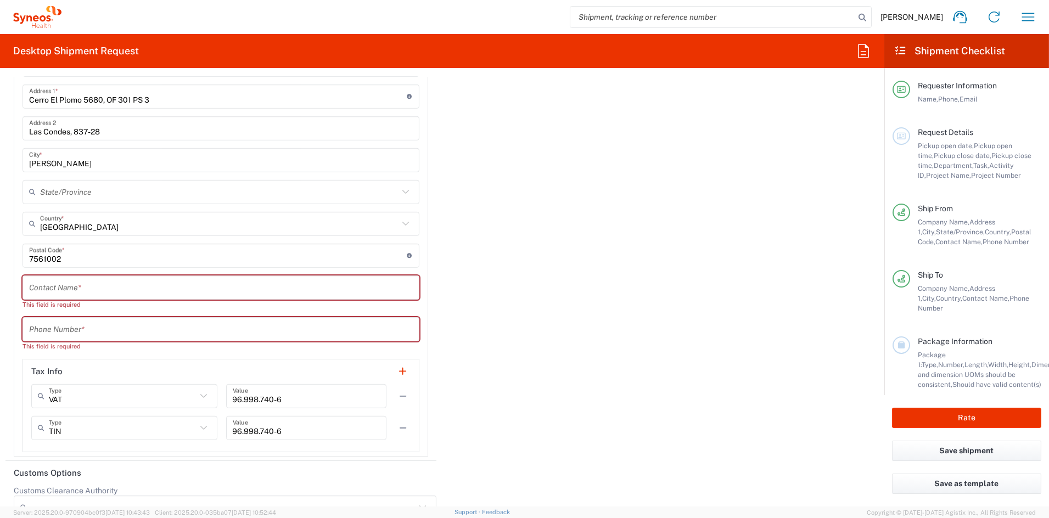
click at [201, 392] on icon at bounding box center [203, 396] width 14 height 14
click at [67, 470] on span "Other" at bounding box center [122, 471] width 181 height 17
type input "Other"
click at [398, 425] on button "button" at bounding box center [402, 427] width 15 height 15
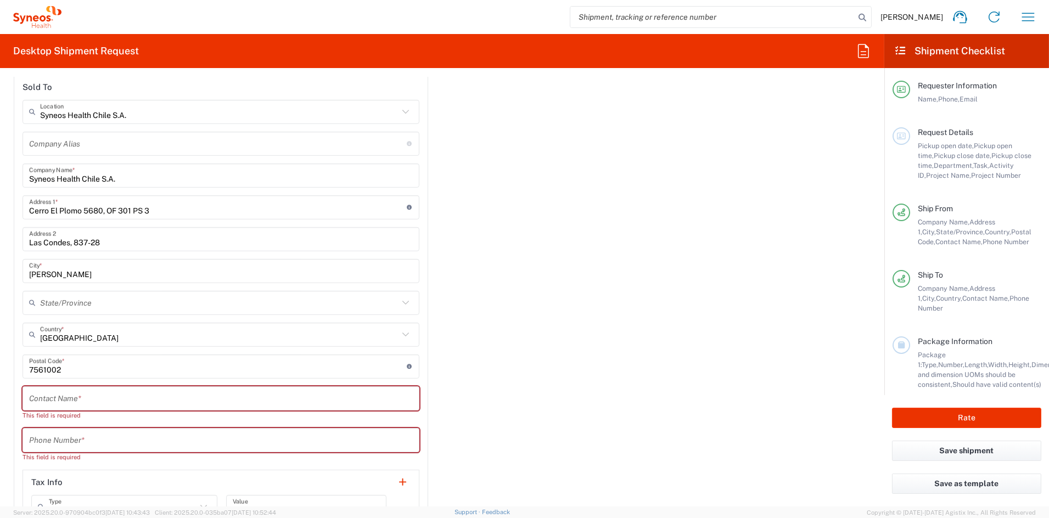
scroll to position [1486, 0]
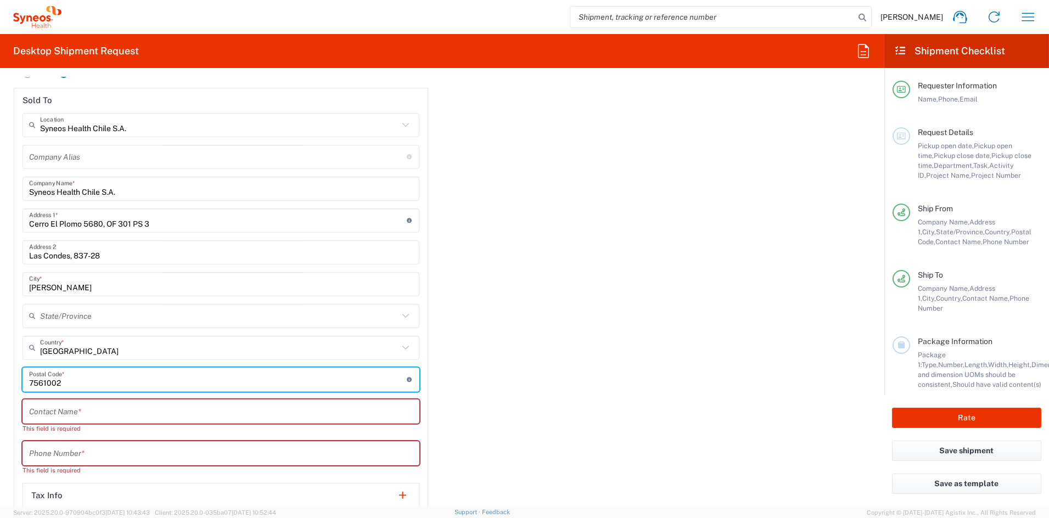
drag, startPoint x: 68, startPoint y: 378, endPoint x: -9, endPoint y: 375, distance: 76.9
click at [0, 375] on html "John Popp Home Shipment estimator Shipment tracking Desktop shipment request My…" at bounding box center [524, 259] width 1049 height 518
paste input "7550611"
type input "7550611"
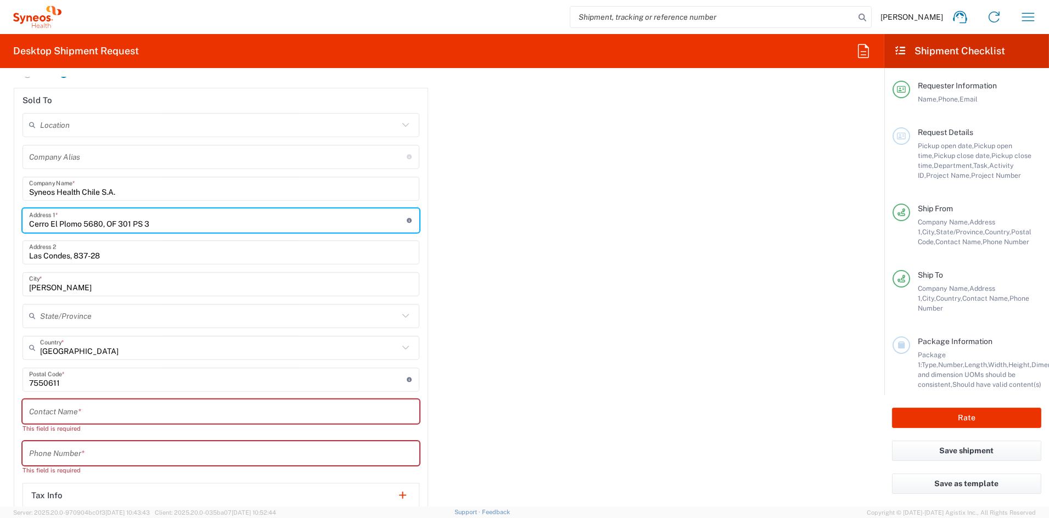
drag, startPoint x: 87, startPoint y: 224, endPoint x: -4, endPoint y: 219, distance: 91.8
click at [0, 219] on html "John Popp Home Shipment estimator Shipment tracking Desktop shipment request My…" at bounding box center [524, 259] width 1049 height 518
paste input "AV ANDRES BELLO 2687"
type input "AV ANDRES BELLO 2687"
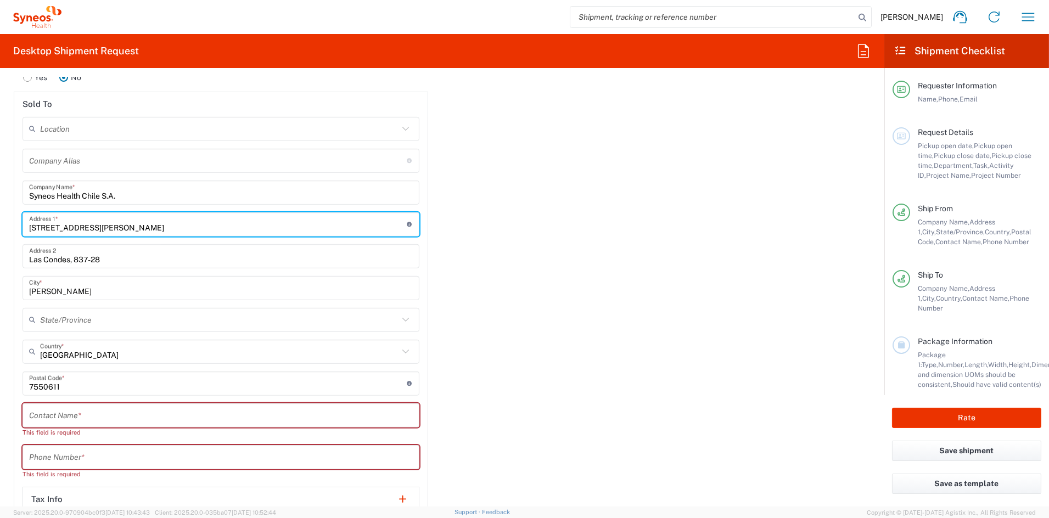
click at [84, 319] on input "text" at bounding box center [219, 319] width 358 height 19
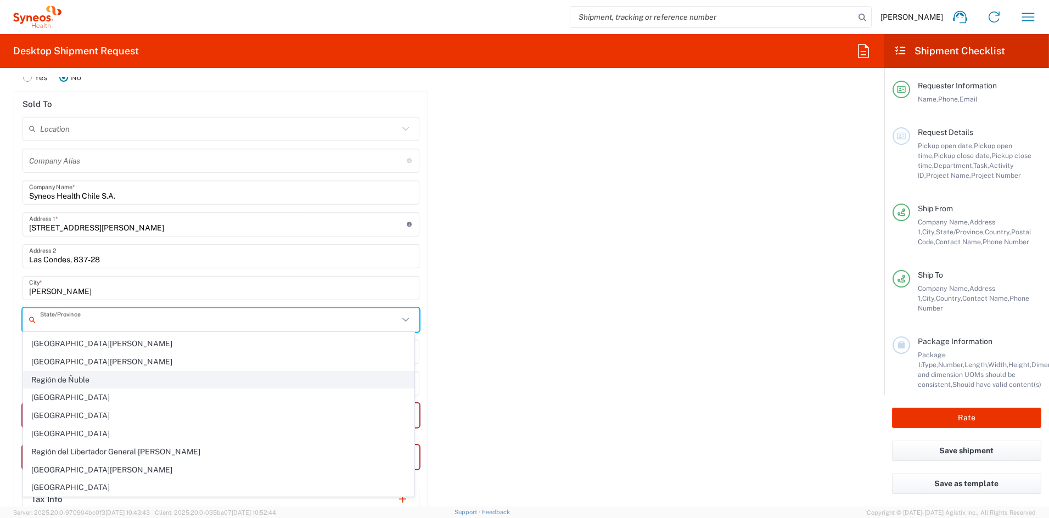
scroll to position [125, 0]
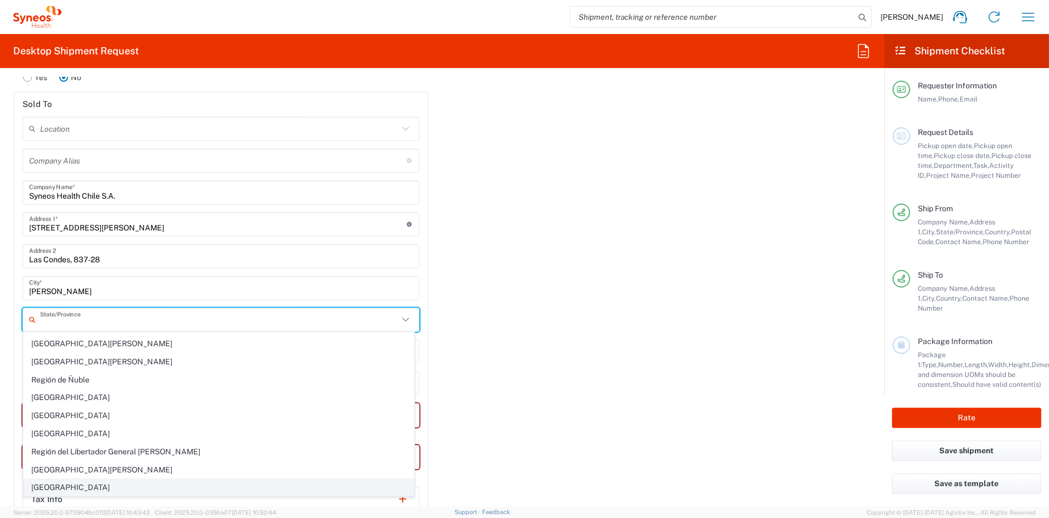
click at [89, 488] on span "Región Metropolitana" at bounding box center [219, 487] width 390 height 17
type input "Región Metropolitana"
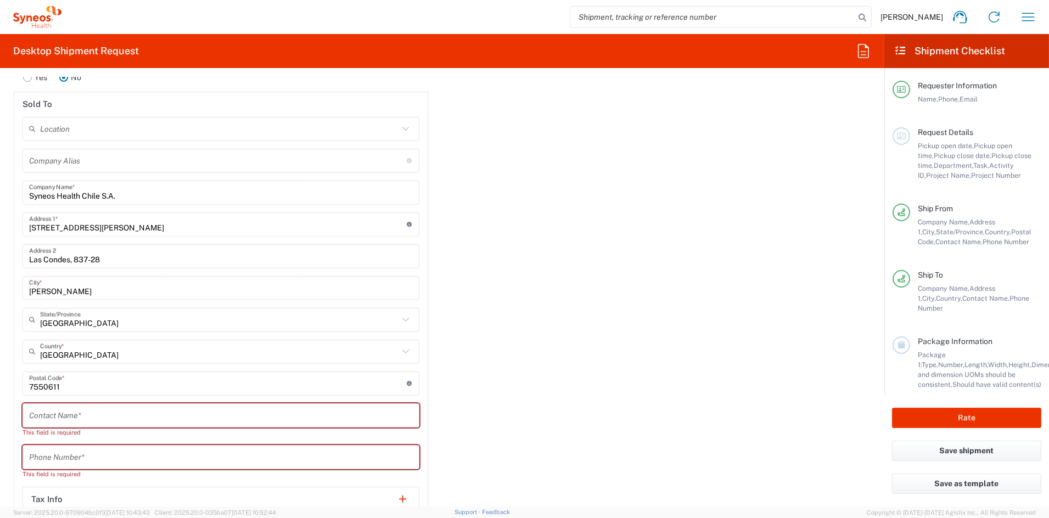
click at [176, 221] on input "AV ANDRES BELLO 2687" at bounding box center [218, 224] width 378 height 19
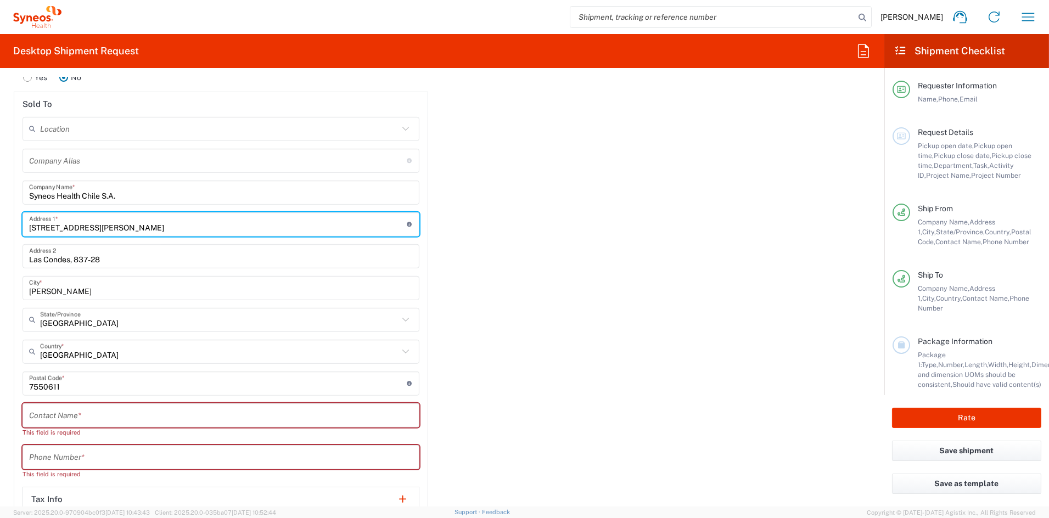
paste input "OF 2401COMUNA LAS CONDES"
type input "AV ANDRES BELLO 2687 OF 2401COMUNA LAS CONDES"
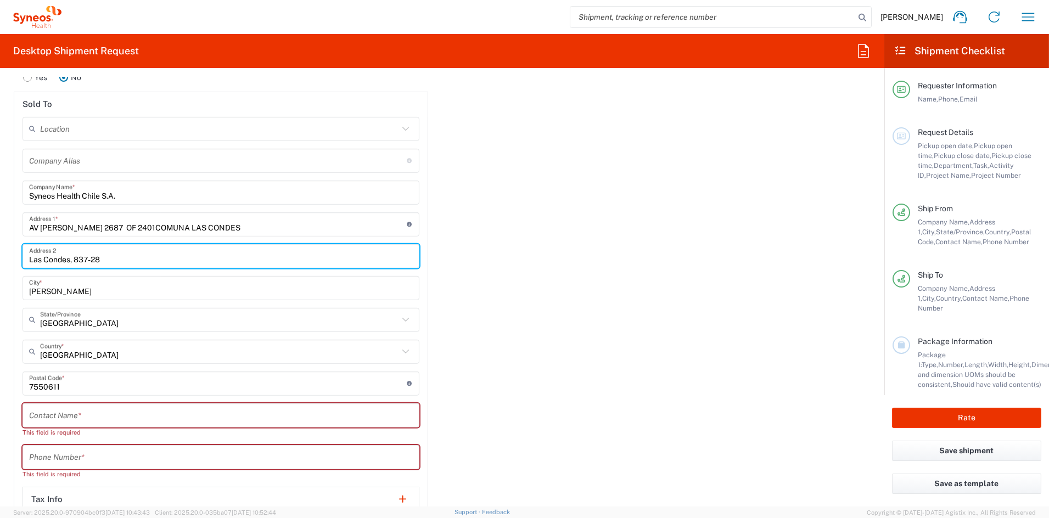
drag, startPoint x: 119, startPoint y: 260, endPoint x: 7, endPoint y: 259, distance: 112.0
click at [7, 259] on main "Is the importer-of-record (IOR) the same entity as receiver? Yes No Sold To Loc…" at bounding box center [220, 302] width 431 height 499
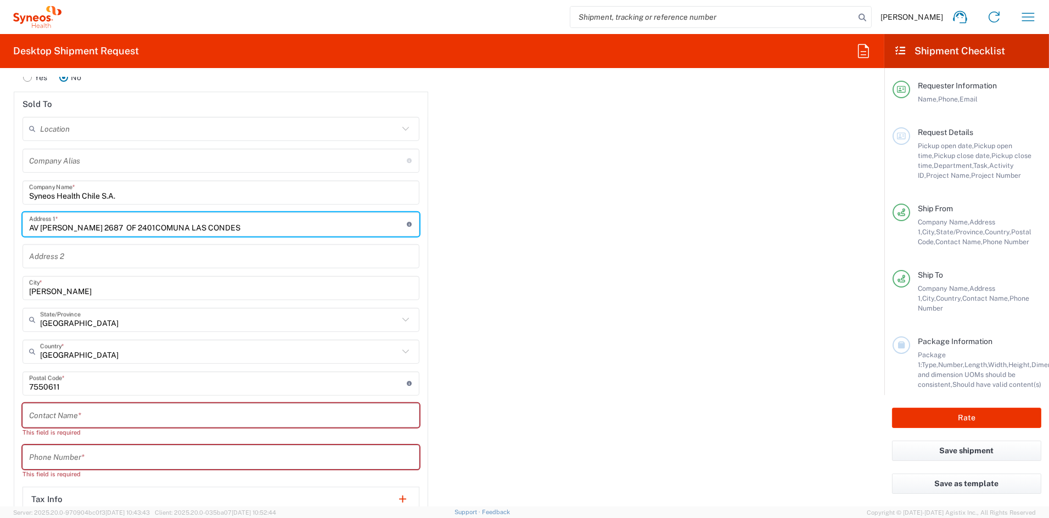
drag, startPoint x: 250, startPoint y: 226, endPoint x: 123, endPoint y: 228, distance: 126.8
click at [123, 228] on input "AV ANDRES BELLO 2687 OF 2401COMUNA LAS CONDES" at bounding box center [218, 224] width 378 height 19
type input "AV ANDRES BELLO 2687"
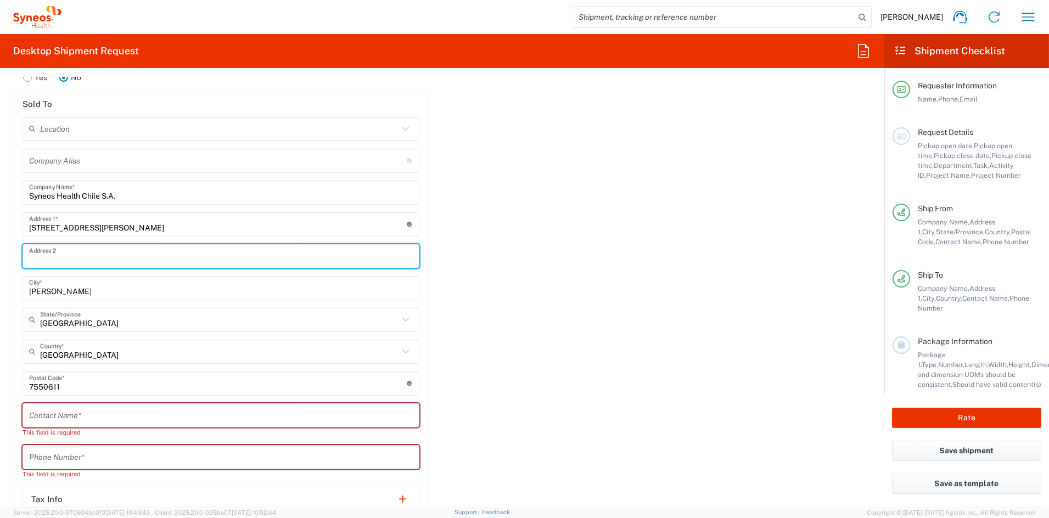
click at [82, 255] on input "text" at bounding box center [221, 255] width 384 height 19
paste input "OF 2401COMUNA LAS CONDES"
type input "OF 2401COMUNA LAS CONDES"
click at [87, 410] on input "text" at bounding box center [221, 415] width 384 height 19
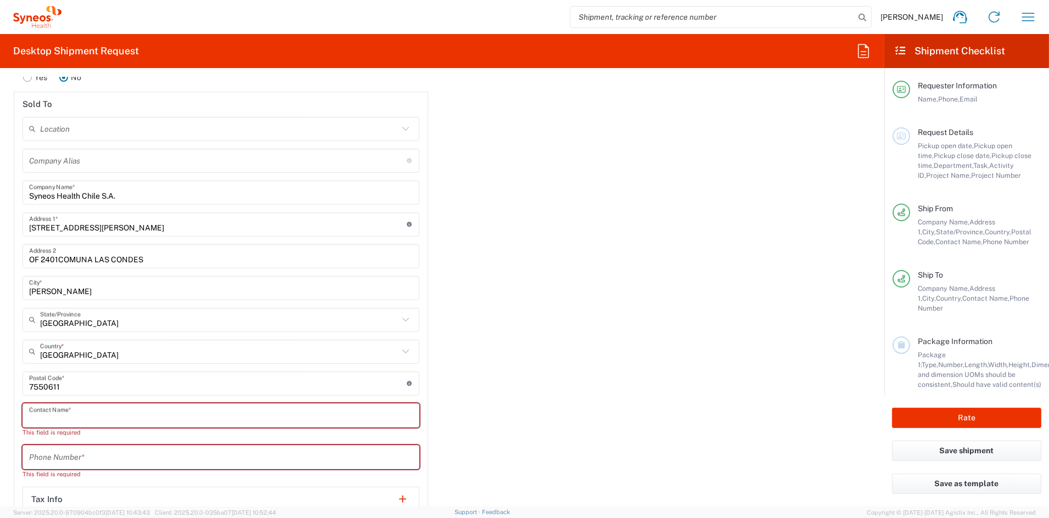
click at [87, 410] on input "text" at bounding box center [221, 415] width 384 height 19
paste input "Daniela Botero/Vera Moncalero"
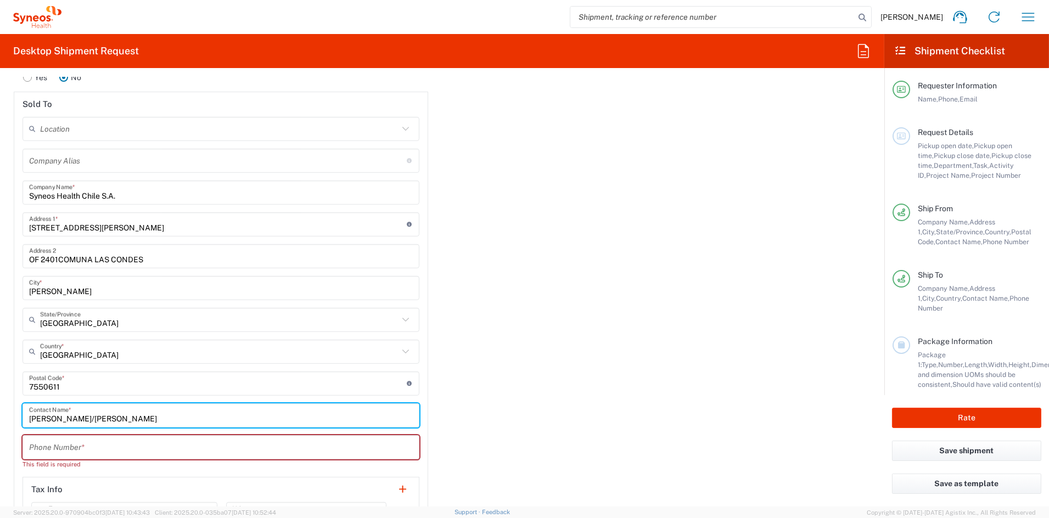
type input "Daniela Botero/Vera Moncalero"
click at [102, 447] on input "tel" at bounding box center [221, 446] width 384 height 19
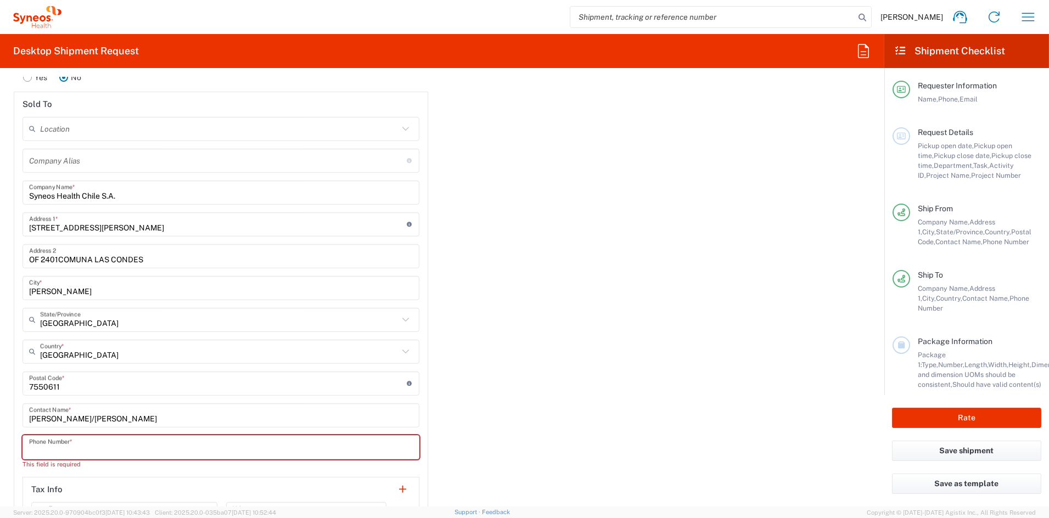
paste input "19197452658"
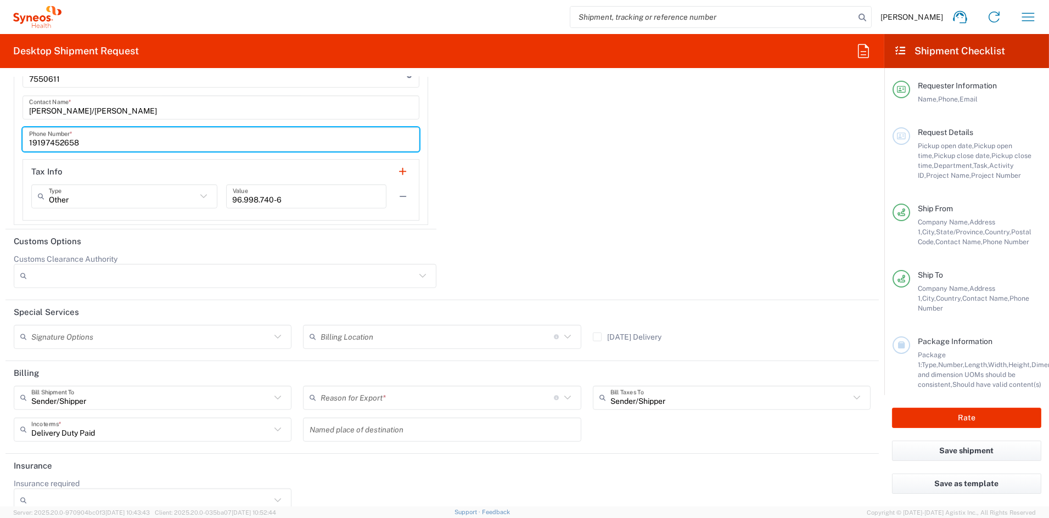
scroll to position [1797, 0]
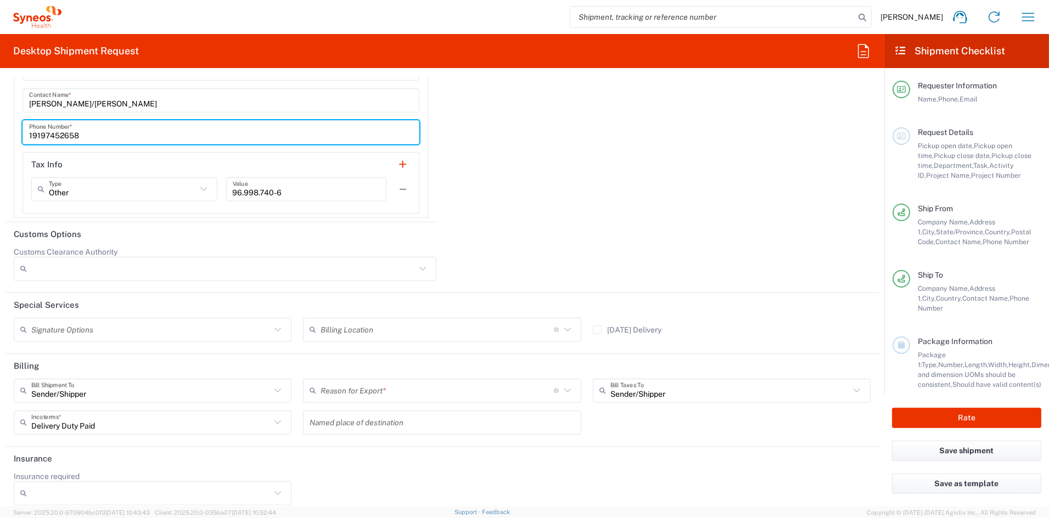
type input "19197452658"
click at [85, 327] on input "text" at bounding box center [150, 329] width 239 height 19
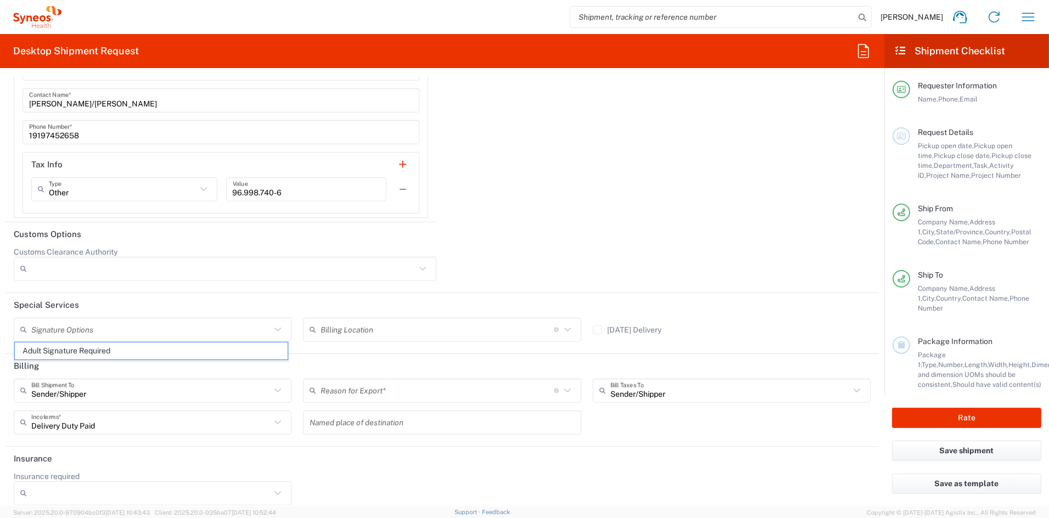
drag, startPoint x: 75, startPoint y: 348, endPoint x: 172, endPoint y: 367, distance: 98.9
click at [75, 348] on span "Adult Signature Required" at bounding box center [151, 351] width 273 height 17
type input "Adult Signature Required"
click at [380, 389] on input "text" at bounding box center [437, 390] width 233 height 19
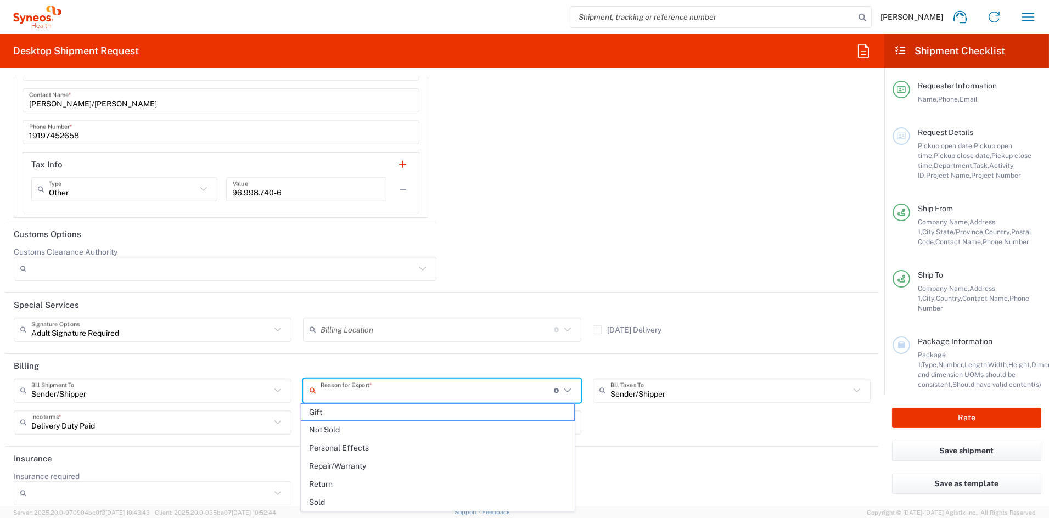
click at [345, 502] on span "Sold" at bounding box center [437, 502] width 273 height 17
type input "Sold"
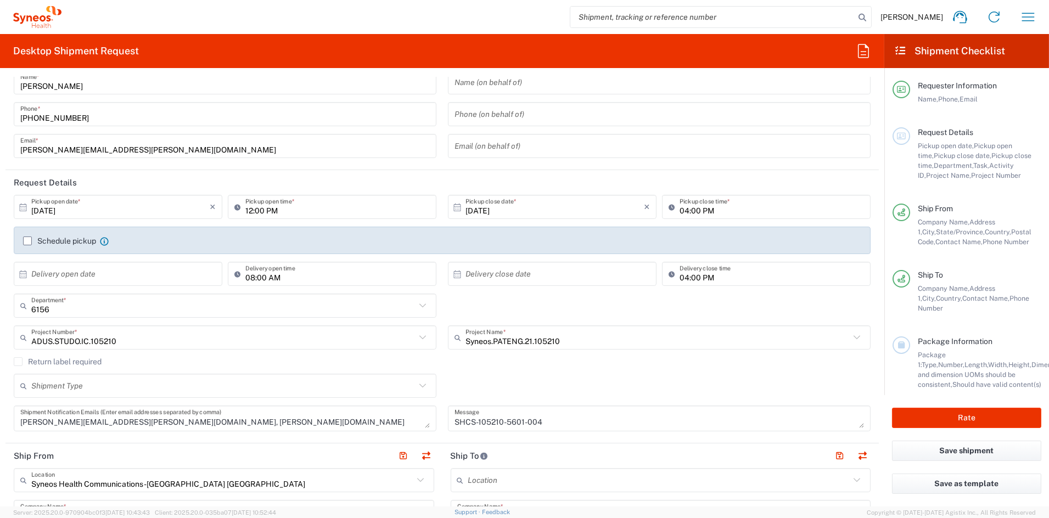
scroll to position [0, 0]
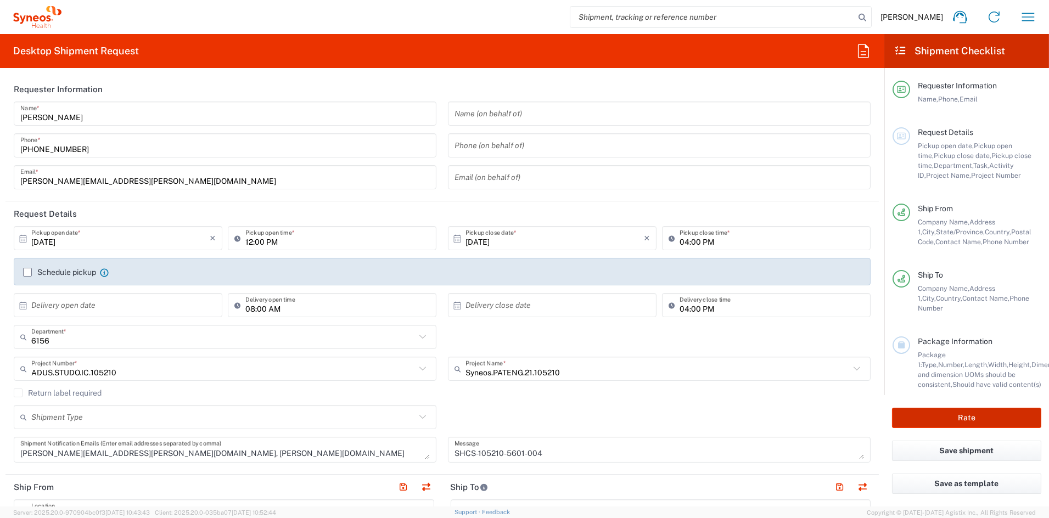
click at [947, 414] on button "Rate" at bounding box center [966, 418] width 149 height 20
type input "ADUS.STUDO.IC.105210"
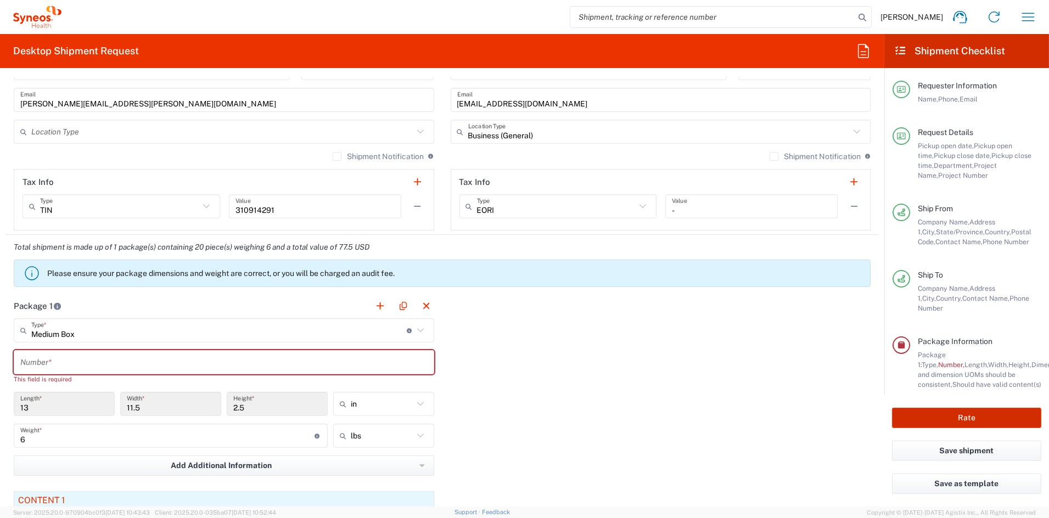
scroll to position [733, 0]
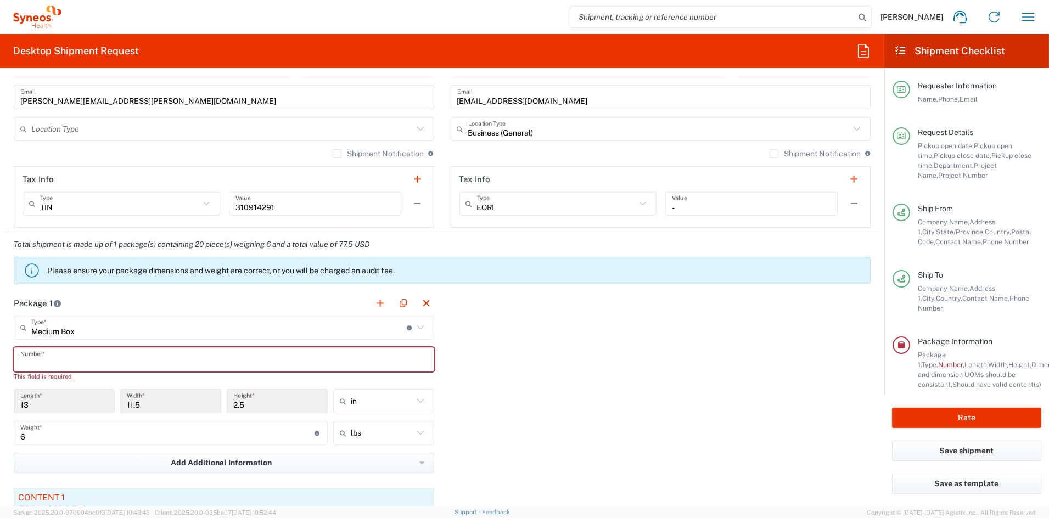
click at [91, 362] on input "text" at bounding box center [223, 359] width 407 height 19
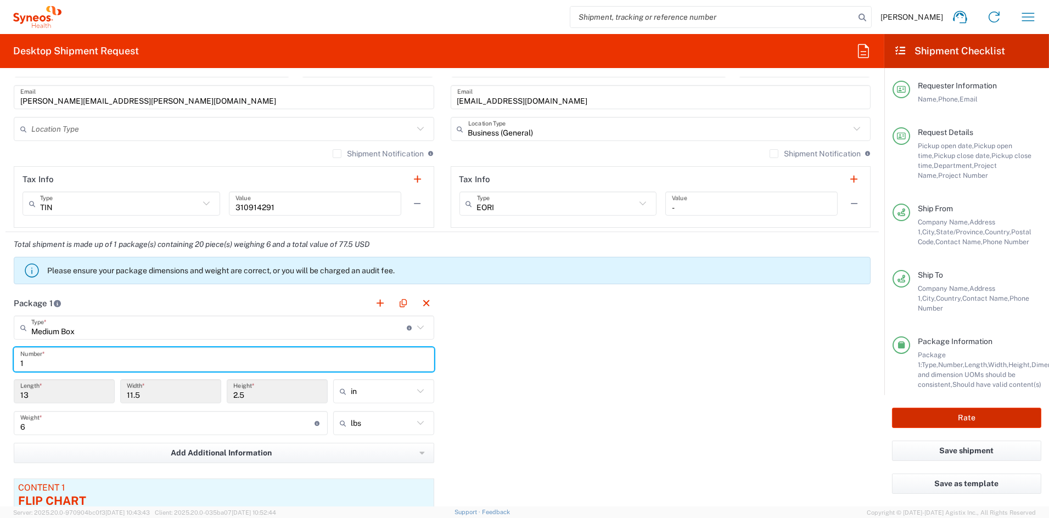
type input "1"
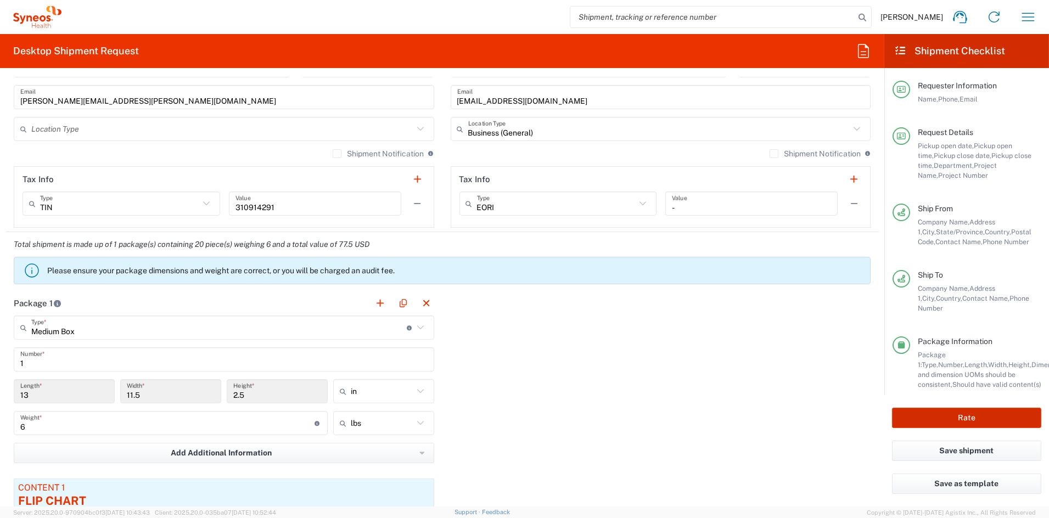
click at [954, 417] on button "Rate" at bounding box center [966, 418] width 149 height 20
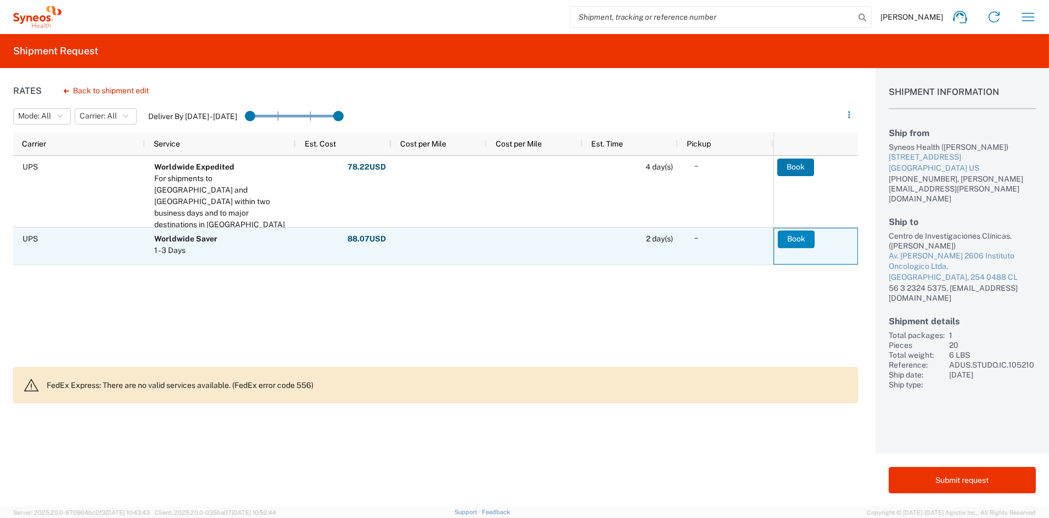
click at [794, 239] on button "Book" at bounding box center [796, 240] width 37 height 18
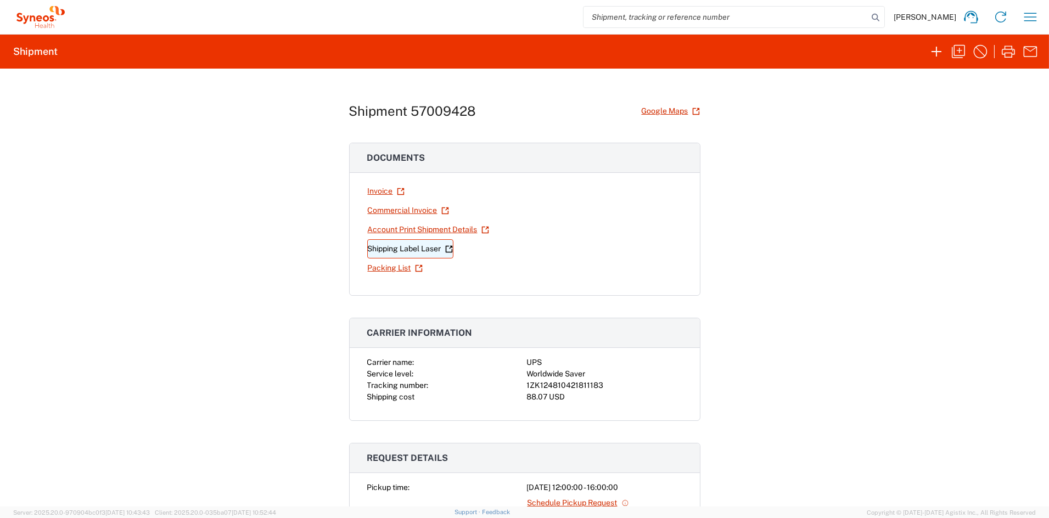
click at [410, 249] on link "Shipping Label Laser" at bounding box center [410, 248] width 86 height 19
